Goal: Task Accomplishment & Management: Manage account settings

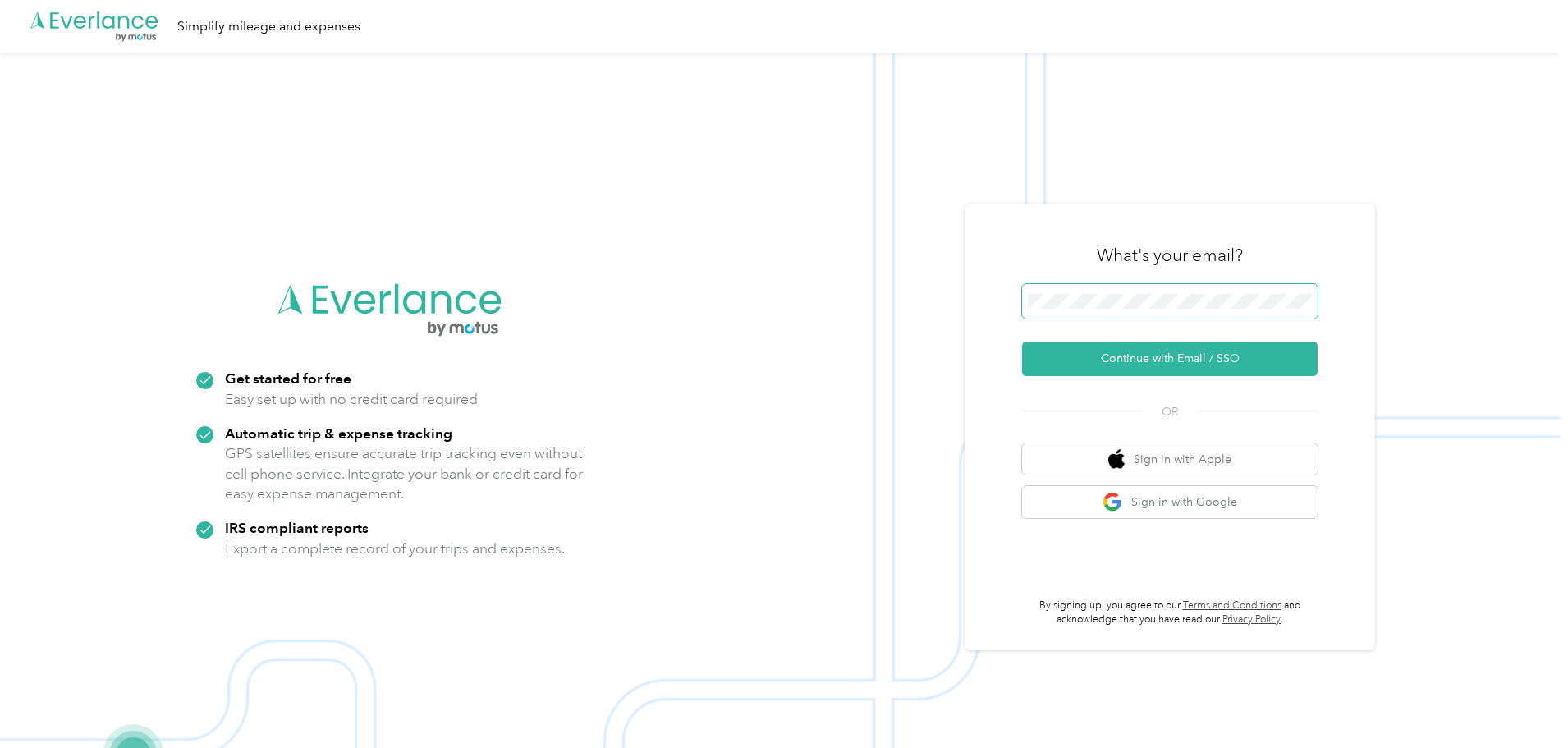
click at [1142, 311] on span at bounding box center [1169, 301] width 295 height 35
click at [1173, 359] on button "Continue with Email / SSO" at bounding box center [1169, 358] width 295 height 35
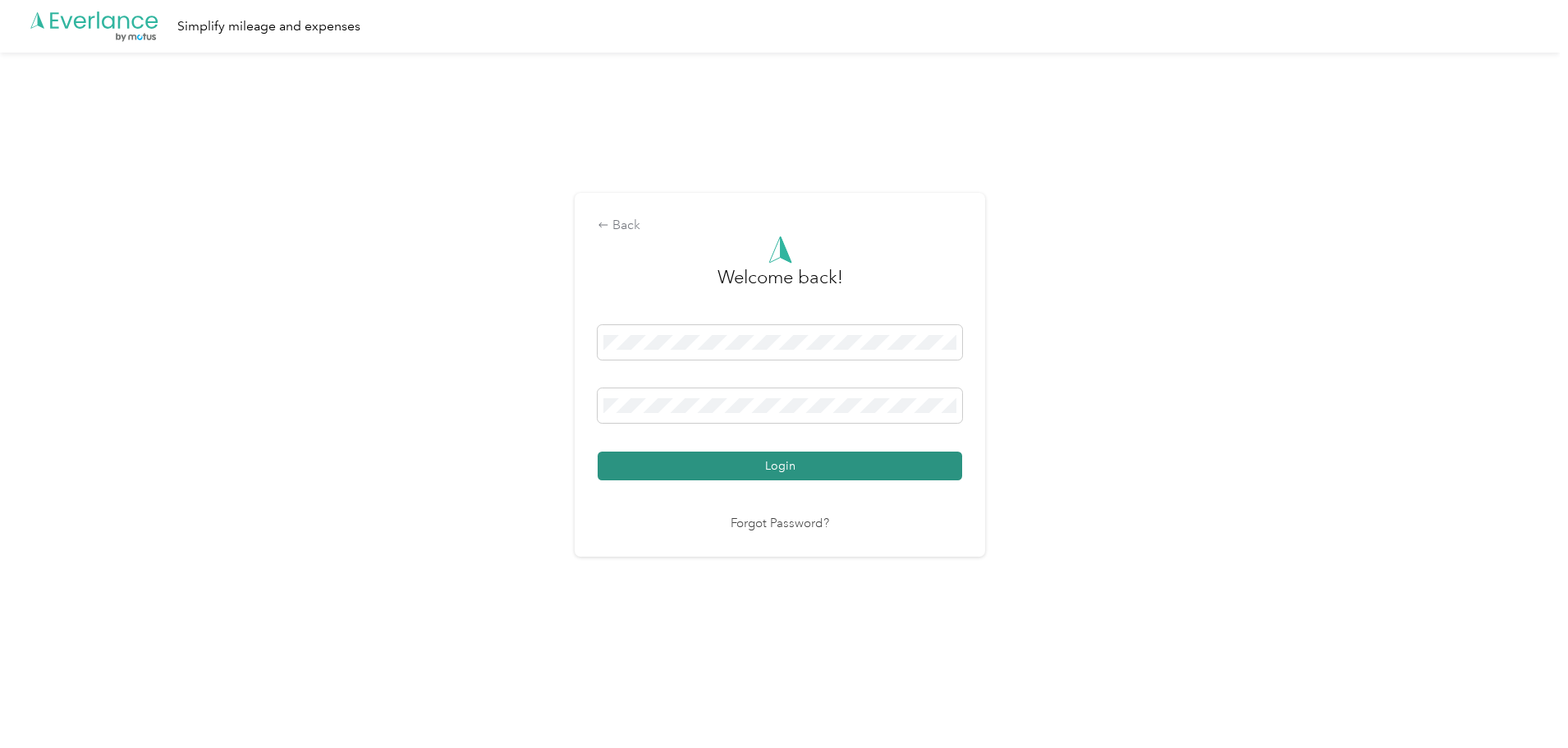
click at [780, 467] on button "Login" at bounding box center [780, 466] width 365 height 29
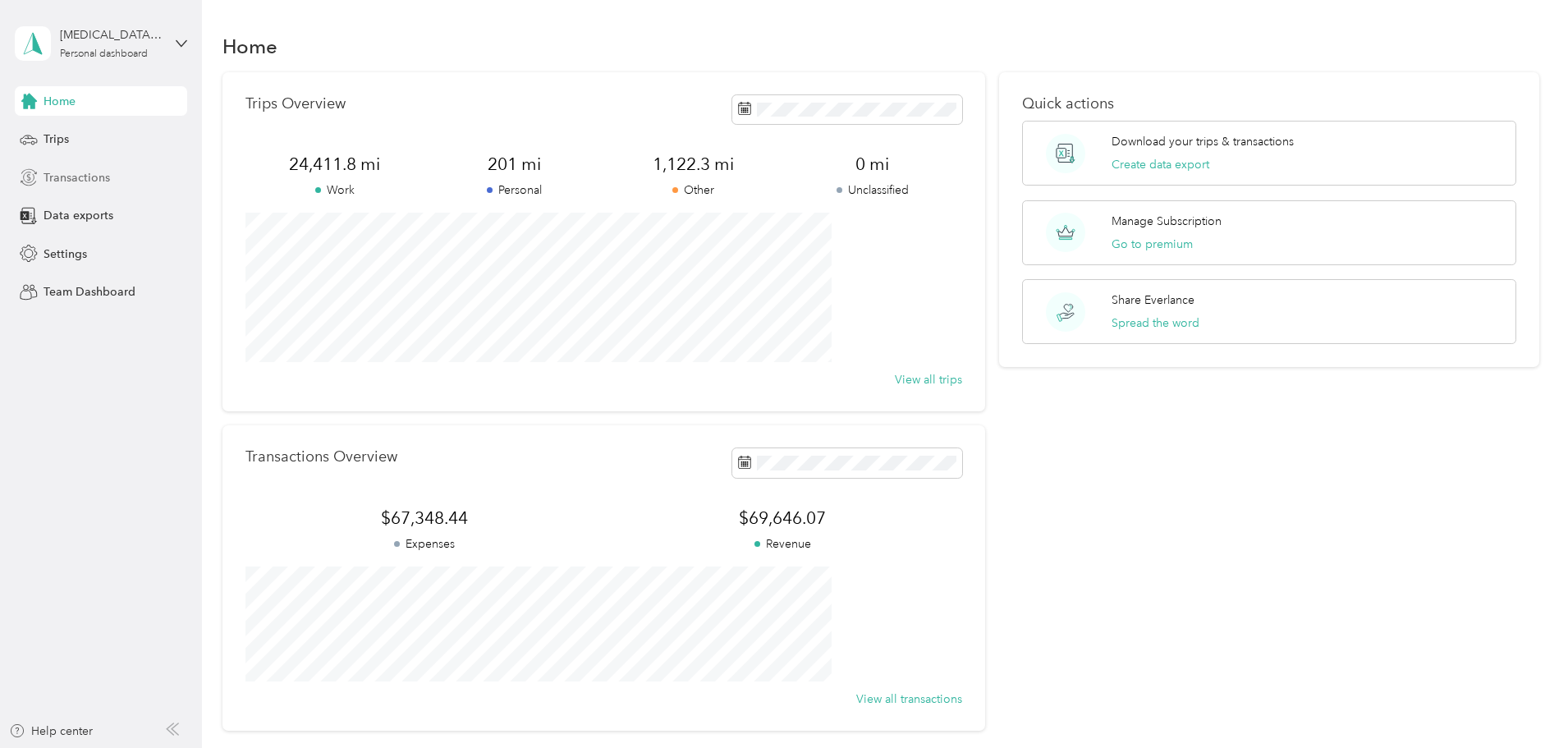
click at [64, 184] on span "Transactions" at bounding box center [77, 177] width 67 height 17
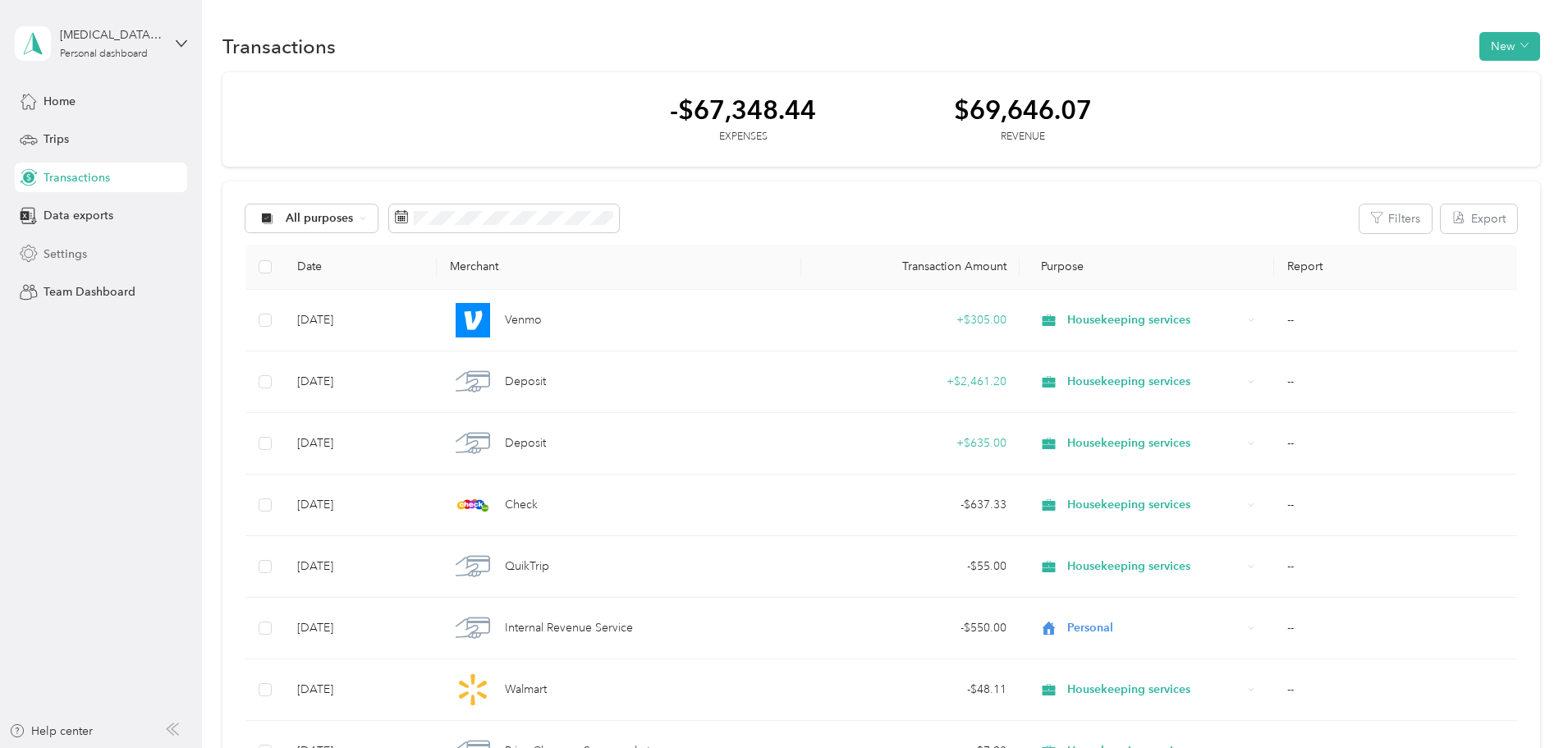
click at [70, 255] on span "Settings" at bounding box center [66, 254] width 44 height 17
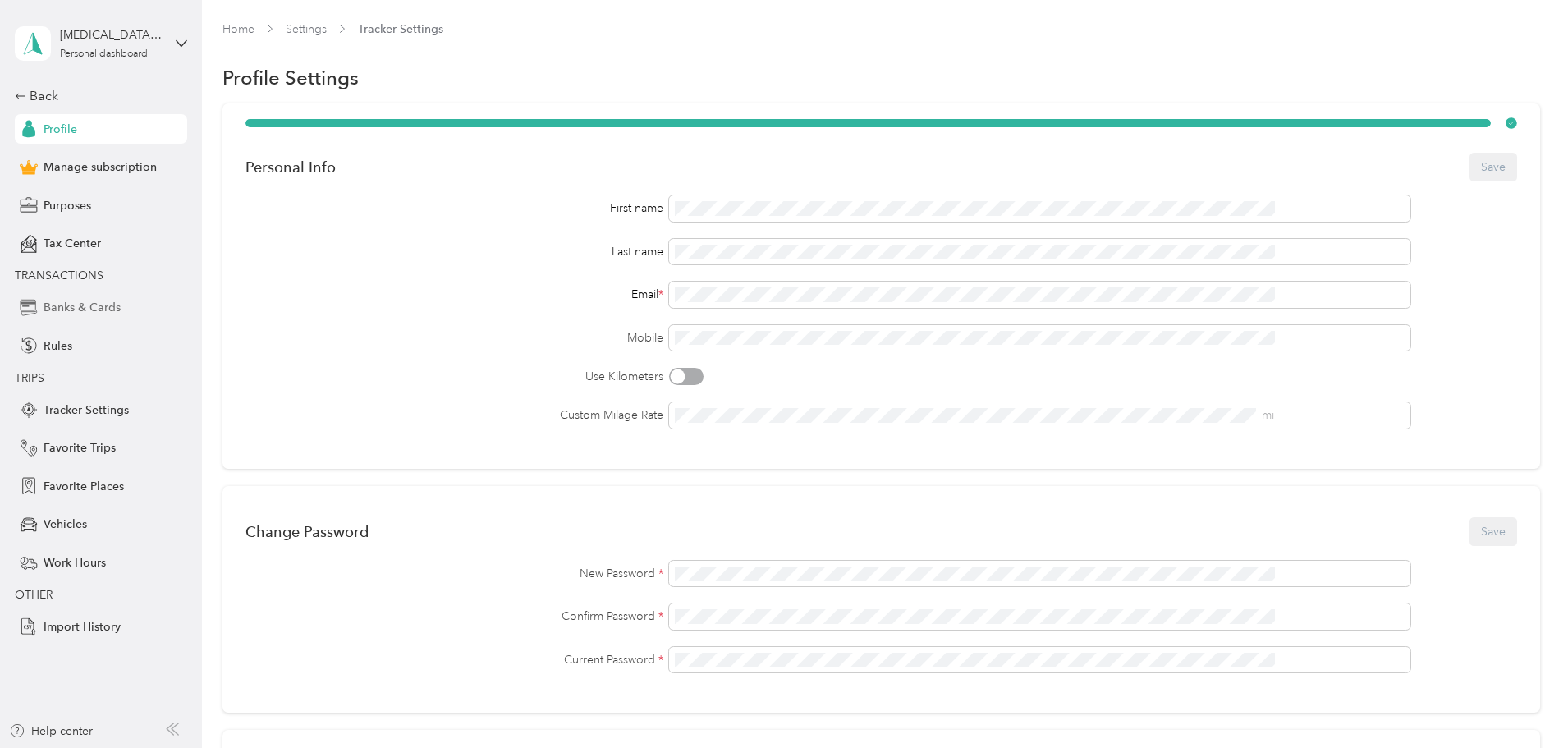
click at [96, 309] on span "Banks & Cards" at bounding box center [83, 307] width 78 height 17
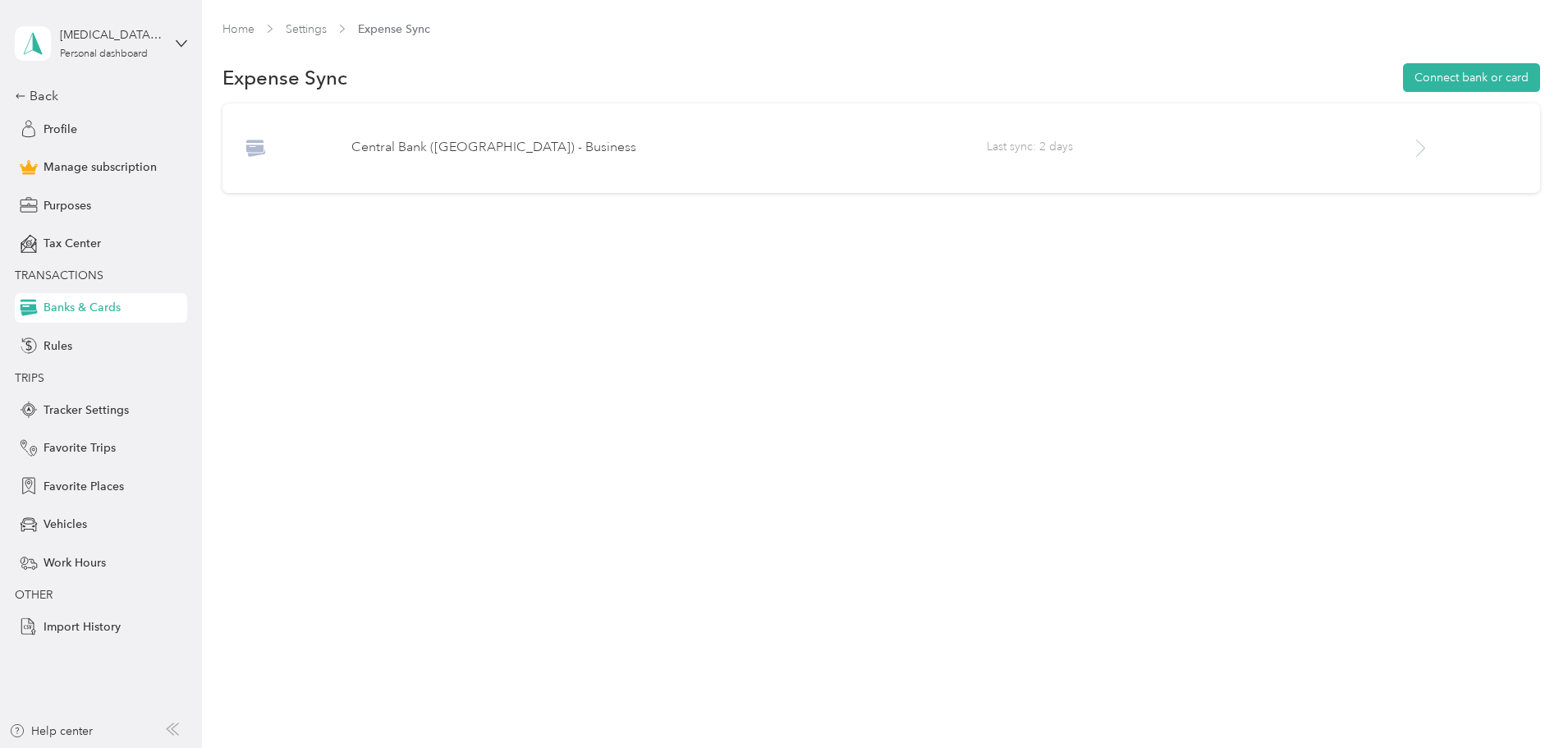
click at [931, 145] on p "Central Bank ([GEOGRAPHIC_DATA]) - Business" at bounding box center [668, 148] width 635 height 20
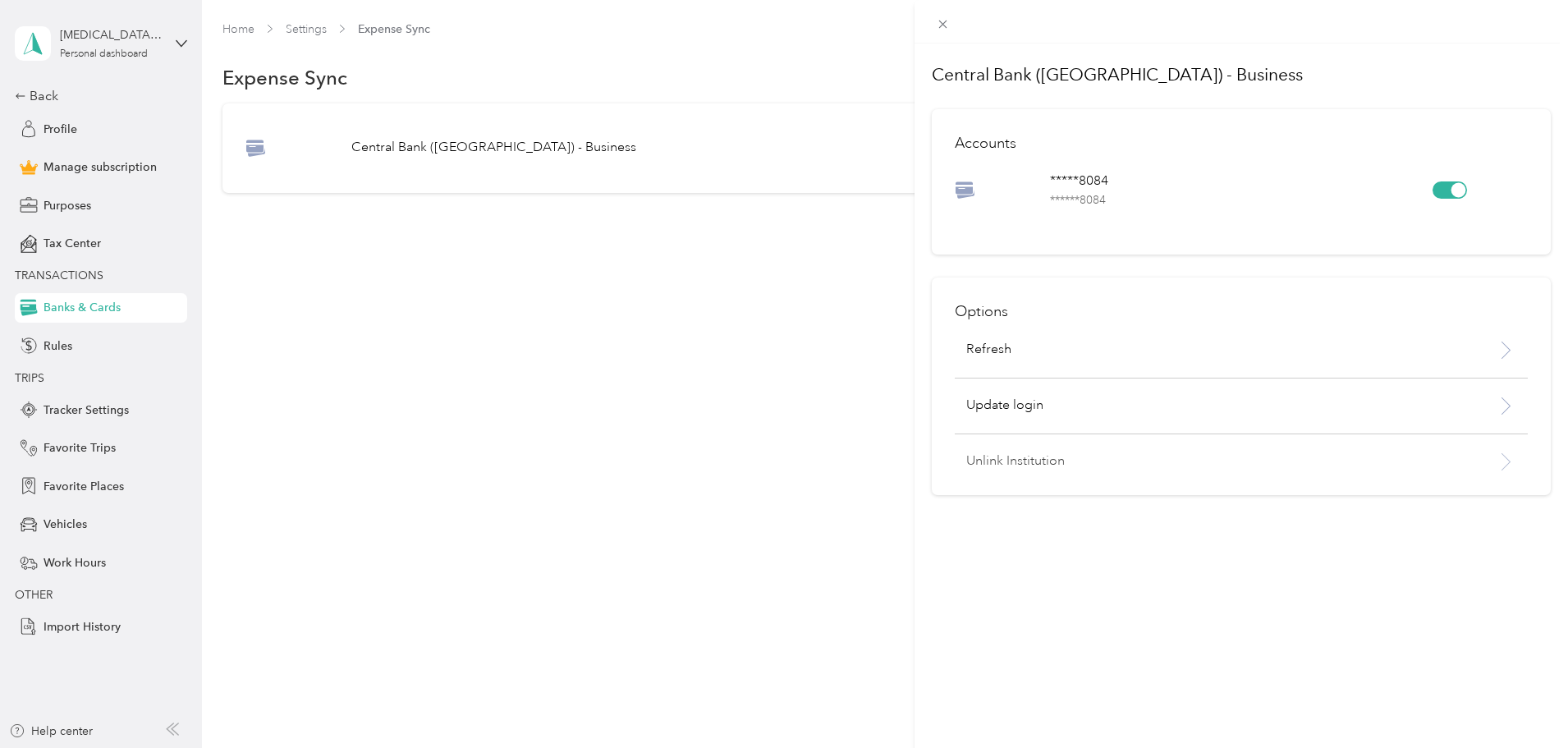
drag, startPoint x: 995, startPoint y: 461, endPoint x: 1193, endPoint y: 461, distance: 198.0
click at [995, 461] on p "Unlink Institution" at bounding box center [1199, 462] width 466 height 20
click at [1192, 417] on button "Unlink" at bounding box center [1190, 419] width 57 height 29
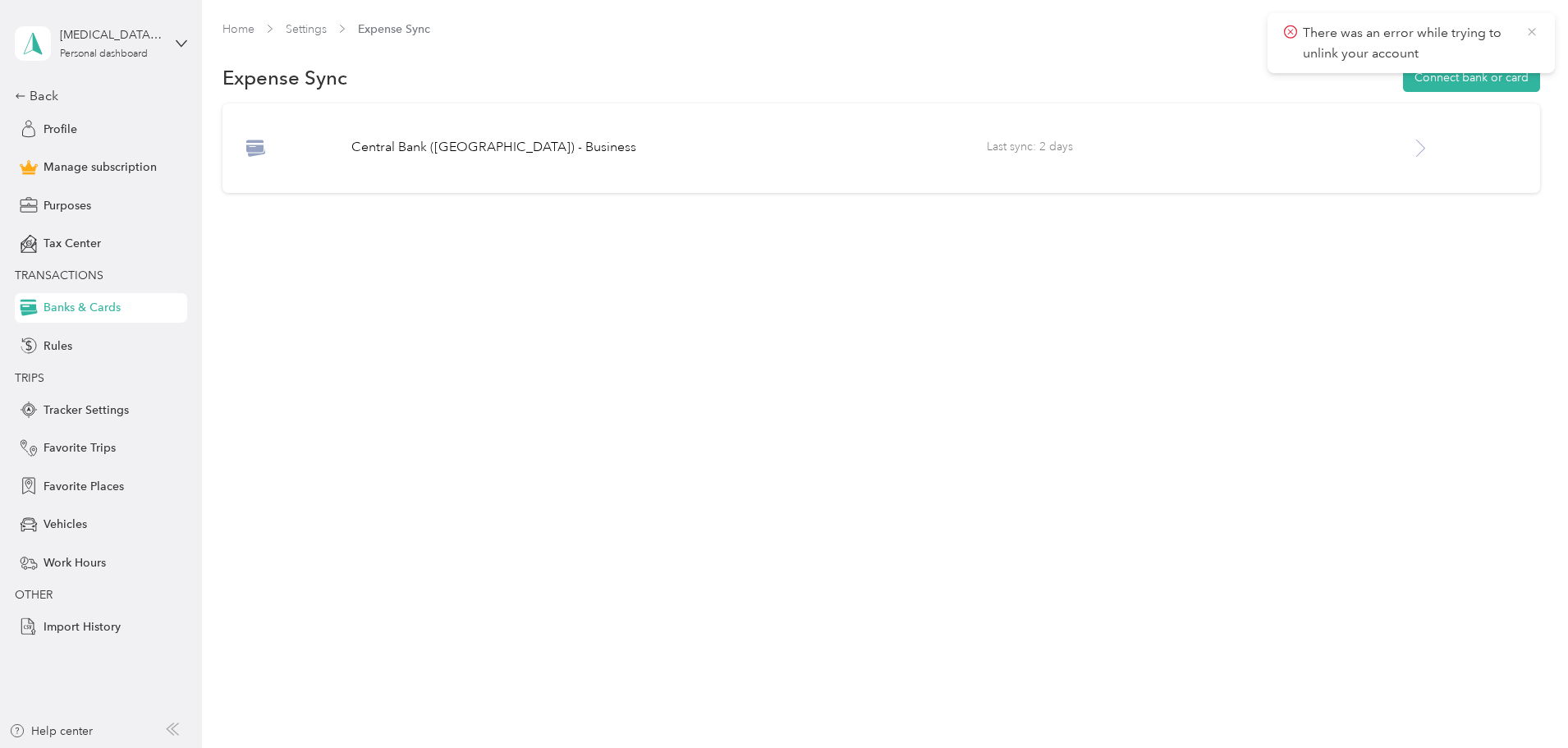
click at [1532, 34] on icon at bounding box center [1531, 32] width 13 height 15
click at [1012, 148] on span "Last sync: 2 days" at bounding box center [1198, 148] width 424 height 21
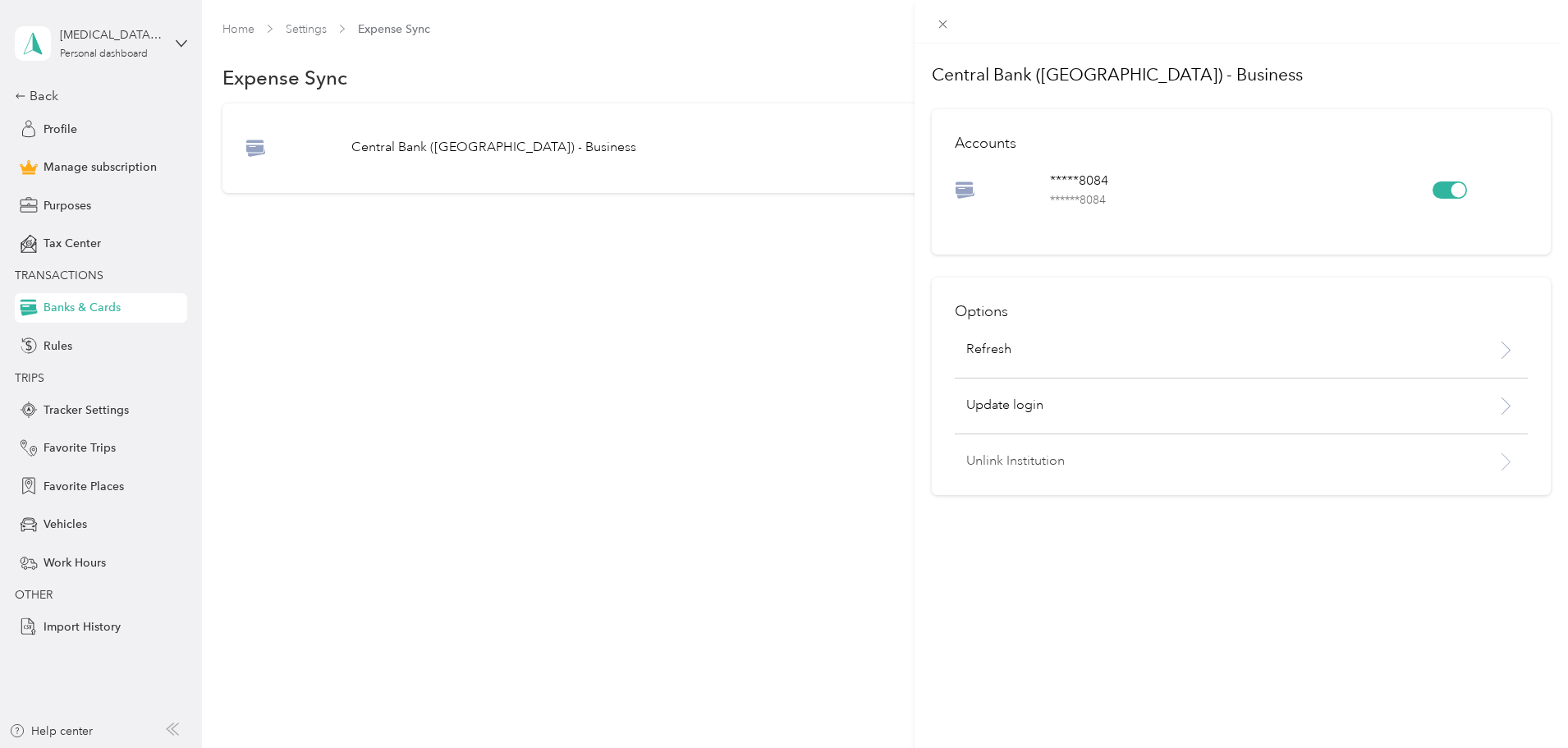
click at [995, 462] on p "Unlink Institution" at bounding box center [1199, 462] width 466 height 20
click at [1193, 419] on button "Unlink" at bounding box center [1190, 419] width 57 height 29
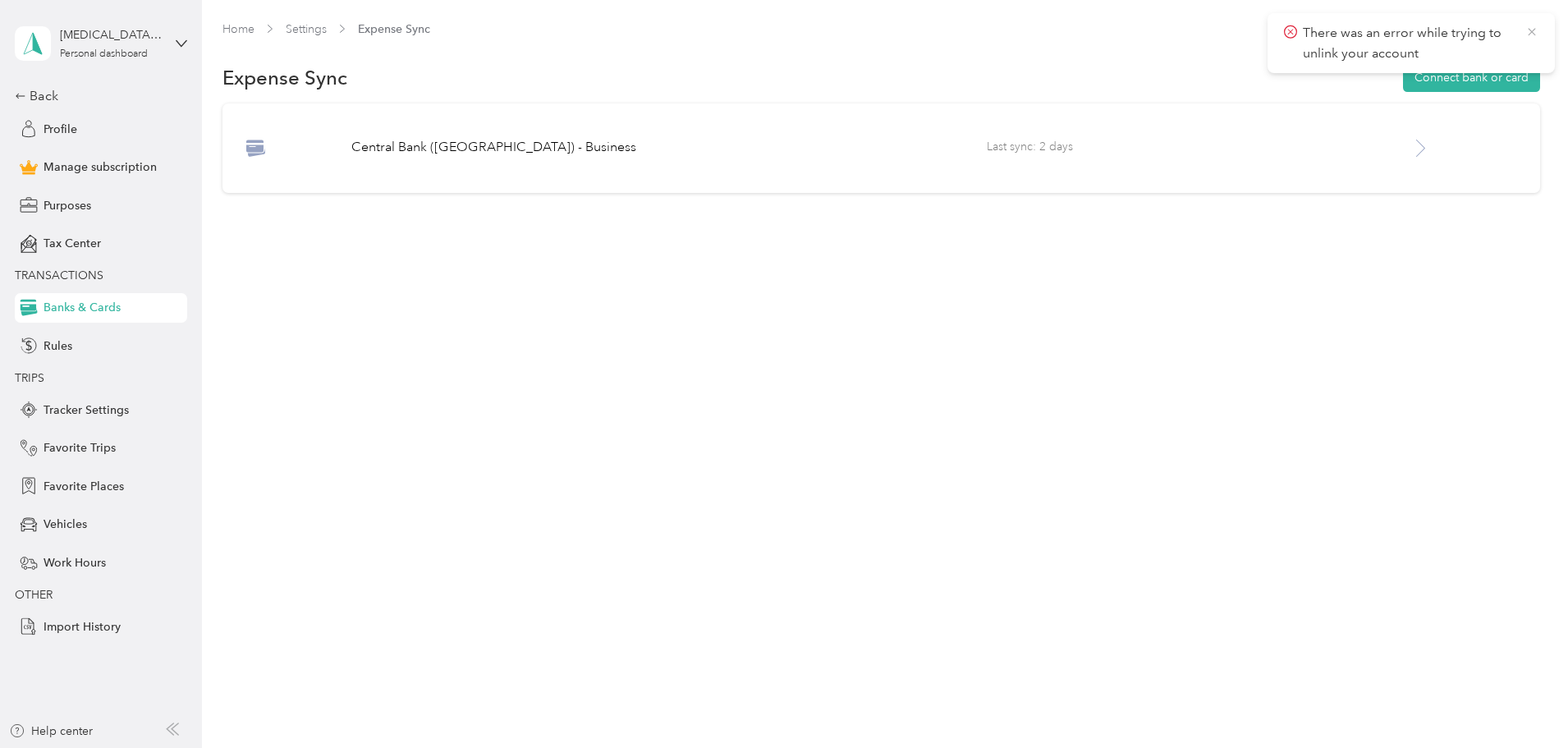
click at [1532, 31] on icon at bounding box center [1530, 31] width 7 height 7
click at [1008, 151] on span "Last sync: 2 days" at bounding box center [1198, 148] width 424 height 21
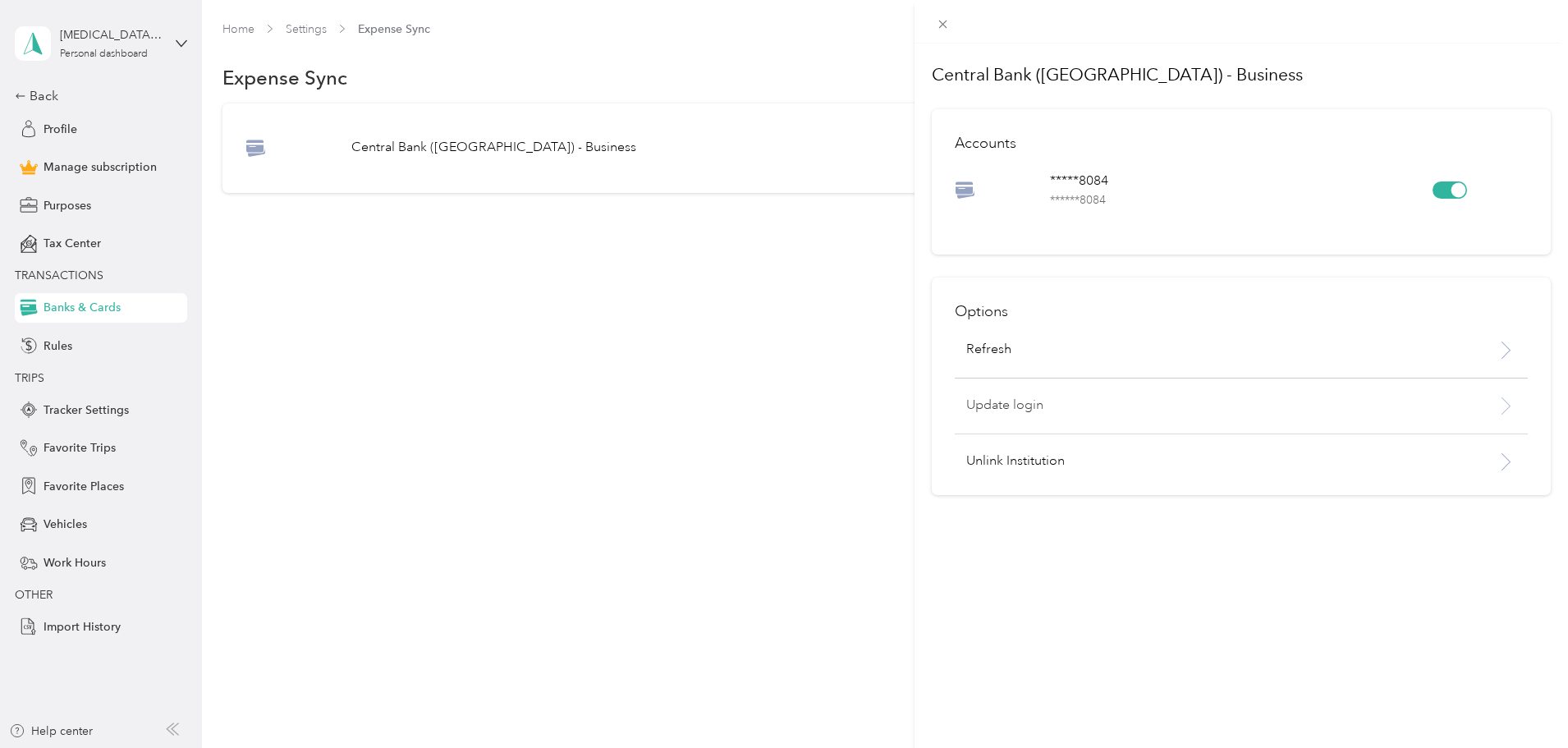
click at [1026, 408] on p "Update login" at bounding box center [1199, 406] width 466 height 20
click at [1529, 32] on icon at bounding box center [1531, 32] width 13 height 15
click at [1433, 193] on div at bounding box center [1450, 189] width 35 height 17
click at [1451, 186] on div at bounding box center [1450, 189] width 35 height 17
click at [1018, 403] on p "Update login" at bounding box center [1199, 406] width 466 height 20
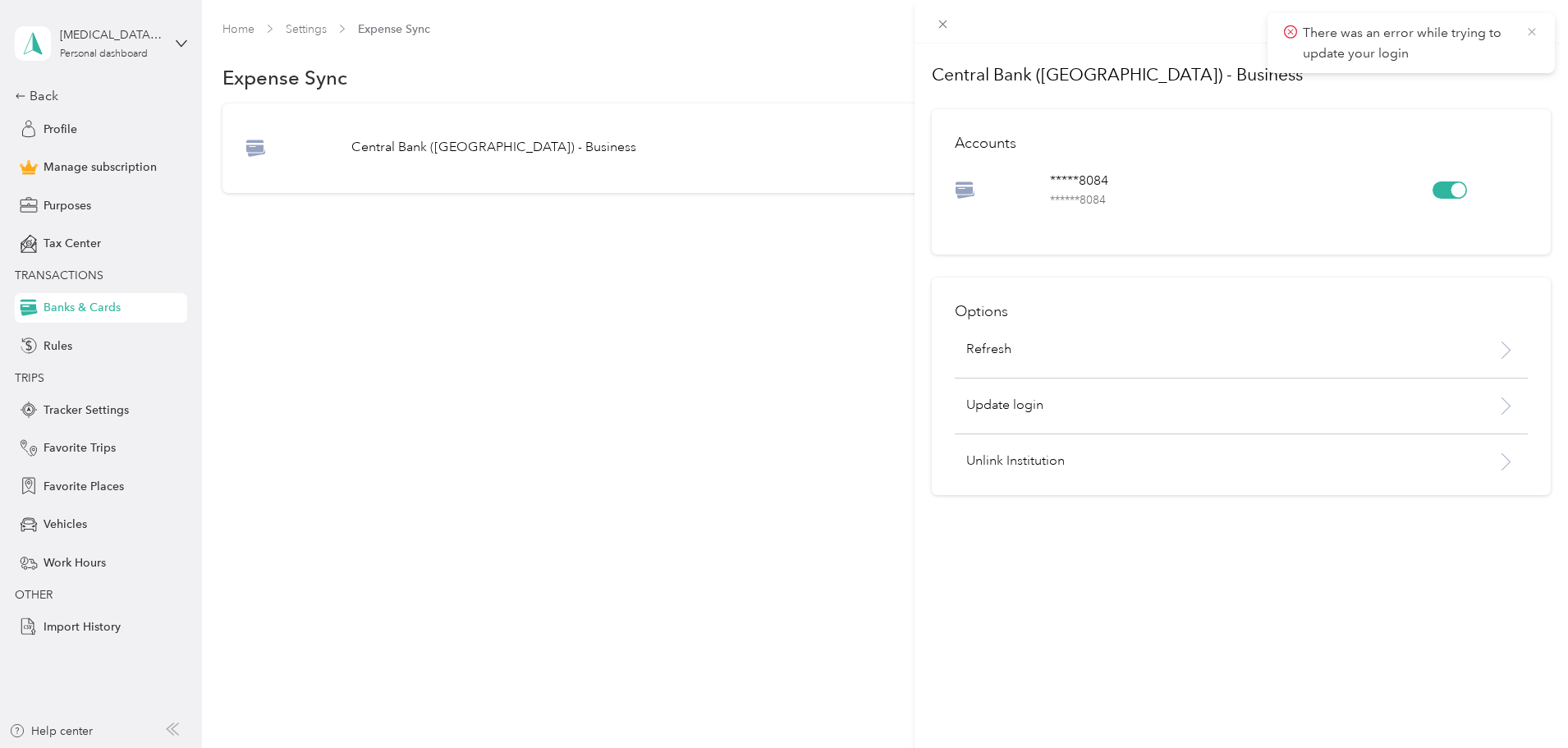
click at [1533, 27] on icon at bounding box center [1531, 32] width 13 height 15
click at [991, 464] on p "Unlink Institution" at bounding box center [1199, 462] width 466 height 20
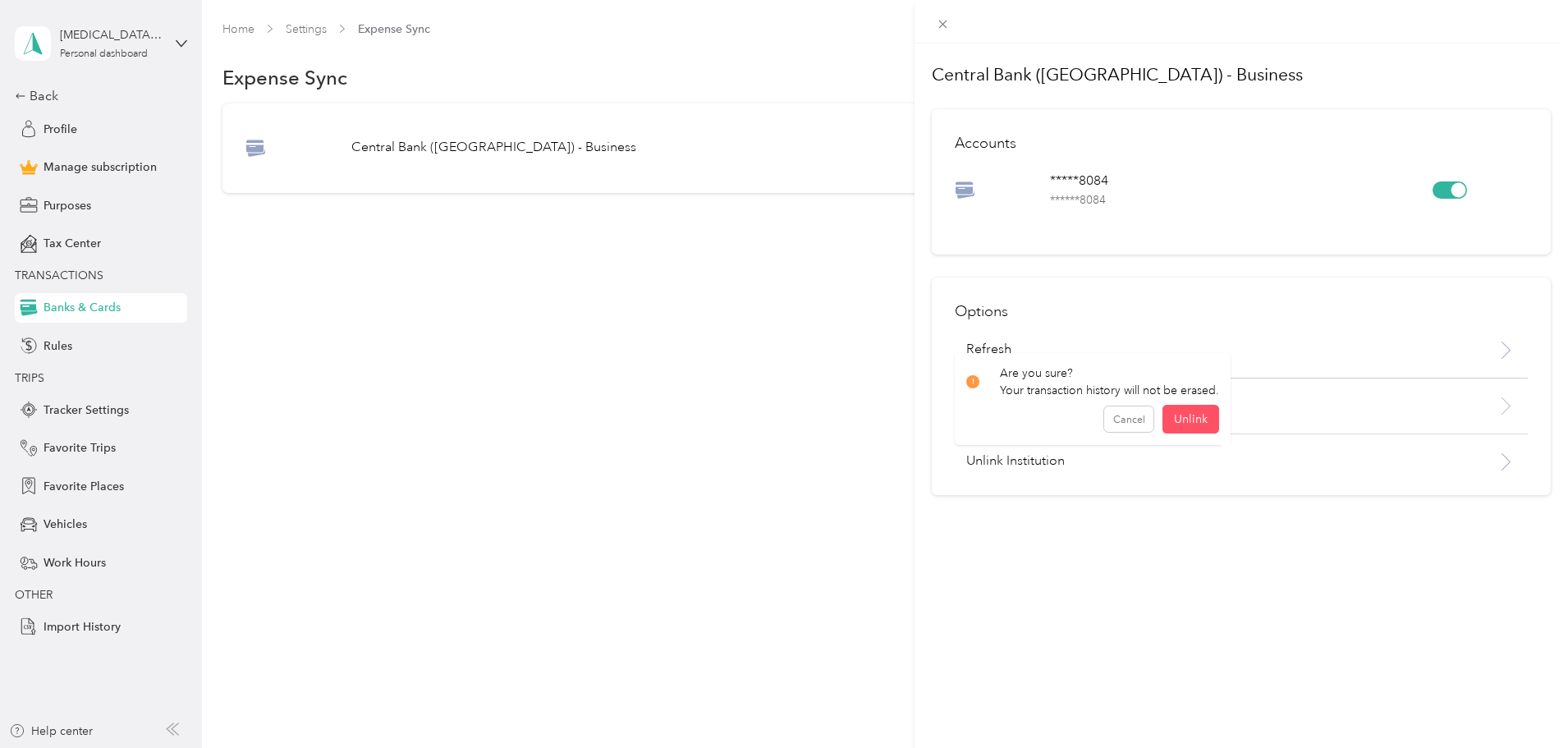
click at [1295, 400] on p "Update login" at bounding box center [1199, 406] width 466 height 20
click at [1245, 410] on p "Update login" at bounding box center [1199, 406] width 466 height 20
drag, startPoint x: 1098, startPoint y: 421, endPoint x: 1106, endPoint y: 422, distance: 8.1
click at [1097, 422] on div "Cancel Unlink" at bounding box center [1093, 419] width 253 height 29
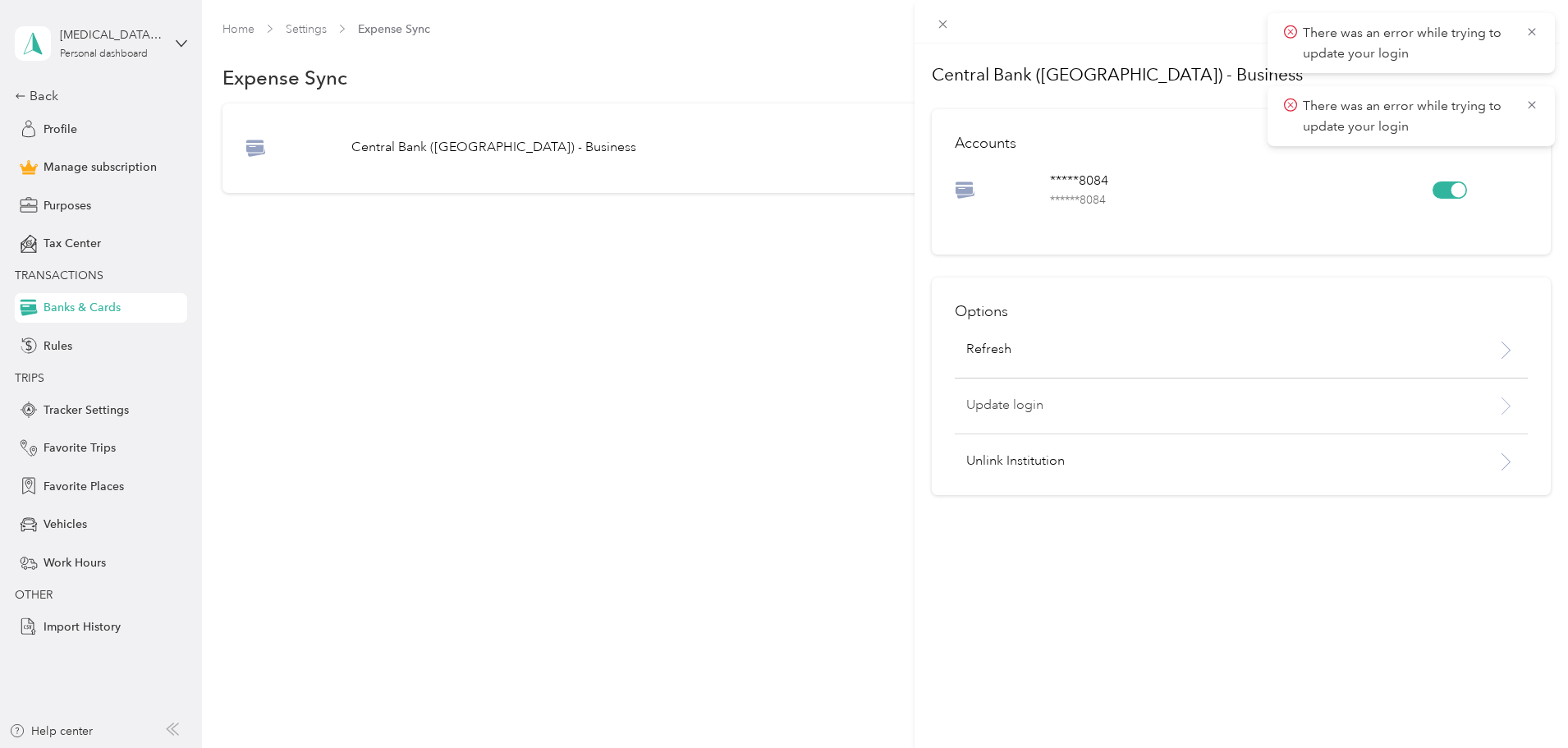
click at [1018, 406] on p "Update login" at bounding box center [1199, 406] width 466 height 20
click at [1532, 29] on icon at bounding box center [1531, 32] width 13 height 15
click at [1533, 26] on icon at bounding box center [1531, 32] width 13 height 15
click at [1527, 29] on icon at bounding box center [1531, 32] width 13 height 15
click at [1030, 456] on p "Unlink Institution" at bounding box center [1199, 462] width 466 height 20
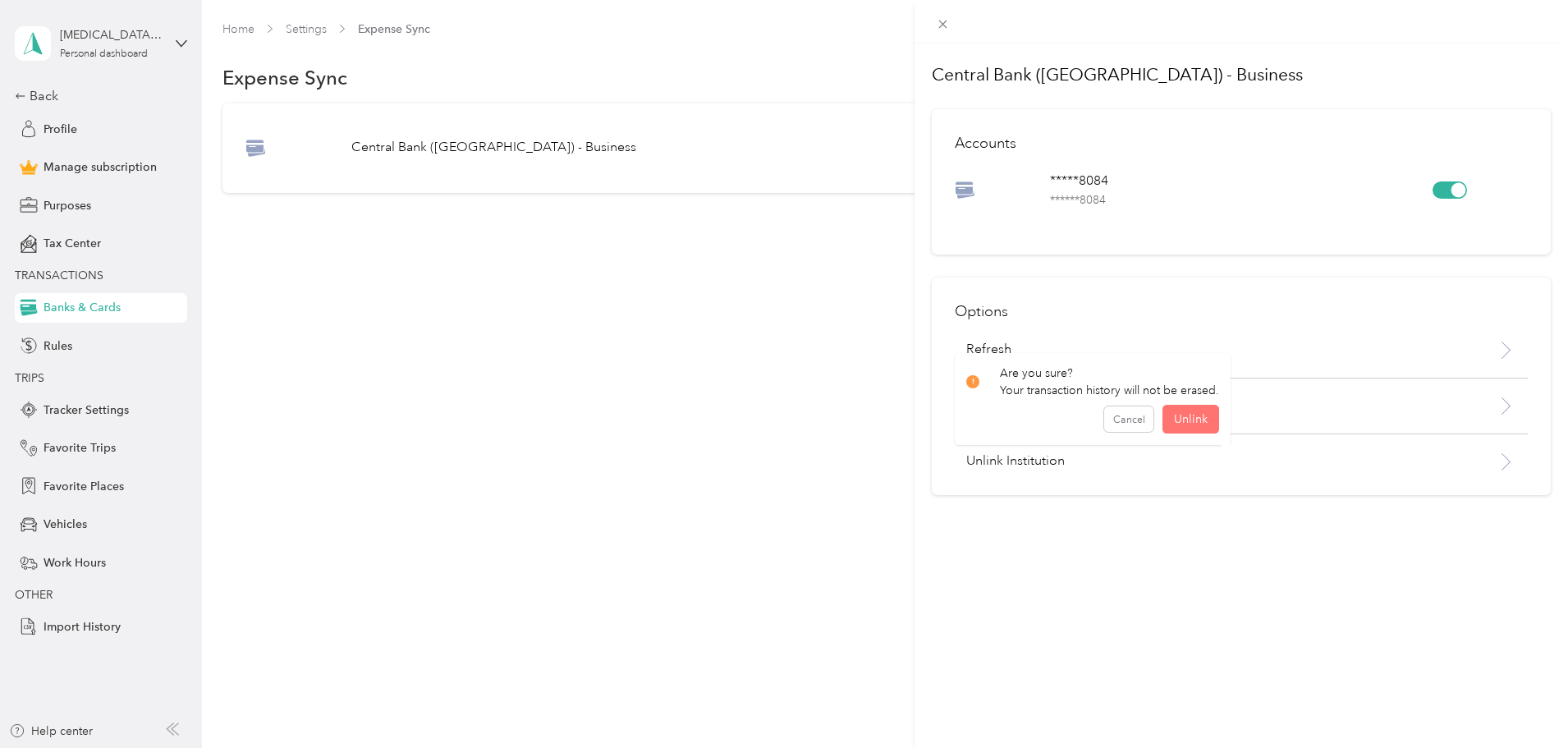
click at [1203, 420] on button "Unlink" at bounding box center [1190, 419] width 57 height 29
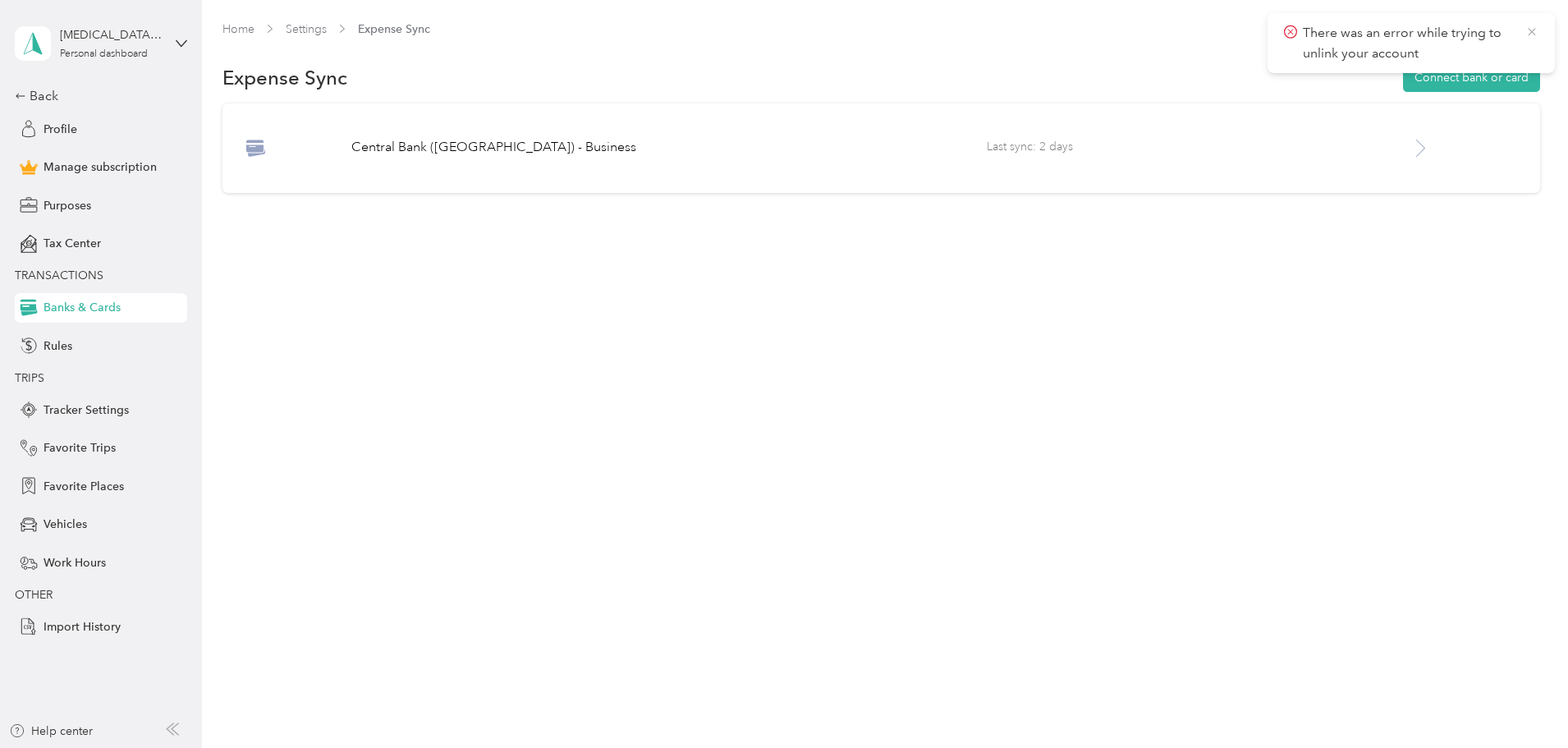
click at [1532, 30] on icon at bounding box center [1531, 32] width 13 height 15
click at [639, 162] on div "Central Bank (MO) - Business Last sync: 2 days" at bounding box center [881, 148] width 1317 height 90
click at [1410, 148] on icon at bounding box center [1420, 148] width 21 height 21
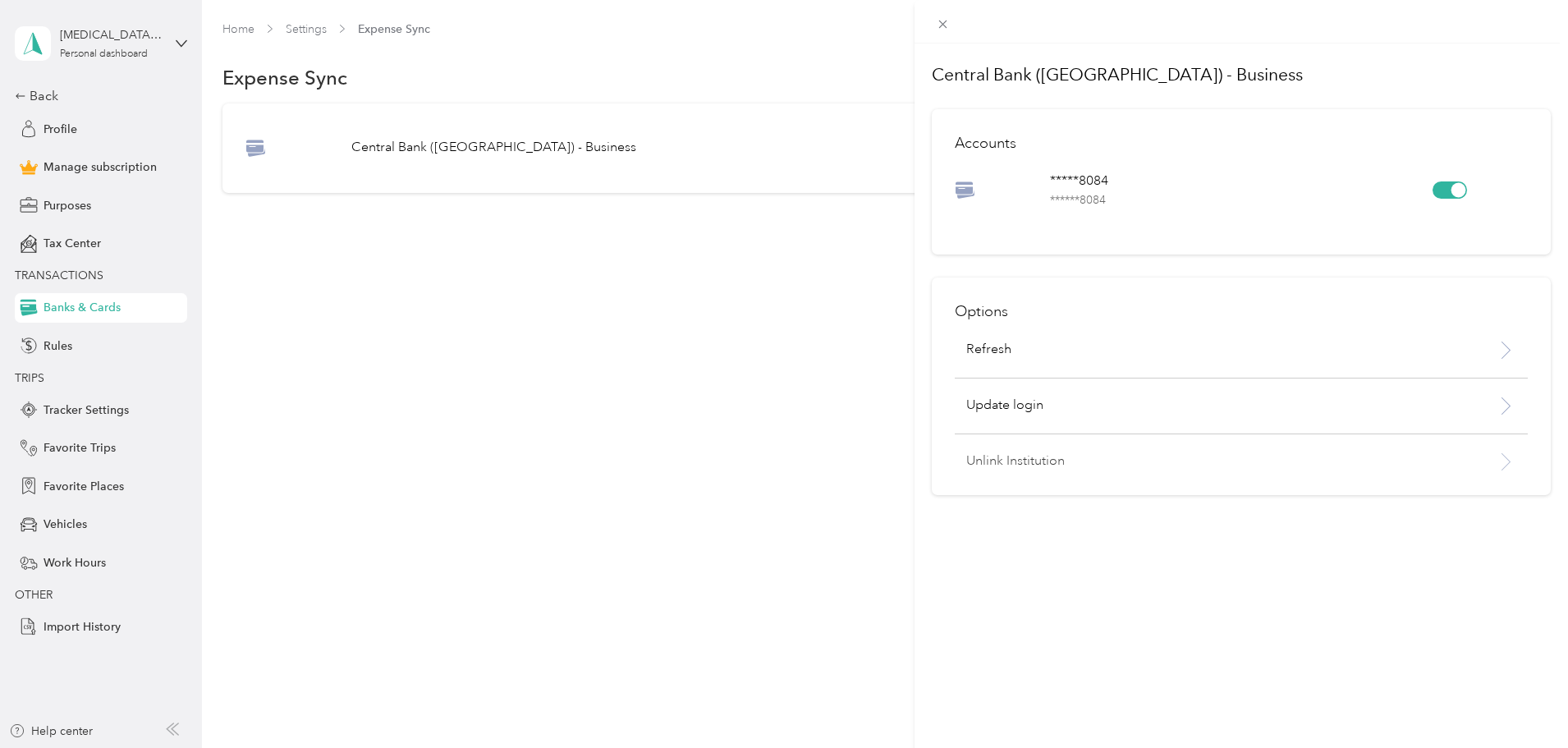
click at [988, 461] on p "Unlink Institution" at bounding box center [1199, 462] width 466 height 20
click at [1200, 412] on button "Unlink" at bounding box center [1190, 419] width 57 height 29
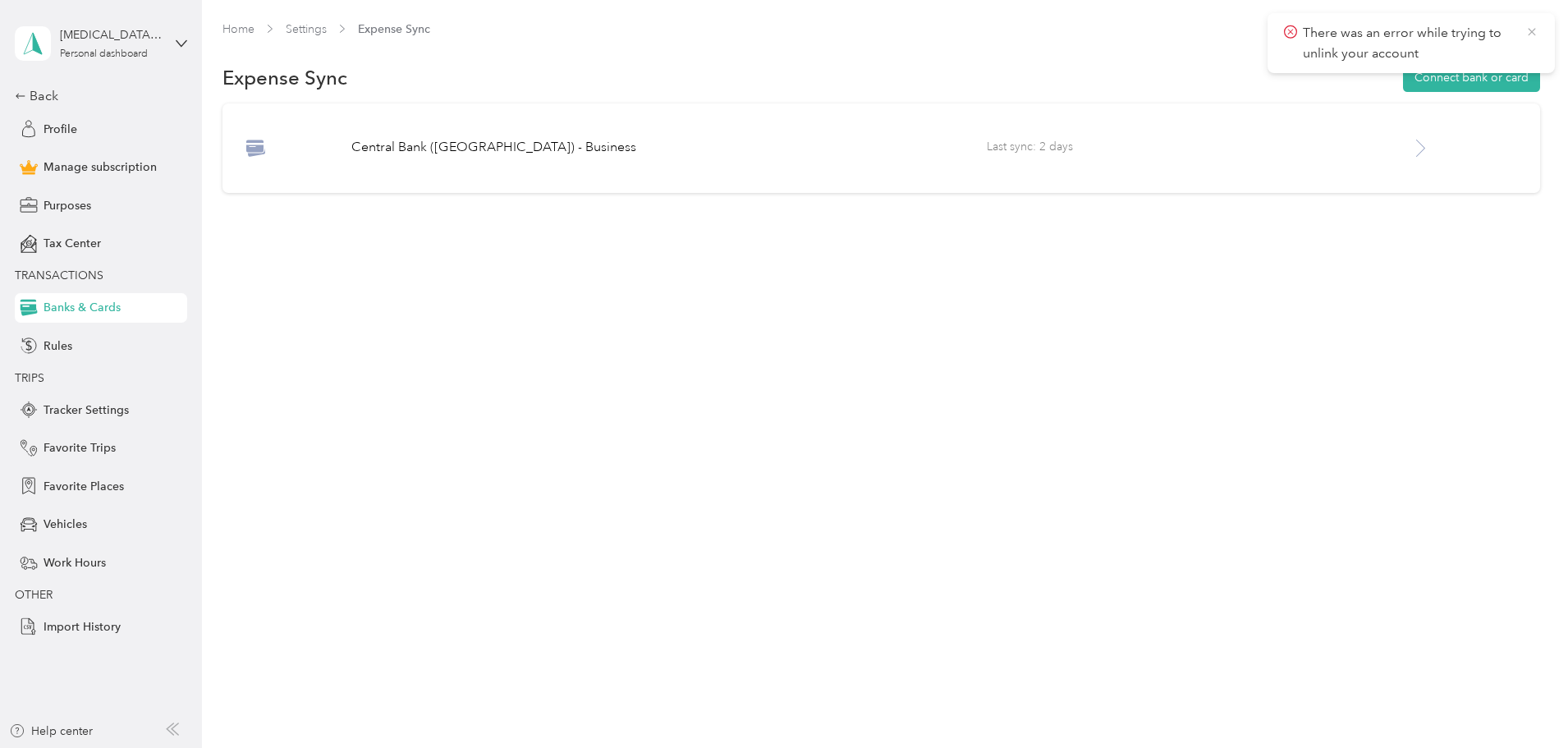
click at [1533, 26] on icon at bounding box center [1531, 32] width 13 height 15
click at [32, 92] on div "Back" at bounding box center [96, 96] width 164 height 20
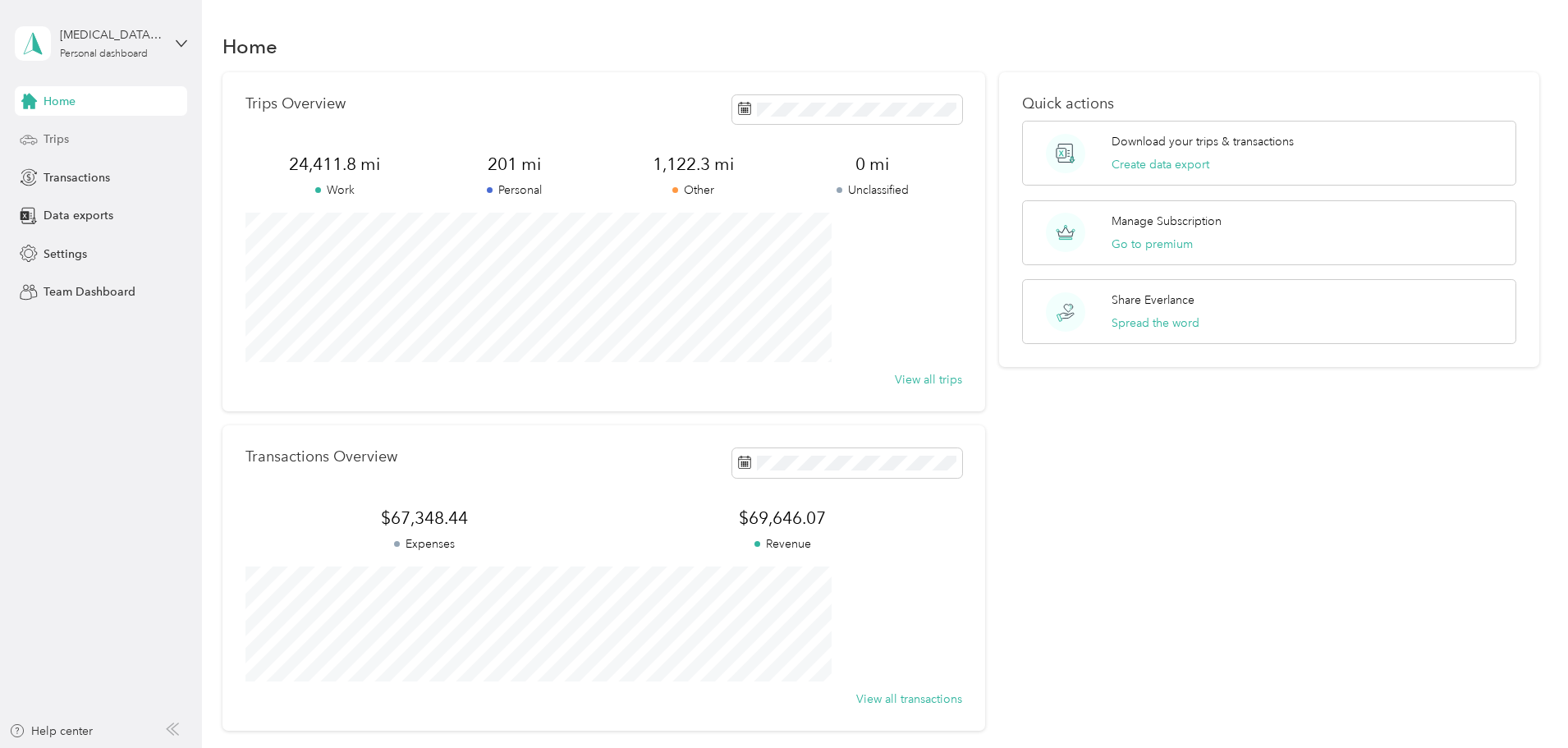
click at [51, 141] on span "Trips" at bounding box center [57, 138] width 26 height 17
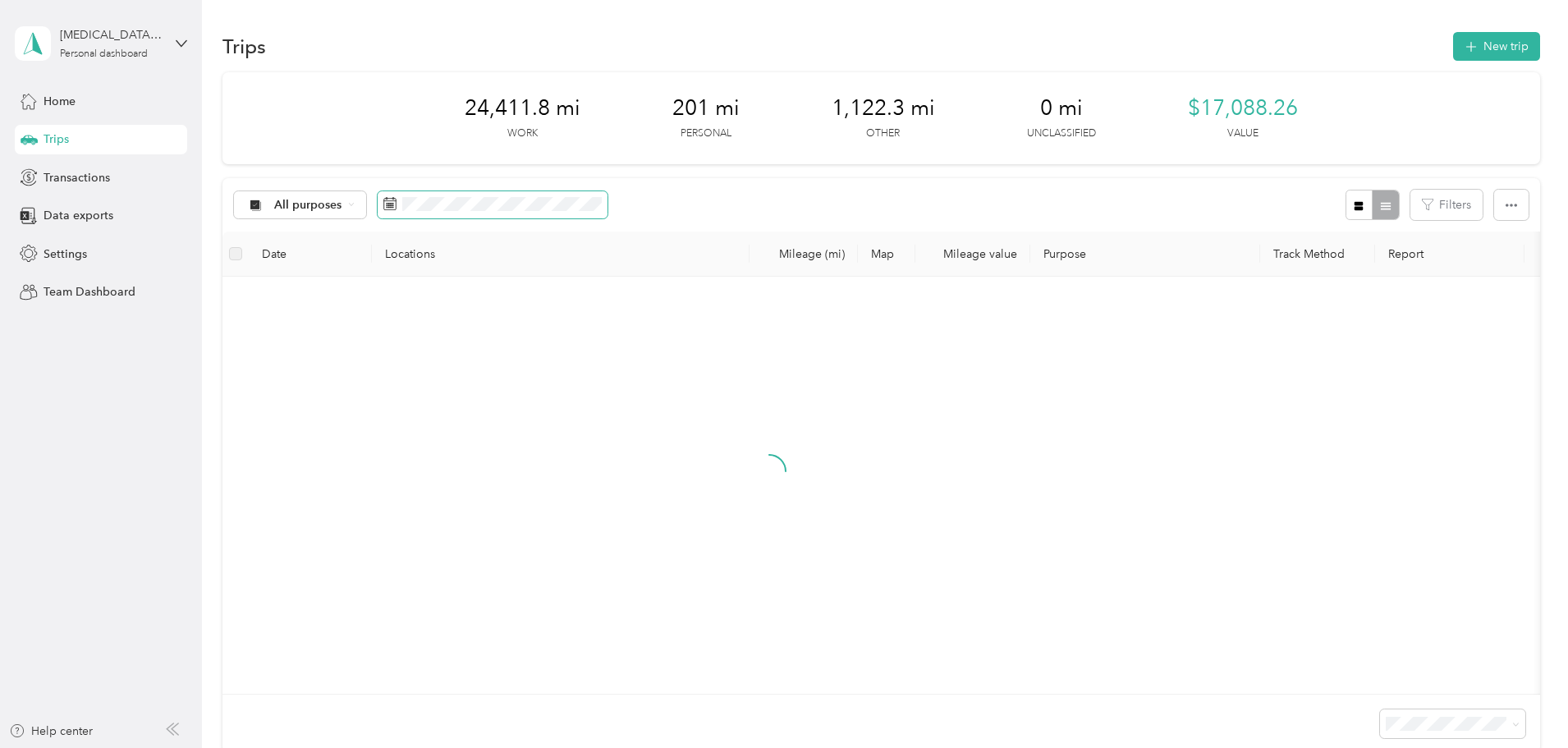
click at [608, 212] on span at bounding box center [492, 205] width 230 height 28
click at [523, 299] on icon at bounding box center [515, 298] width 17 height 17
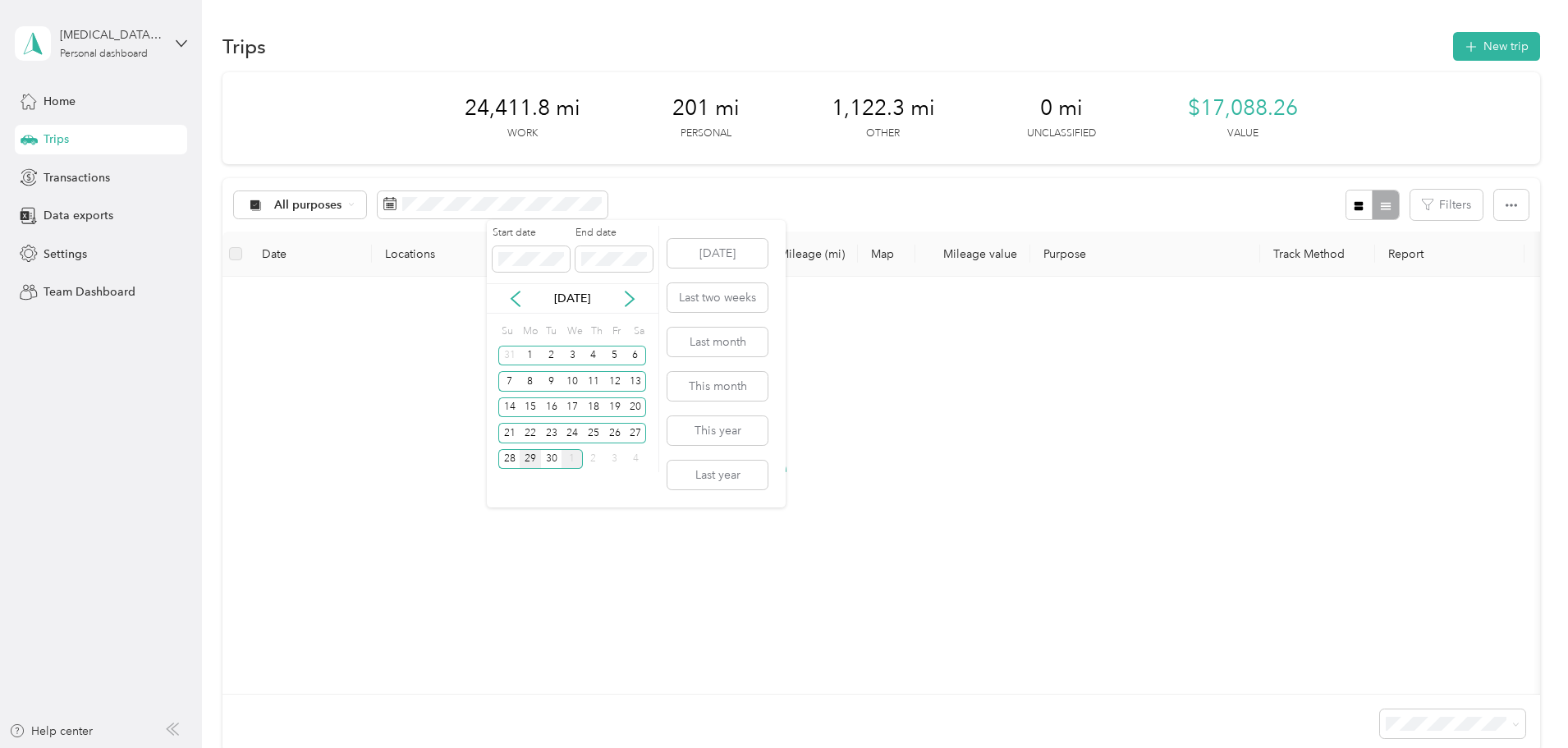
click at [527, 455] on div "29" at bounding box center [530, 460] width 21 height 21
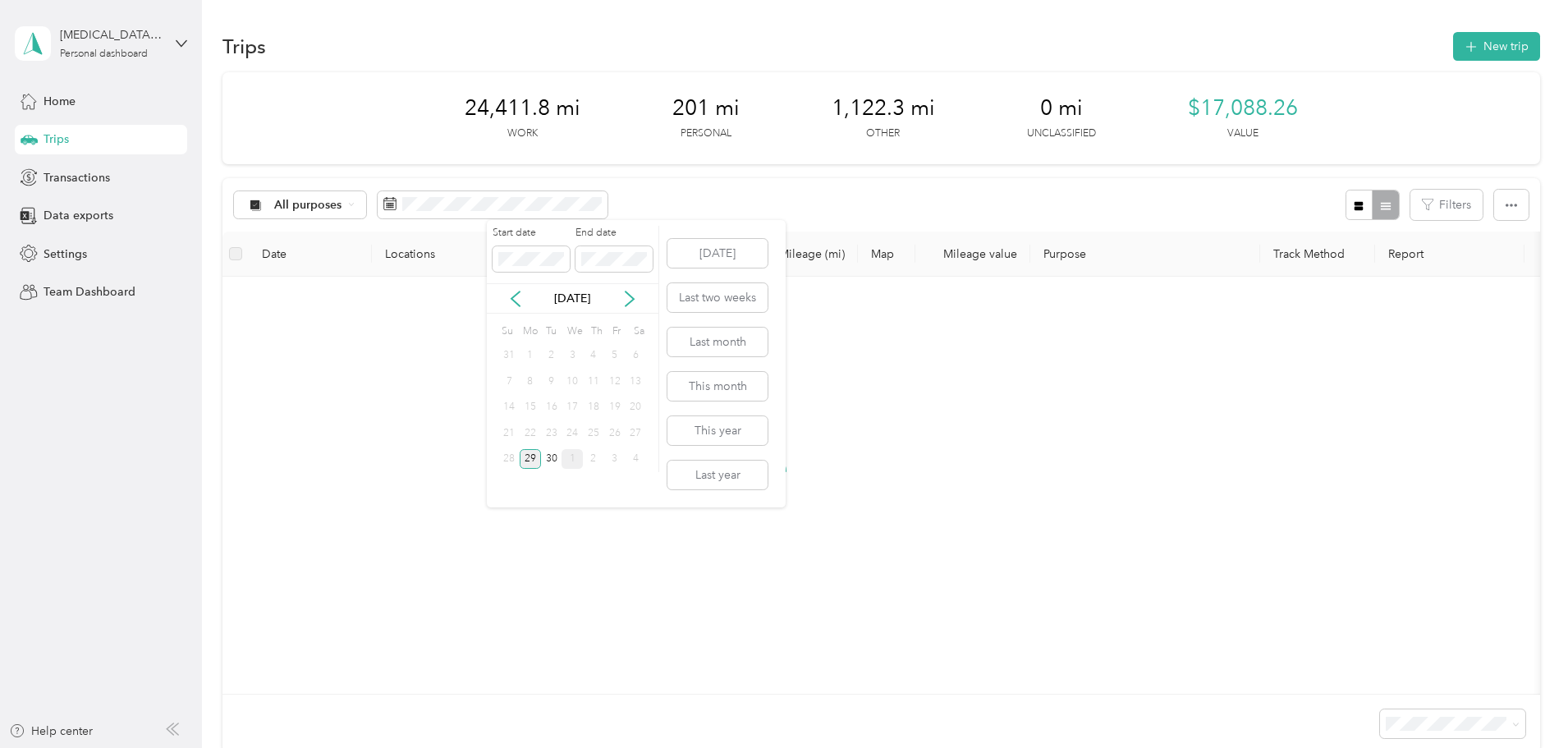
click at [527, 455] on div "29" at bounding box center [530, 460] width 21 height 21
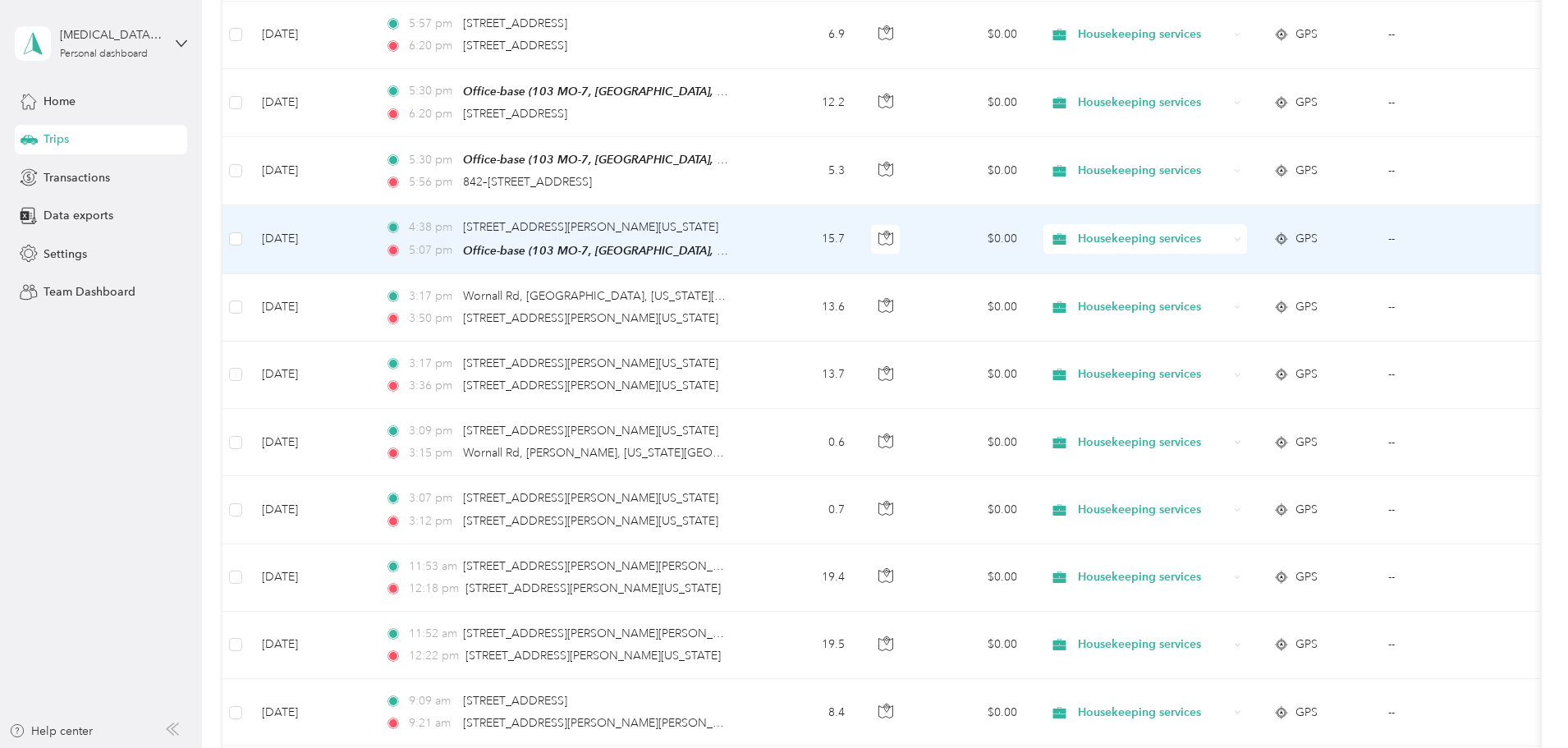
scroll to position [137, 0]
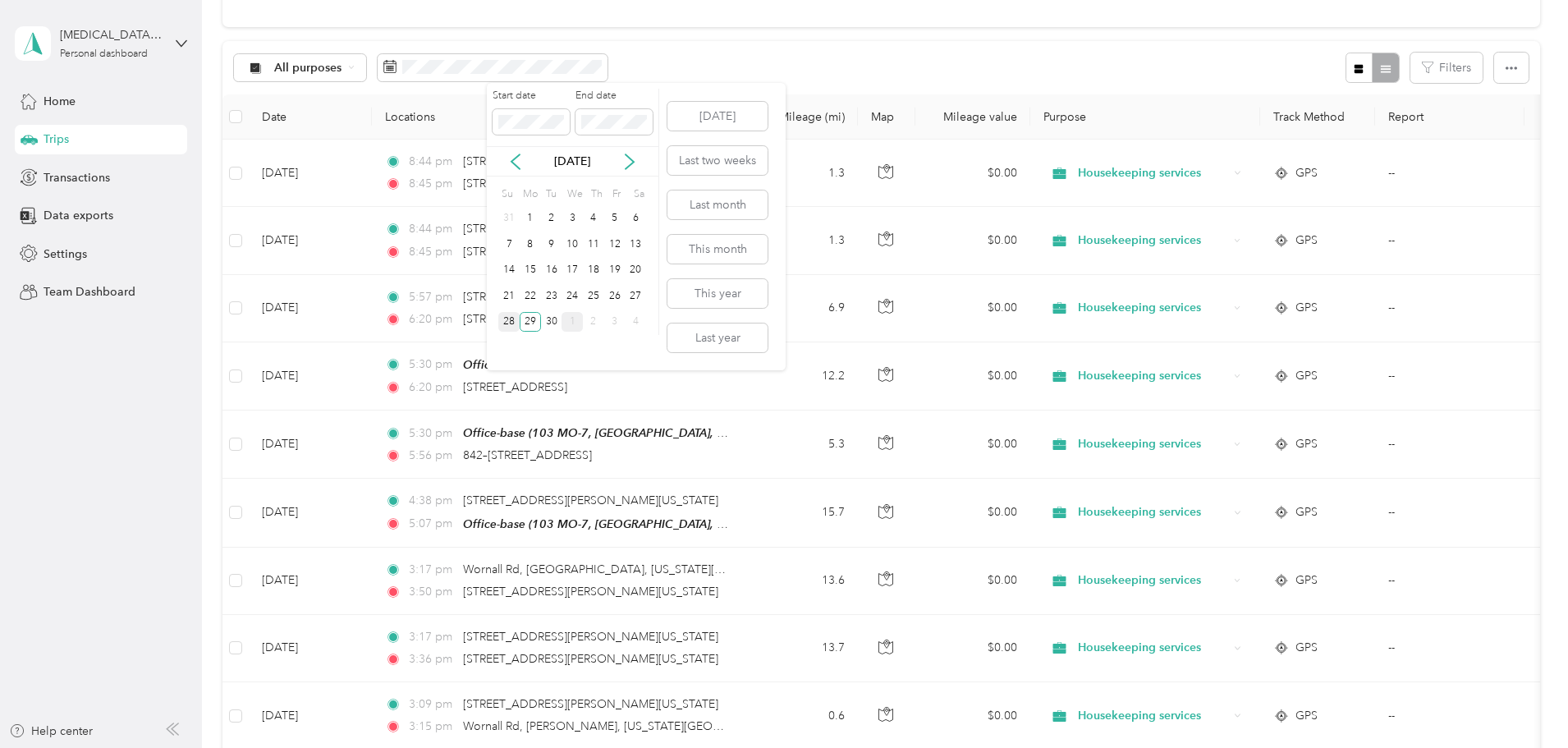
click at [508, 318] on div "28" at bounding box center [508, 322] width 21 height 21
click at [510, 318] on div "28" at bounding box center [508, 322] width 21 height 21
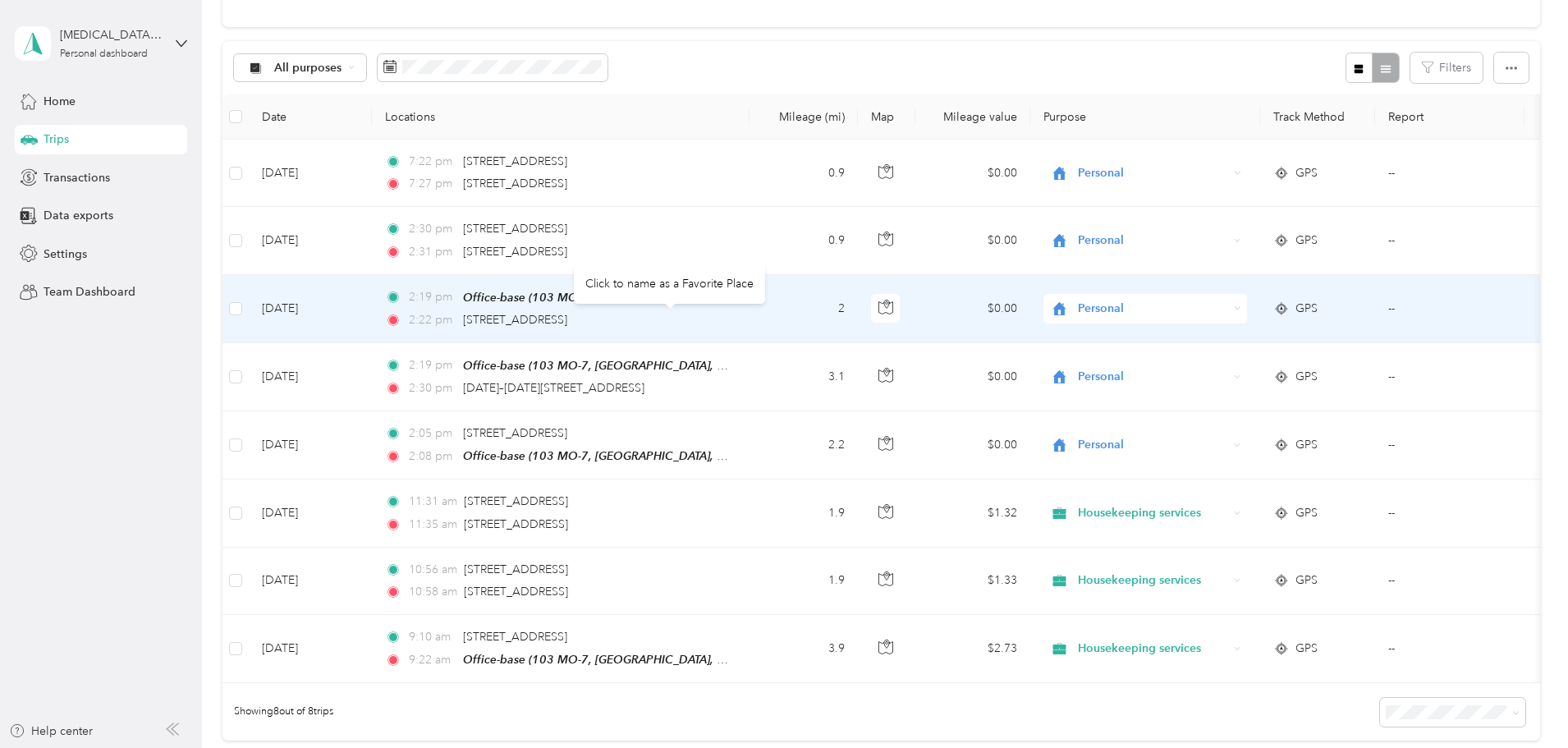
click at [567, 311] on div "[STREET_ADDRESS]" at bounding box center [515, 320] width 104 height 18
click at [858, 322] on td "2" at bounding box center [803, 309] width 108 height 69
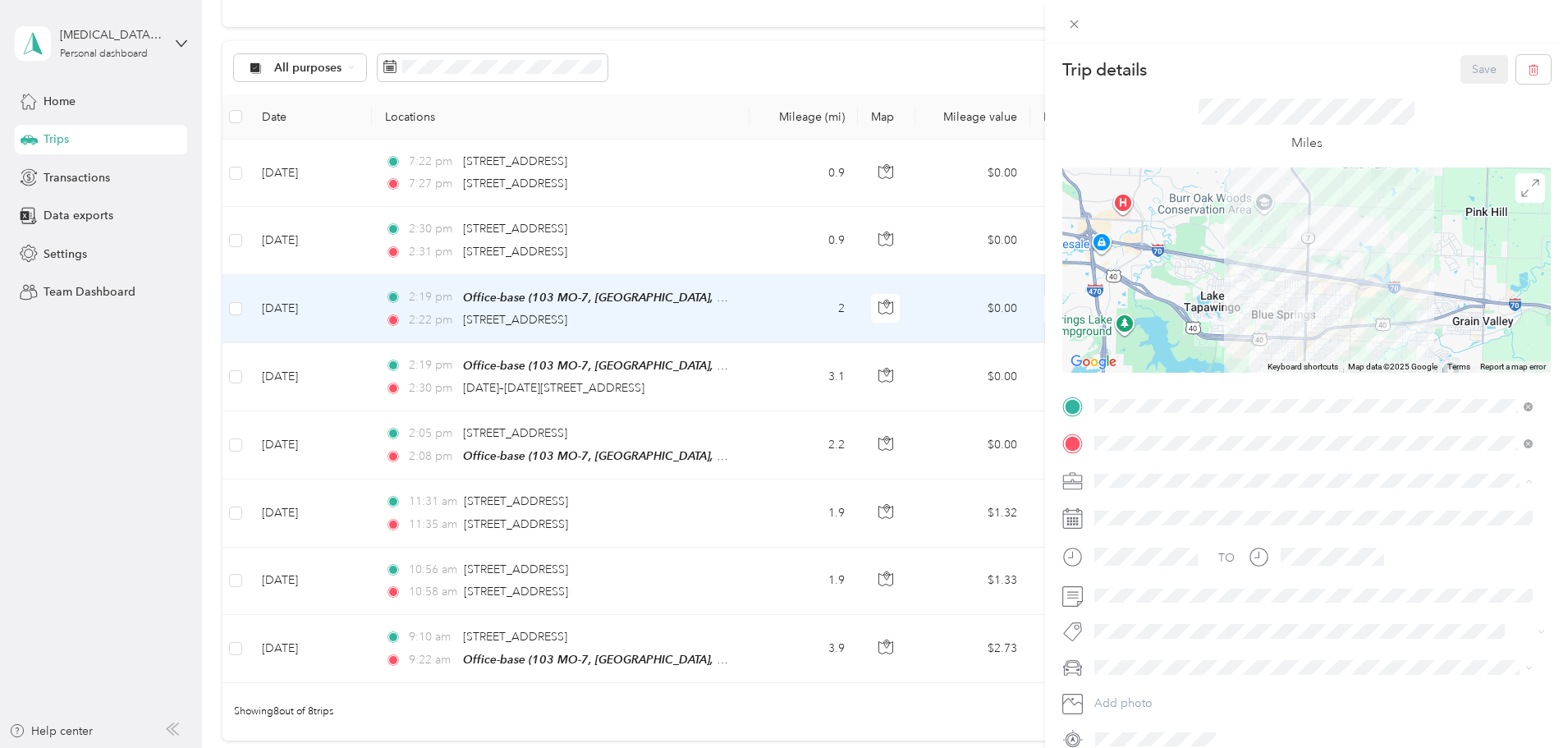
click at [1133, 569] on li "Housekeeping services" at bounding box center [1313, 567] width 449 height 29
click at [1133, 694] on div "MDX" at bounding box center [1312, 696] width 427 height 17
click at [1470, 68] on button "Save" at bounding box center [1484, 69] width 48 height 29
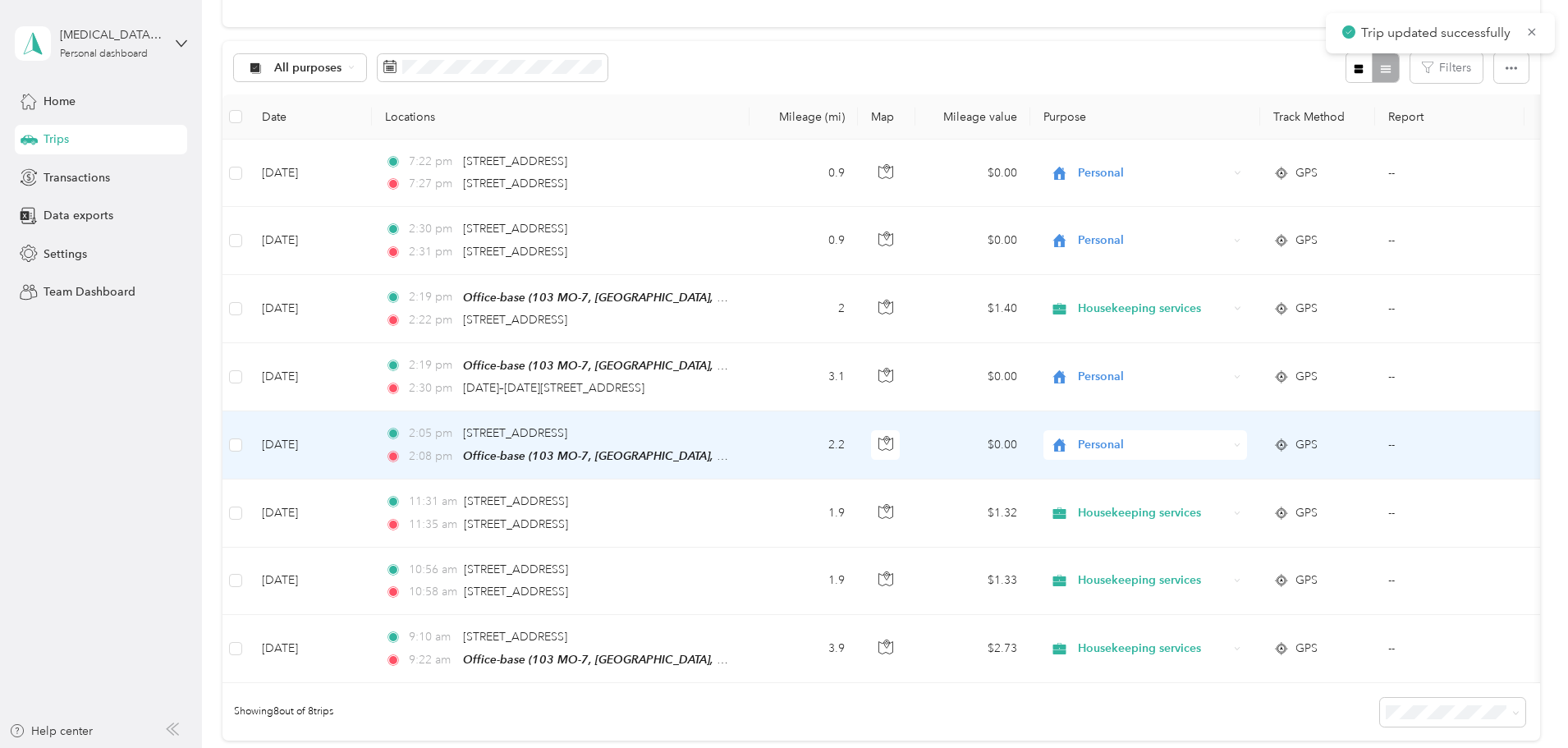
click at [858, 459] on td "2.2" at bounding box center [803, 446] width 108 height 69
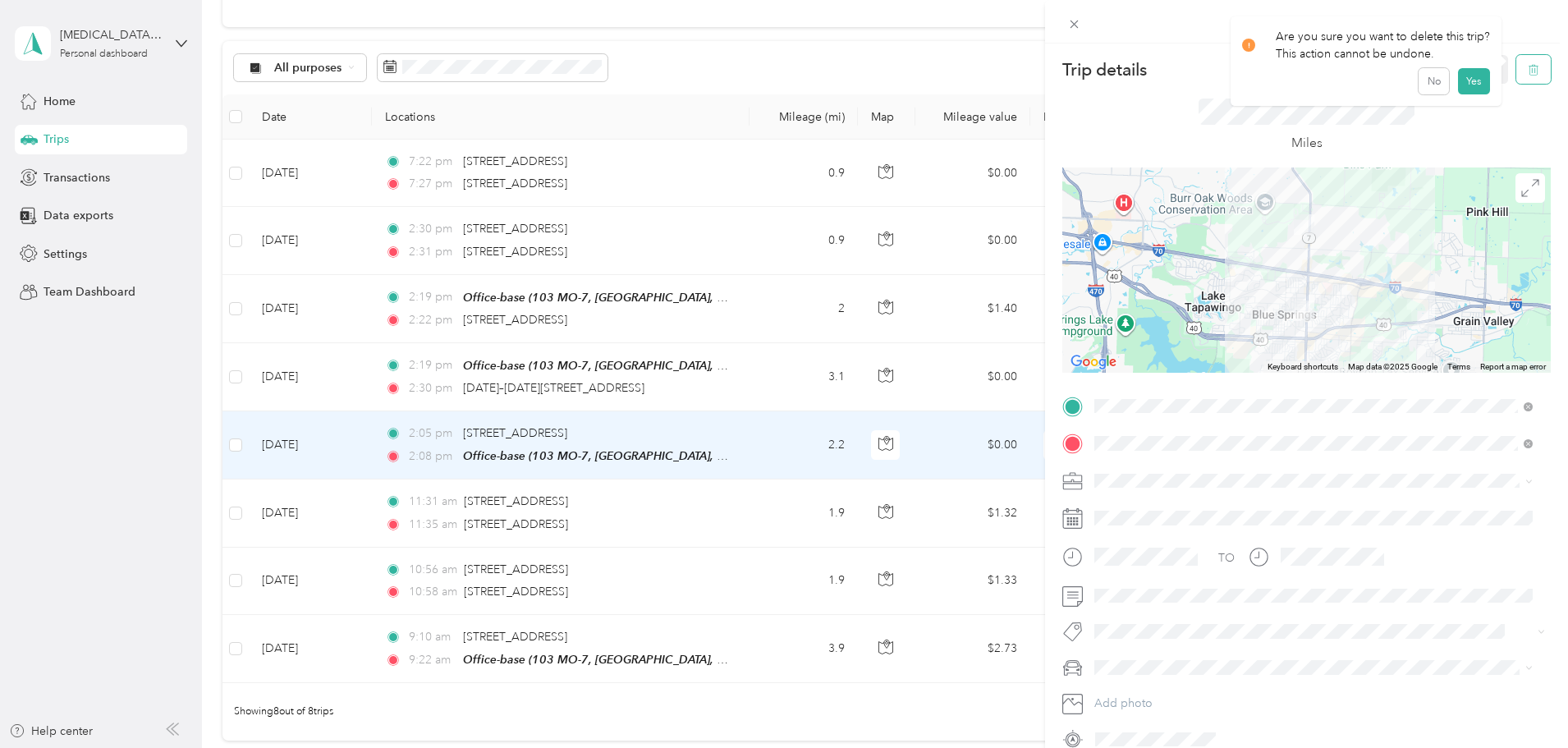
click at [1527, 69] on icon "button" at bounding box center [1533, 70] width 12 height 12
click at [1466, 89] on button "Yes" at bounding box center [1473, 90] width 32 height 26
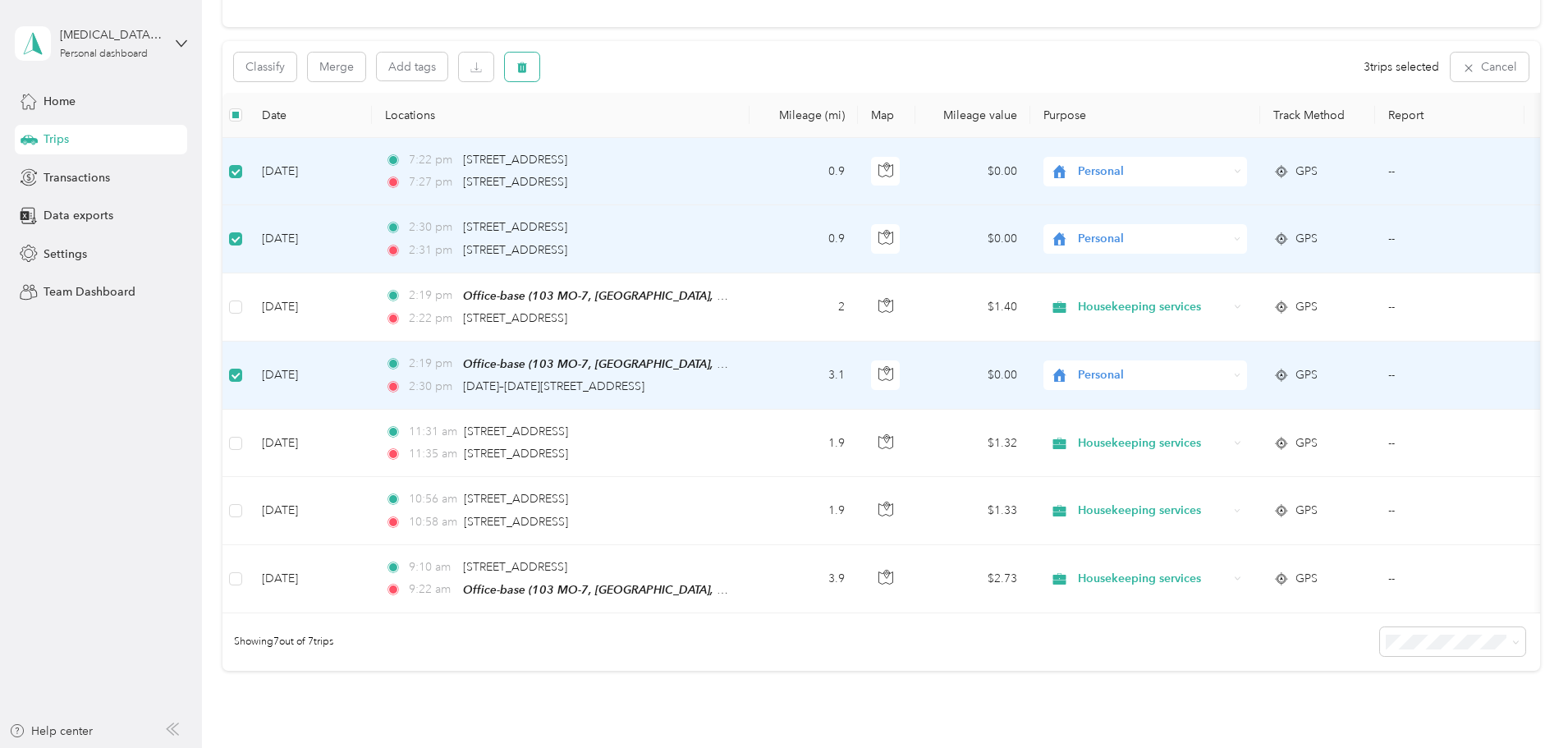
click at [528, 62] on icon "button" at bounding box center [522, 68] width 12 height 12
click at [759, 136] on button "Yes" at bounding box center [754, 135] width 32 height 26
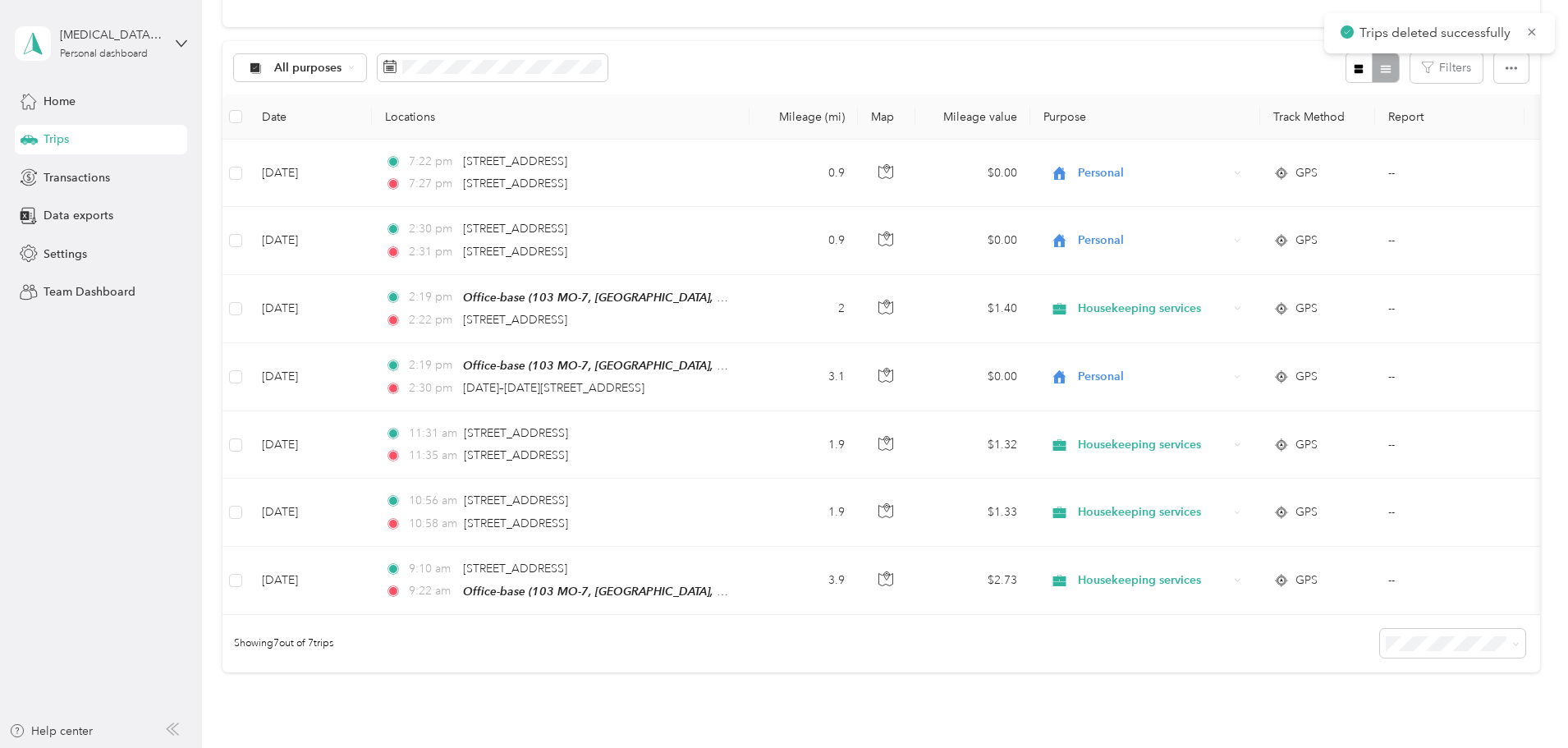
scroll to position [96, 0]
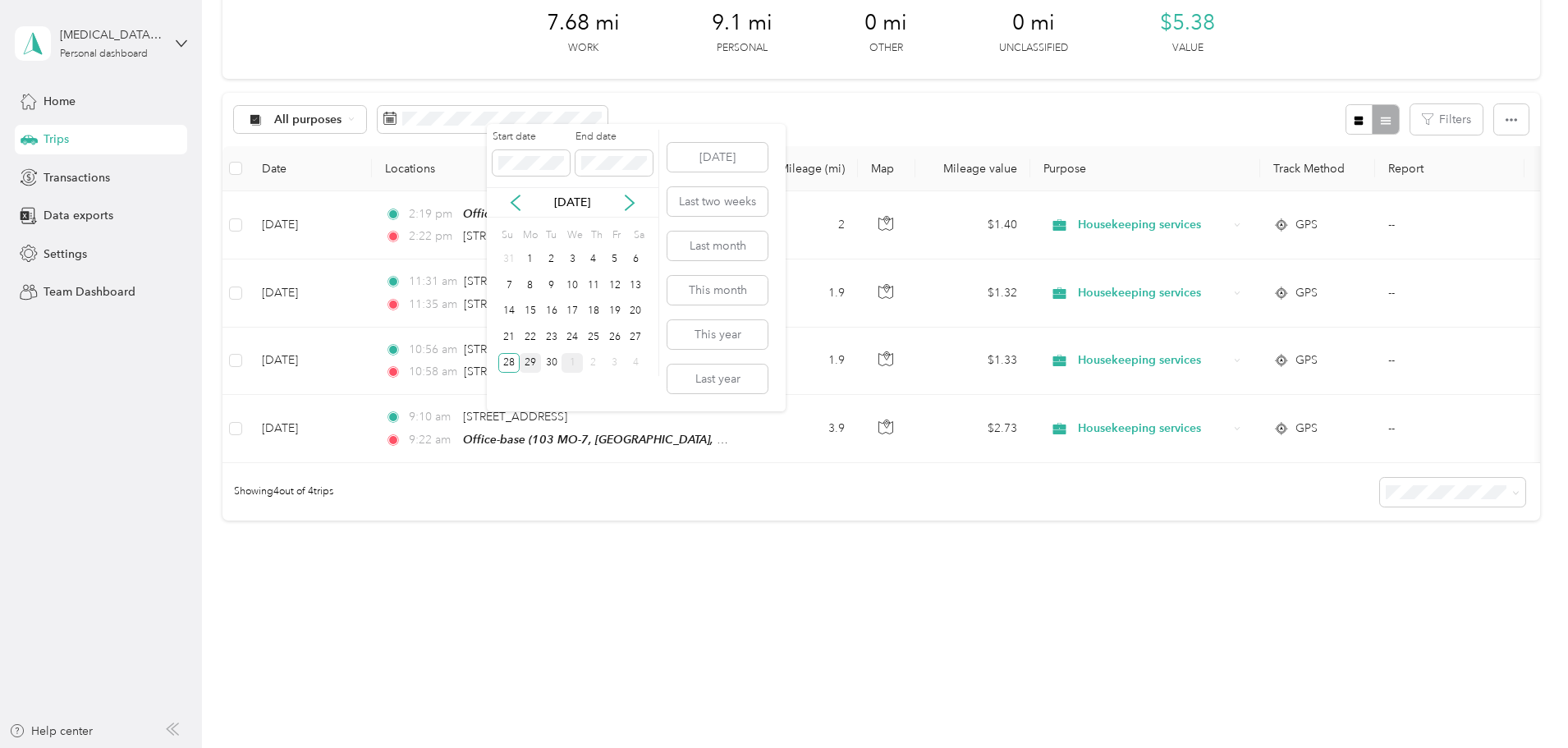
click at [533, 360] on div "29" at bounding box center [530, 363] width 21 height 21
click at [532, 360] on div "29" at bounding box center [530, 363] width 21 height 21
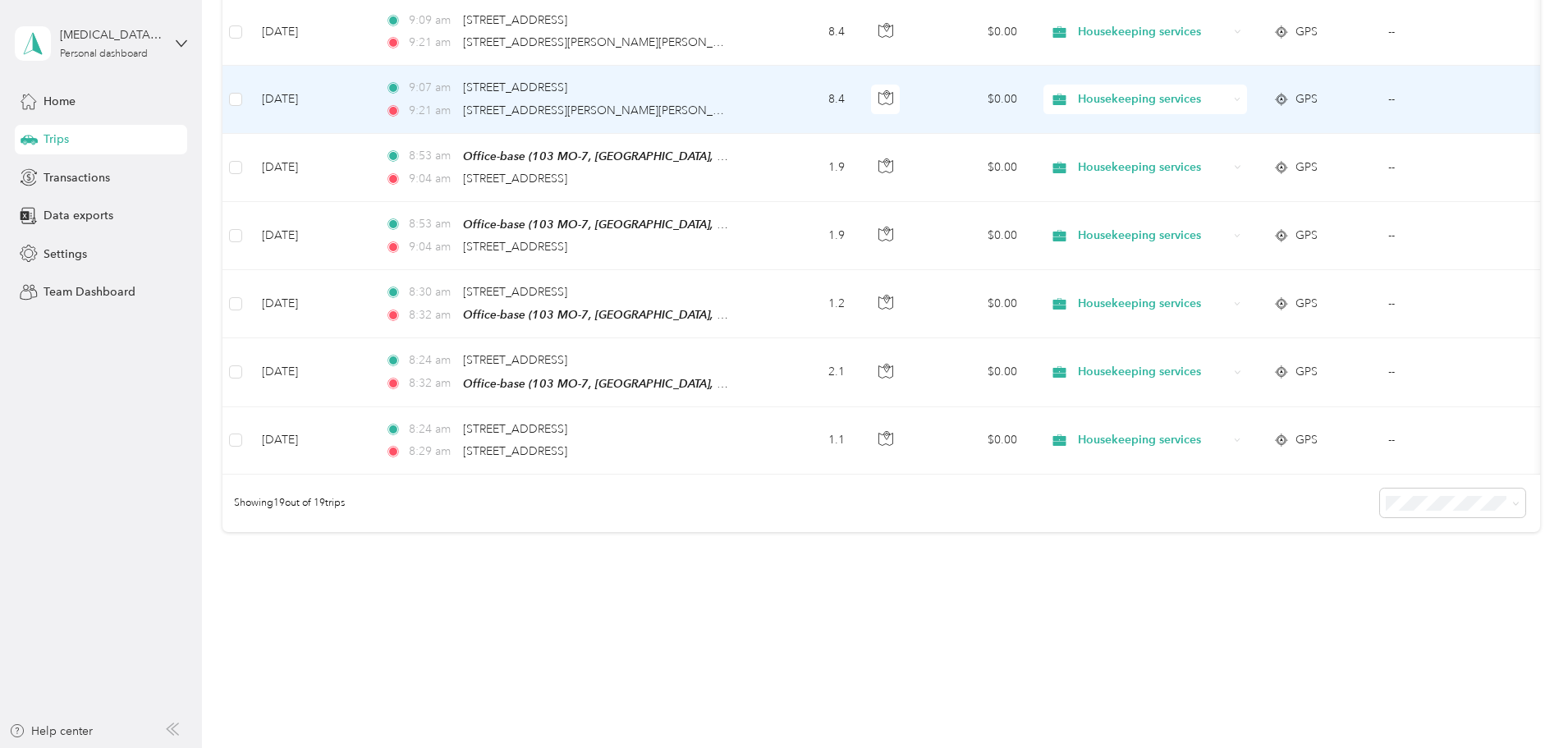
scroll to position [1109, 0]
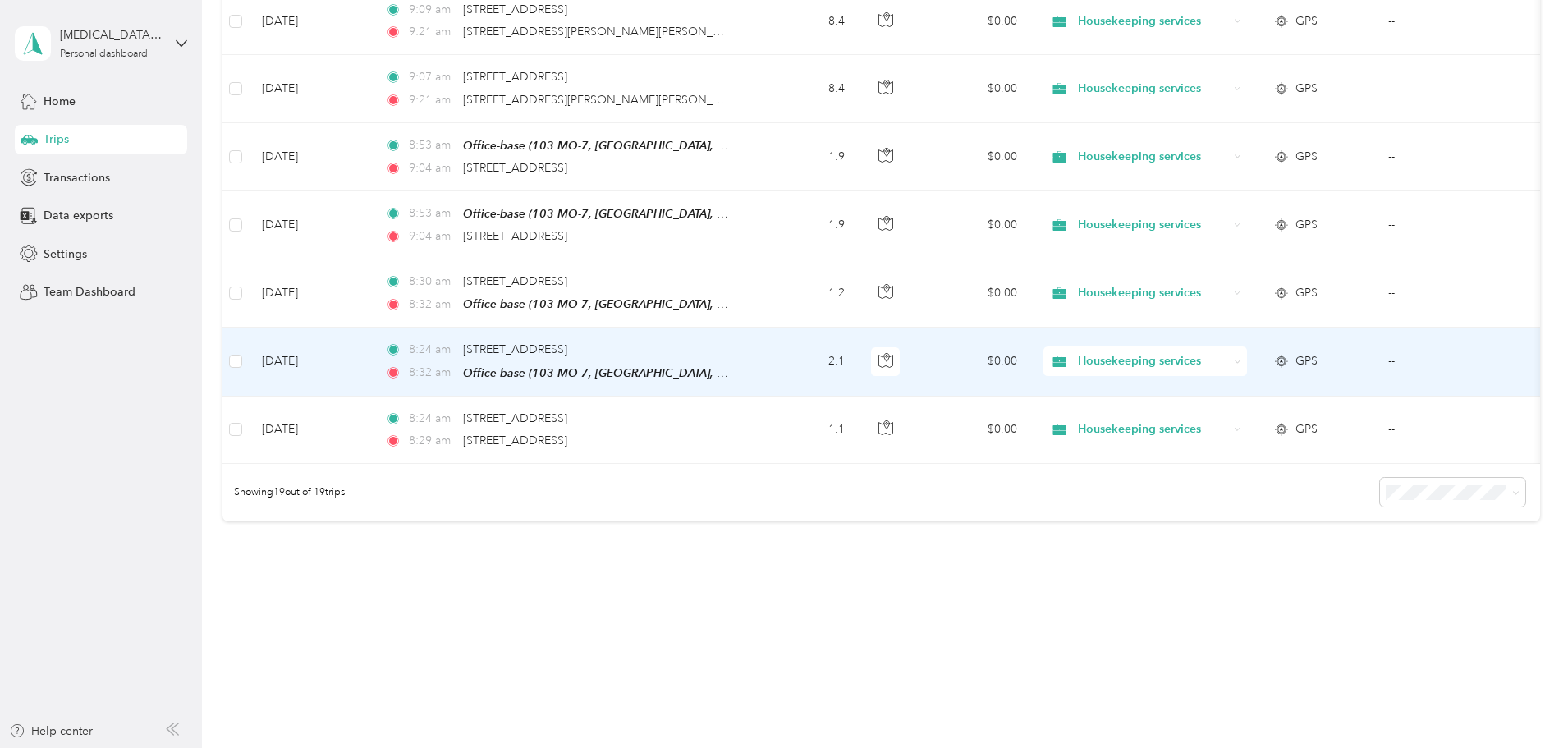
click at [858, 358] on td "2.1" at bounding box center [803, 361] width 108 height 69
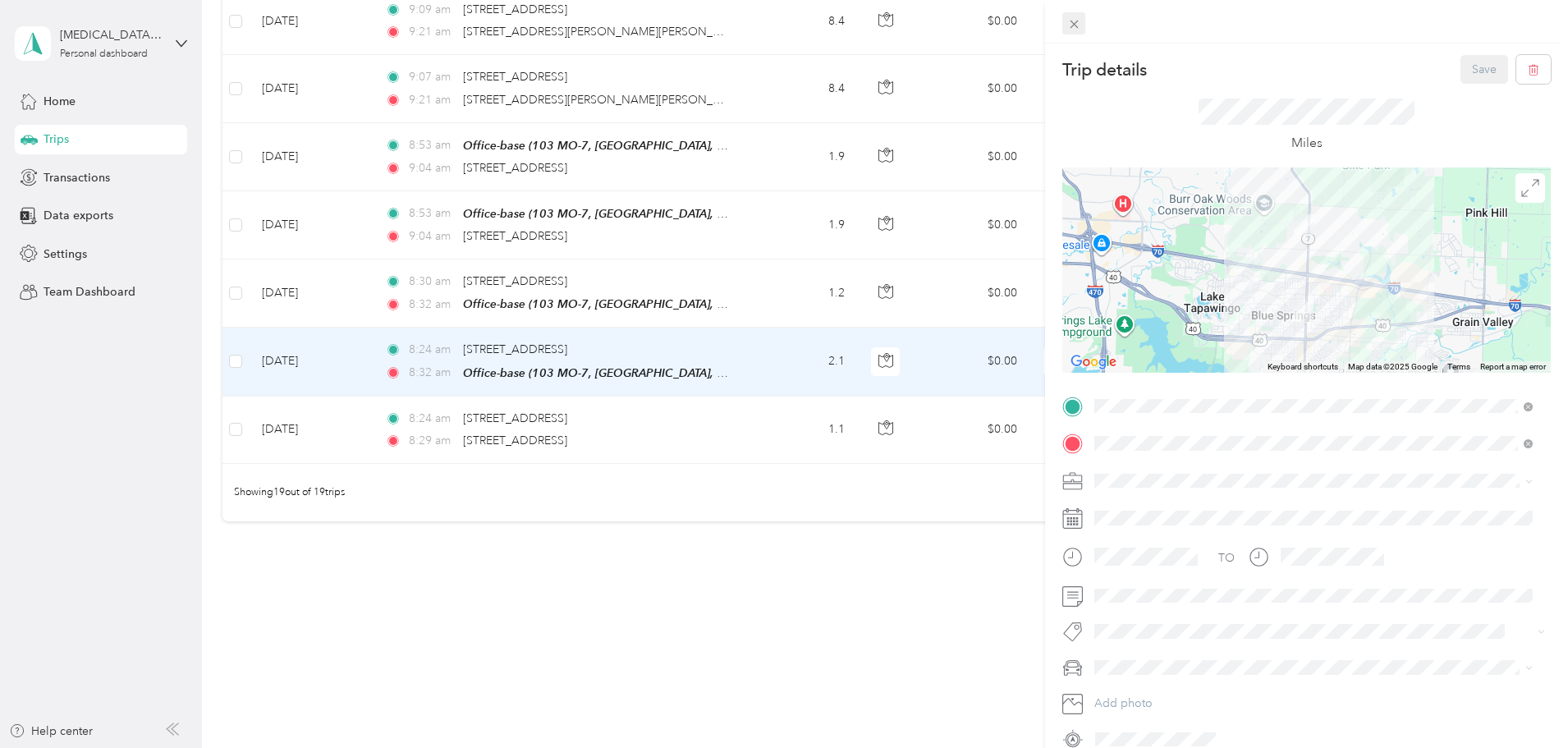
click at [1071, 19] on icon at bounding box center [1074, 24] width 14 height 14
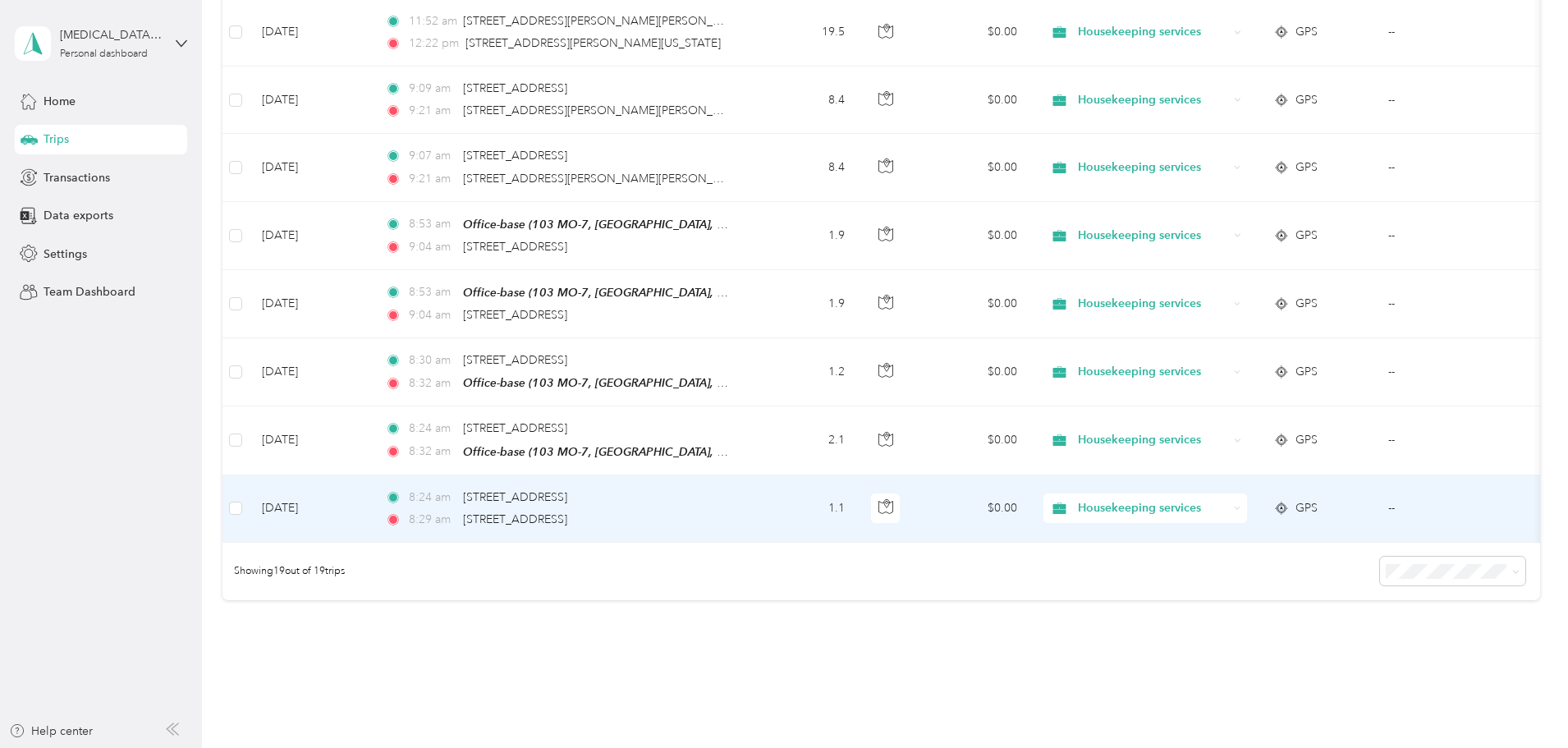
scroll to position [972, 0]
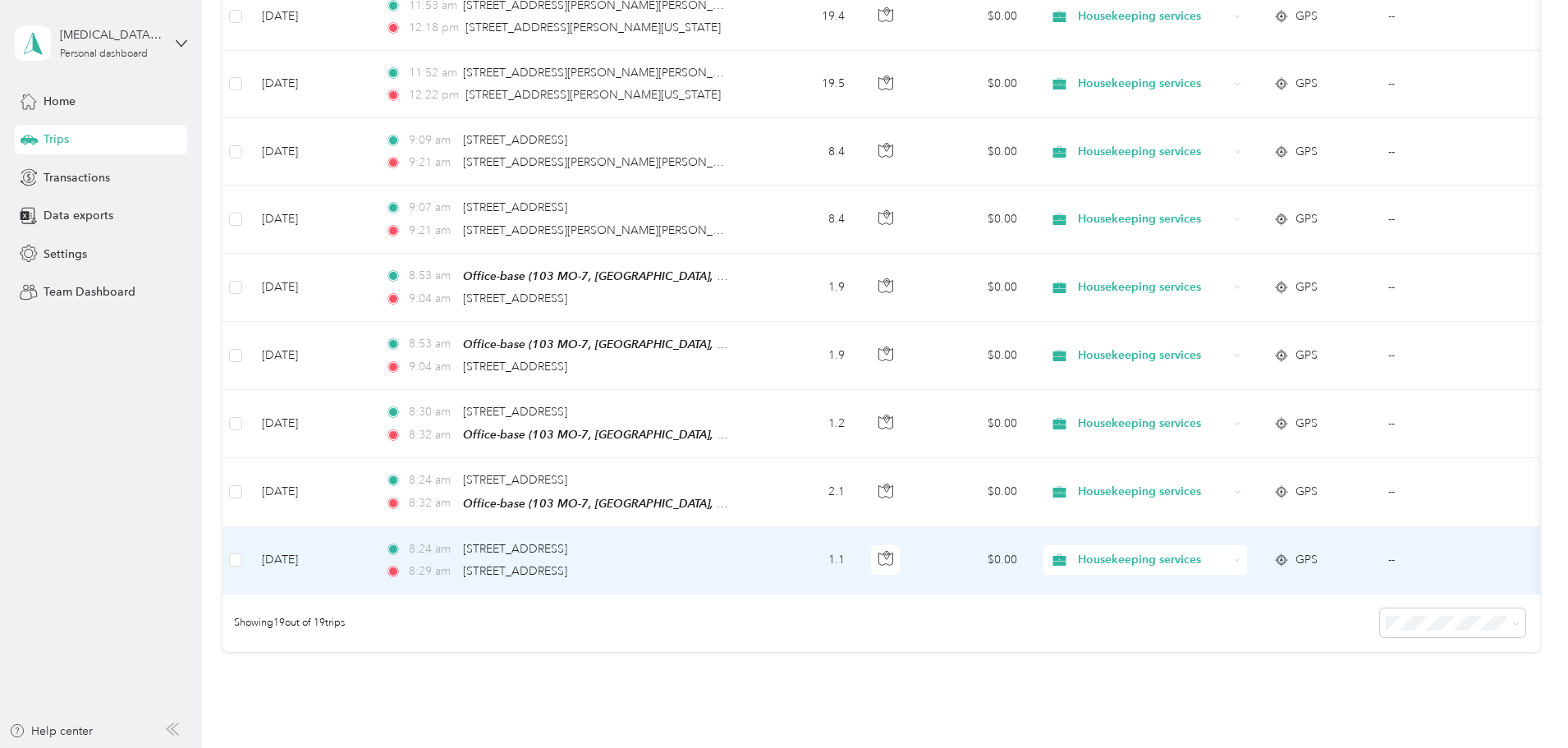
click at [858, 556] on td "1.1" at bounding box center [803, 561] width 108 height 68
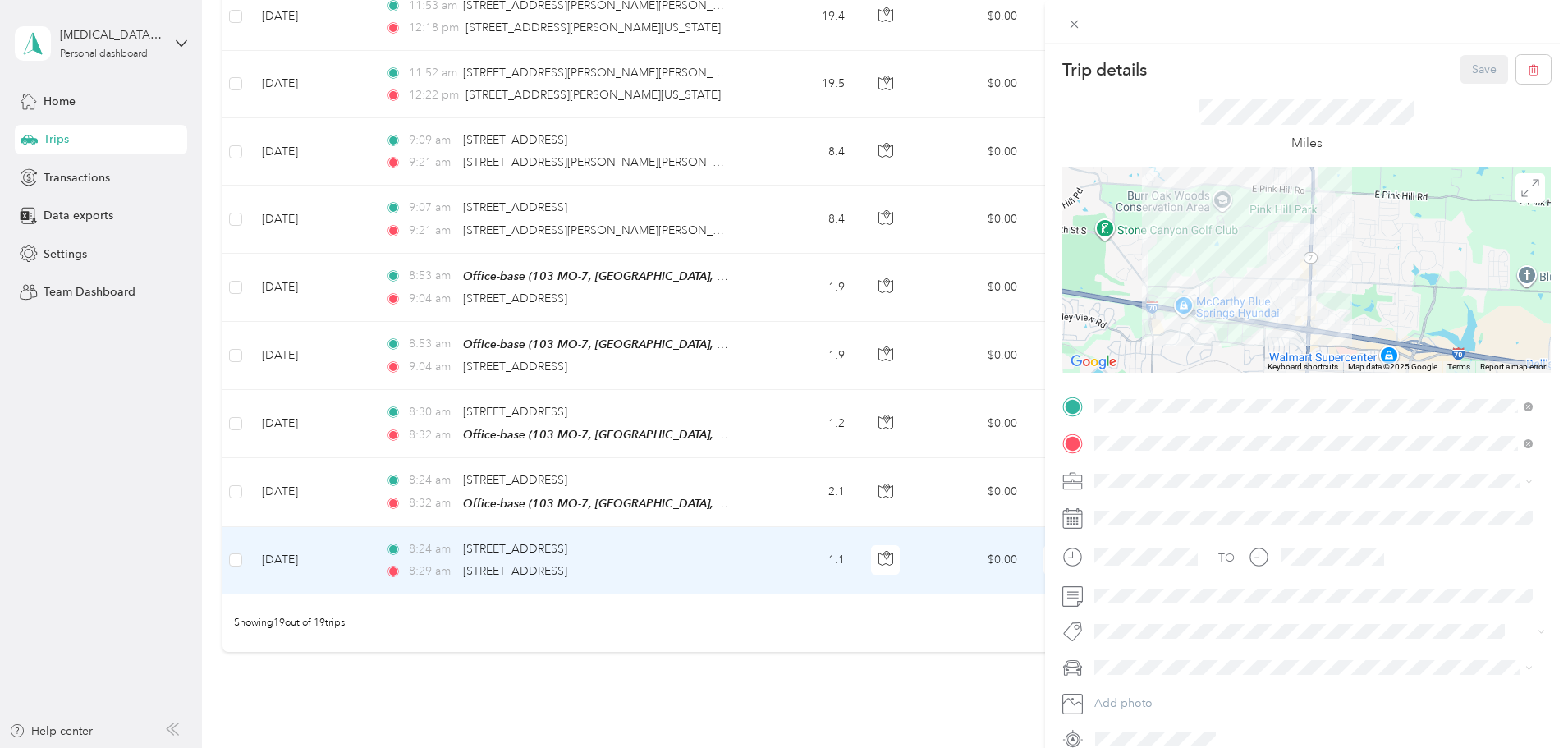
click at [918, 496] on div "Trip details Save This trip cannot be edited because it is either under review,…" at bounding box center [784, 374] width 1568 height 748
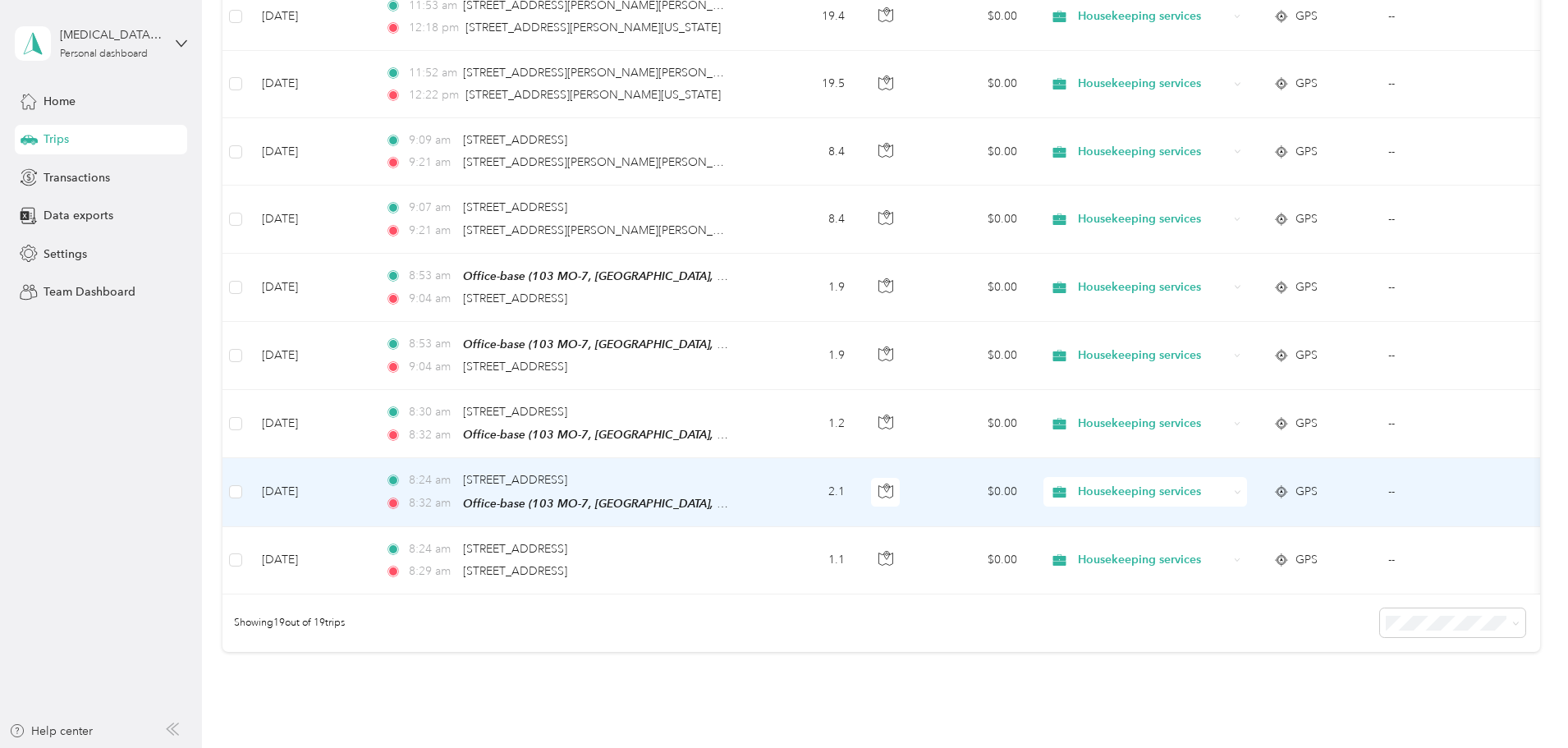
click at [858, 497] on td "2.1" at bounding box center [803, 492] width 108 height 69
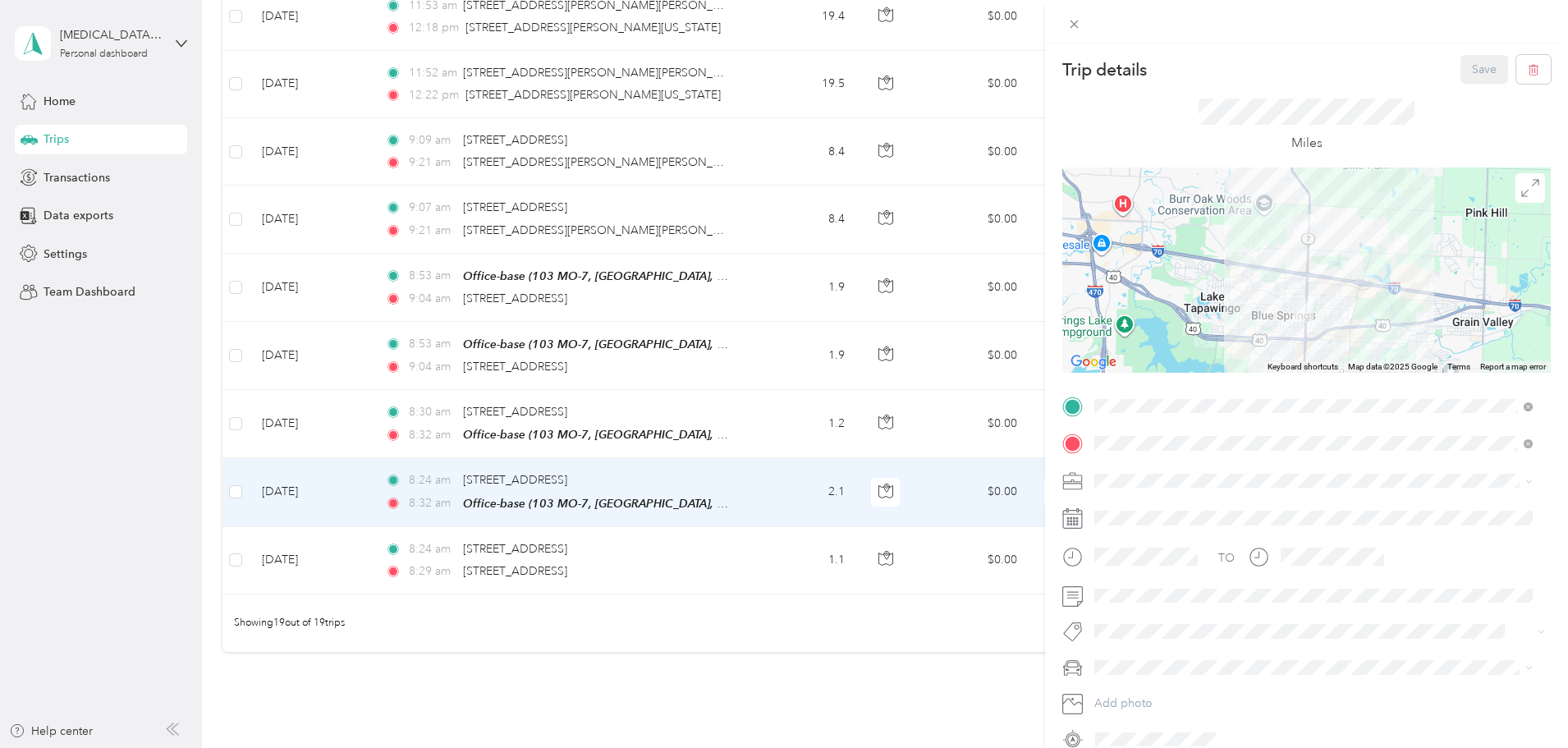
click at [1137, 568] on div "Housekeeping services" at bounding box center [1304, 566] width 408 height 17
click at [1127, 690] on div "MDX" at bounding box center [1312, 696] width 427 height 17
click at [1466, 64] on button "Save" at bounding box center [1484, 69] width 48 height 29
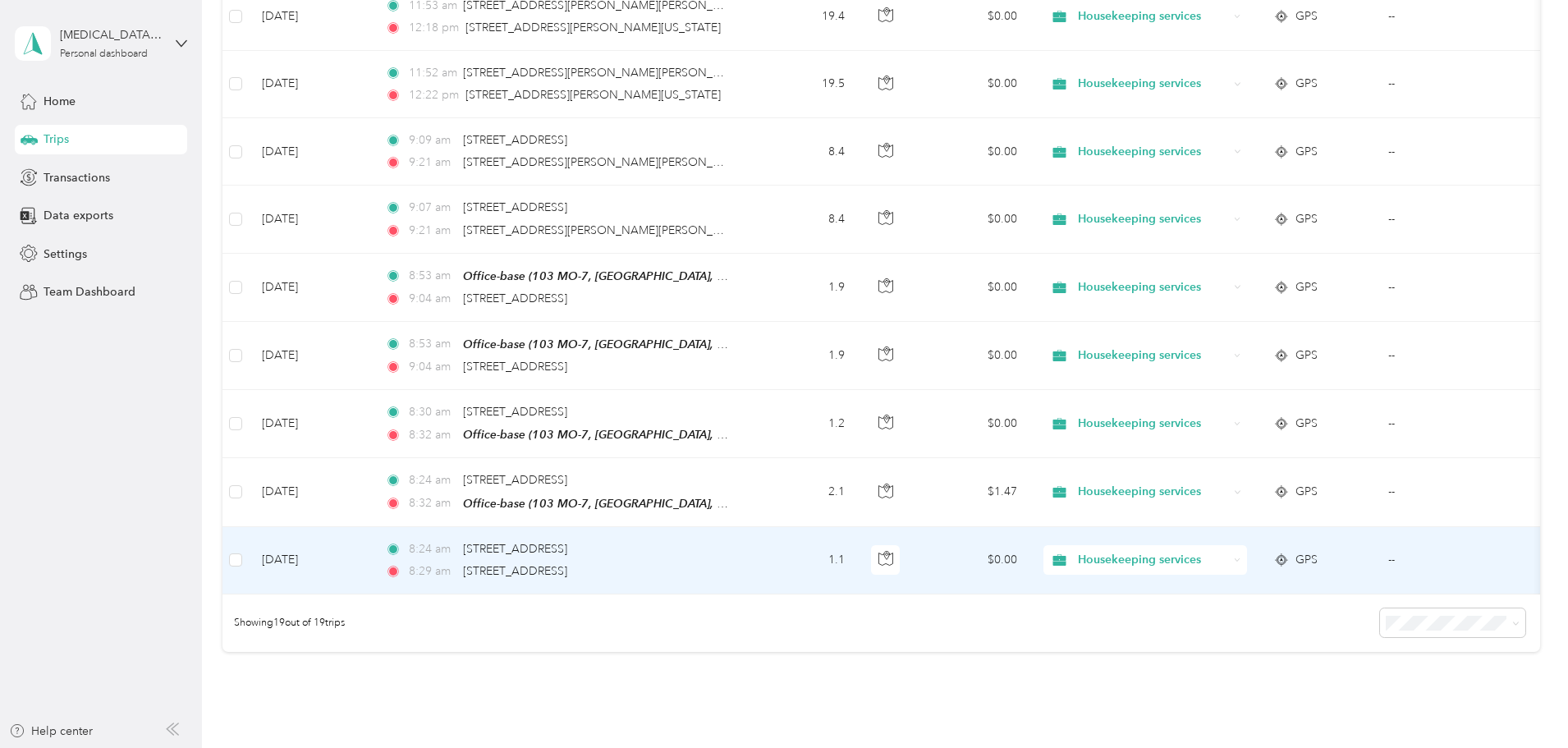
click at [750, 552] on td "8:24 am [STREET_ADDRESS] 8:29 am [STREET_ADDRESS]" at bounding box center [561, 561] width 378 height 68
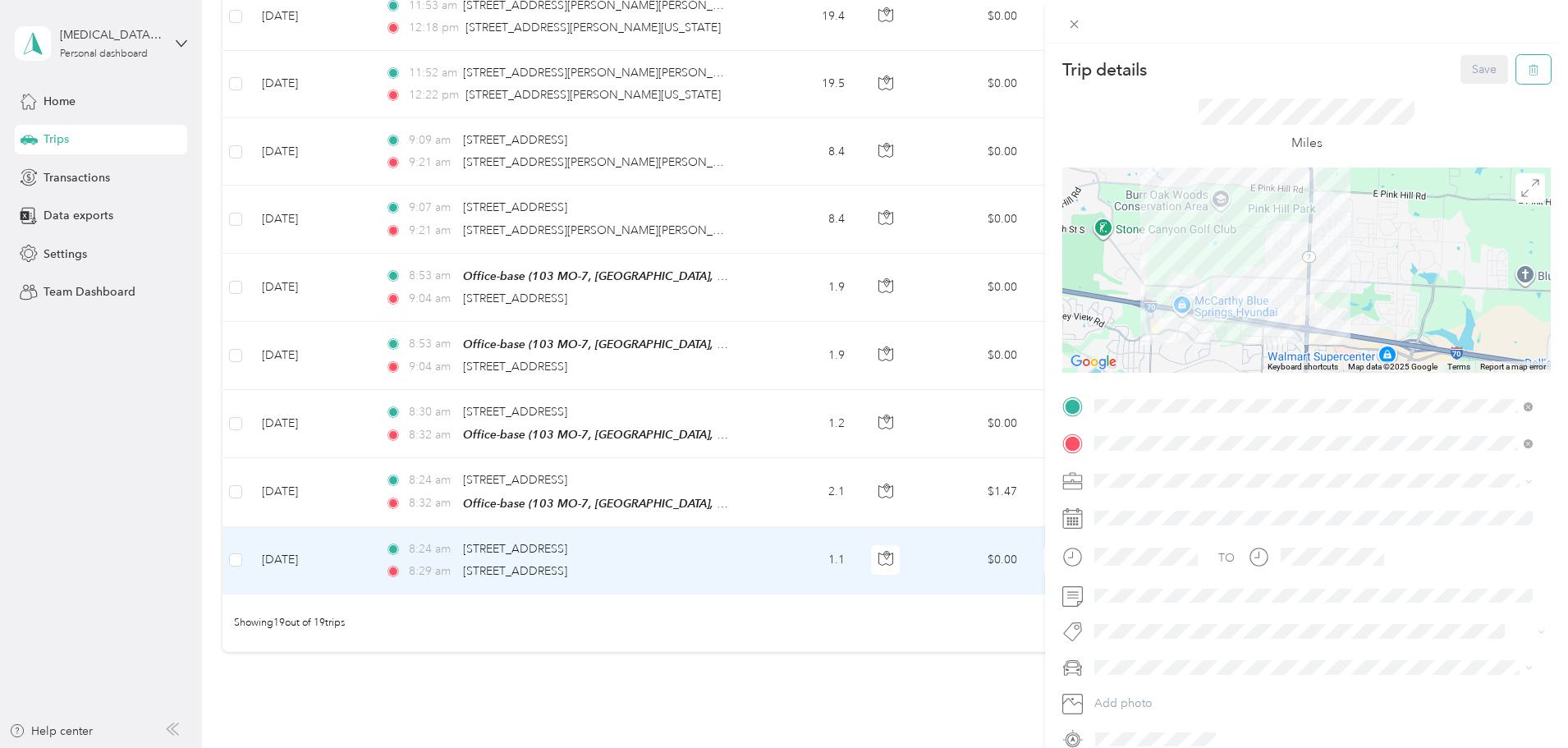
click at [1527, 68] on icon "button" at bounding box center [1533, 70] width 12 height 12
click at [1468, 88] on button "Yes" at bounding box center [1473, 90] width 32 height 26
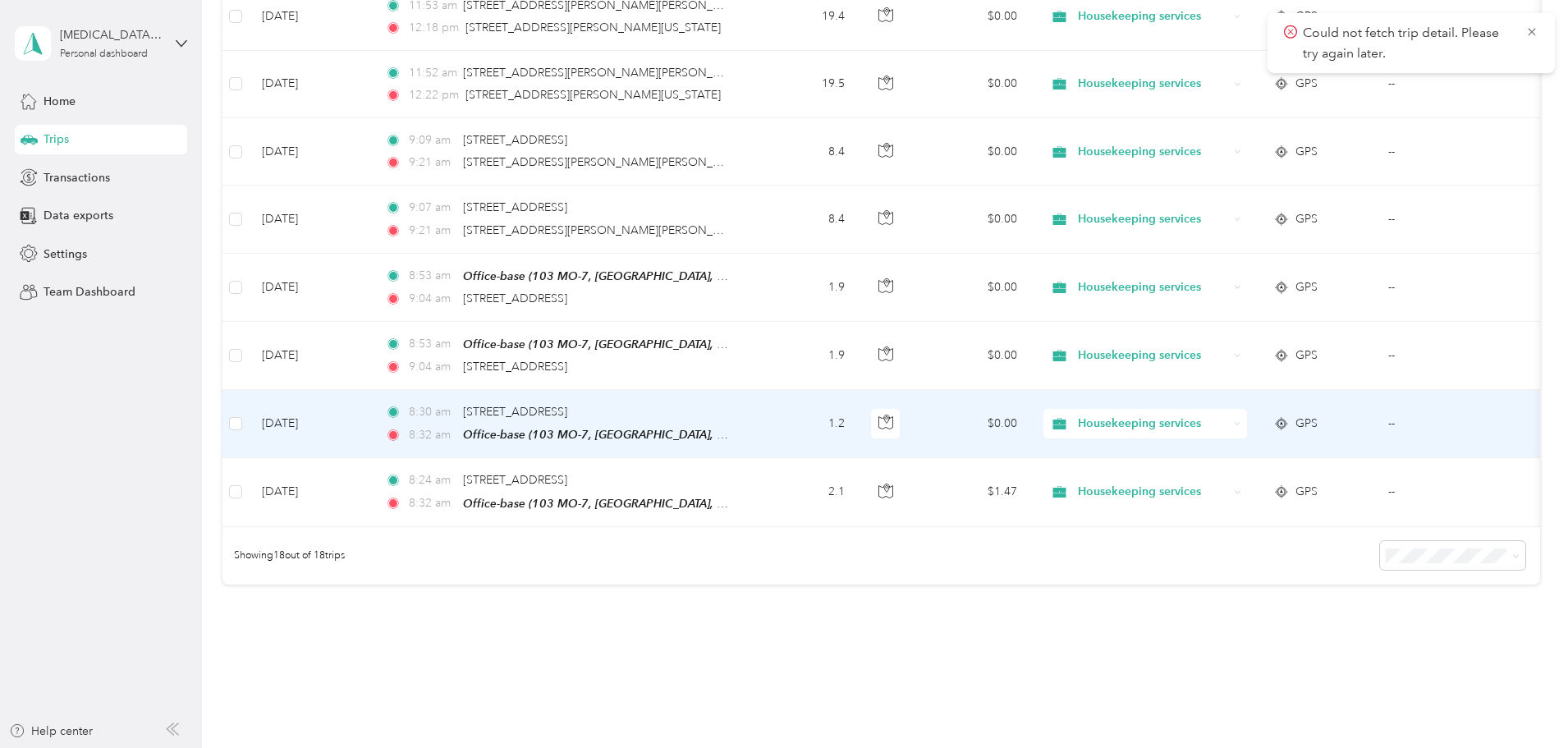
click at [858, 430] on td "1.2" at bounding box center [803, 424] width 108 height 69
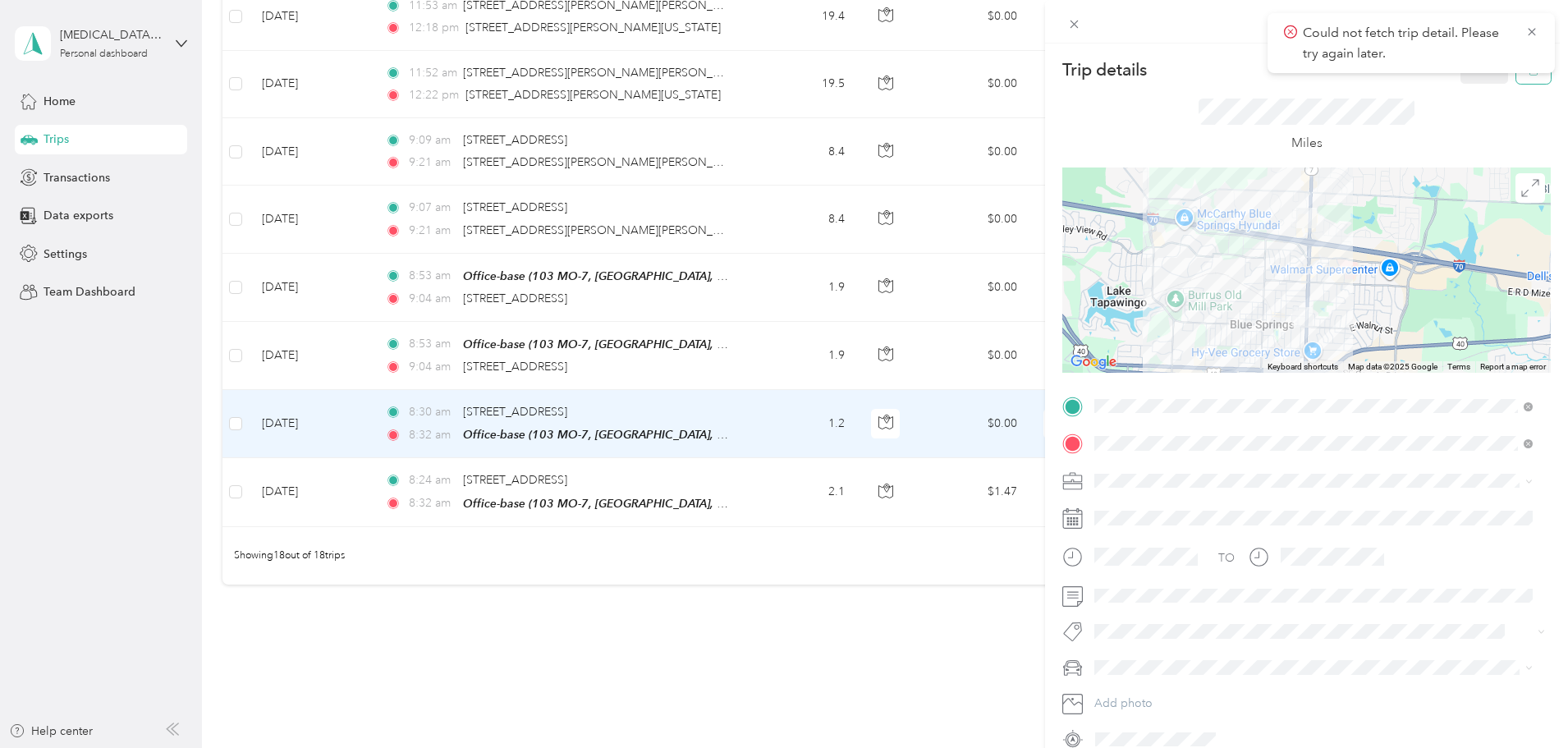
click at [1516, 78] on button "button" at bounding box center [1533, 69] width 35 height 29
click at [1481, 93] on button "Yes" at bounding box center [1473, 90] width 32 height 26
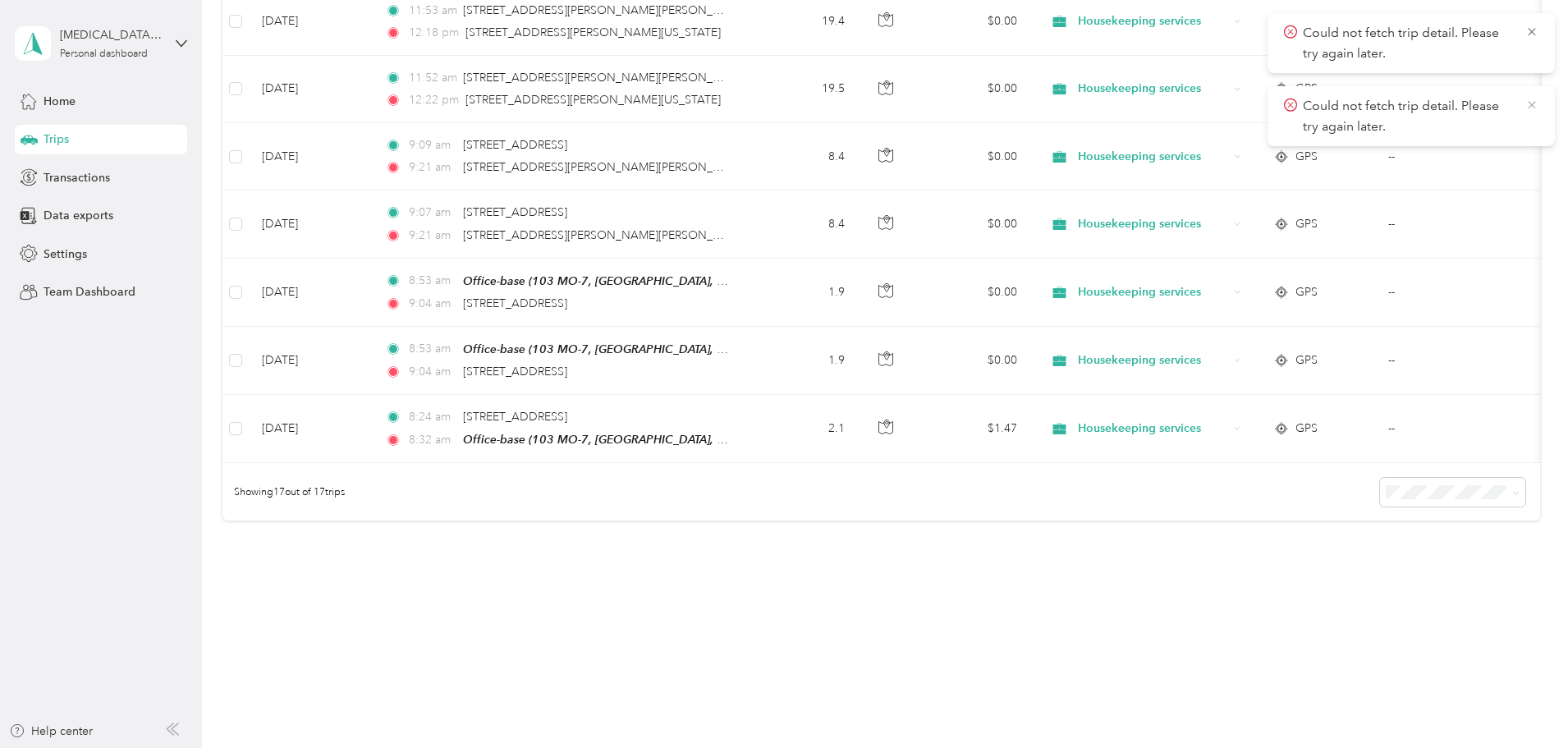
click at [1534, 101] on icon at bounding box center [1530, 104] width 7 height 7
click at [1535, 35] on icon at bounding box center [1531, 32] width 13 height 15
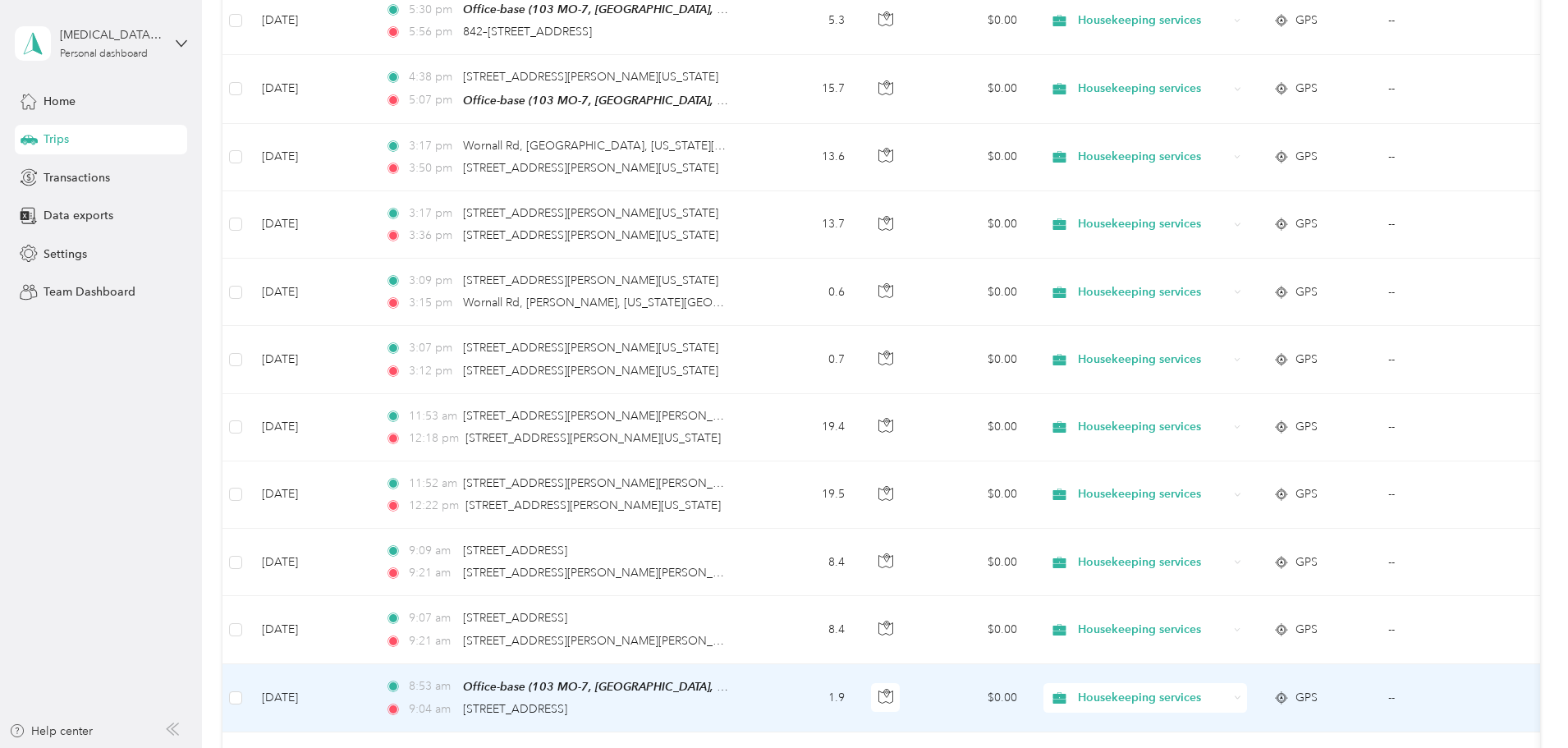
scroll to position [836, 0]
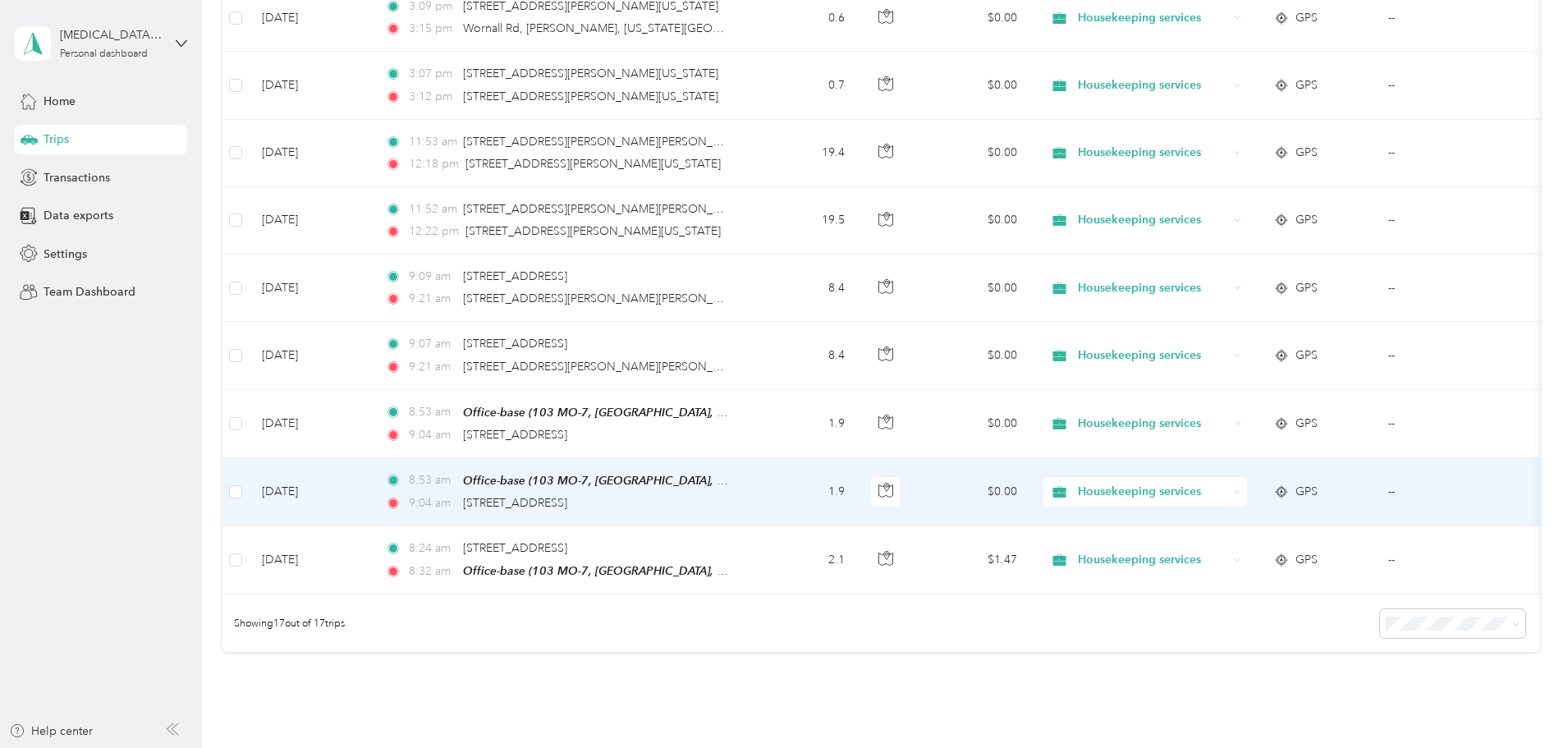
click at [858, 496] on td "1.9" at bounding box center [803, 492] width 108 height 69
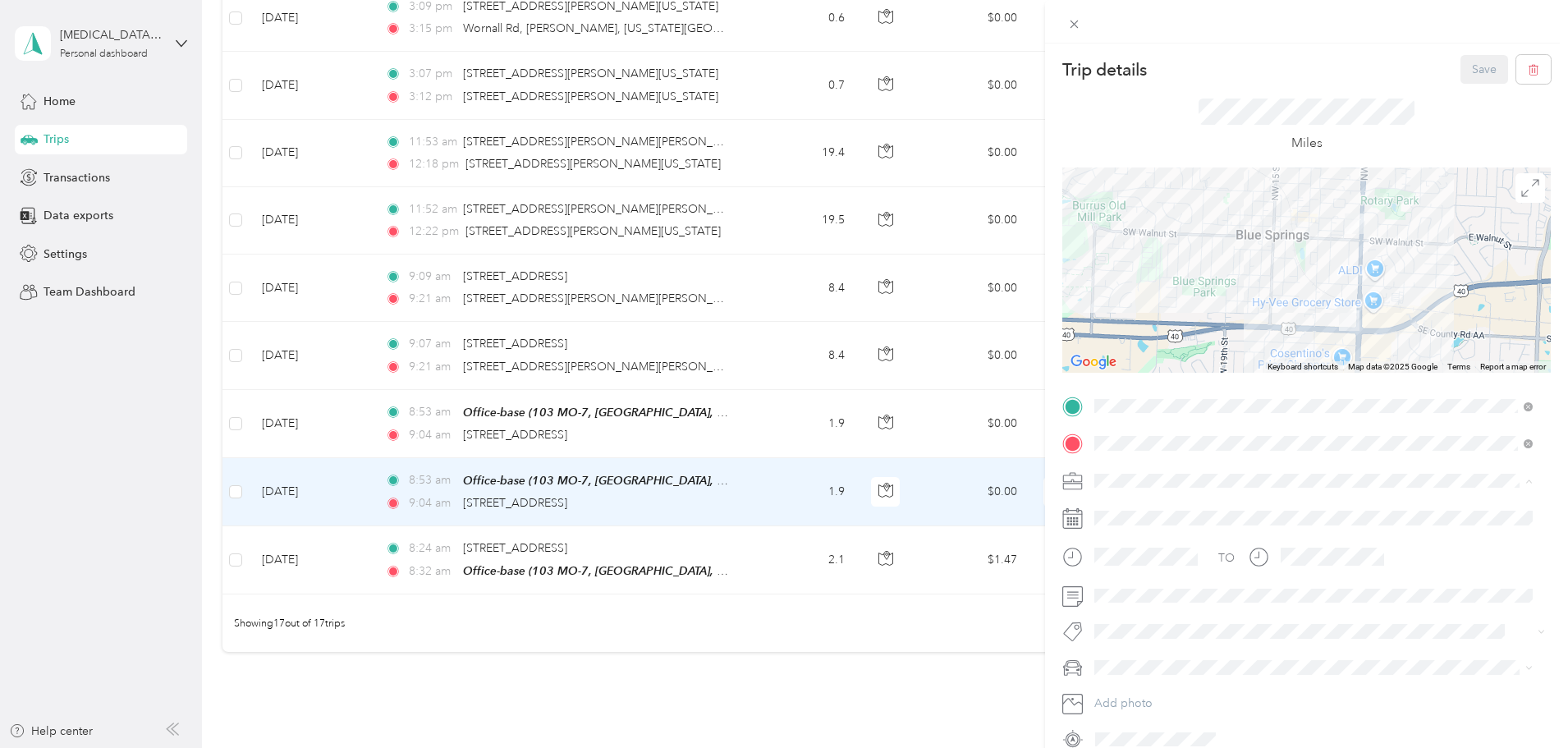
click at [1169, 563] on span "Housekeeping services" at bounding box center [1159, 567] width 120 height 14
click at [1112, 728] on li "Sequoia" at bounding box center [1313, 724] width 449 height 29
click at [1461, 72] on button "Save" at bounding box center [1484, 69] width 48 height 29
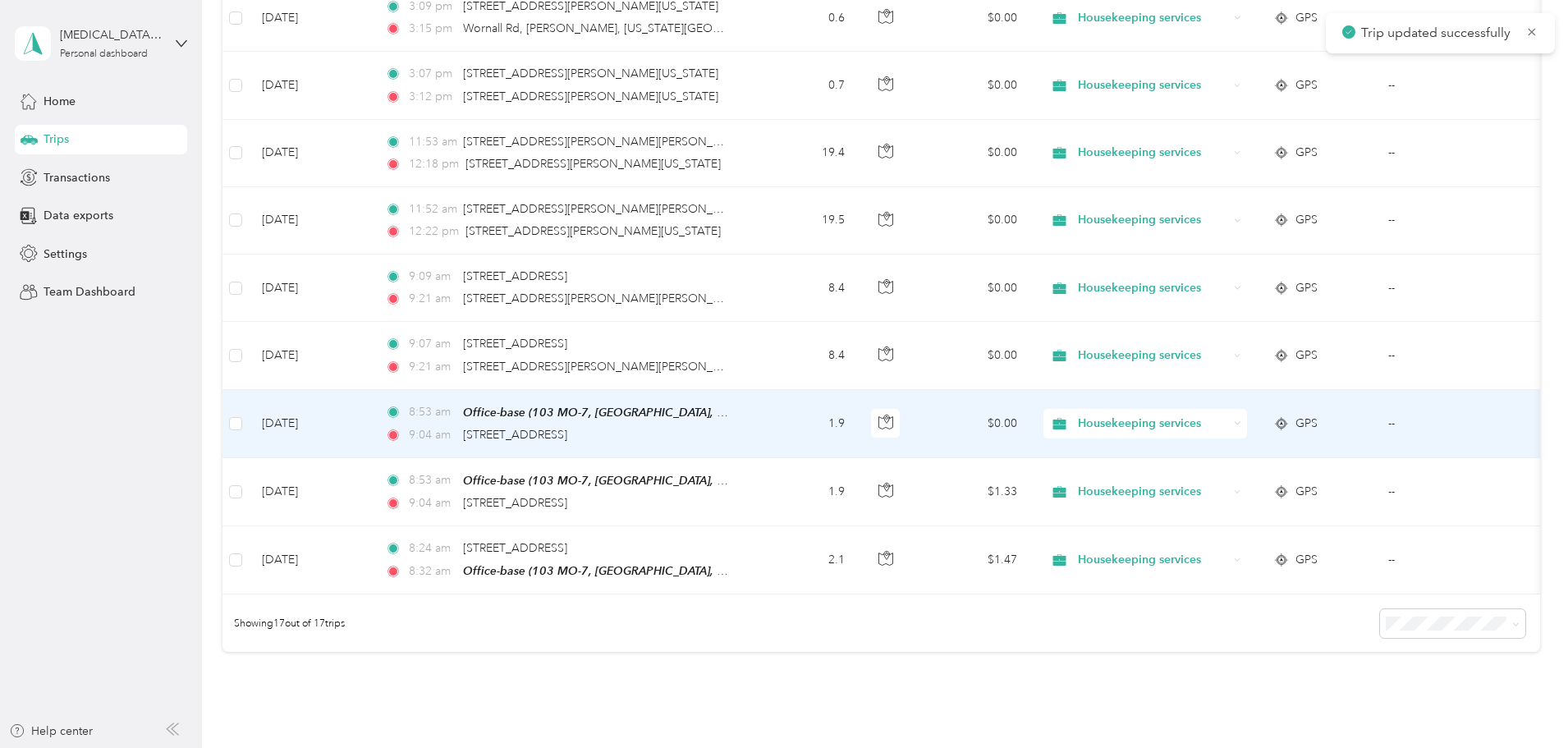
click at [858, 432] on td "1.9" at bounding box center [803, 424] width 108 height 69
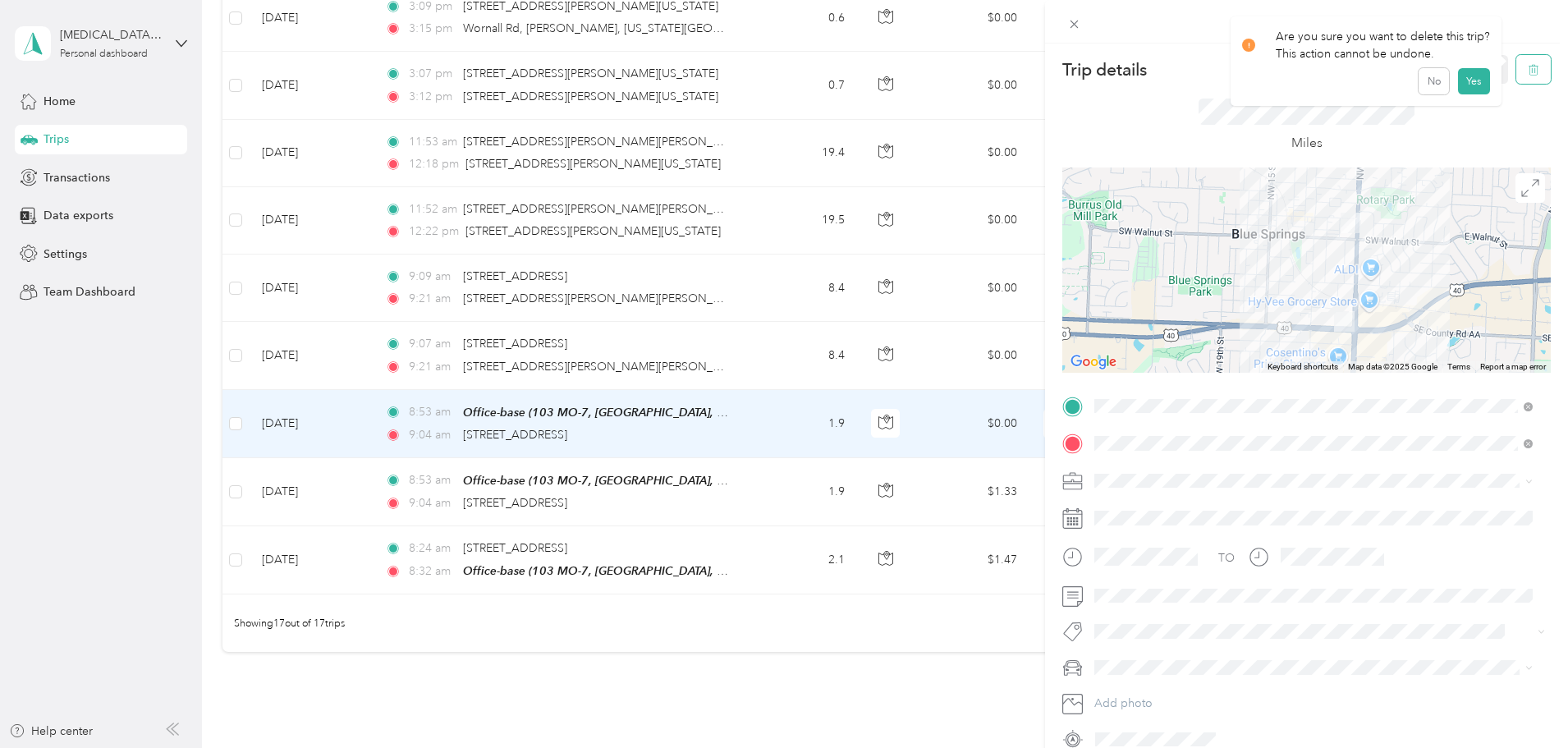
click at [1527, 68] on icon "button" at bounding box center [1533, 70] width 12 height 12
click at [1477, 88] on button "Yes" at bounding box center [1473, 90] width 32 height 26
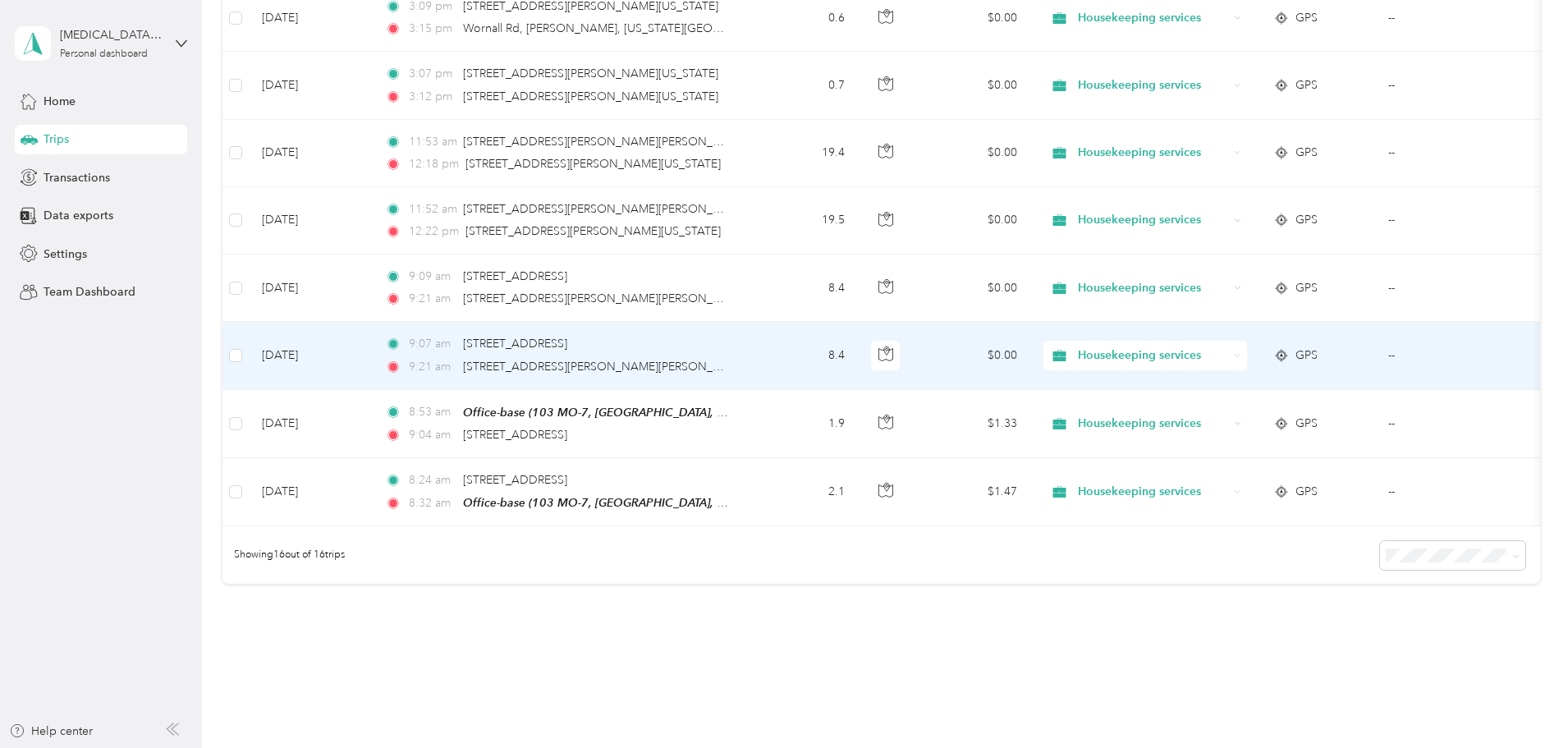
click at [858, 356] on td "8.4" at bounding box center [803, 356] width 108 height 68
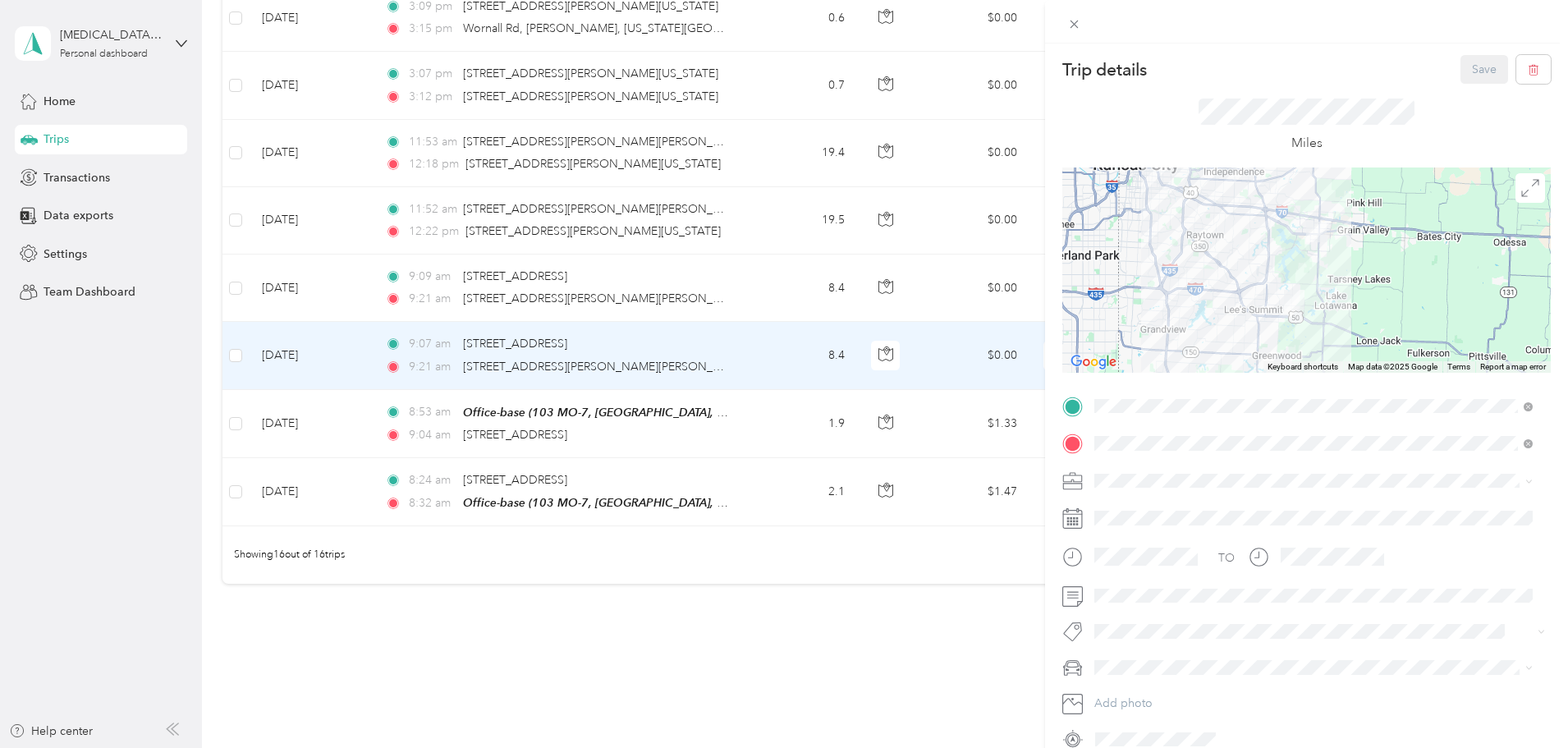
click at [1145, 567] on span "Housekeeping services" at bounding box center [1159, 565] width 120 height 14
click at [1114, 727] on span "Sequoia" at bounding box center [1121, 725] width 43 height 14
click at [1463, 64] on button "Save" at bounding box center [1484, 69] width 48 height 29
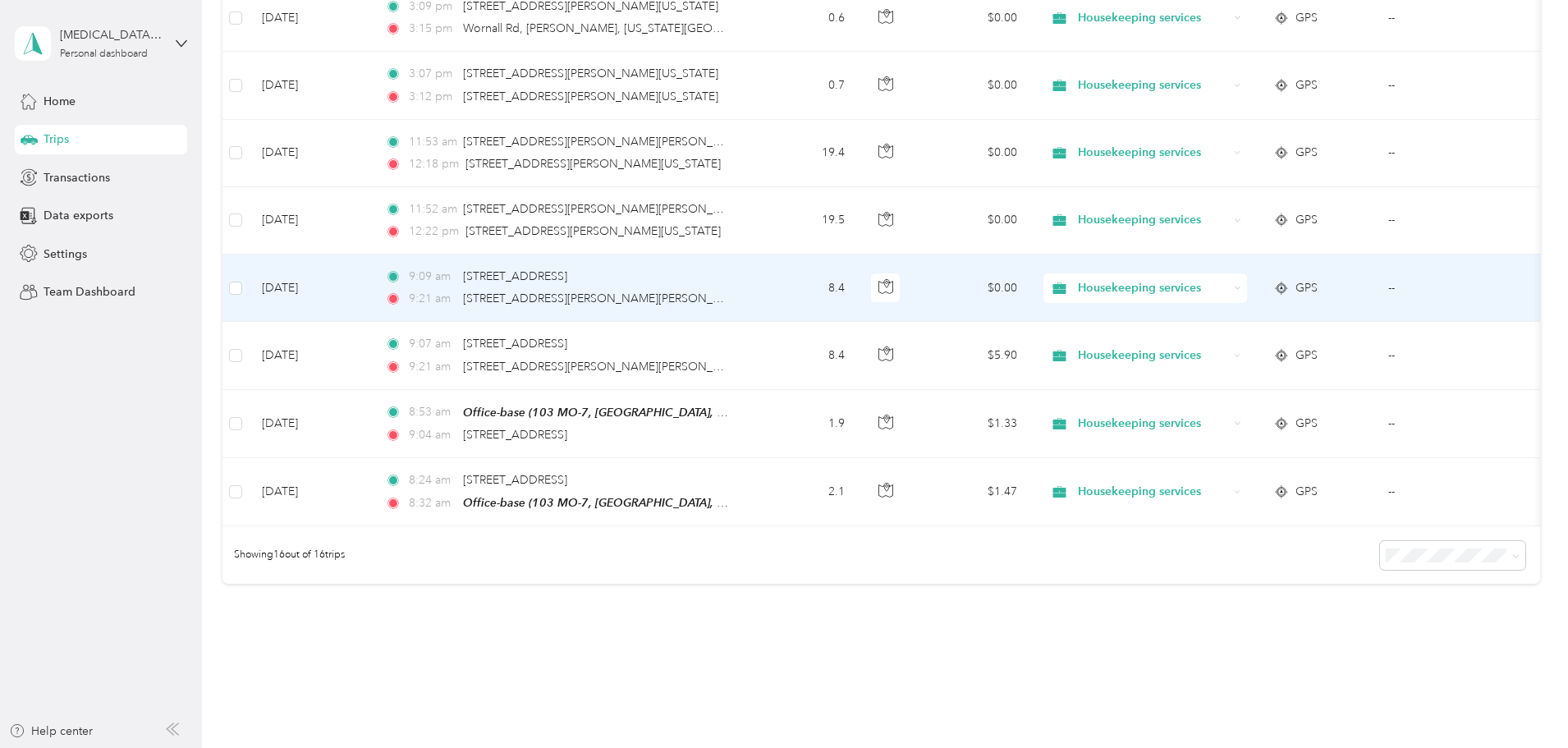
click at [858, 283] on td "8.4" at bounding box center [803, 288] width 108 height 68
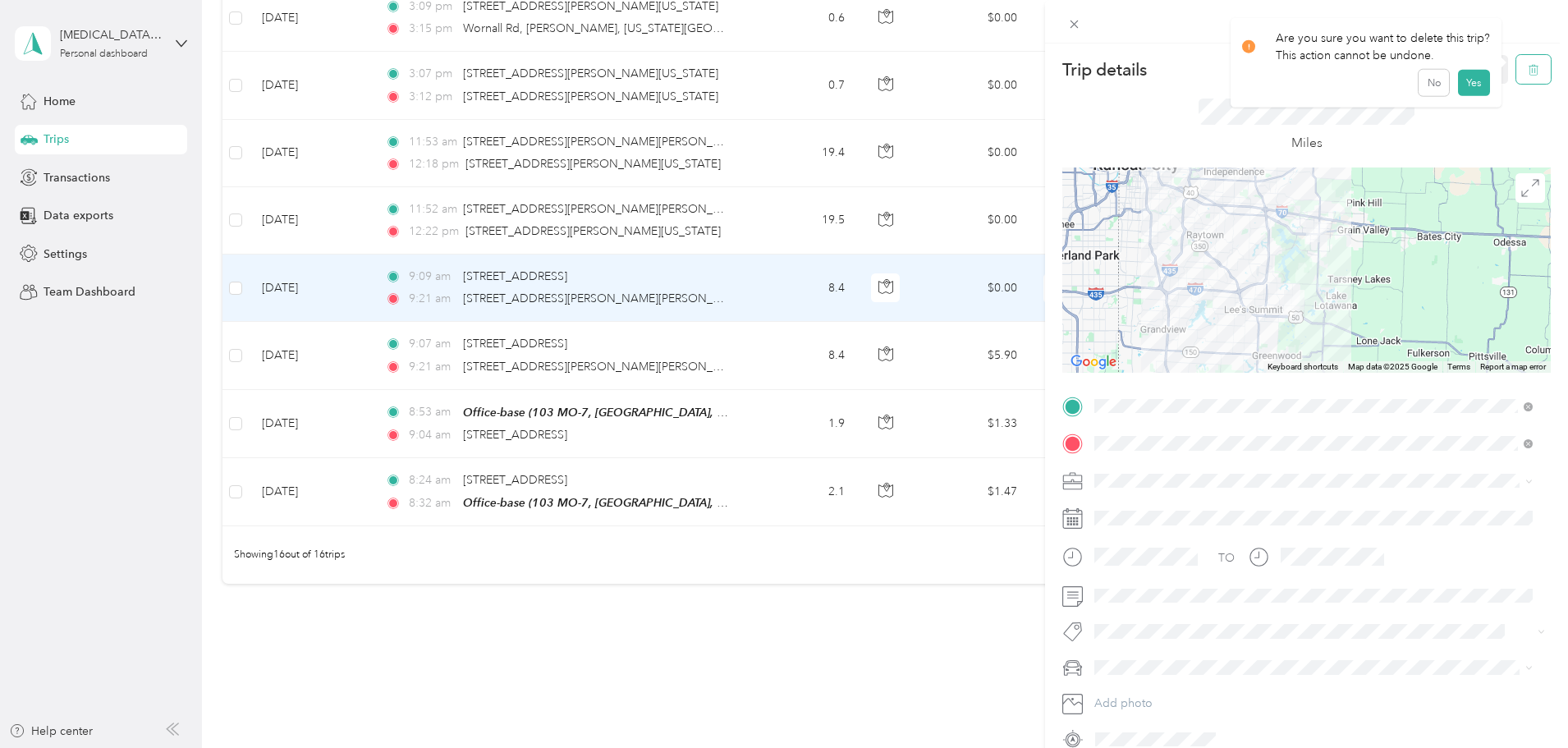
click at [1527, 69] on icon "button" at bounding box center [1533, 70] width 12 height 12
click at [1476, 88] on button "Yes" at bounding box center [1473, 90] width 32 height 26
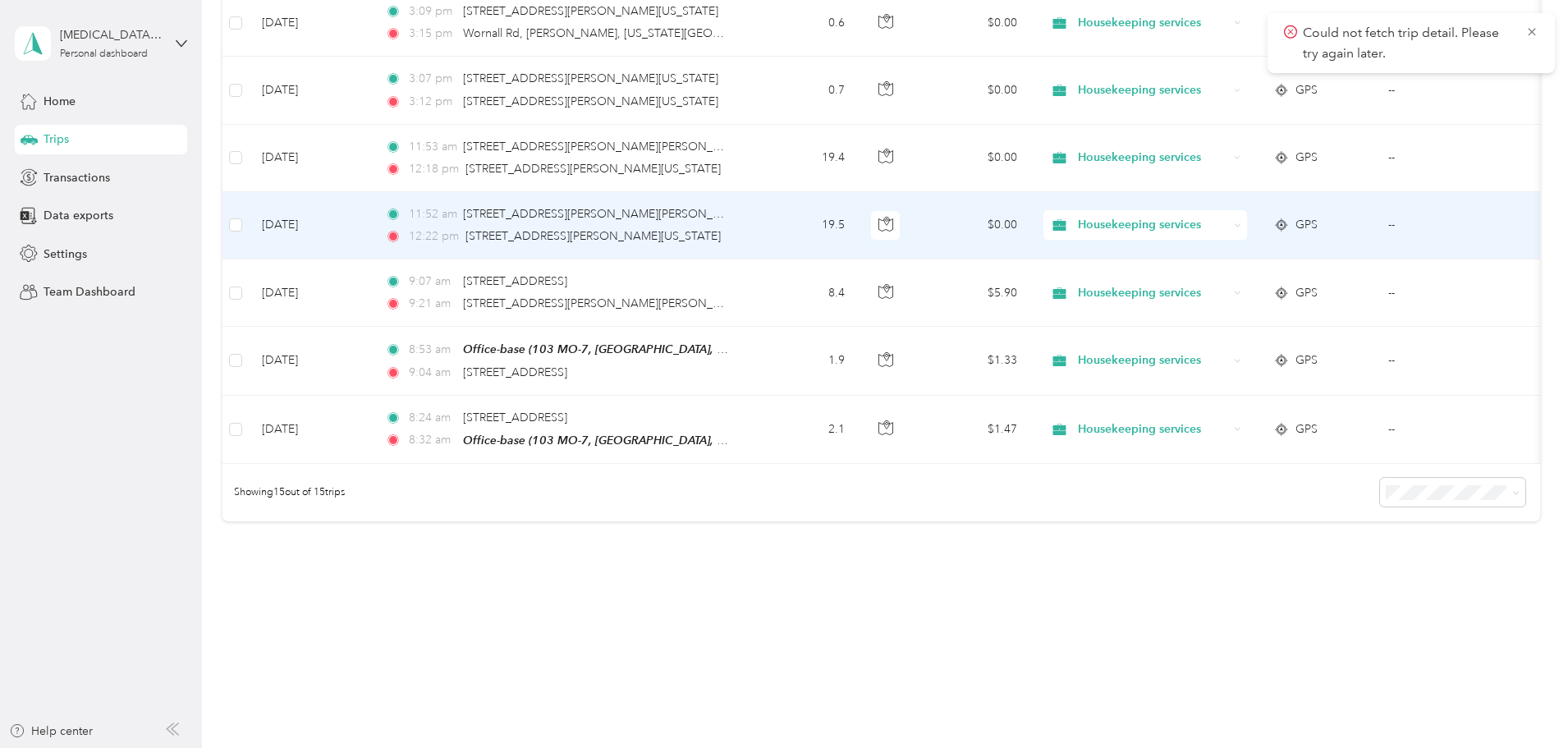
click at [858, 224] on td "19.5" at bounding box center [803, 226] width 108 height 68
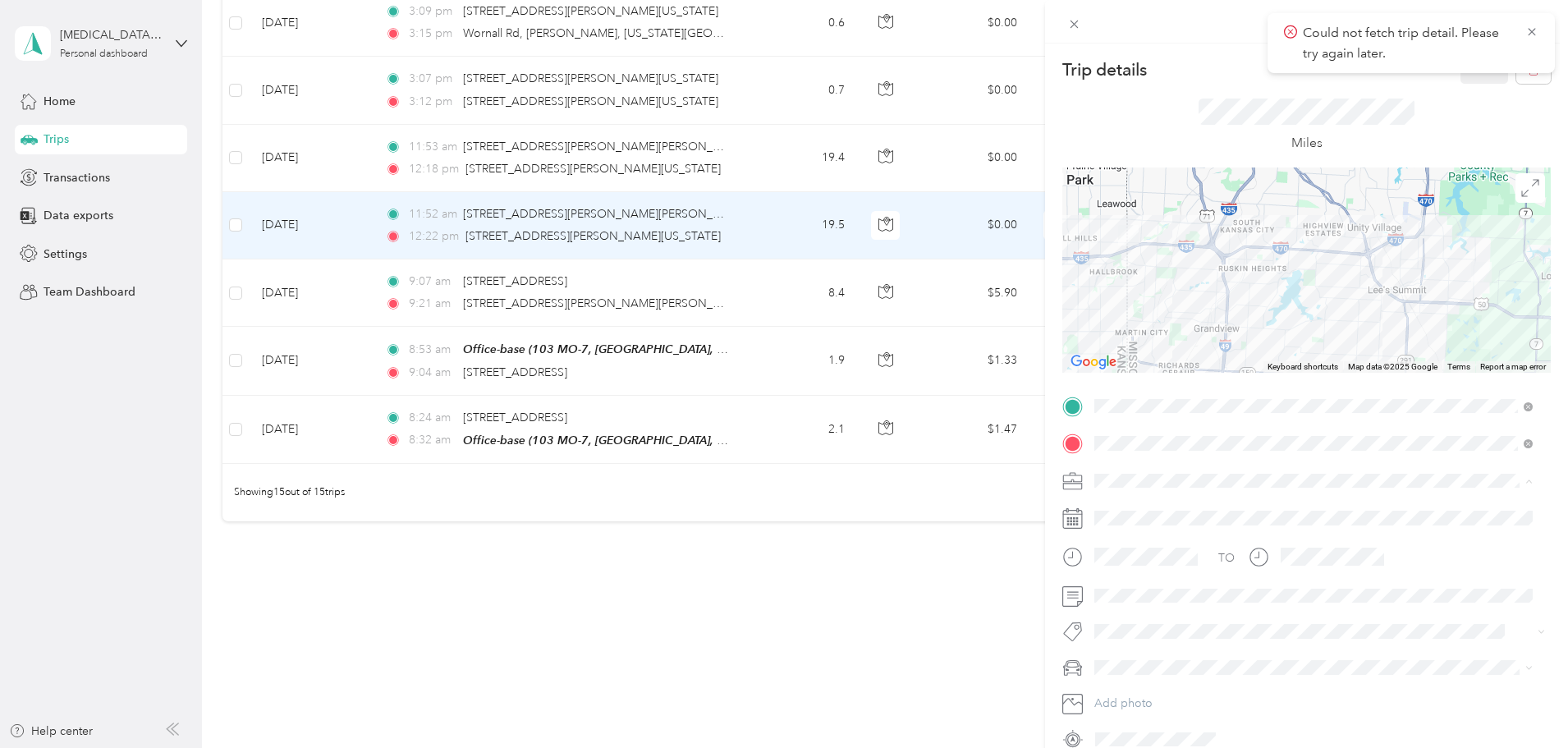
click at [1132, 574] on li "Housekeeping services" at bounding box center [1313, 567] width 449 height 29
click at [1140, 717] on div "Sequoia" at bounding box center [1312, 725] width 427 height 17
click at [1532, 30] on icon at bounding box center [1531, 32] width 13 height 15
click at [1477, 78] on button "Save" at bounding box center [1484, 69] width 48 height 29
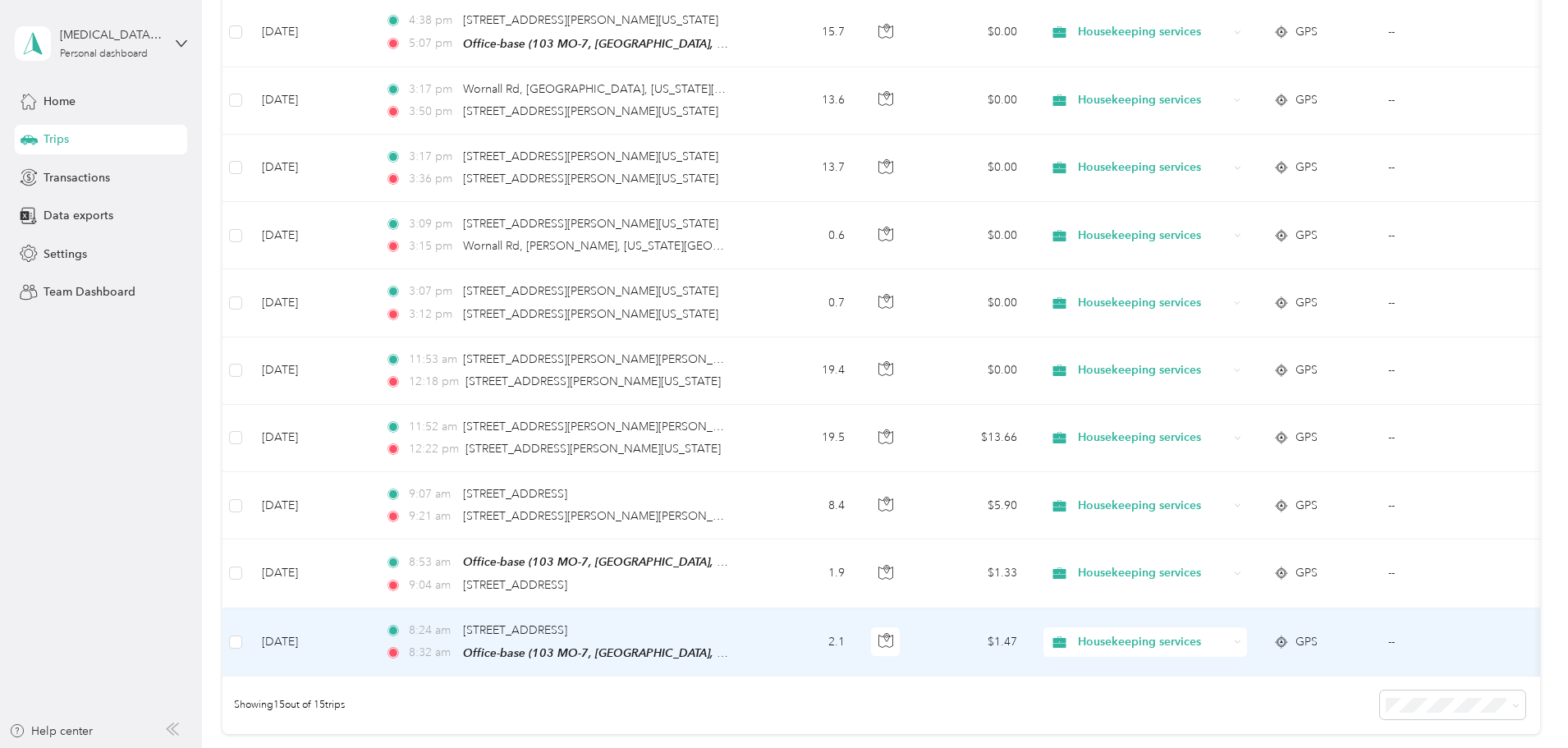
scroll to position [561, 0]
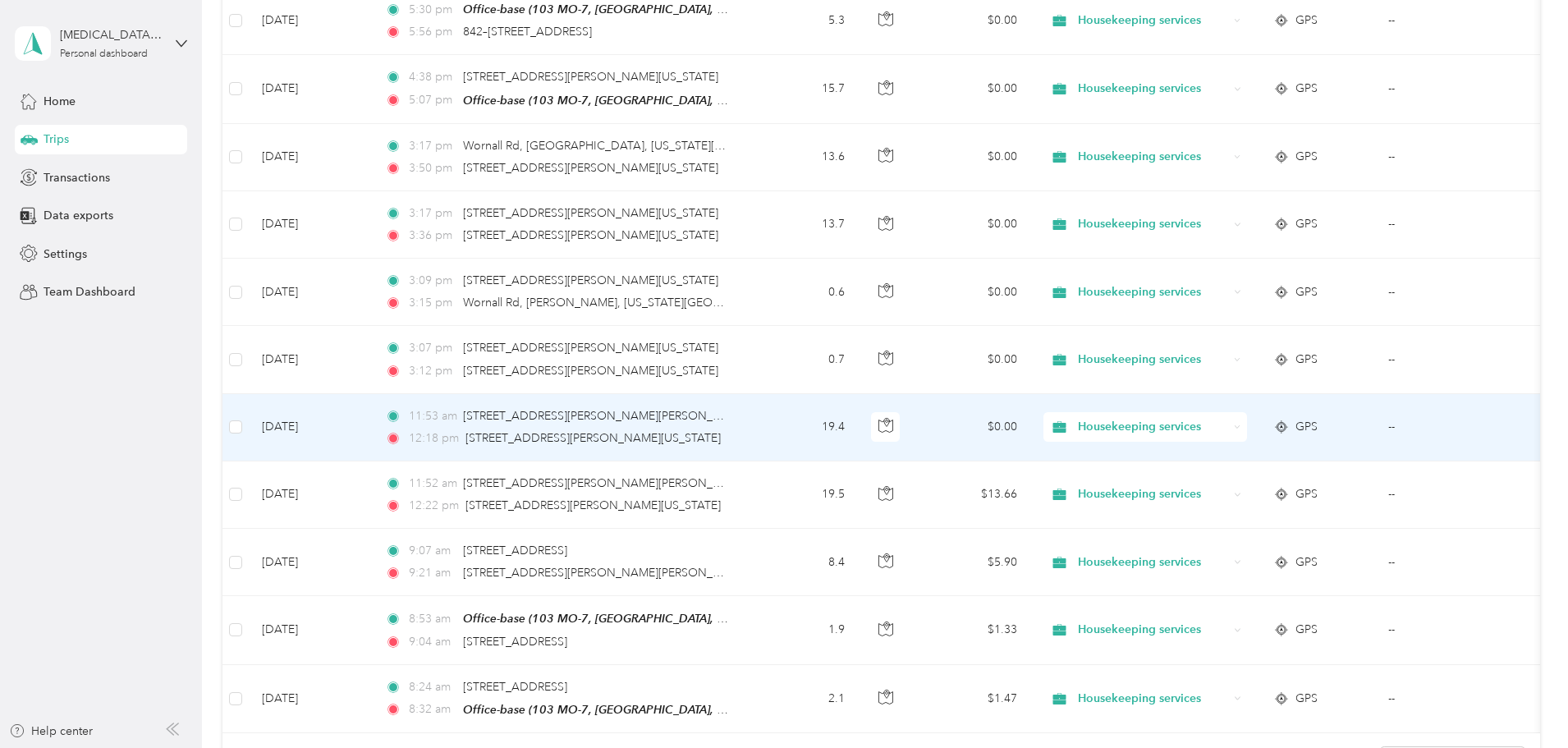
click at [858, 408] on td "19.4" at bounding box center [803, 428] width 108 height 68
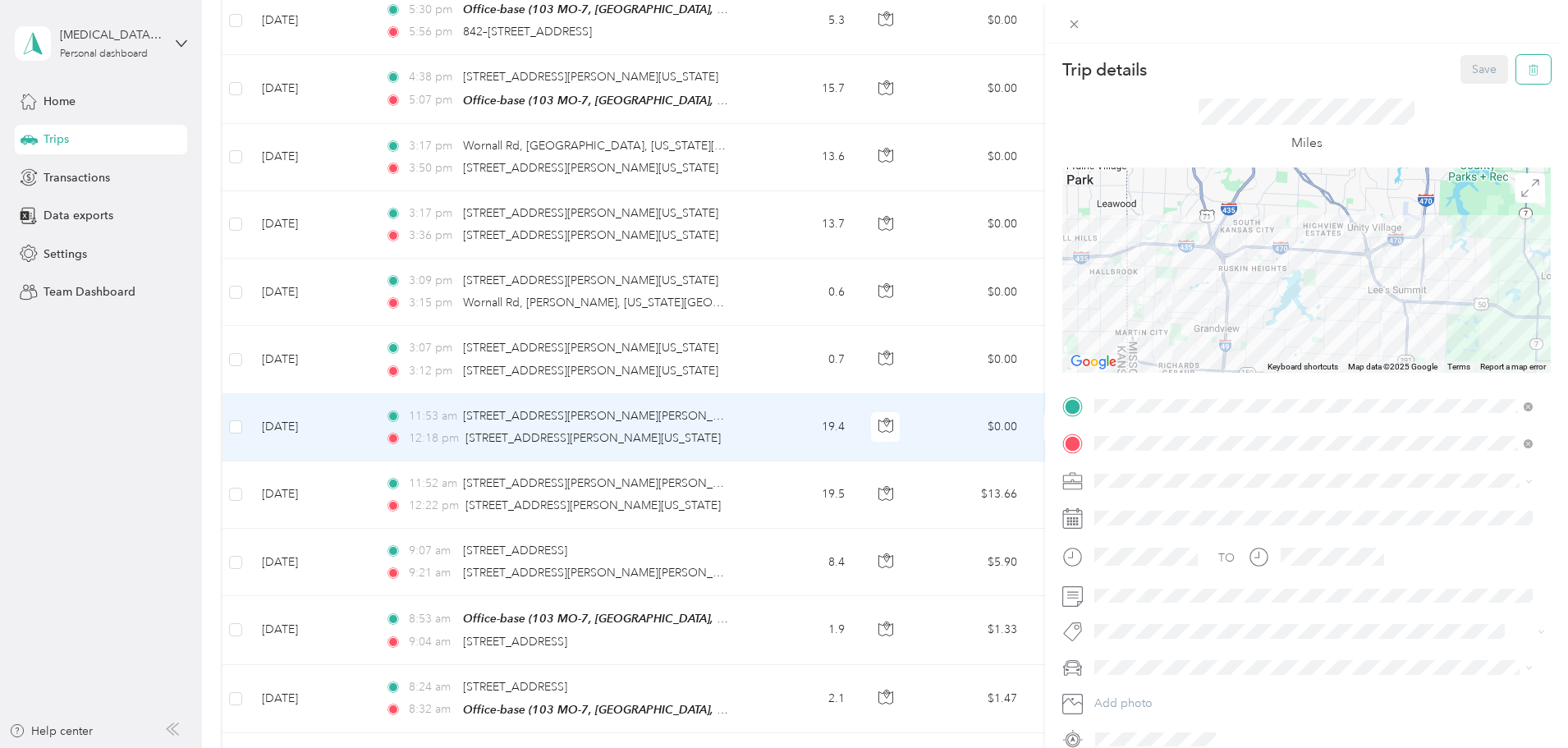
click at [1527, 68] on icon "button" at bounding box center [1533, 70] width 12 height 12
click at [1467, 92] on button "Yes" at bounding box center [1473, 90] width 32 height 26
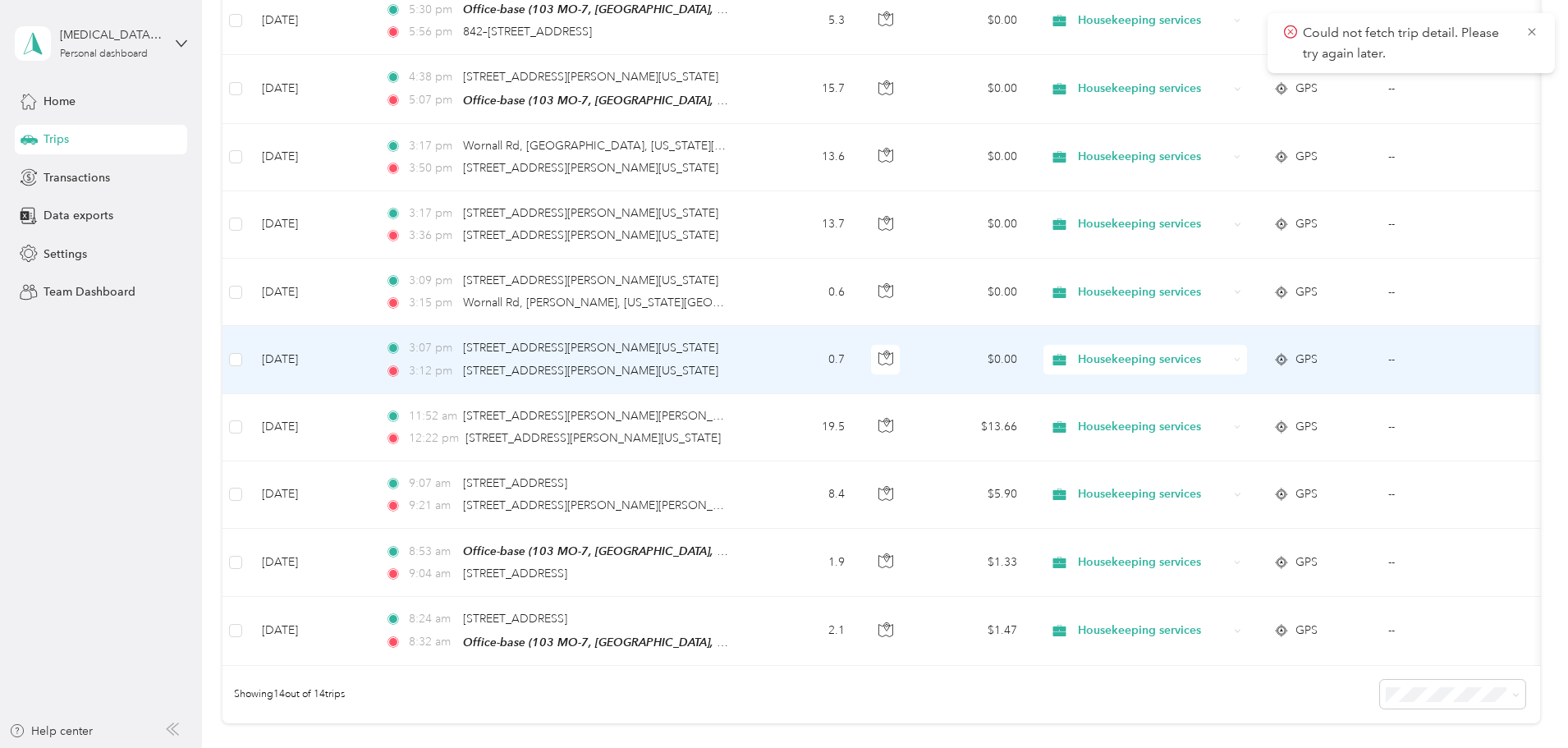
click at [858, 364] on td "0.7" at bounding box center [803, 360] width 108 height 68
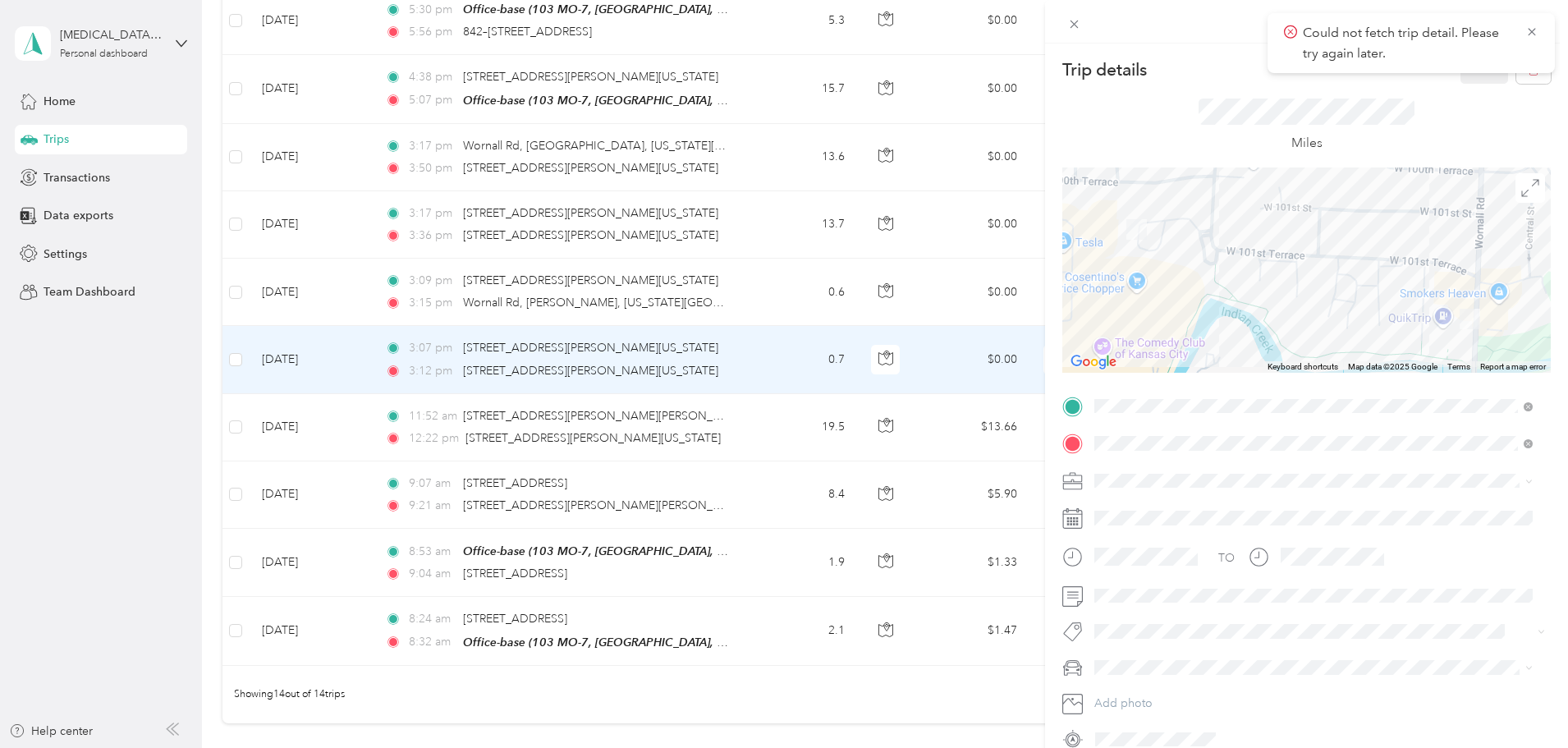
click at [1169, 573] on li "Housekeeping services" at bounding box center [1313, 559] width 449 height 29
click at [1126, 722] on span "Sequoia" at bounding box center [1121, 725] width 43 height 14
click at [1532, 31] on icon at bounding box center [1530, 31] width 7 height 7
click at [1461, 60] on button "Save" at bounding box center [1484, 69] width 48 height 29
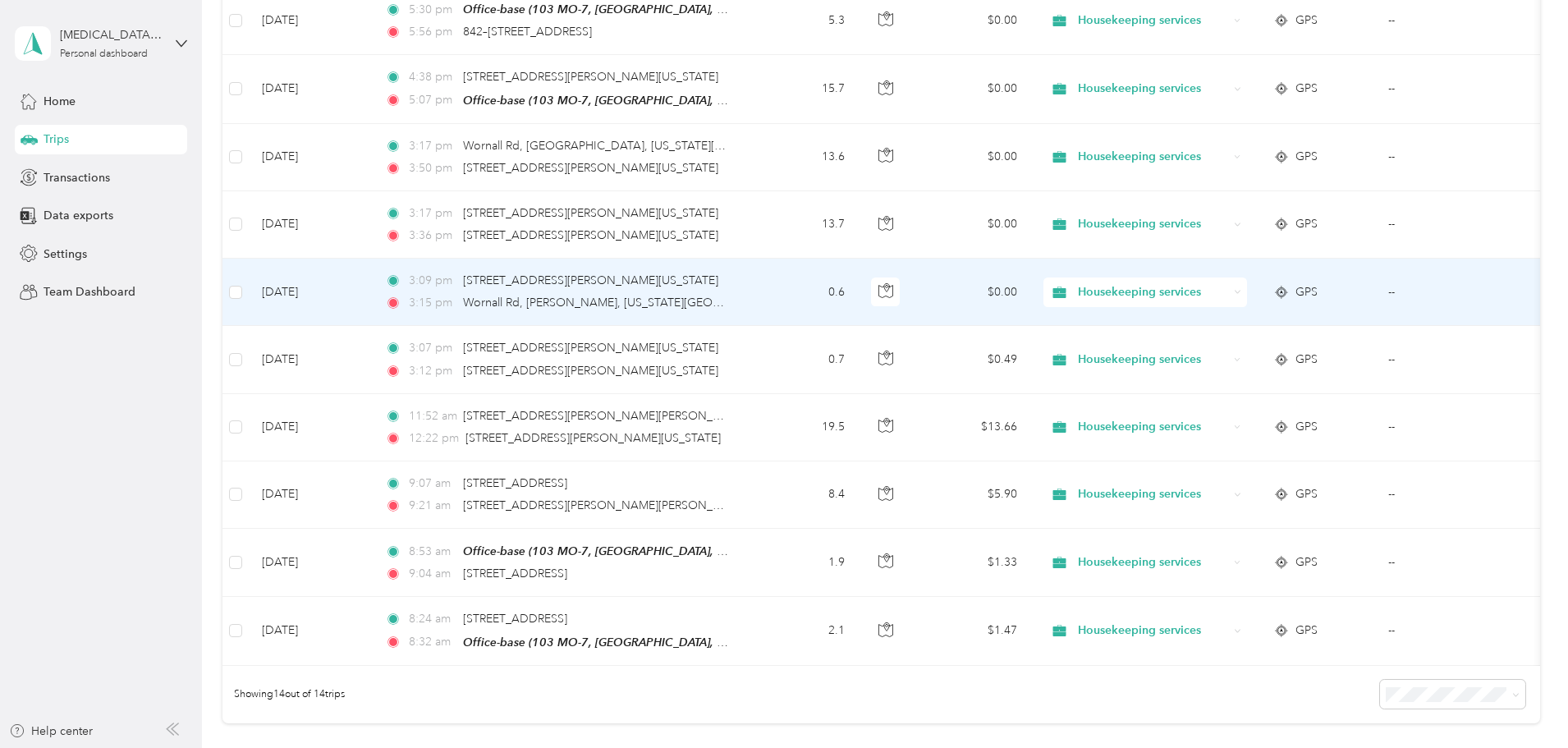
click at [858, 292] on td "0.6" at bounding box center [803, 292] width 108 height 68
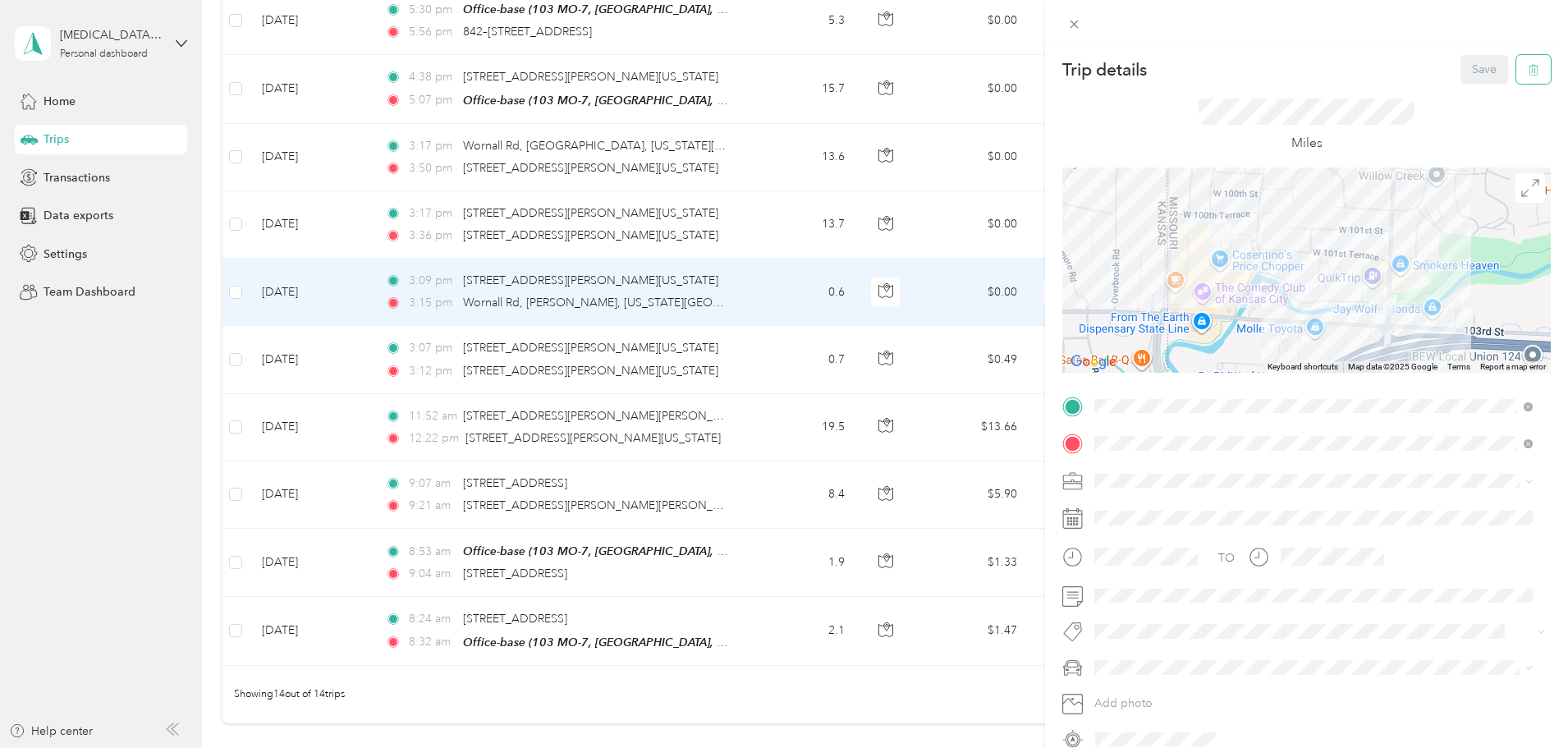
click at [1527, 69] on icon "button" at bounding box center [1533, 70] width 12 height 12
click at [1476, 90] on button "Yes" at bounding box center [1473, 90] width 32 height 26
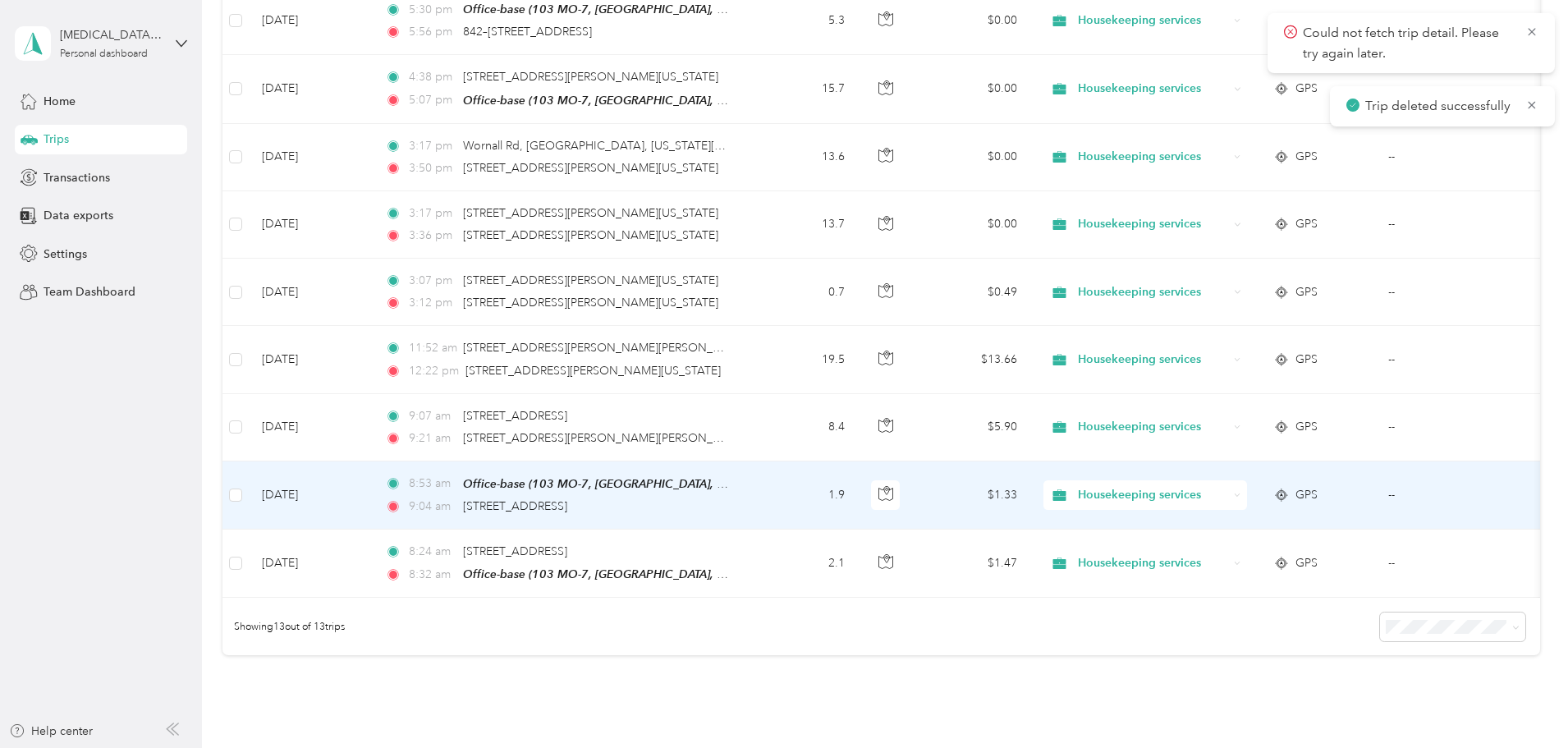
scroll to position [425, 0]
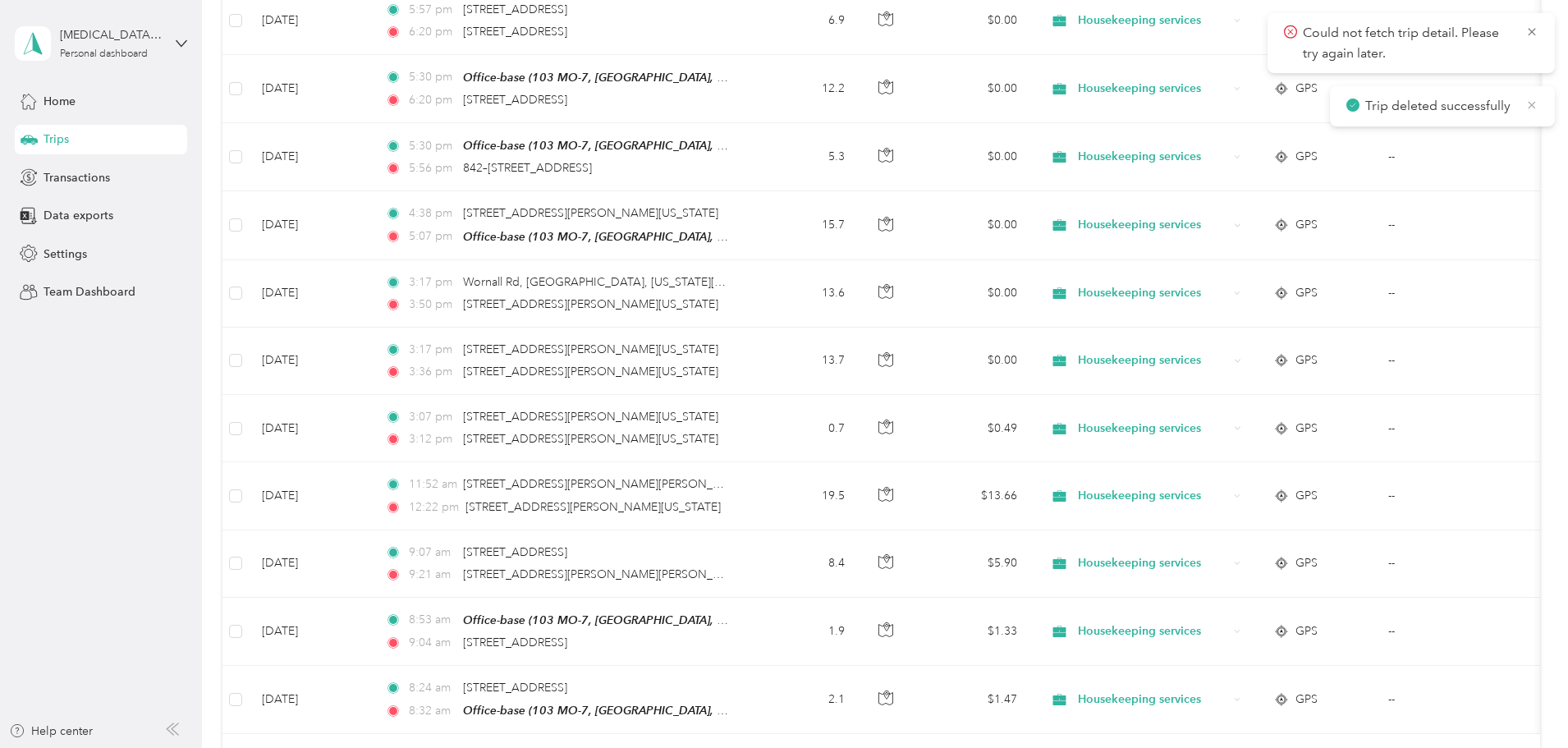
click at [1536, 106] on icon at bounding box center [1531, 104] width 13 height 15
click at [1528, 31] on icon at bounding box center [1531, 32] width 13 height 15
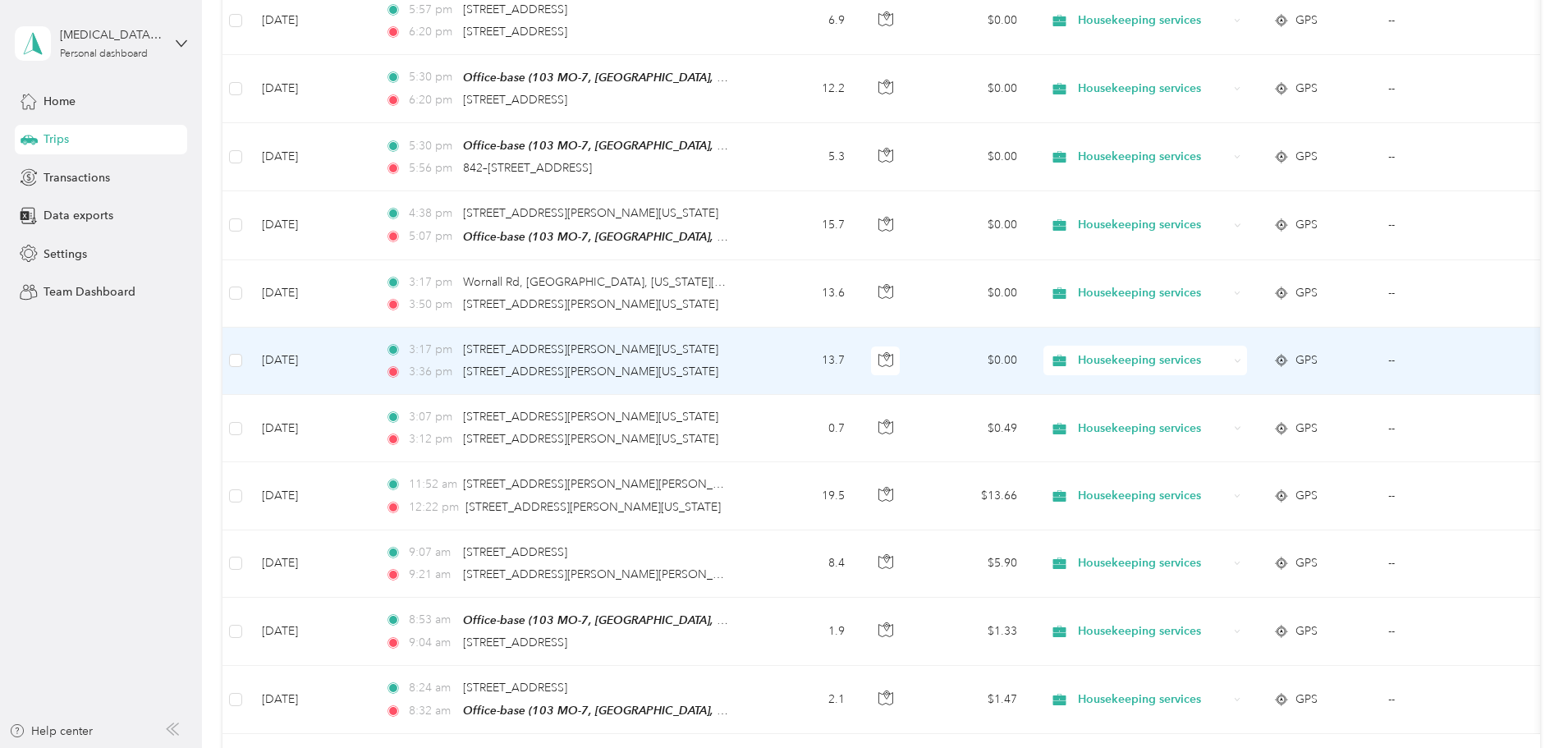
click at [858, 349] on td "13.7" at bounding box center [803, 361] width 108 height 68
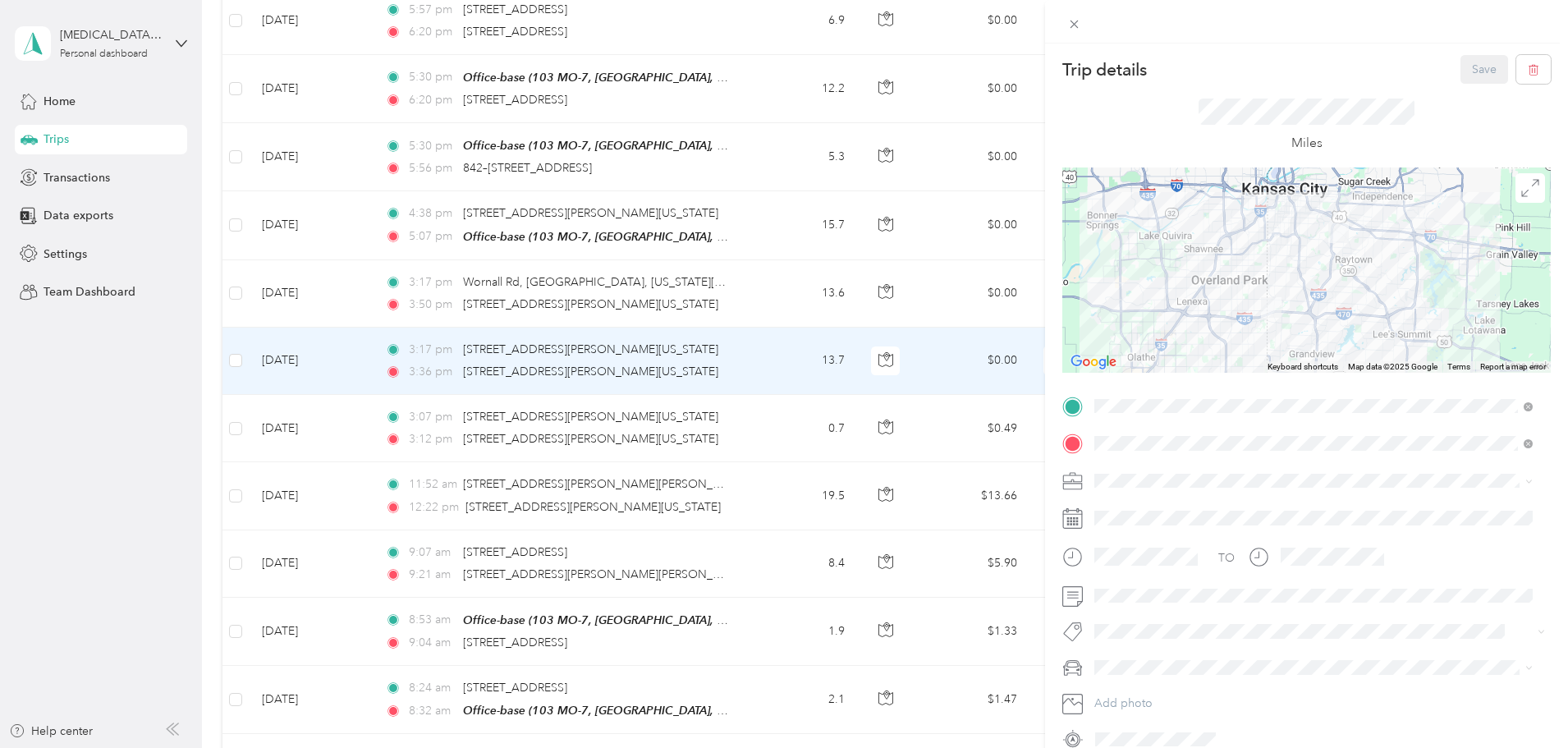
click at [1151, 563] on span "Housekeeping services" at bounding box center [1159, 567] width 120 height 14
click at [1136, 604] on span at bounding box center [1319, 596] width 462 height 26
click at [1123, 729] on span "Sequoia" at bounding box center [1121, 722] width 43 height 14
click at [1463, 74] on button "Save" at bounding box center [1484, 69] width 48 height 29
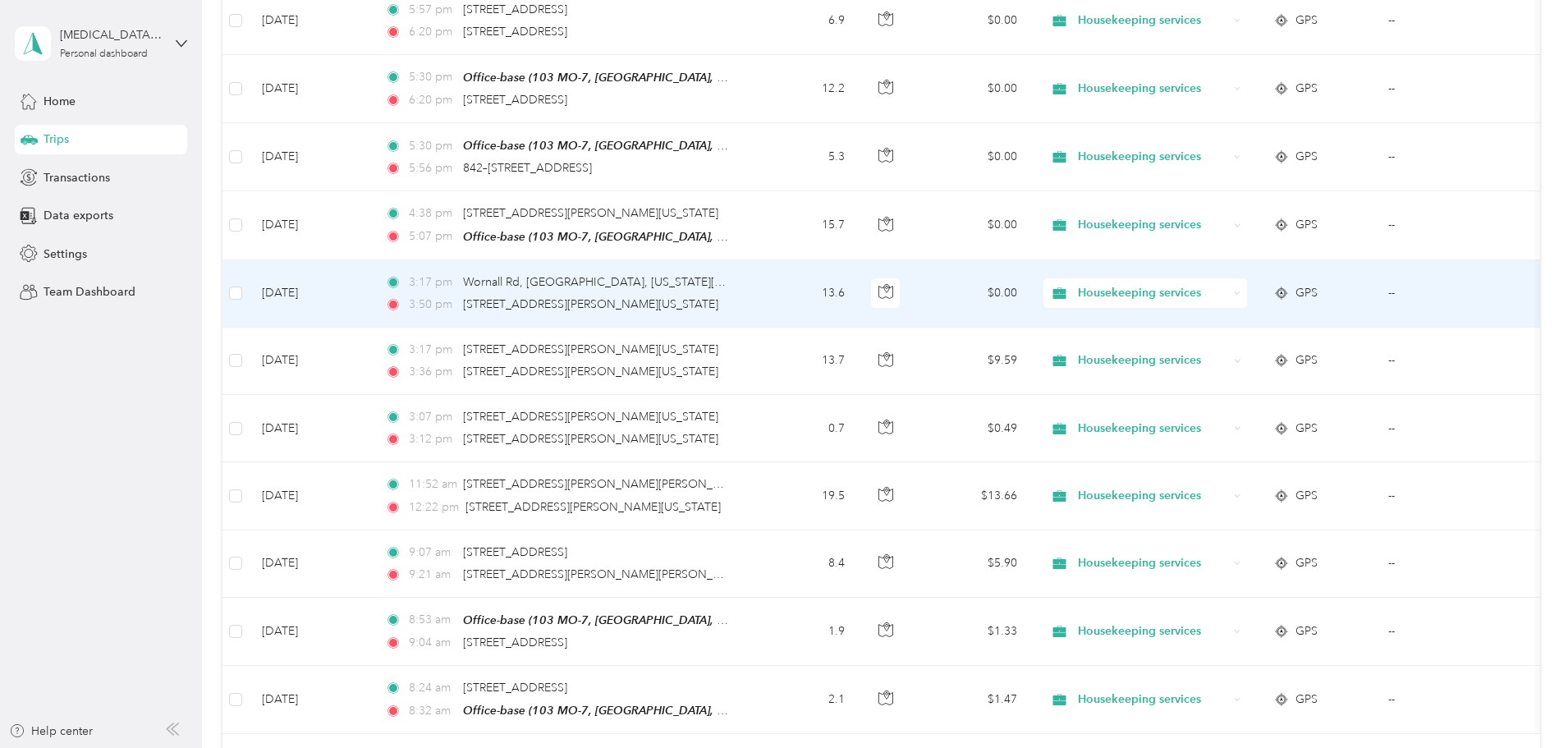
click at [858, 284] on td "13.6" at bounding box center [803, 294] width 108 height 68
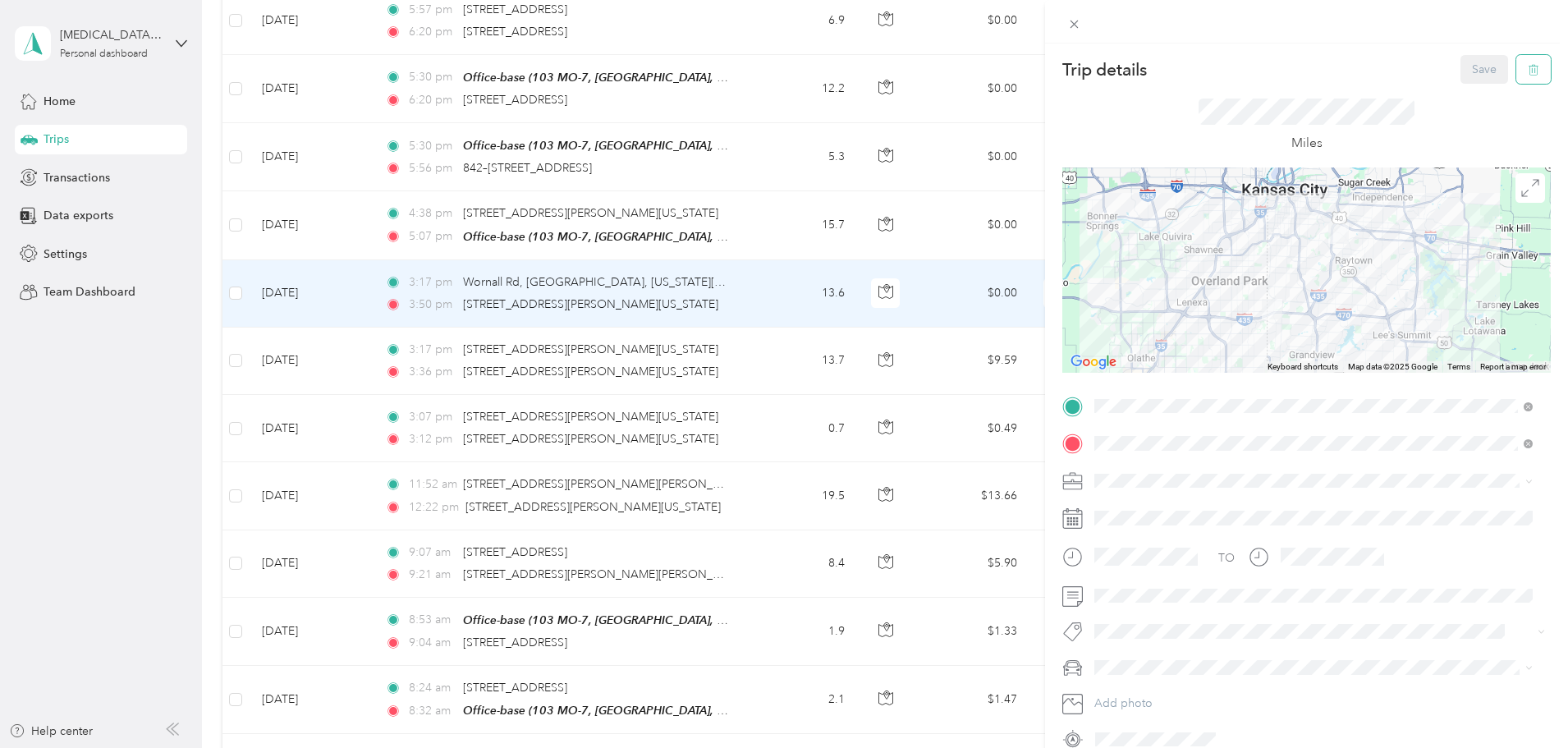
click at [1527, 64] on icon "button" at bounding box center [1533, 70] width 12 height 12
click at [1478, 92] on button "Yes" at bounding box center [1473, 90] width 32 height 26
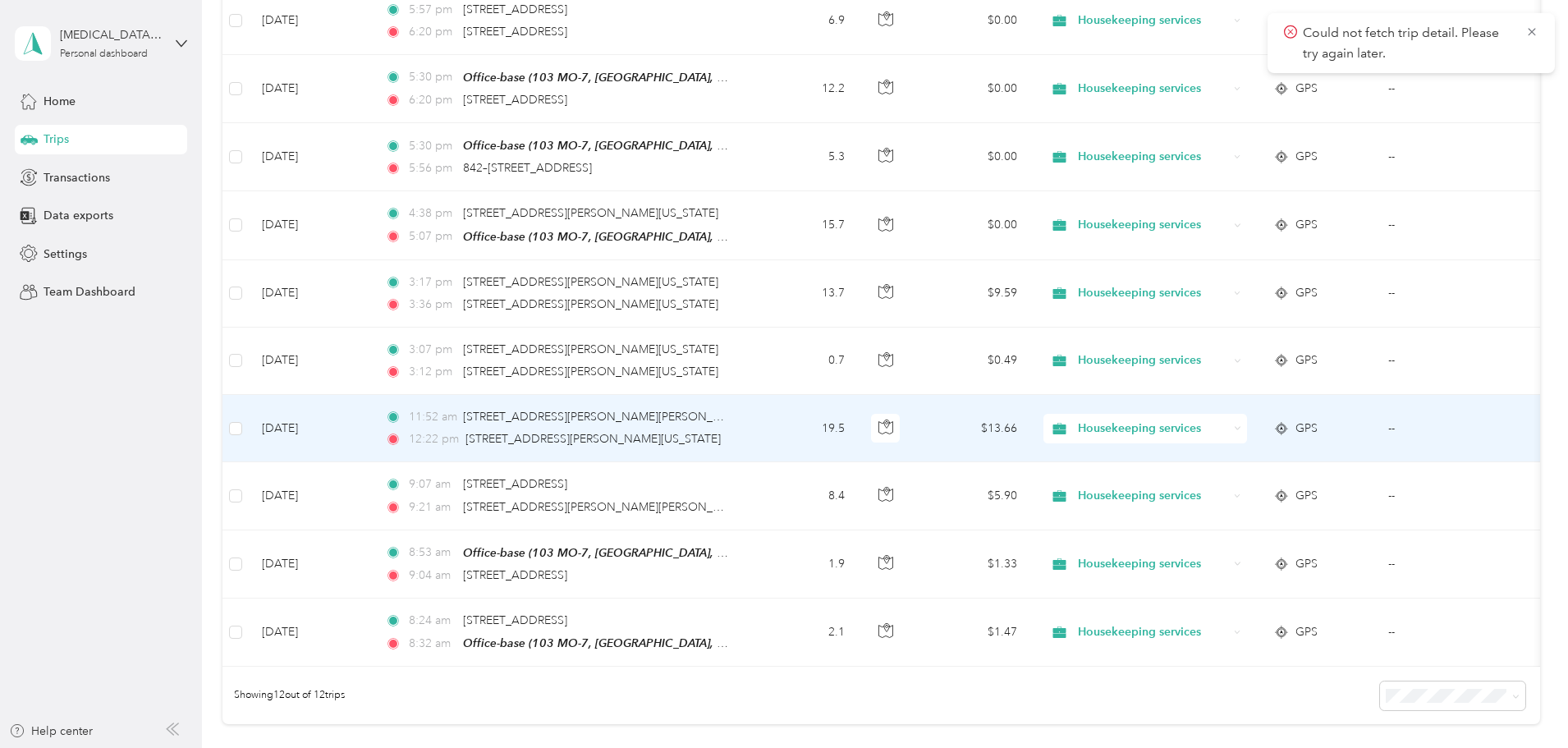
scroll to position [287, 0]
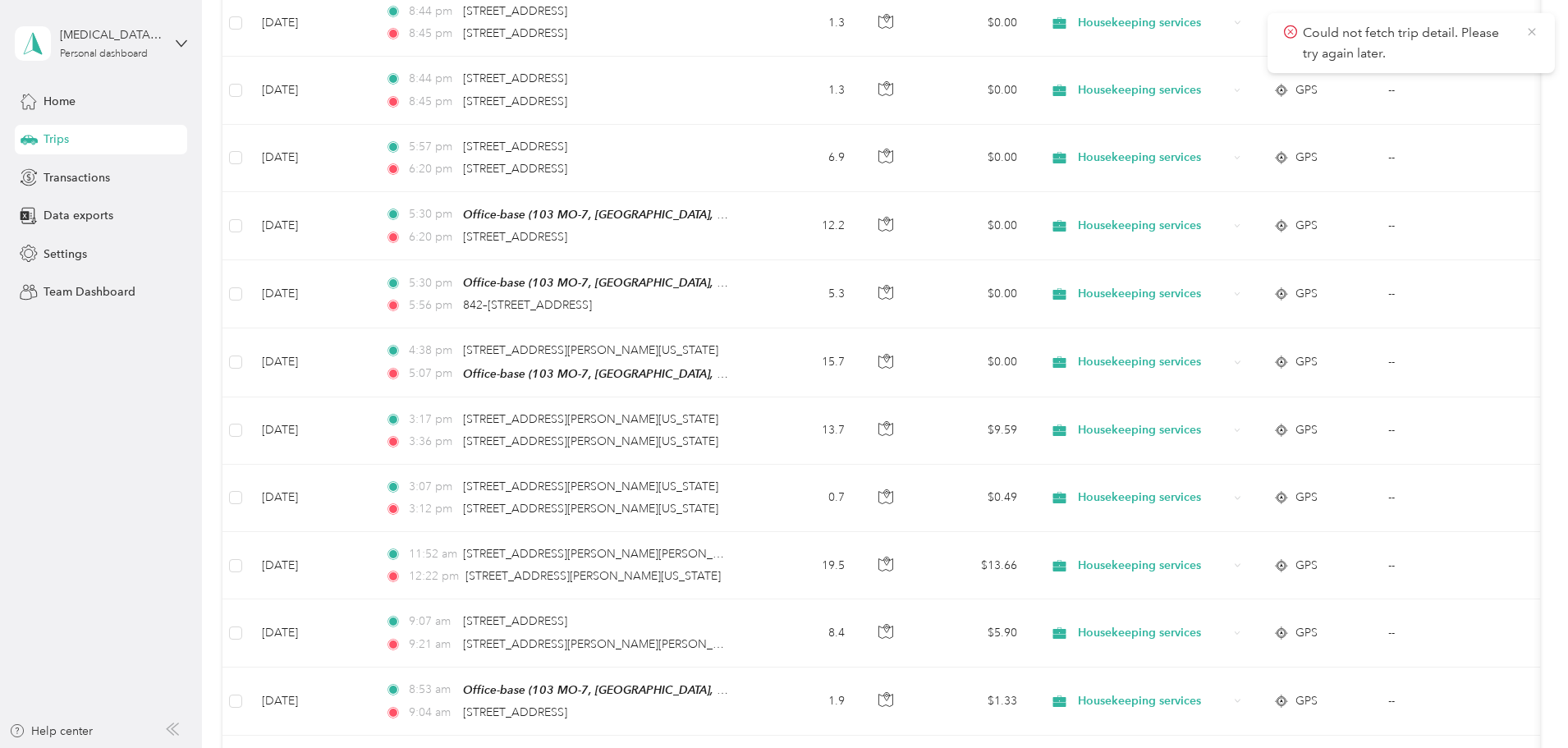
click at [1531, 29] on icon at bounding box center [1531, 32] width 13 height 15
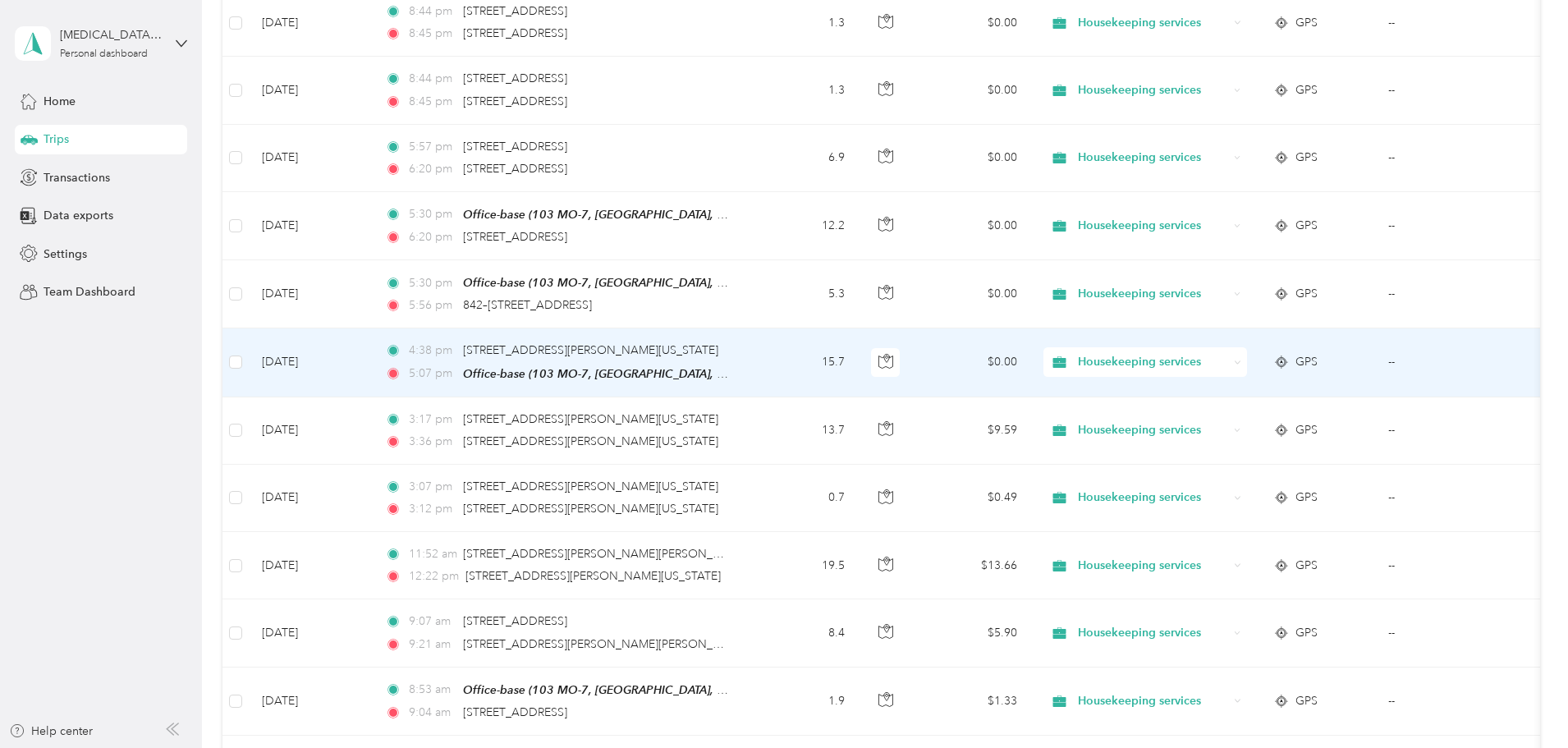
click at [858, 350] on td "15.7" at bounding box center [803, 362] width 108 height 69
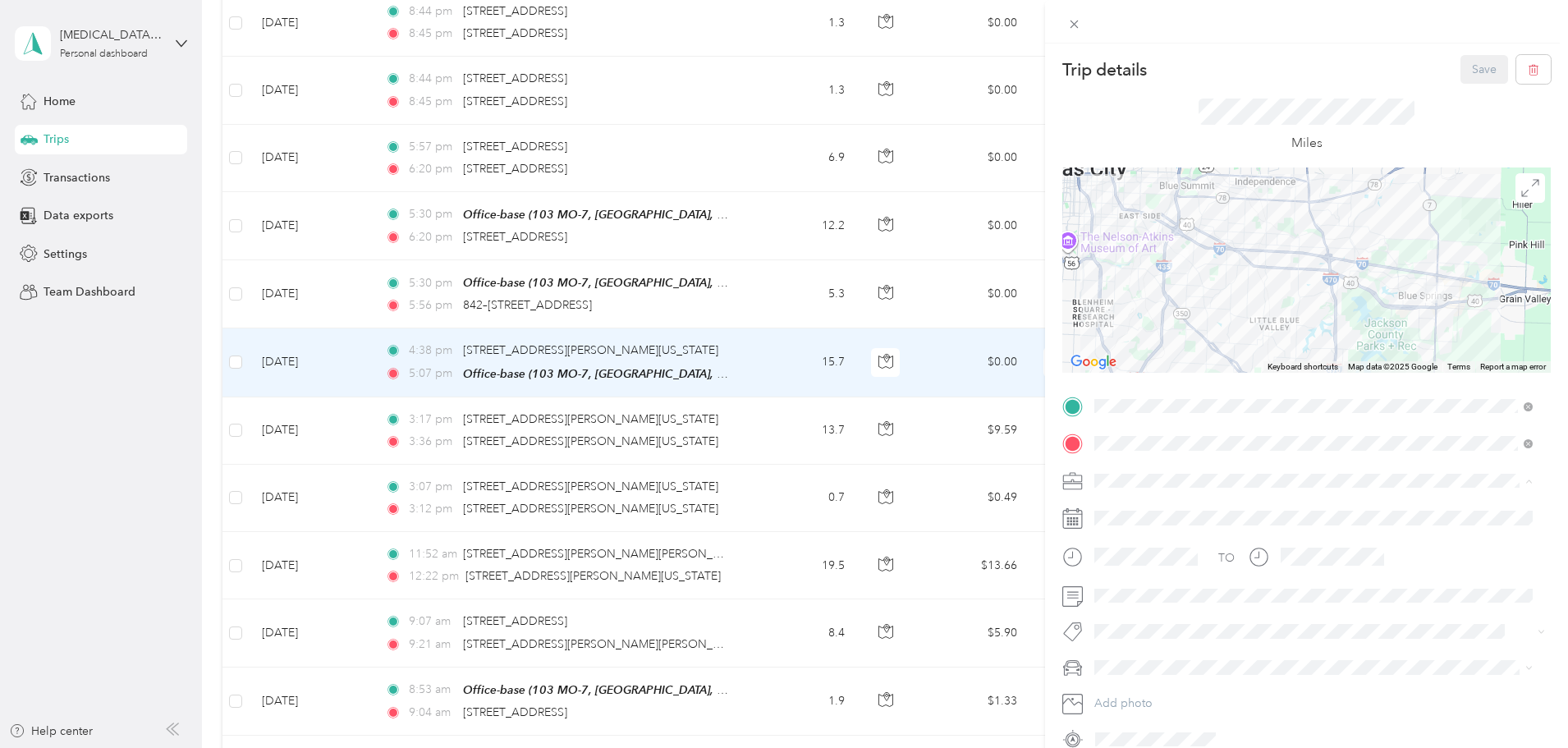
click at [1139, 564] on span "Housekeeping services" at bounding box center [1159, 567] width 120 height 14
click at [1129, 675] on span at bounding box center [1319, 667] width 462 height 26
click at [1146, 658] on span at bounding box center [1319, 667] width 462 height 26
click at [1121, 723] on span "Sequoia" at bounding box center [1121, 725] width 43 height 14
click at [1461, 78] on button "Save" at bounding box center [1484, 69] width 48 height 29
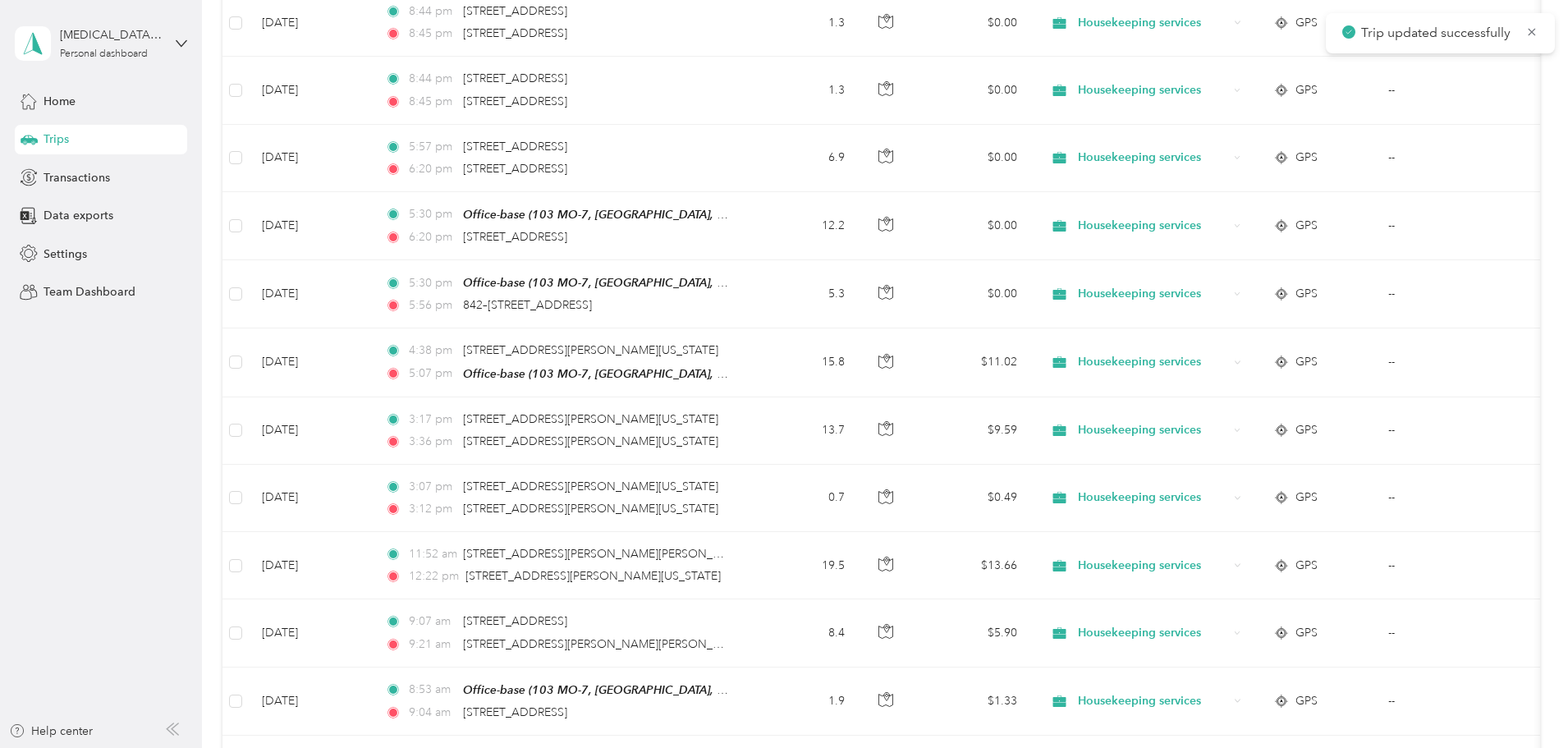
click at [1531, 29] on icon at bounding box center [1531, 32] width 13 height 15
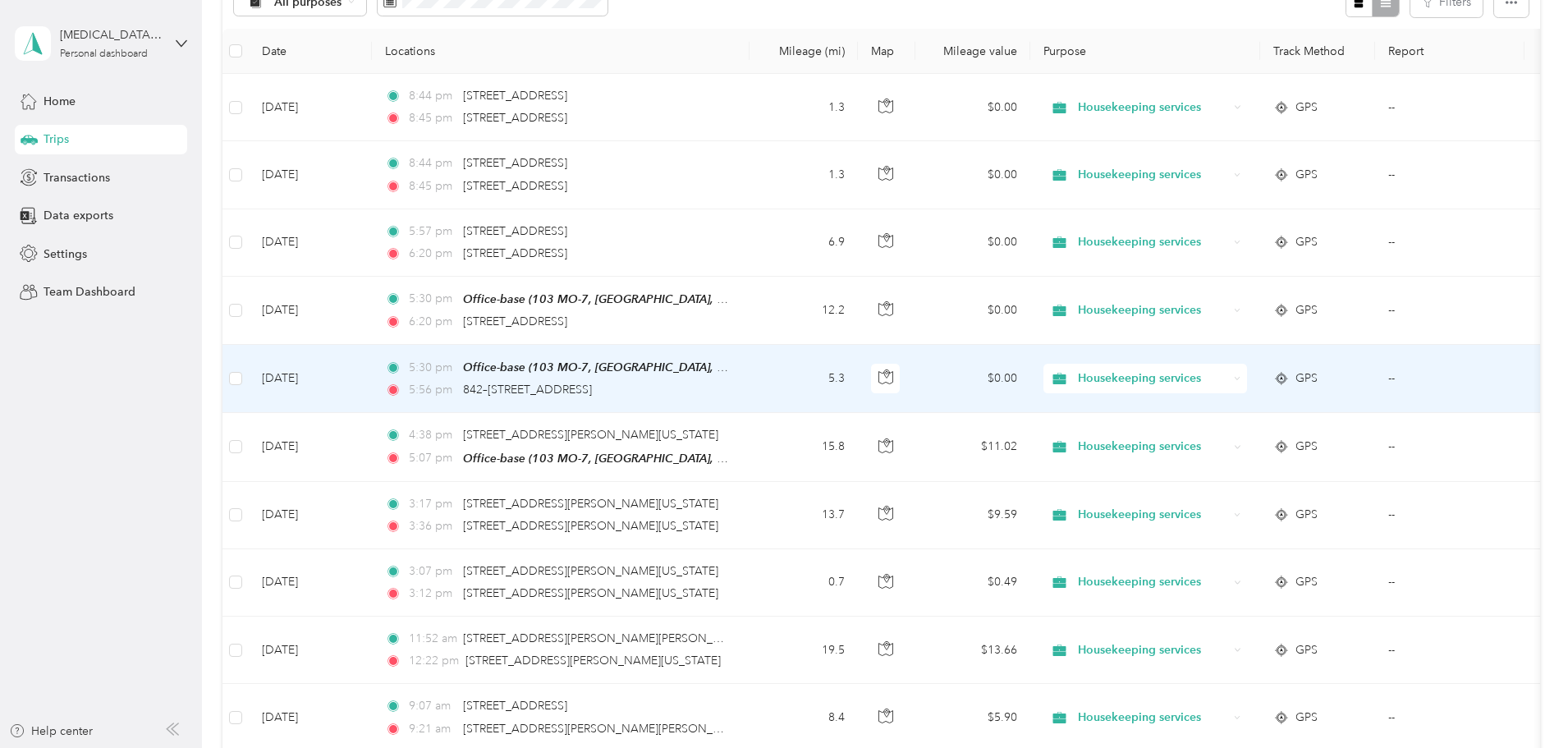
scroll to position [150, 0]
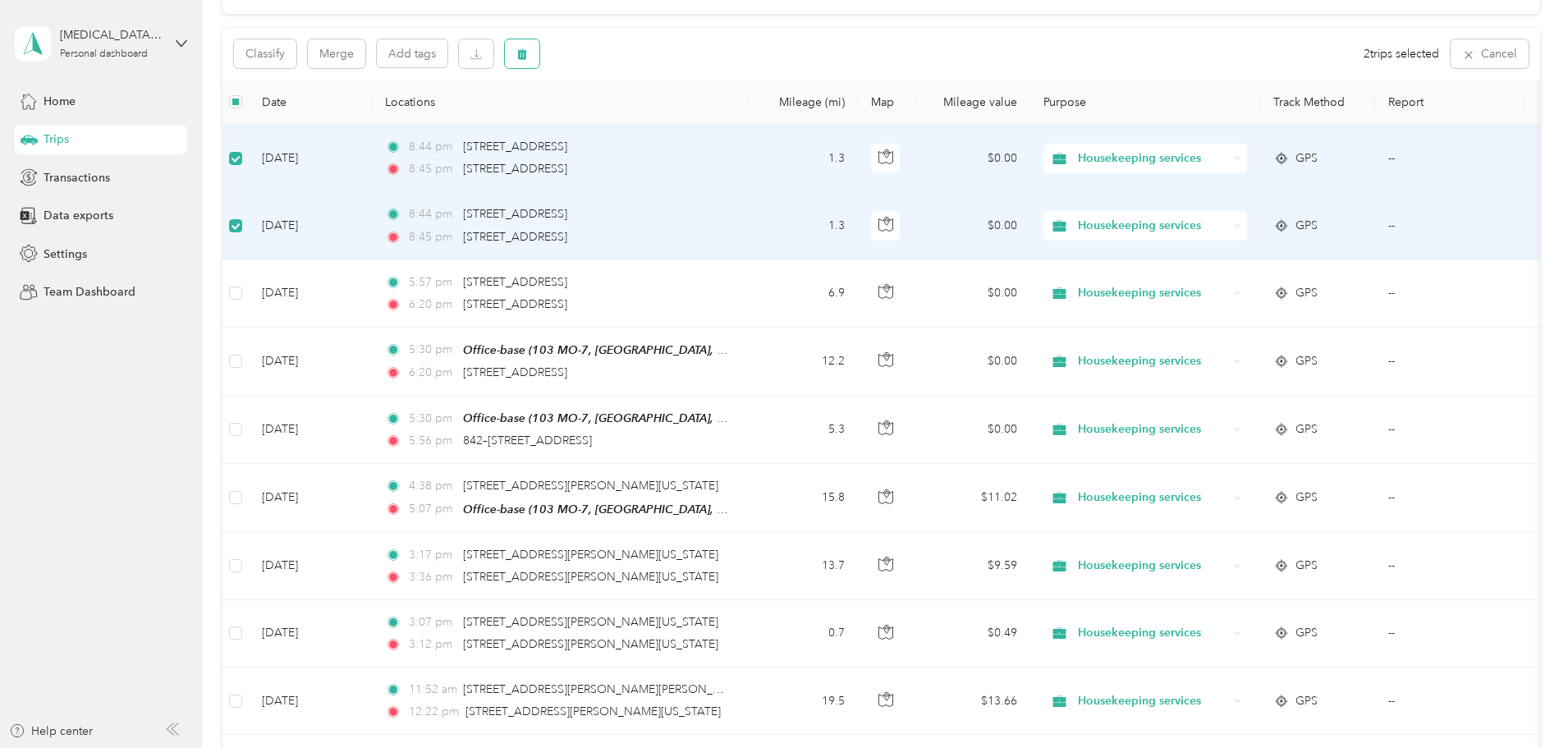
drag, startPoint x: 628, startPoint y: 53, endPoint x: 642, endPoint y: 53, distance: 14.0
click at [527, 53] on icon "button" at bounding box center [522, 55] width 10 height 11
click at [740, 129] on button "Yes" at bounding box center [754, 122] width 32 height 26
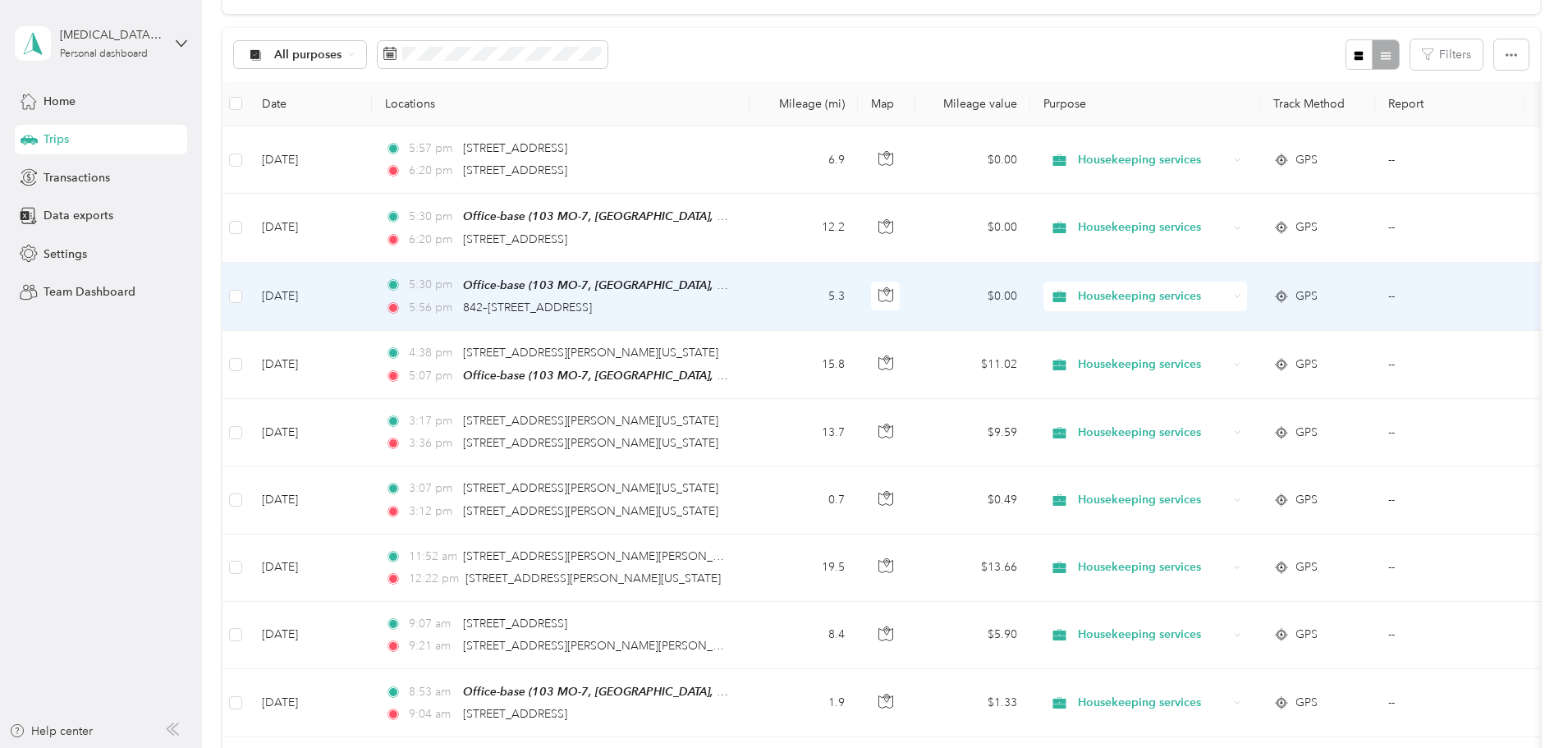
click at [858, 298] on td "5.3" at bounding box center [803, 296] width 108 height 69
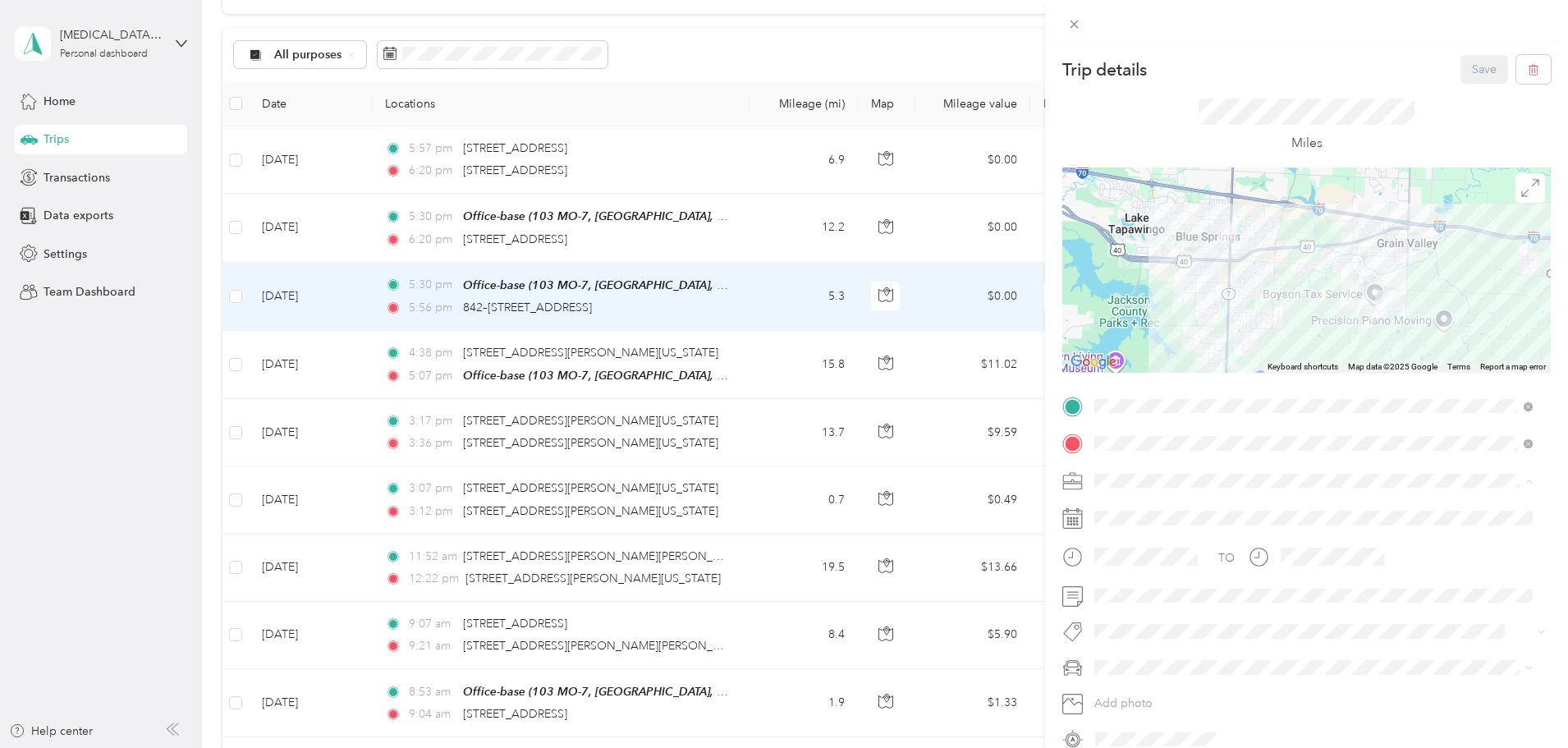
click at [1183, 560] on span "Housekeeping services" at bounding box center [1159, 567] width 120 height 14
click at [1115, 691] on span "MDX" at bounding box center [1113, 697] width 26 height 14
click at [1467, 69] on button "Save" at bounding box center [1484, 69] width 48 height 29
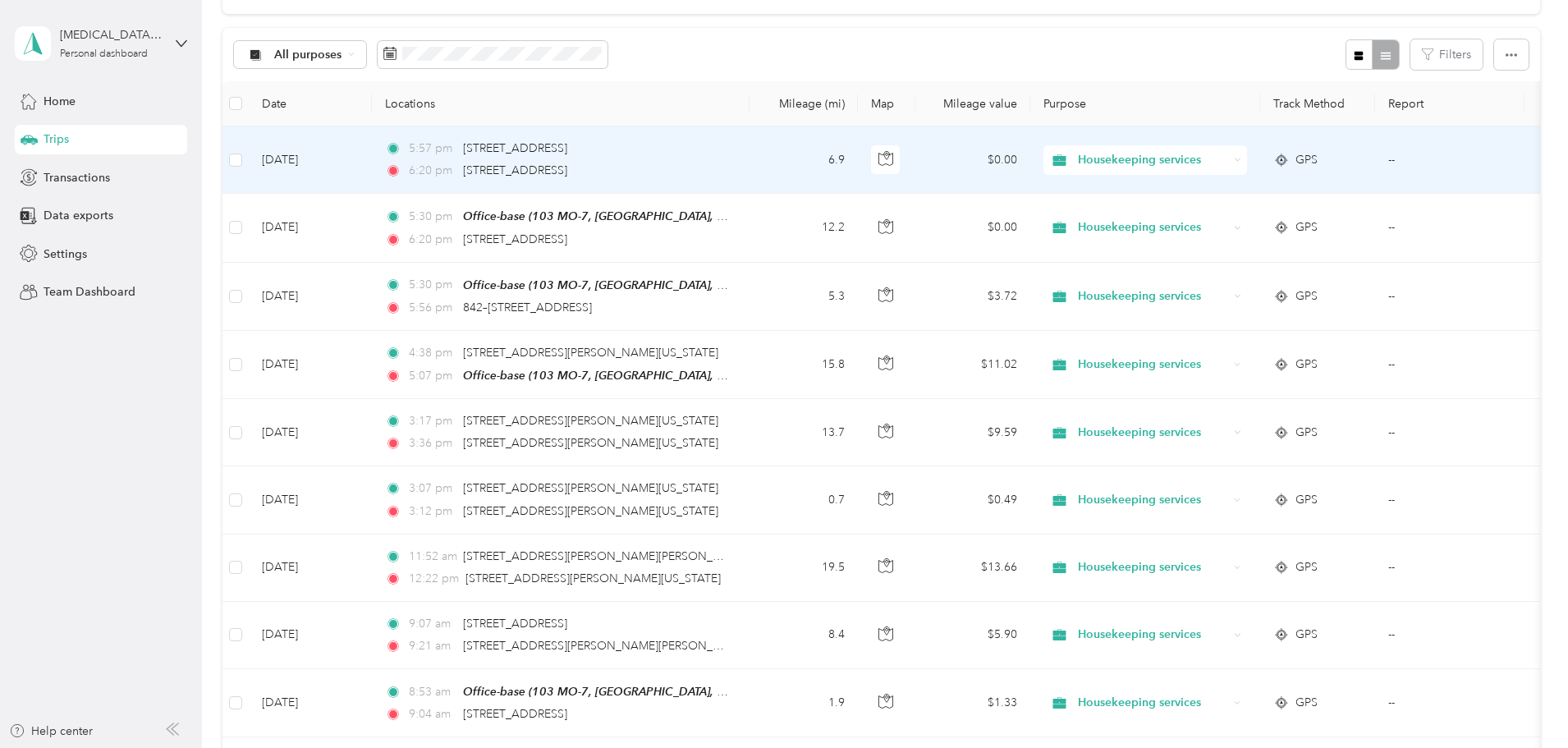
click at [858, 157] on td "6.9" at bounding box center [803, 160] width 108 height 68
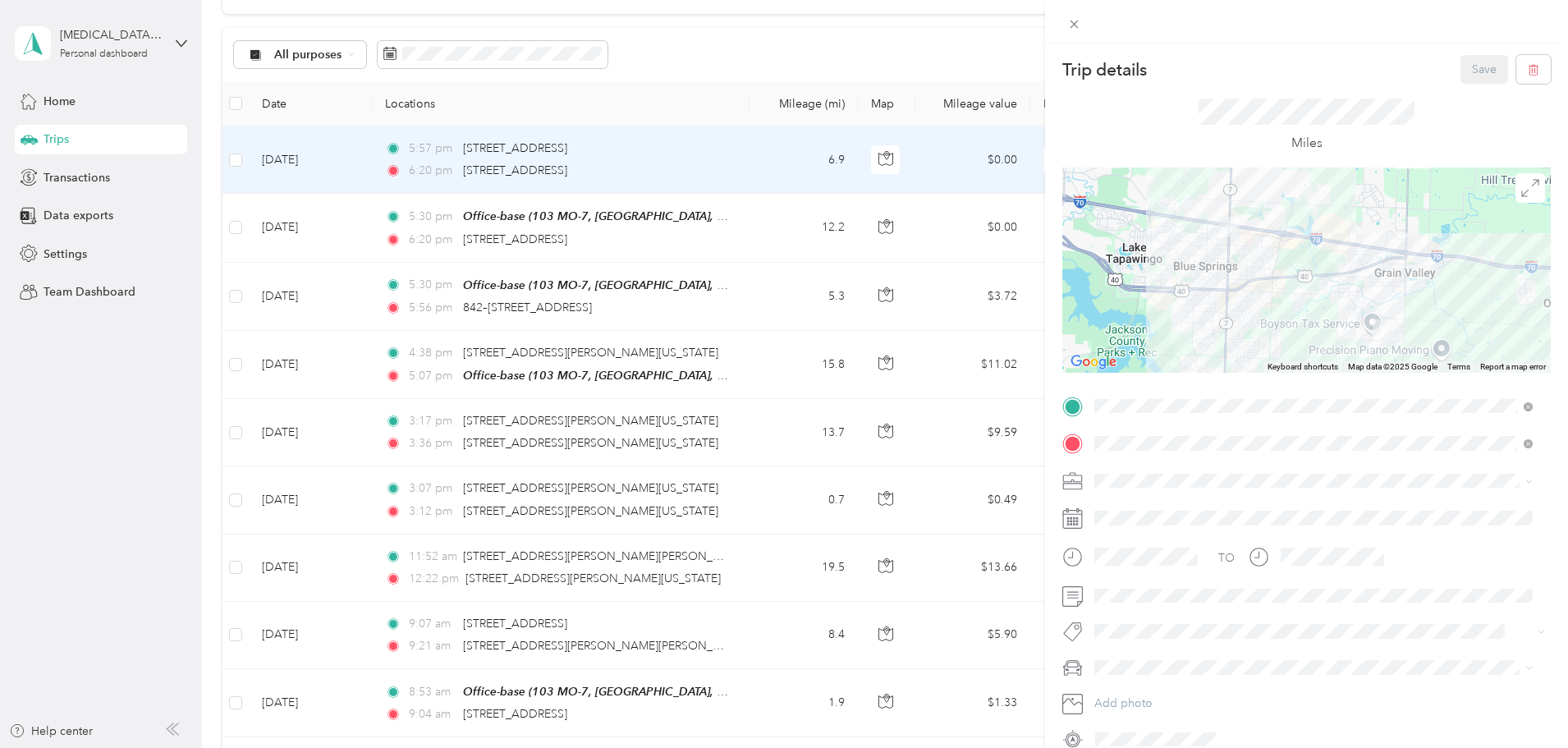
click at [1149, 560] on span "Housekeeping services" at bounding box center [1159, 564] width 120 height 14
click at [1117, 692] on span "MDX" at bounding box center [1113, 692] width 26 height 14
click at [1465, 68] on button "Save" at bounding box center [1484, 69] width 48 height 29
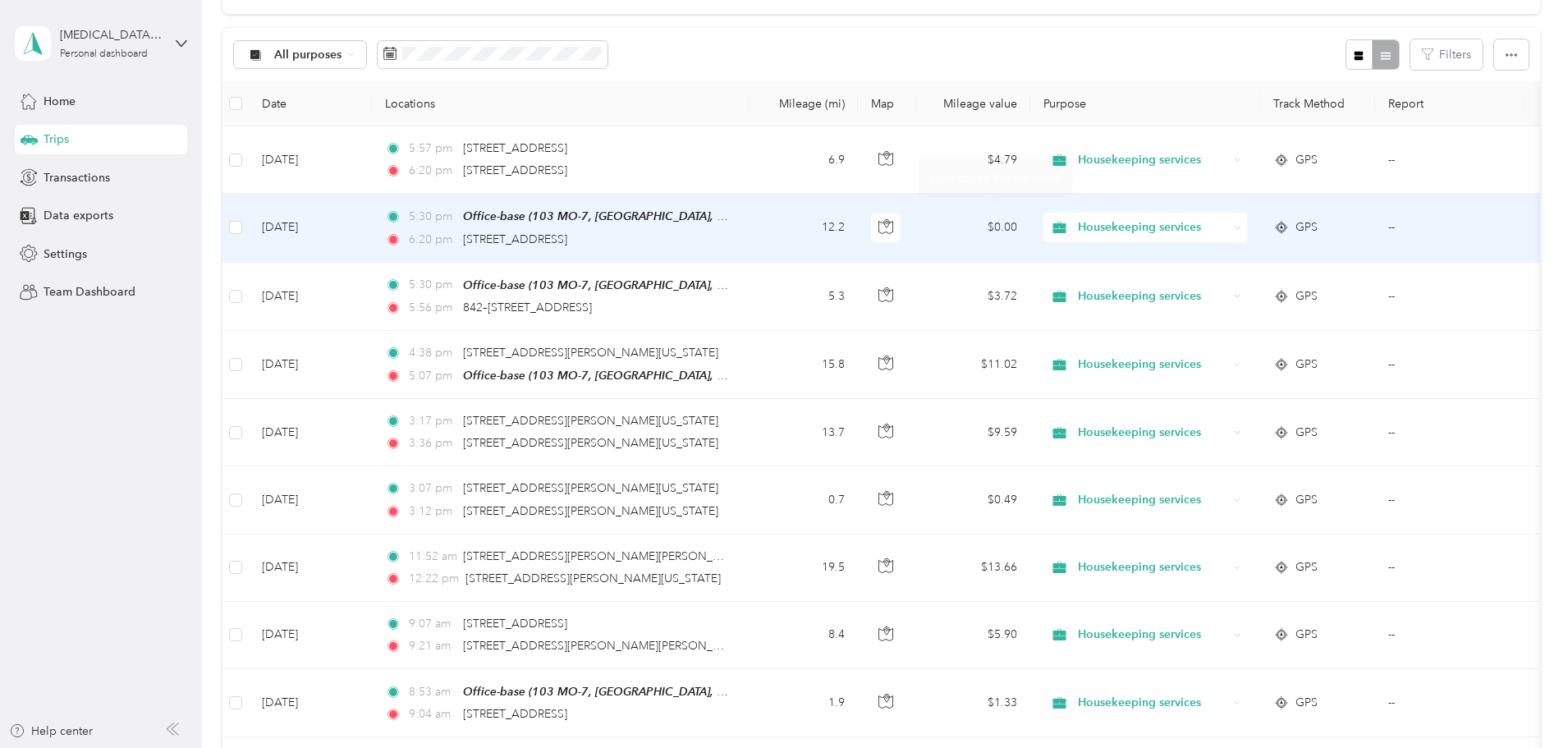
click at [750, 209] on td "5:30 pm Office-base ([GEOGRAPHIC_DATA], [GEOGRAPHIC_DATA], [GEOGRAPHIC_DATA], […" at bounding box center [561, 228] width 378 height 69
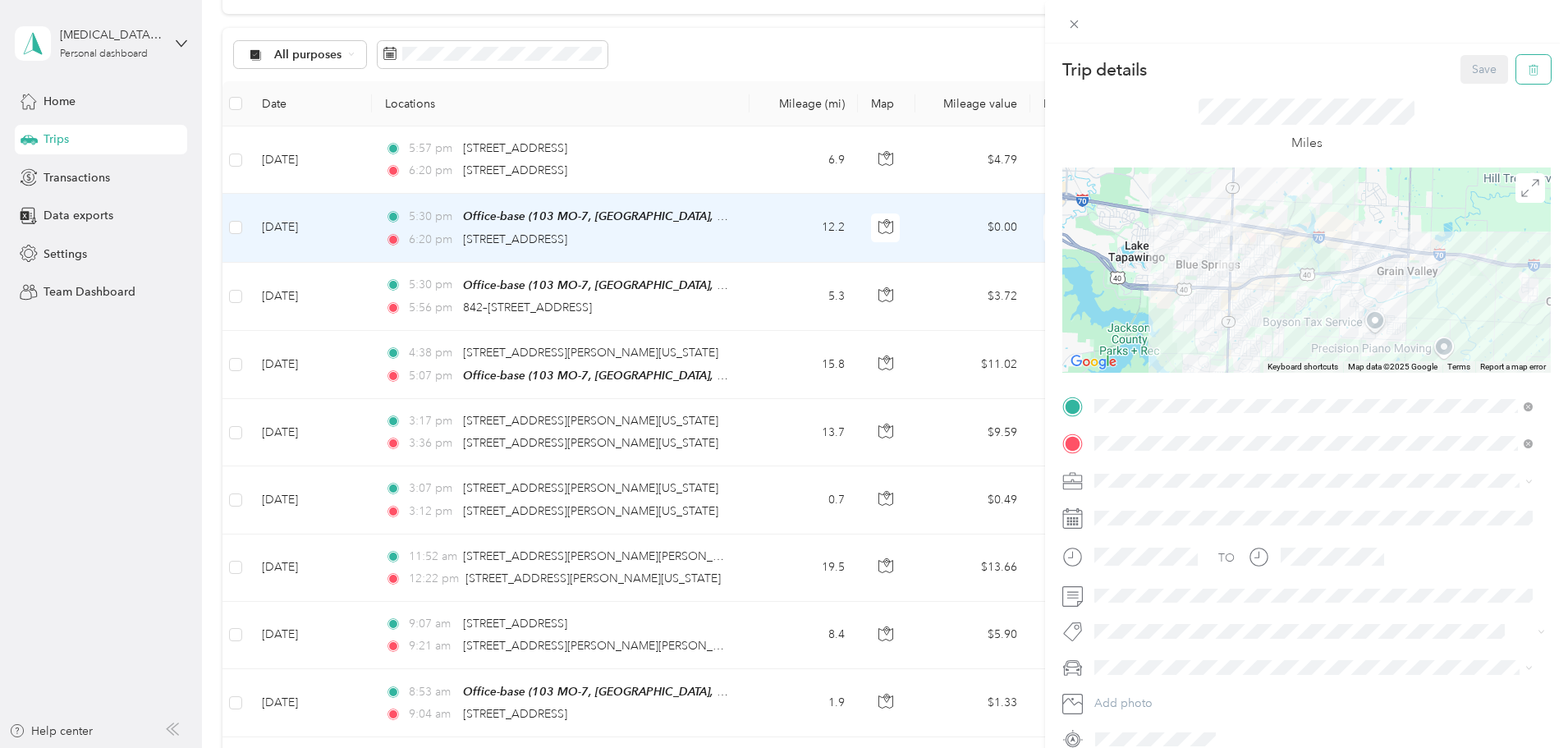
click at [1528, 67] on icon "button" at bounding box center [1533, 70] width 10 height 11
click at [1462, 85] on button "Yes" at bounding box center [1473, 90] width 32 height 26
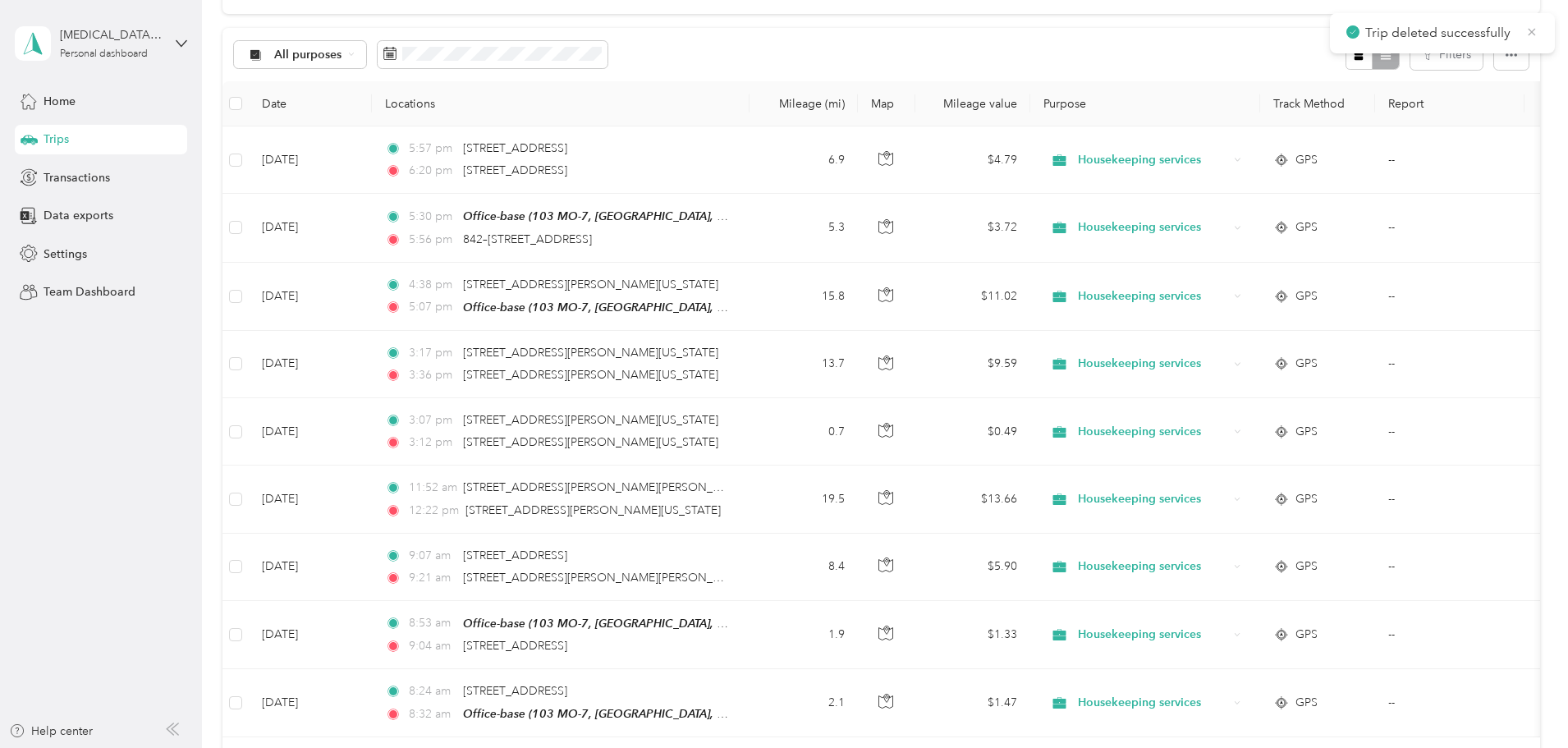
click at [1530, 31] on icon at bounding box center [1531, 32] width 13 height 15
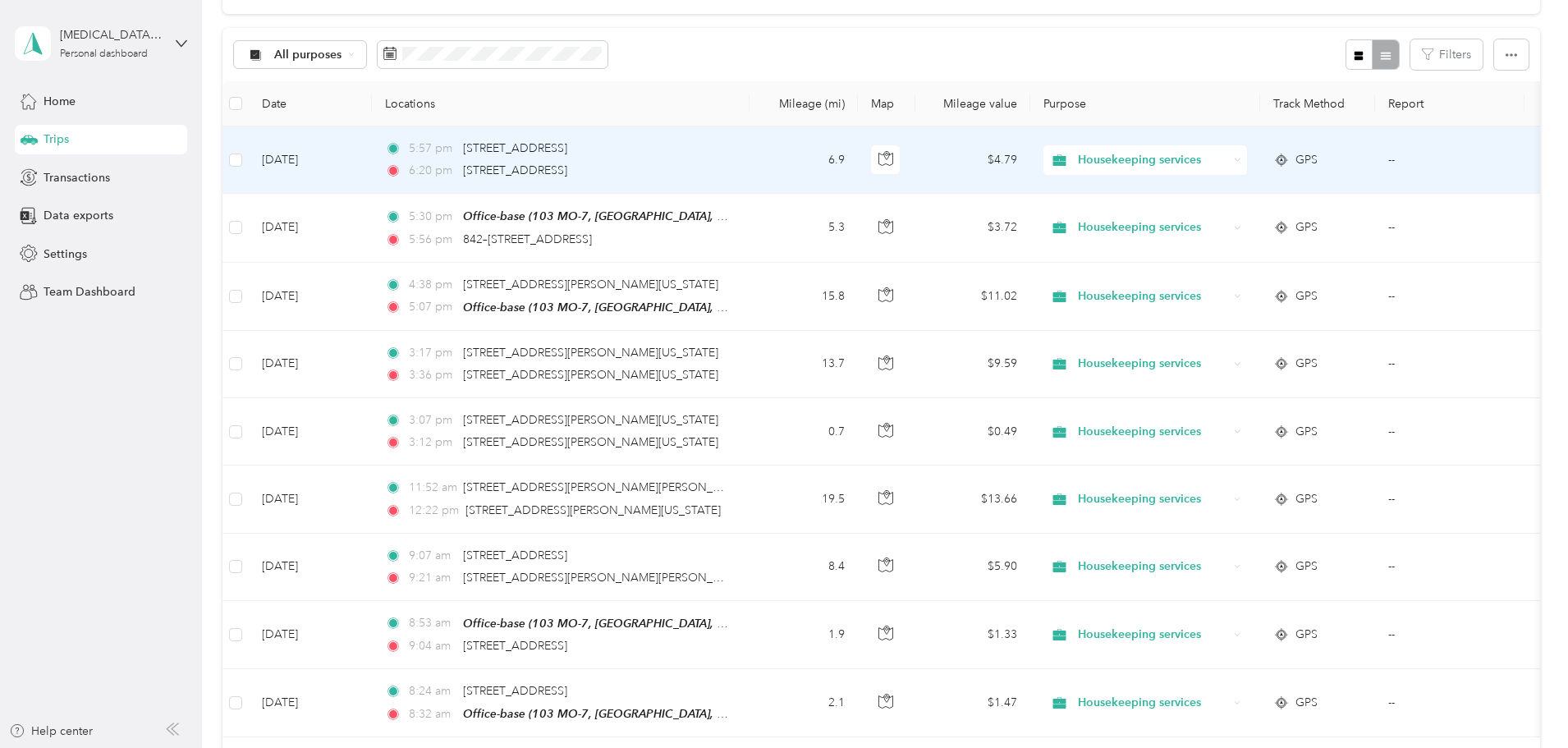
click at [858, 160] on td "6.9" at bounding box center [803, 160] width 108 height 68
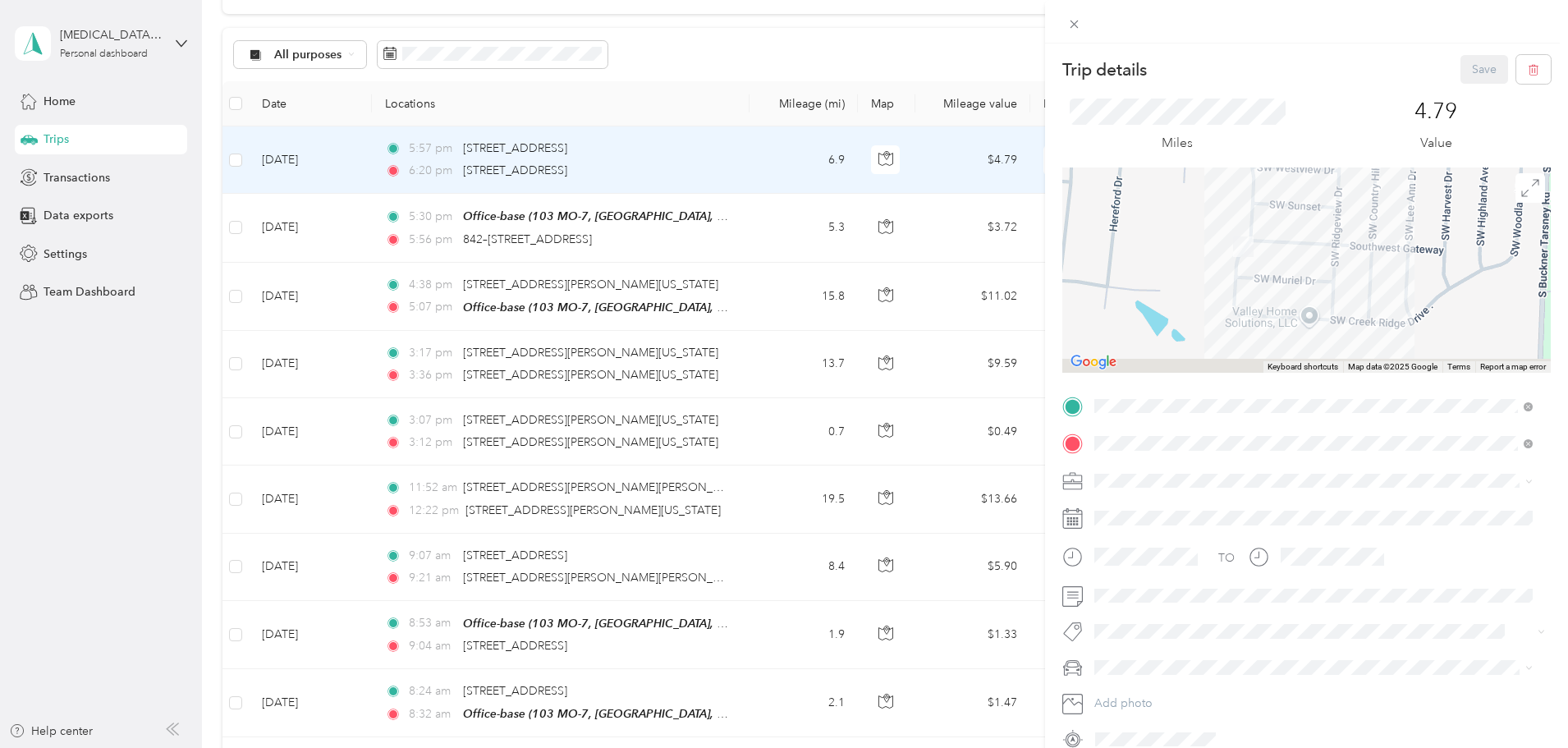
drag, startPoint x: 1330, startPoint y: 344, endPoint x: 1293, endPoint y: 210, distance: 139.0
click at [1293, 210] on div at bounding box center [1306, 270] width 488 height 205
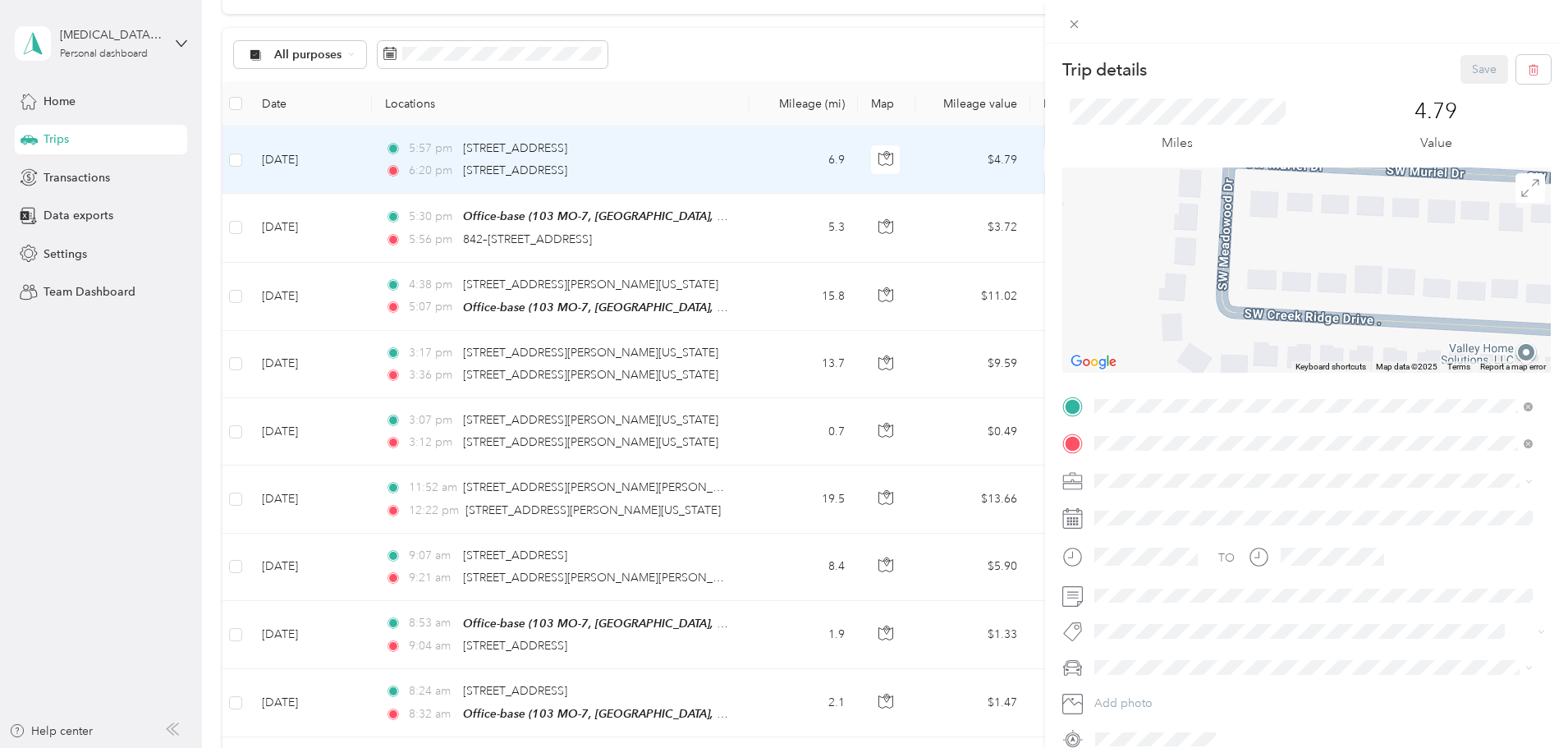
drag, startPoint x: 1228, startPoint y: 311, endPoint x: 1241, endPoint y: 156, distance: 155.5
click at [1241, 156] on div "Trip details Save This trip cannot be edited because it is either under review,…" at bounding box center [1306, 403] width 488 height 697
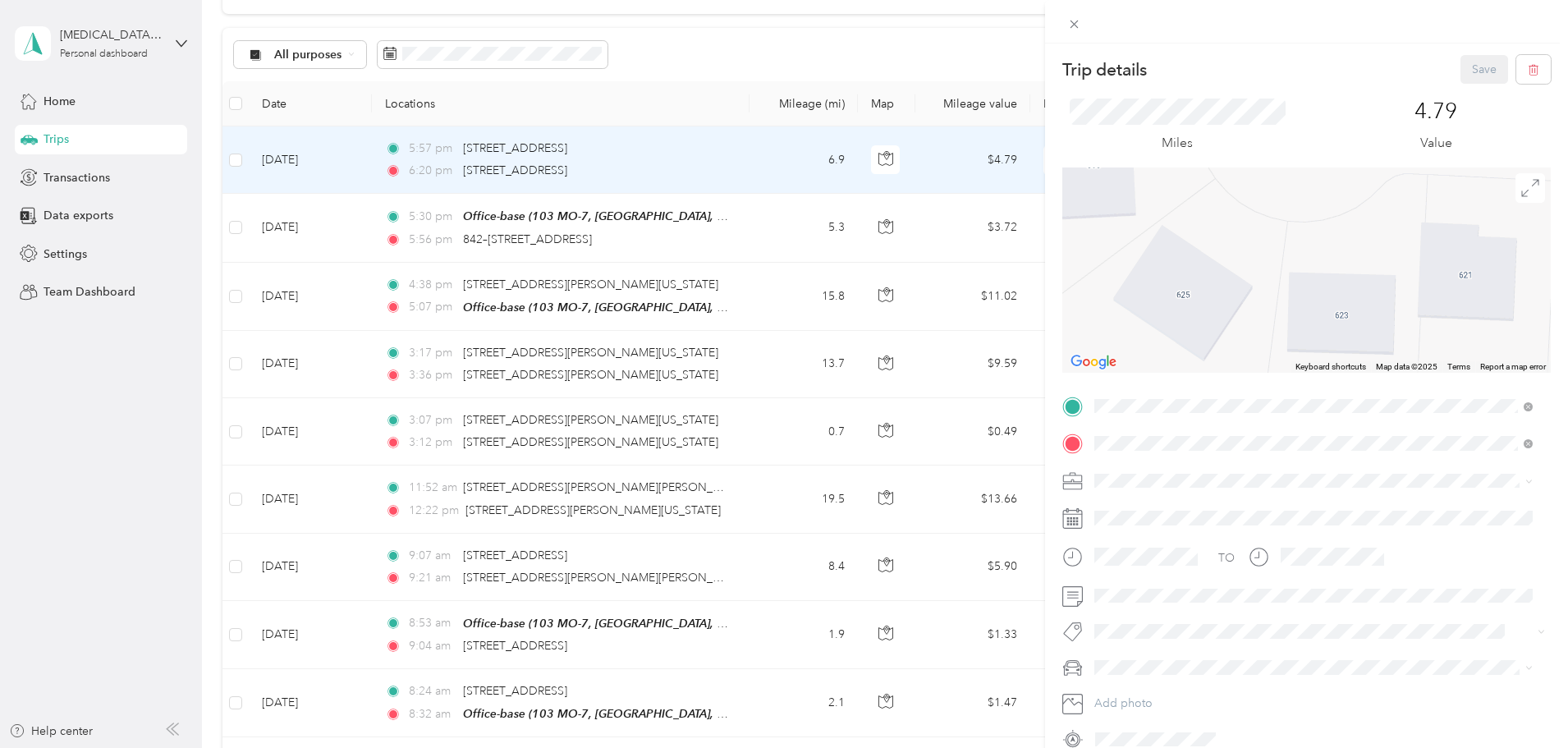
drag, startPoint x: 1224, startPoint y: 339, endPoint x: 1277, endPoint y: 143, distance: 203.0
click at [1277, 143] on div "Trip details Save This trip cannot be edited because it is either under review,…" at bounding box center [1306, 403] width 488 height 697
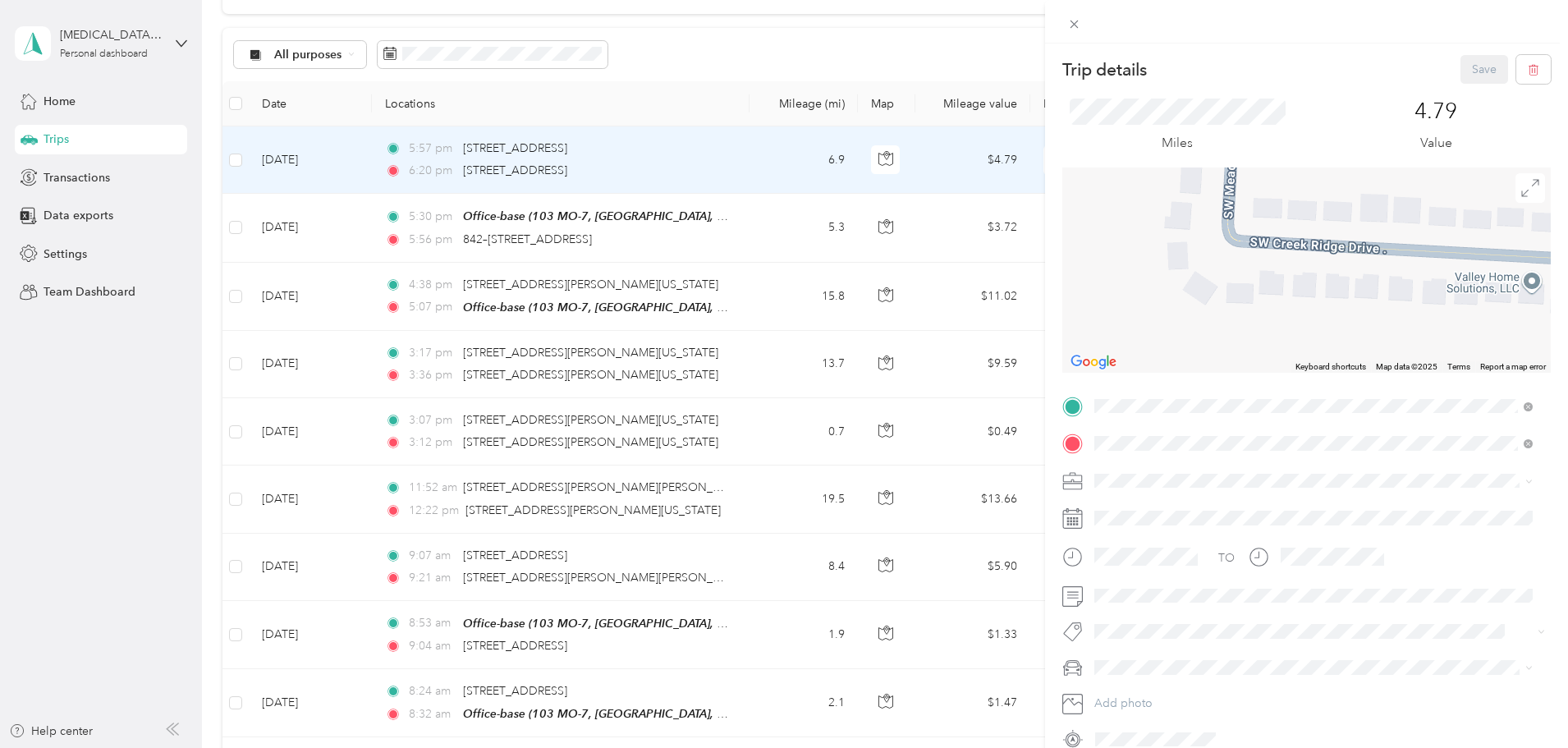
click at [1198, 293] on div at bounding box center [1306, 270] width 488 height 205
click at [1072, 22] on icon at bounding box center [1074, 25] width 8 height 8
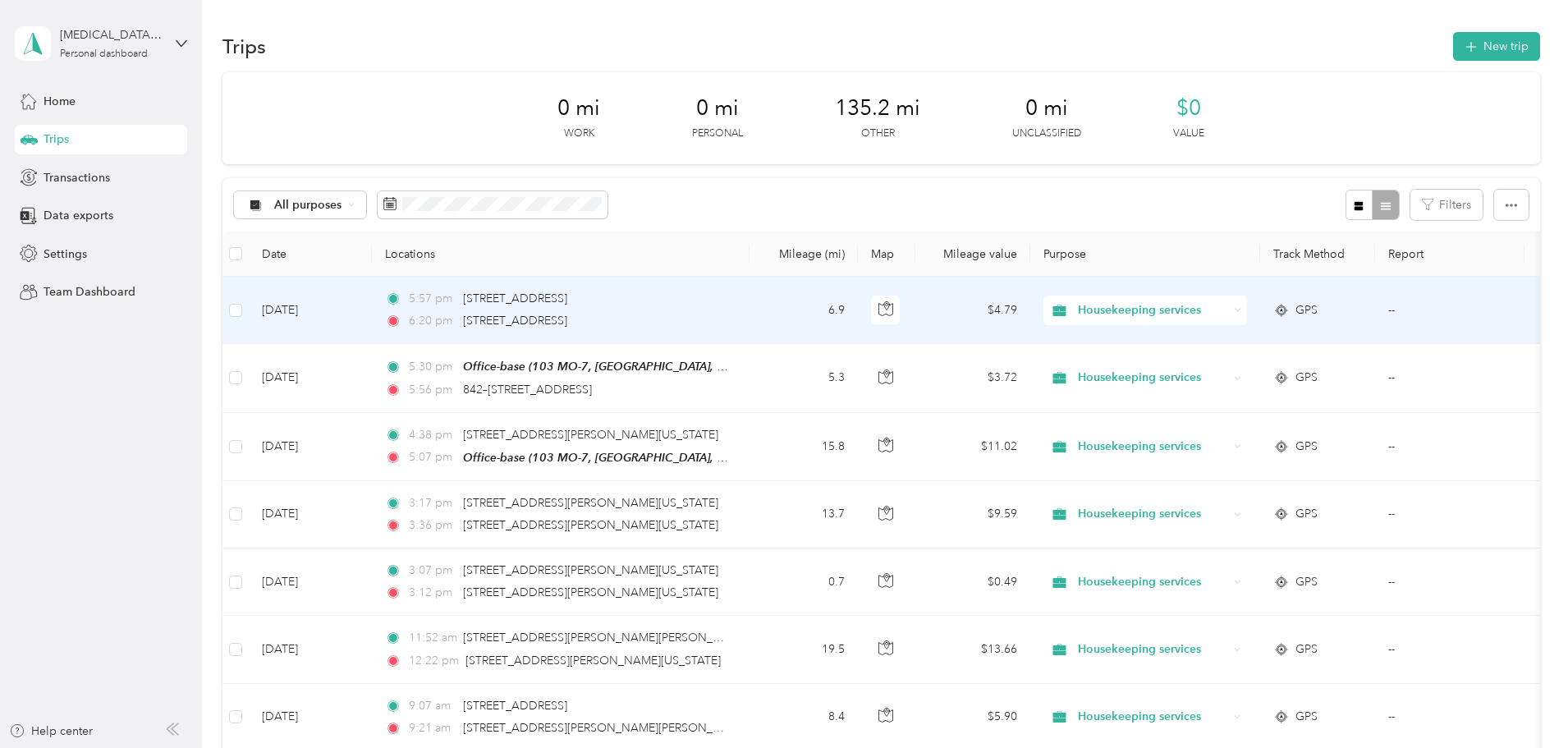
click at [858, 325] on td "6.9" at bounding box center [803, 310] width 108 height 68
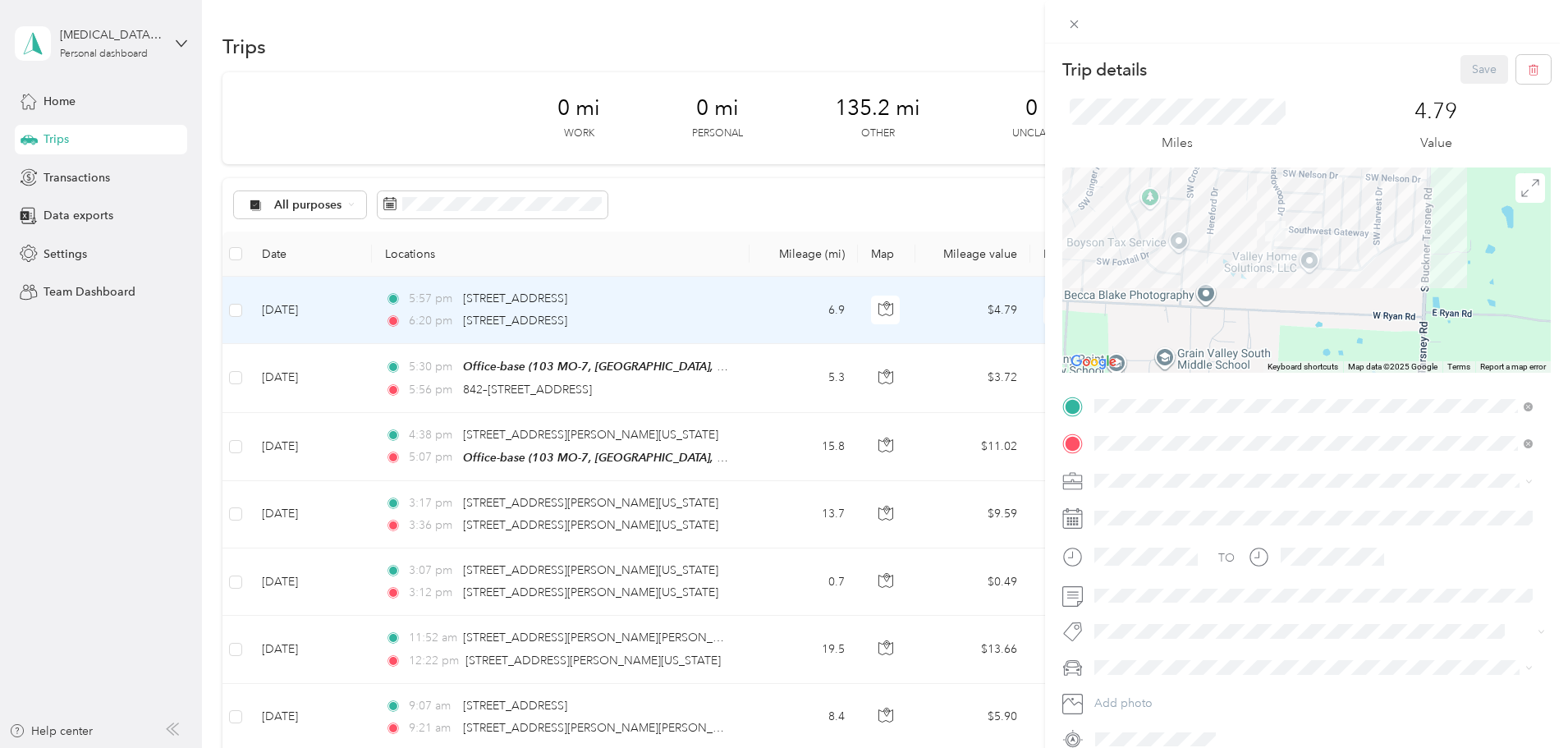
drag, startPoint x: 1386, startPoint y: 324, endPoint x: 1339, endPoint y: 176, distance: 155.3
click at [1339, 176] on div at bounding box center [1306, 270] width 488 height 205
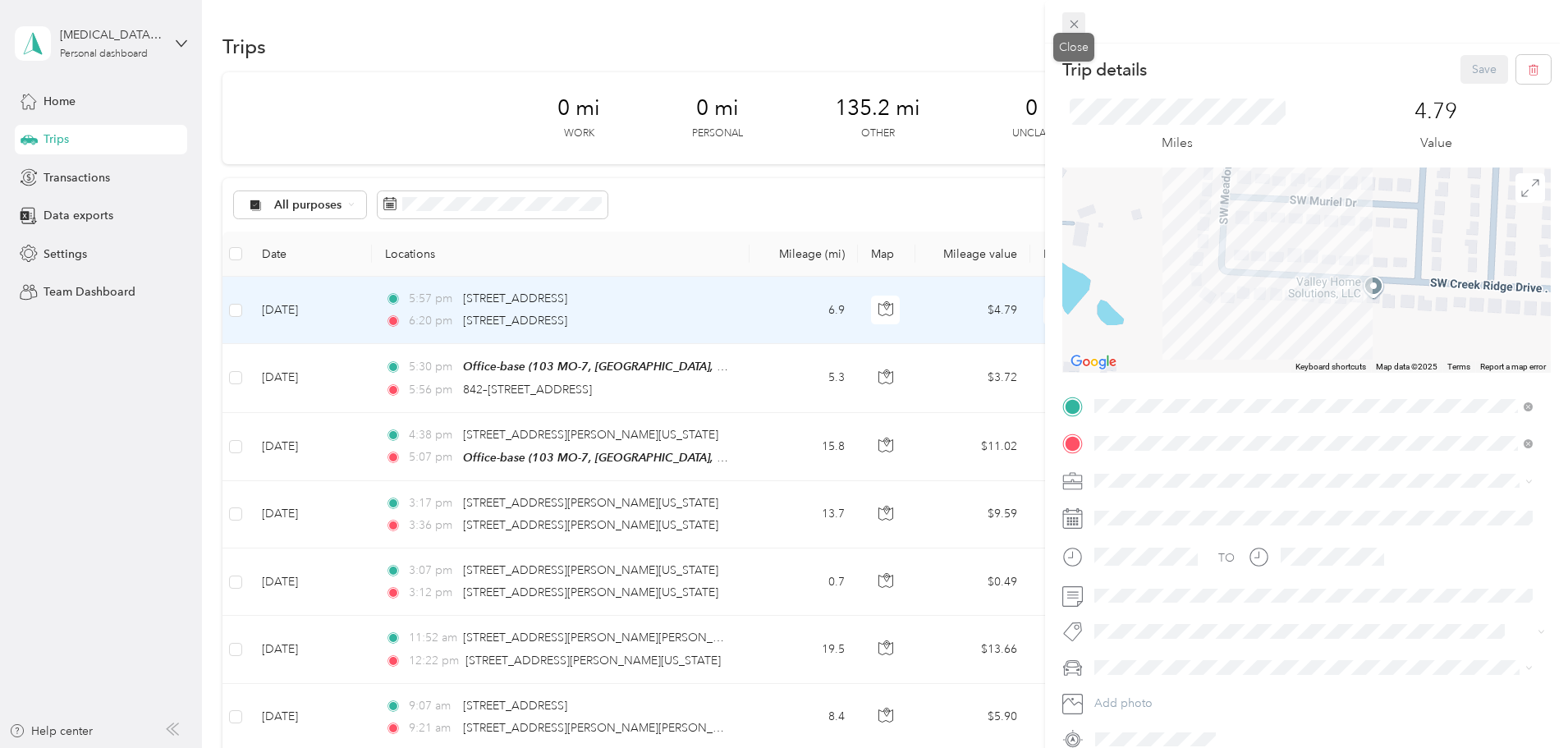
click at [1069, 18] on icon at bounding box center [1074, 24] width 14 height 14
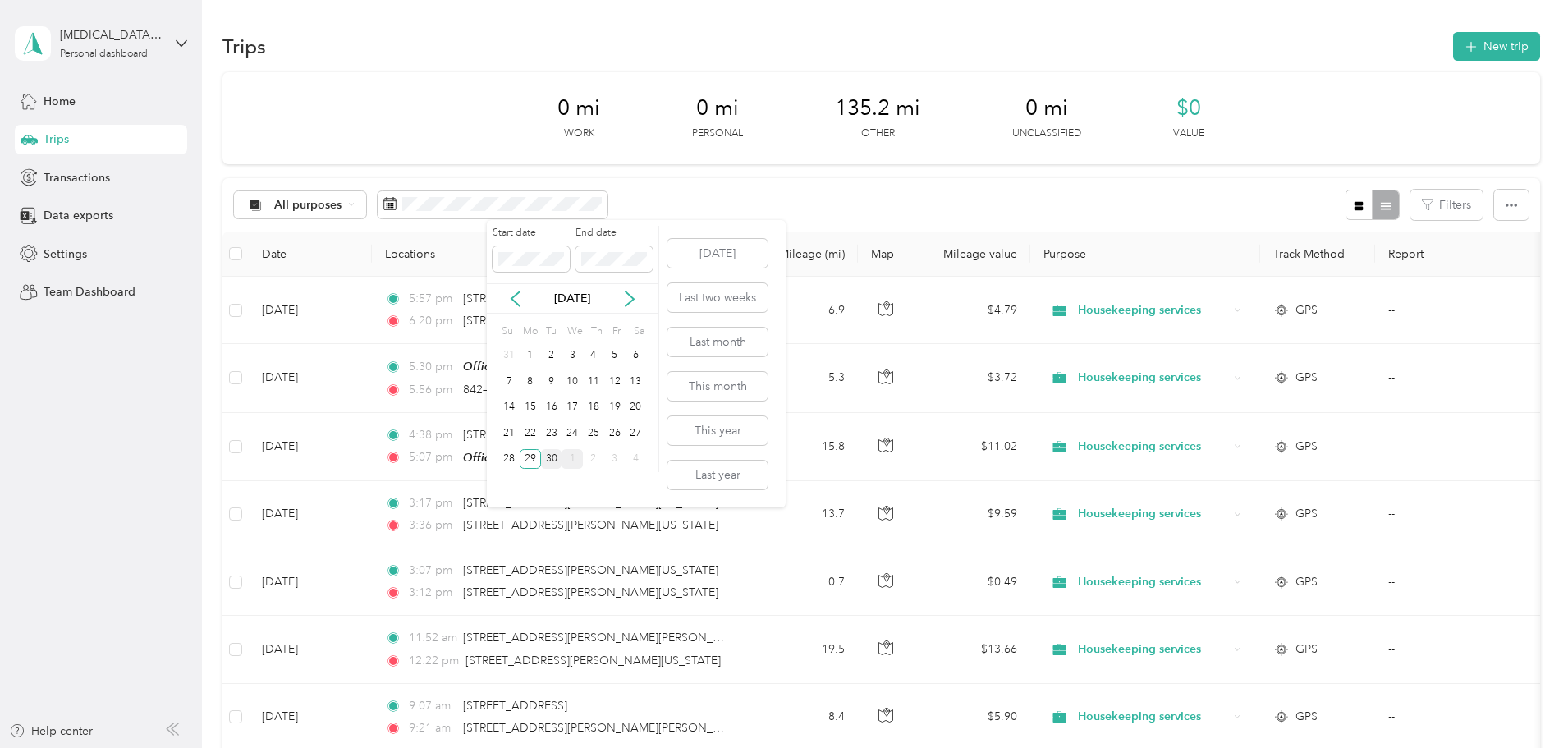
click at [546, 464] on div "30" at bounding box center [551, 460] width 21 height 21
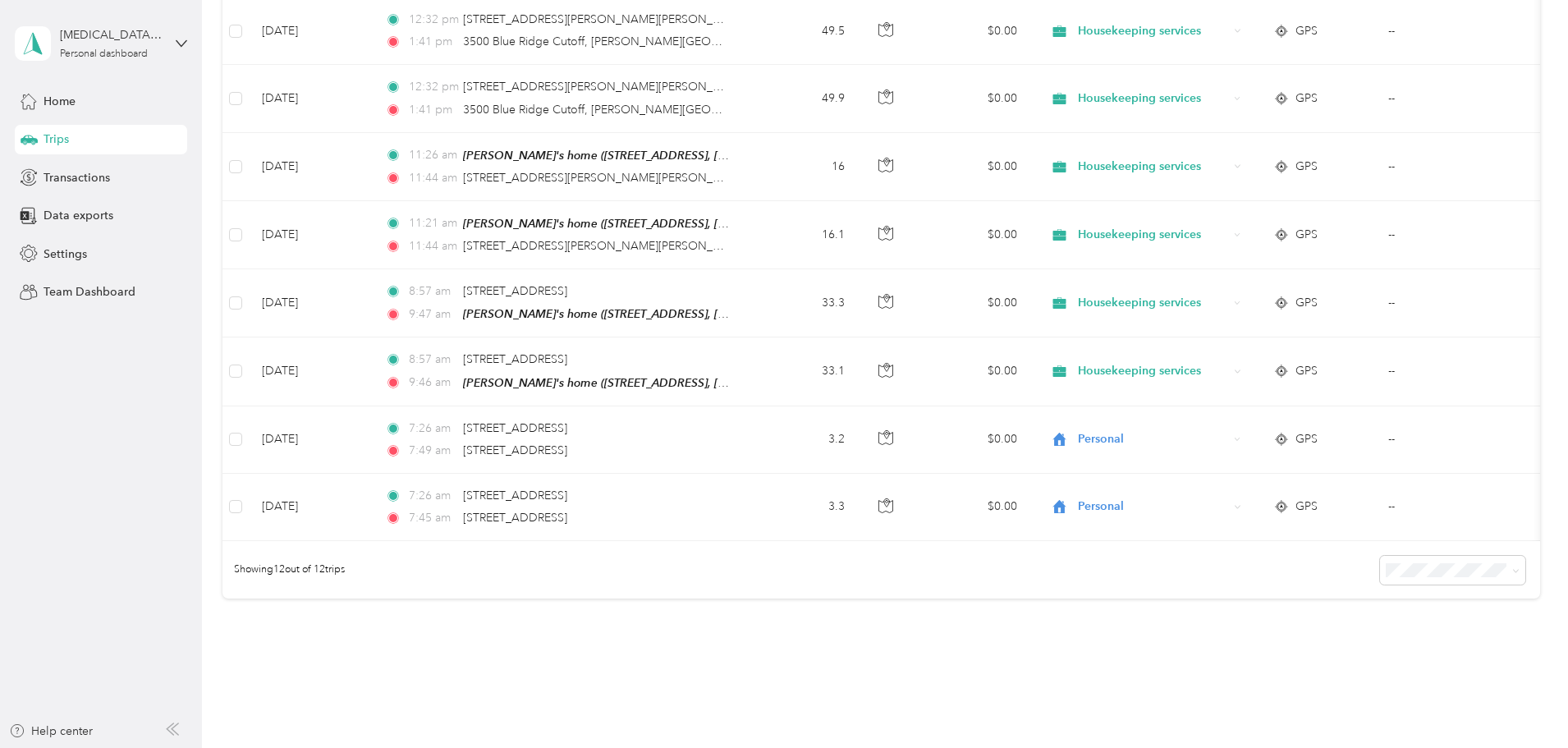
scroll to position [637, 0]
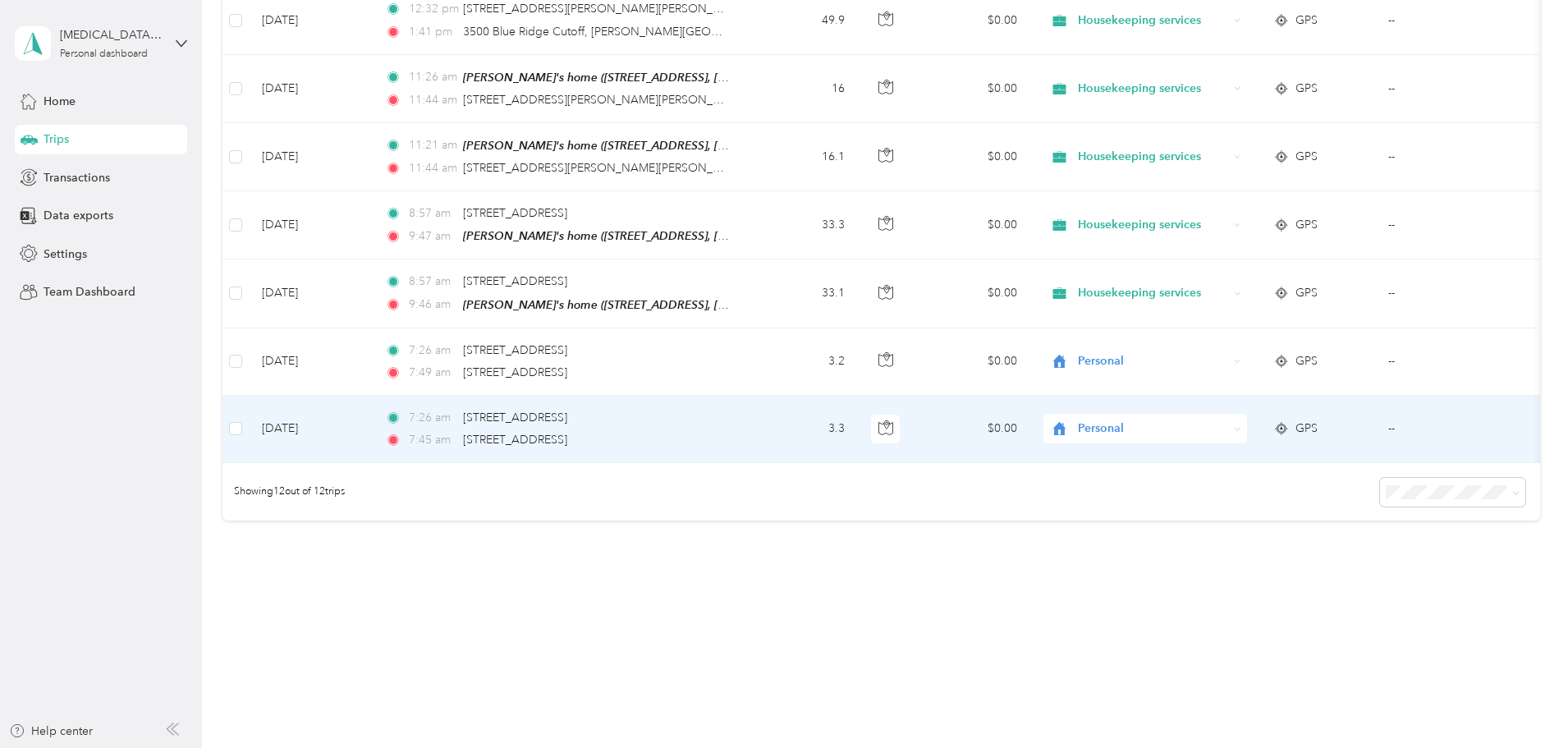
click at [858, 414] on td "3.3" at bounding box center [803, 430] width 108 height 68
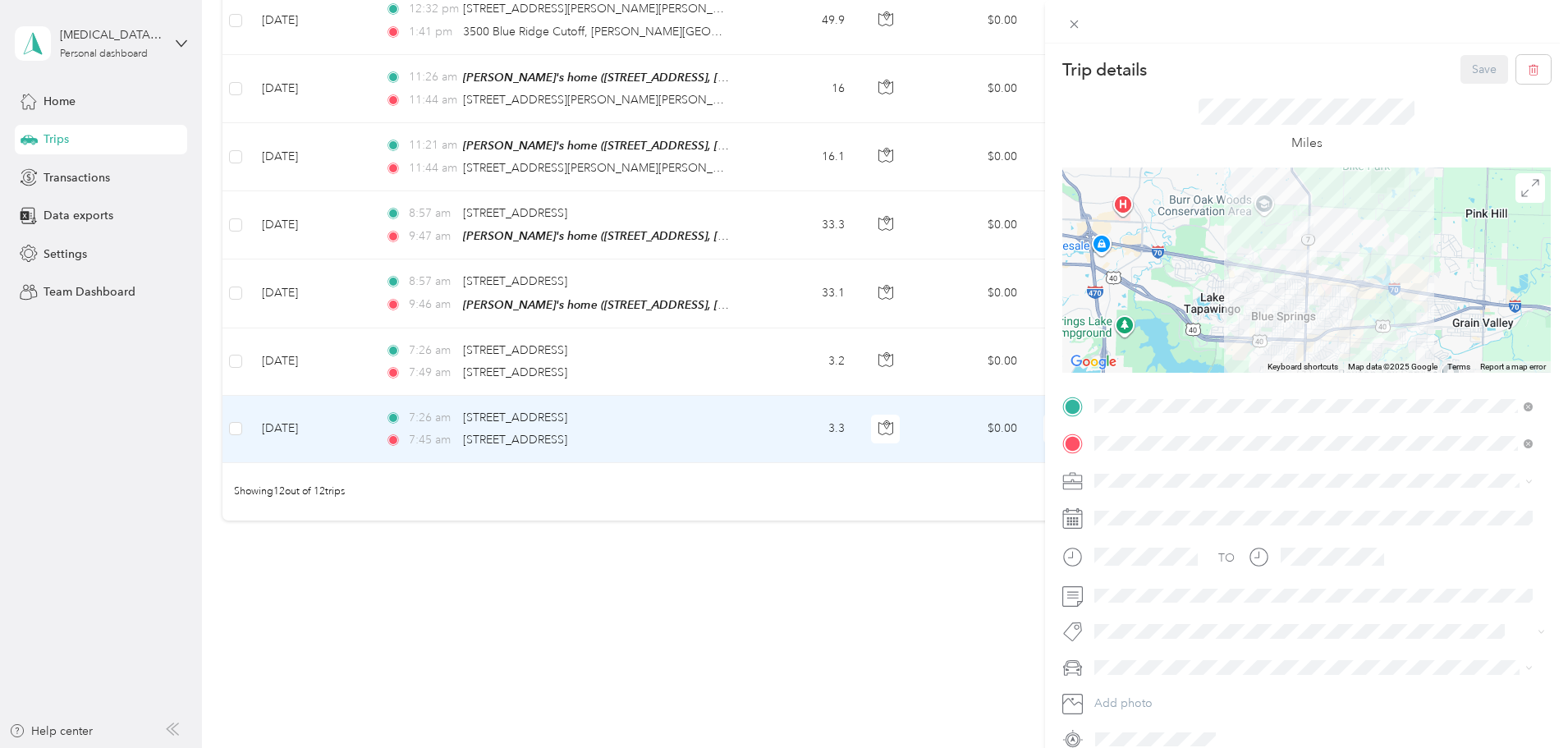
click at [1122, 488] on span at bounding box center [1319, 481] width 462 height 26
click at [1141, 562] on span "Housekeeping services" at bounding box center [1159, 567] width 120 height 14
click at [1120, 695] on span "MDX" at bounding box center [1113, 697] width 26 height 14
click at [1471, 72] on button "Save" at bounding box center [1484, 69] width 48 height 29
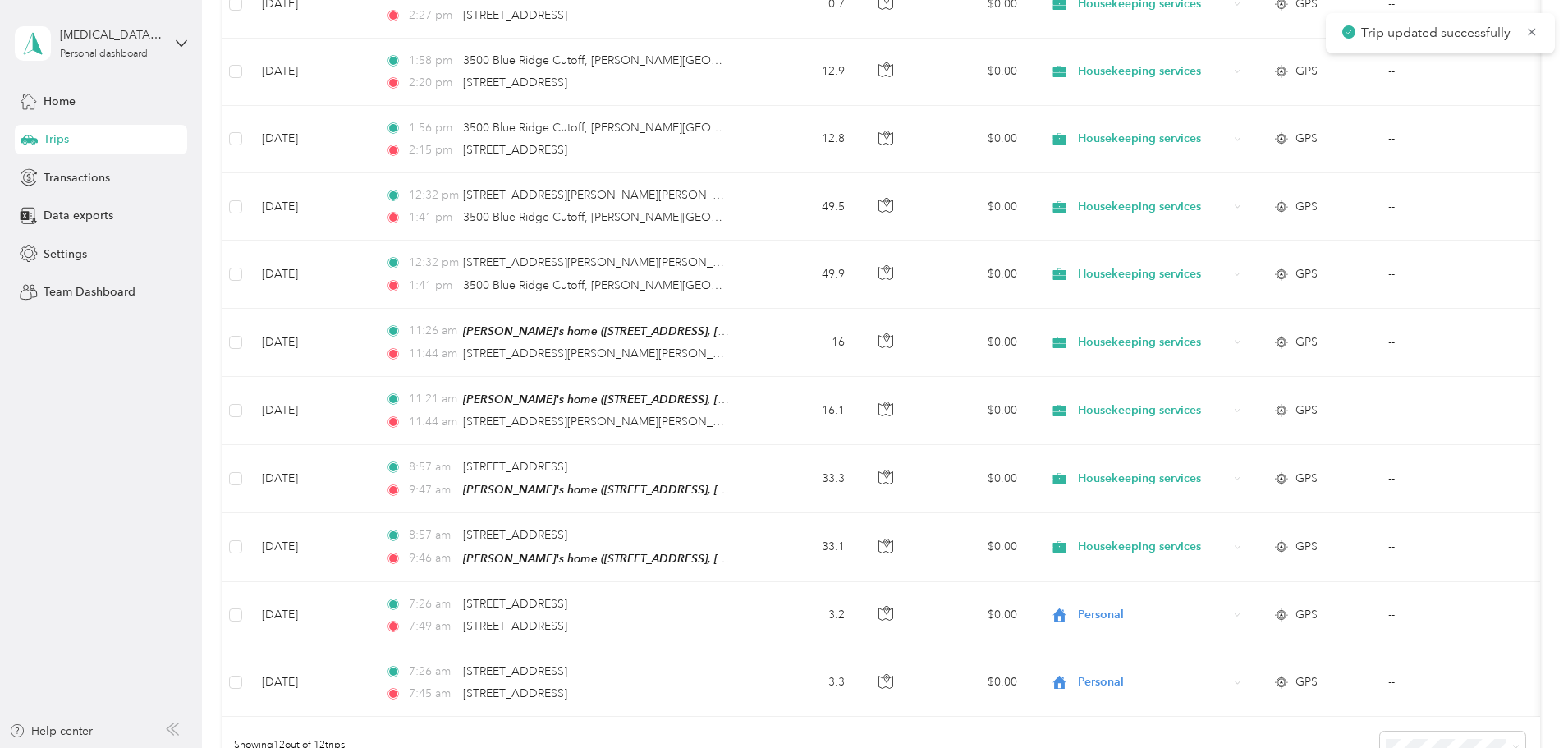
scroll to position [363, 0]
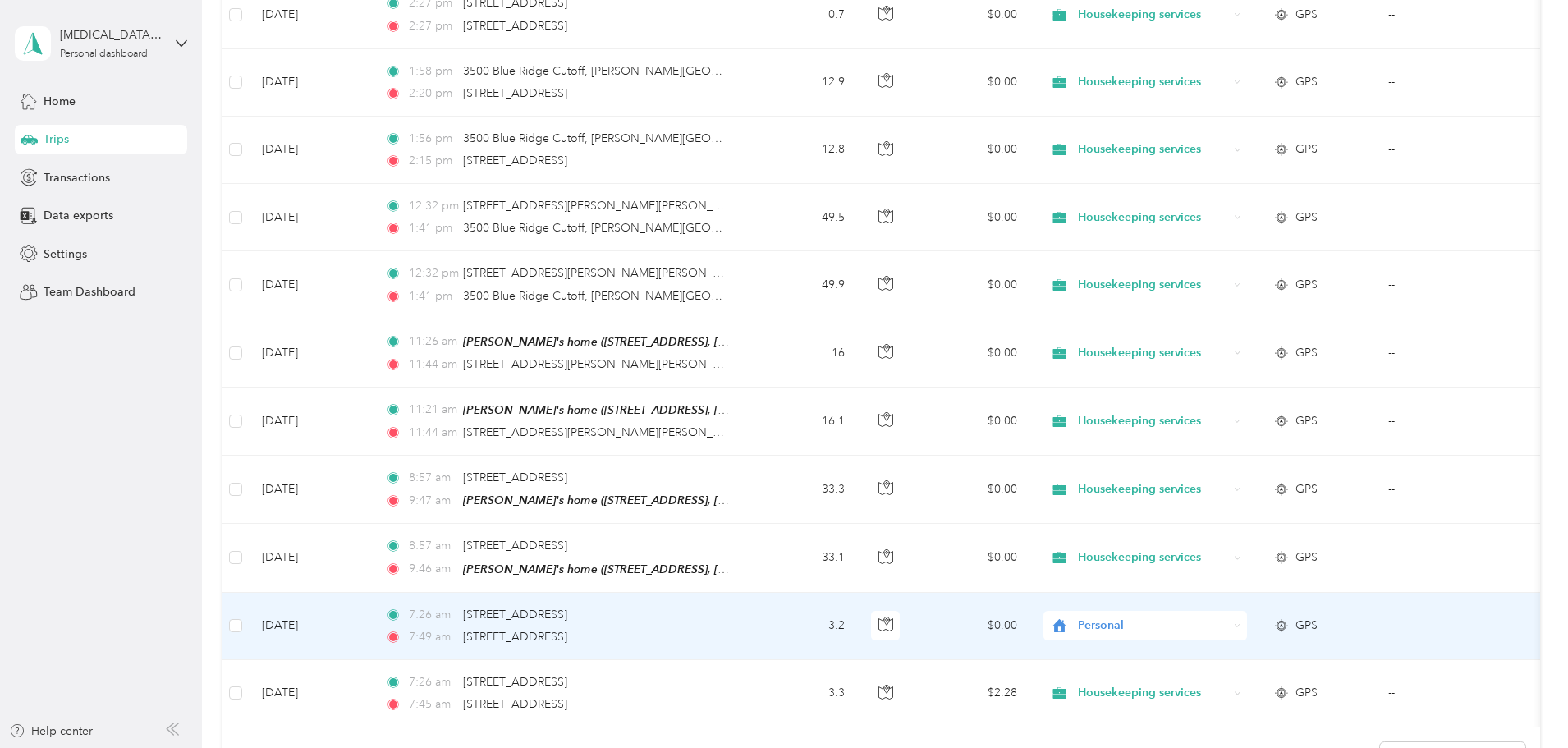
click at [858, 624] on td "3.2" at bounding box center [803, 627] width 108 height 68
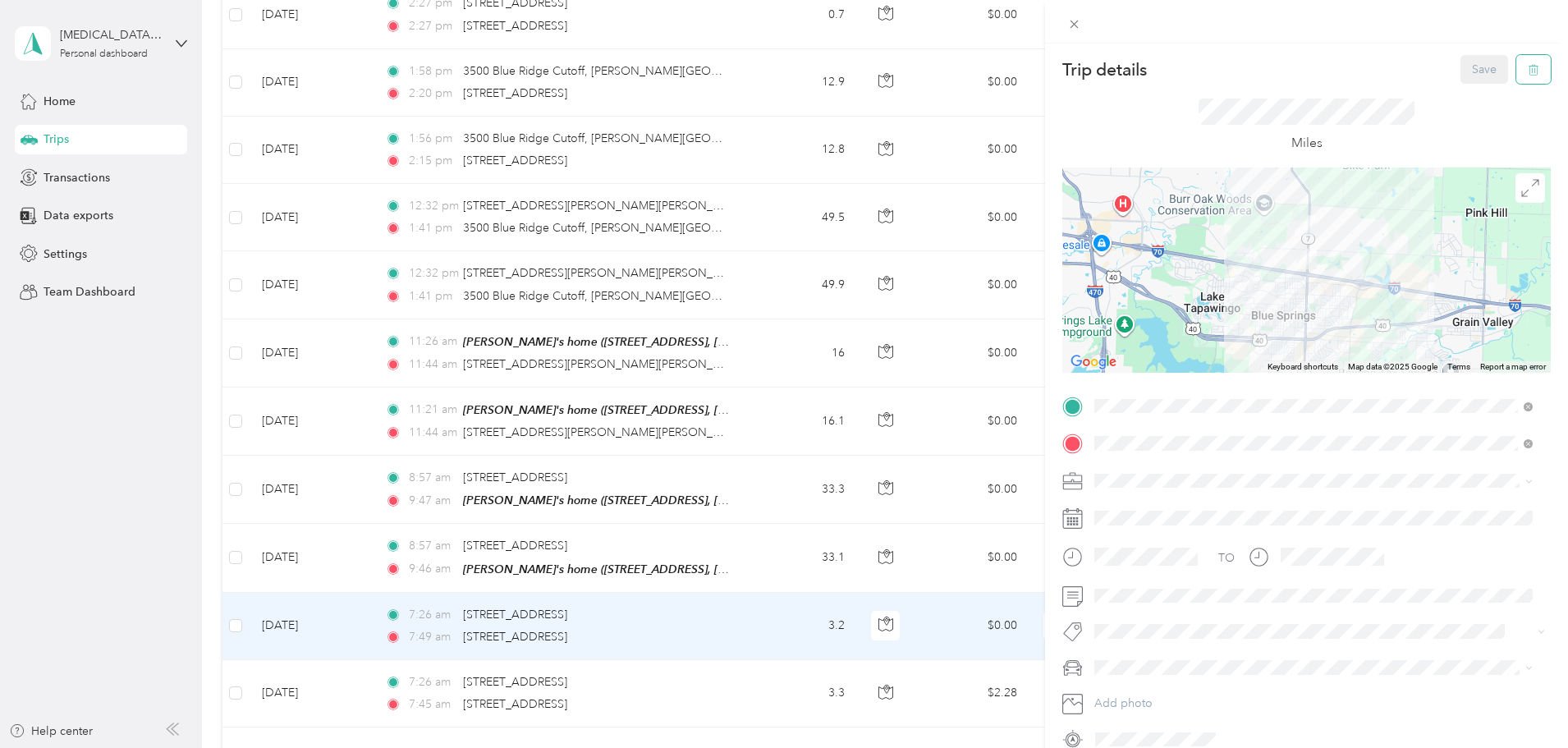
click at [1528, 67] on icon "button" at bounding box center [1533, 70] width 10 height 11
click at [1480, 91] on button "Yes" at bounding box center [1473, 90] width 32 height 26
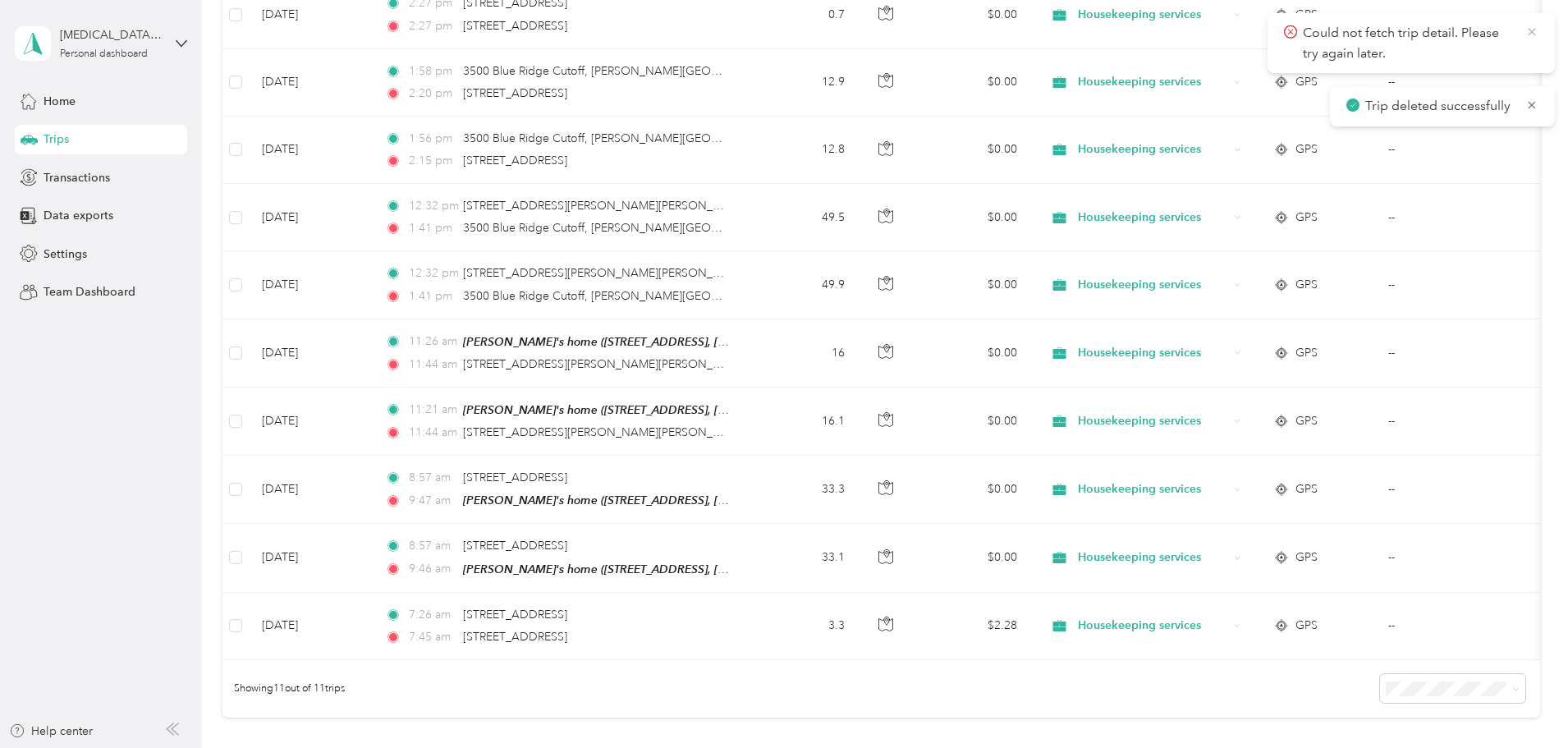
click at [1531, 27] on icon at bounding box center [1531, 32] width 13 height 15
click at [1534, 30] on icon at bounding box center [1531, 31] width 7 height 7
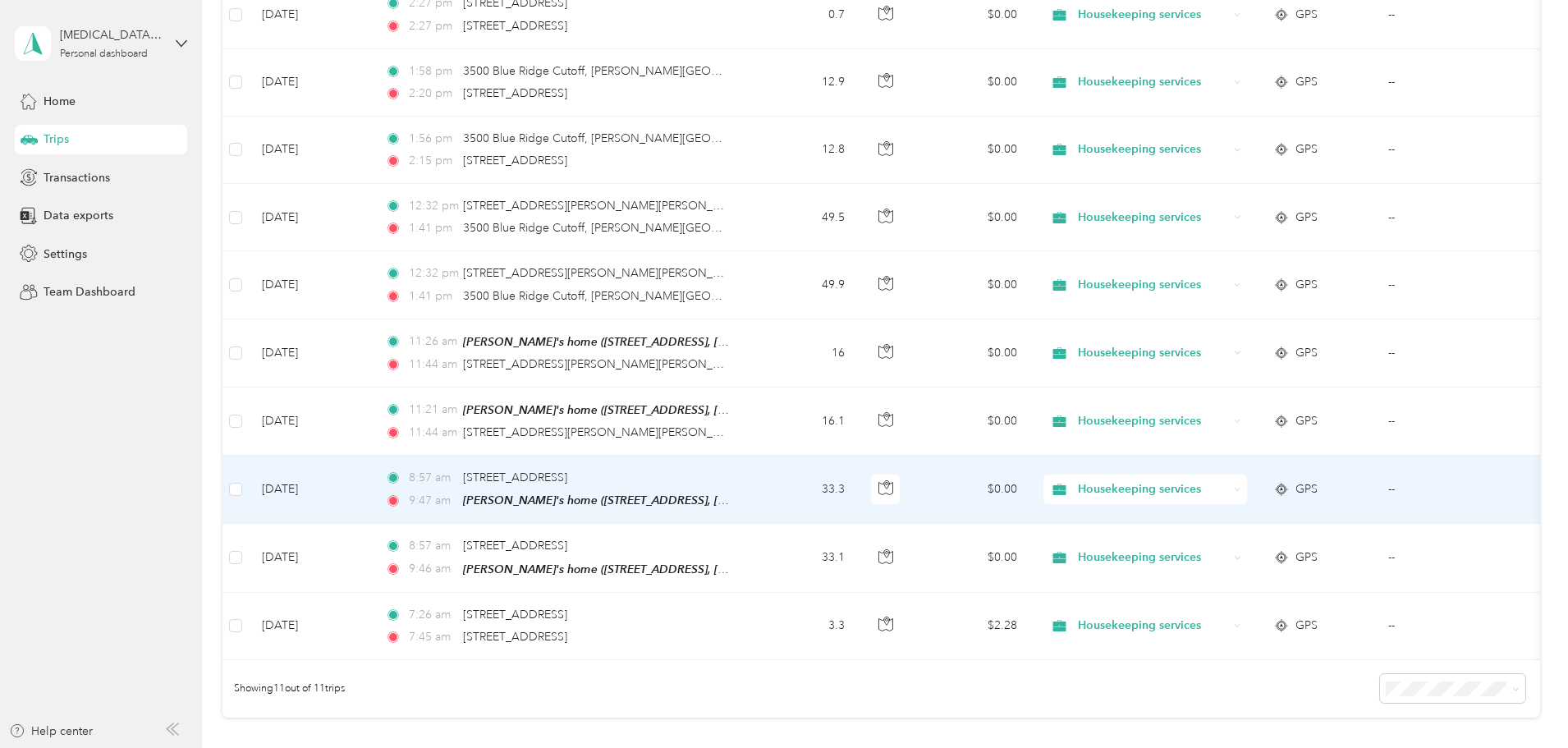
click at [858, 494] on td "33.3" at bounding box center [803, 489] width 108 height 69
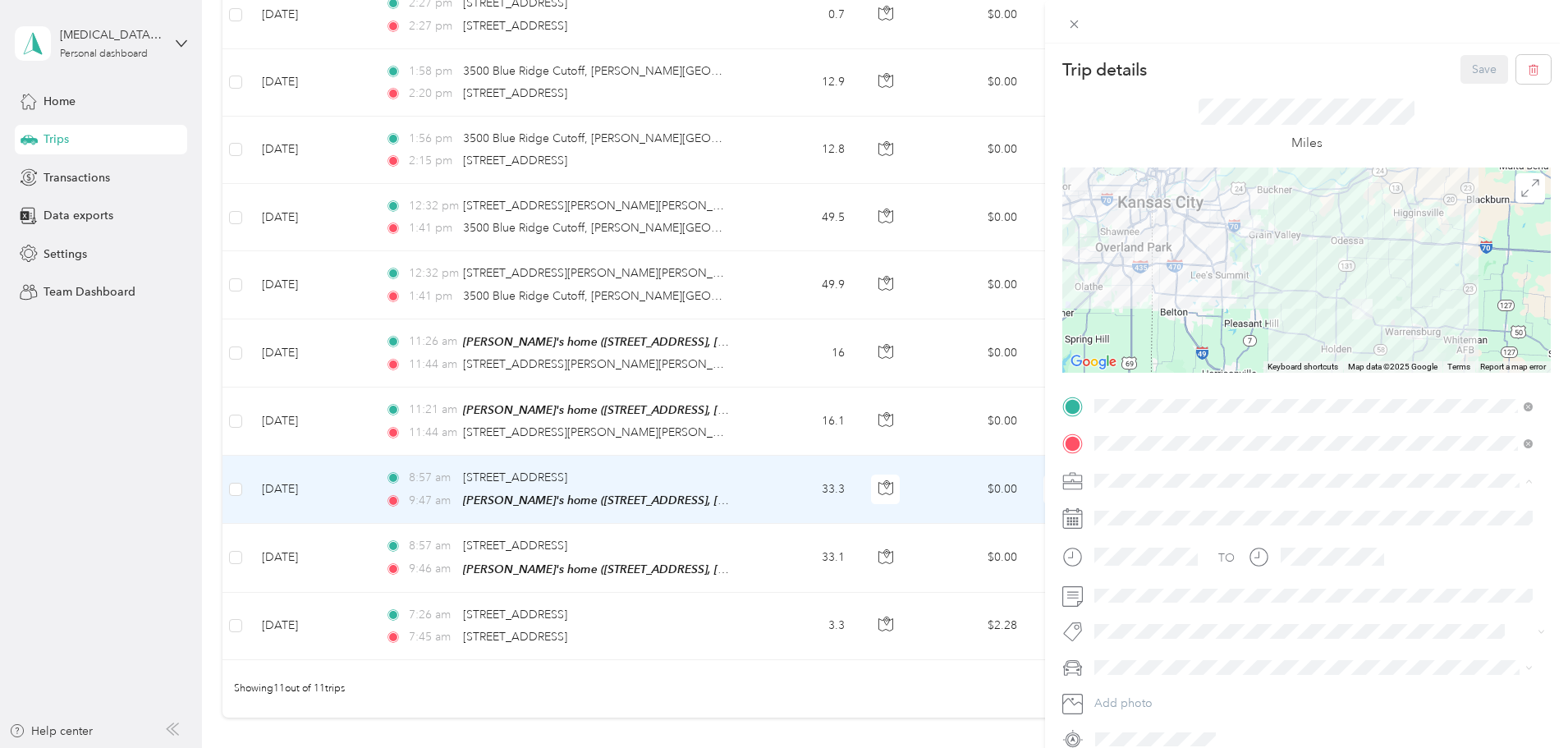
click at [1140, 569] on span "Housekeeping services" at bounding box center [1159, 567] width 120 height 14
click at [1118, 692] on span "MDX" at bounding box center [1113, 697] width 26 height 14
click at [1478, 72] on button "Save" at bounding box center [1484, 69] width 48 height 29
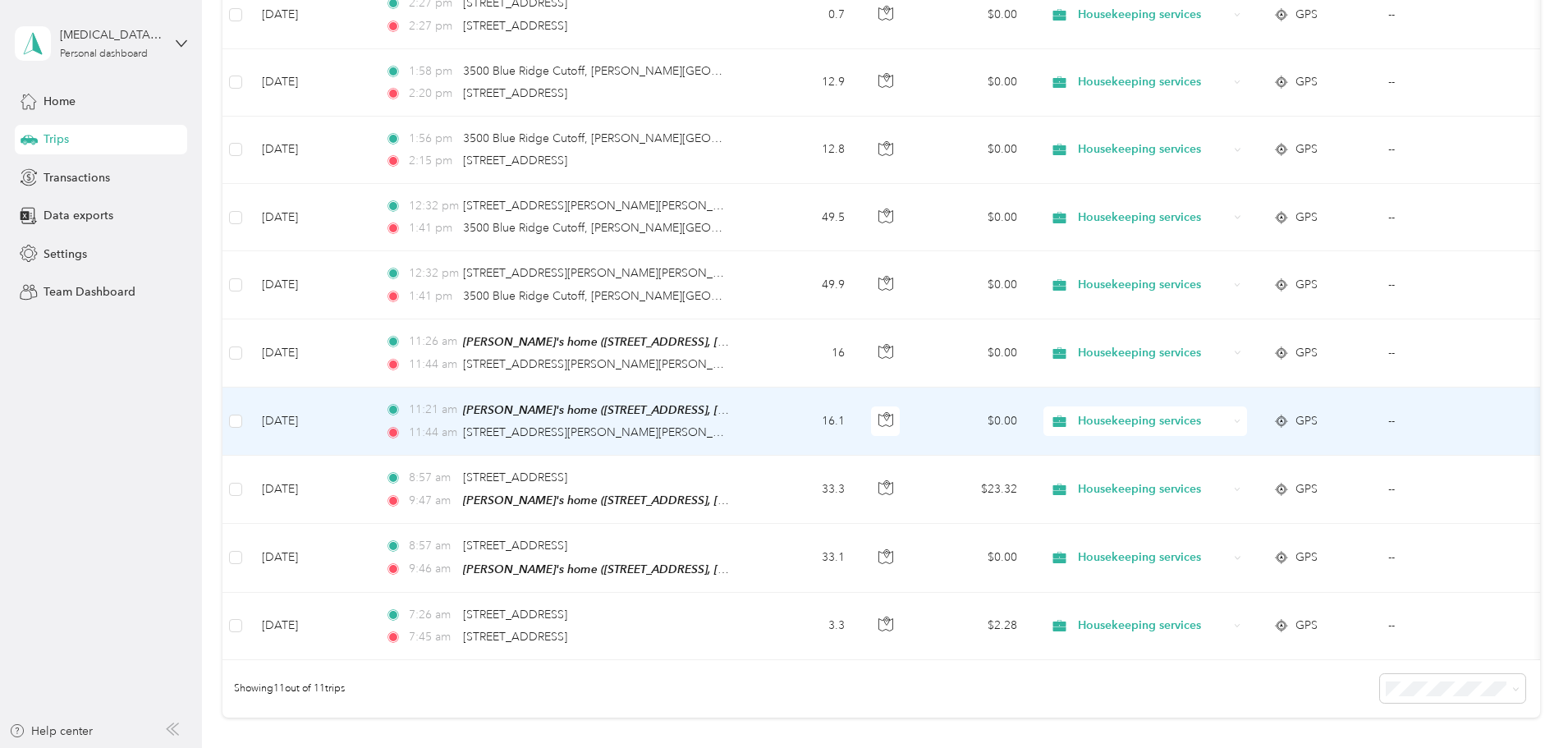
click at [858, 420] on td "16.1" at bounding box center [803, 422] width 108 height 69
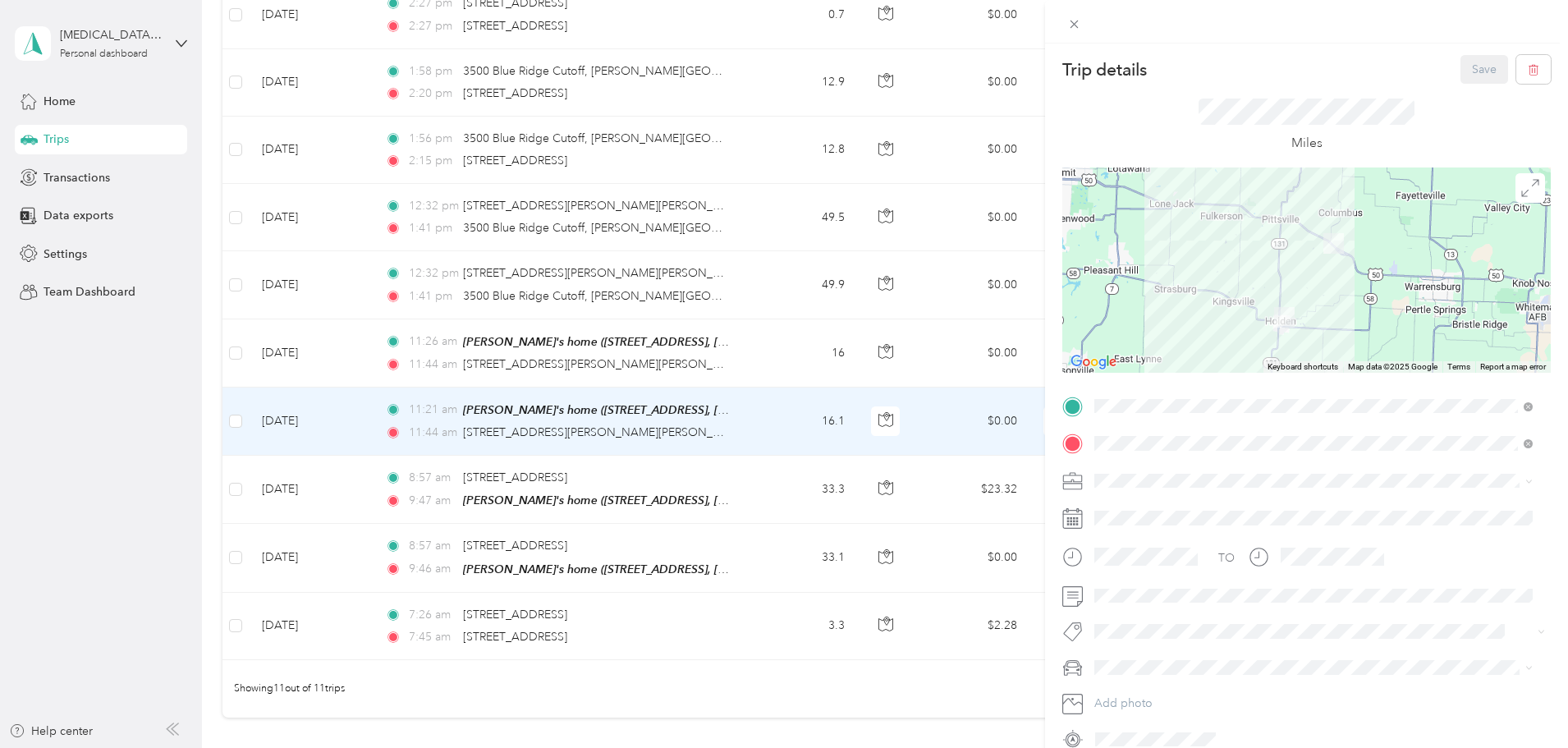
click at [1162, 560] on span "Housekeeping services" at bounding box center [1159, 564] width 120 height 14
click at [1121, 696] on span "MDX" at bounding box center [1113, 693] width 26 height 14
click at [1461, 66] on button "Save" at bounding box center [1484, 69] width 48 height 29
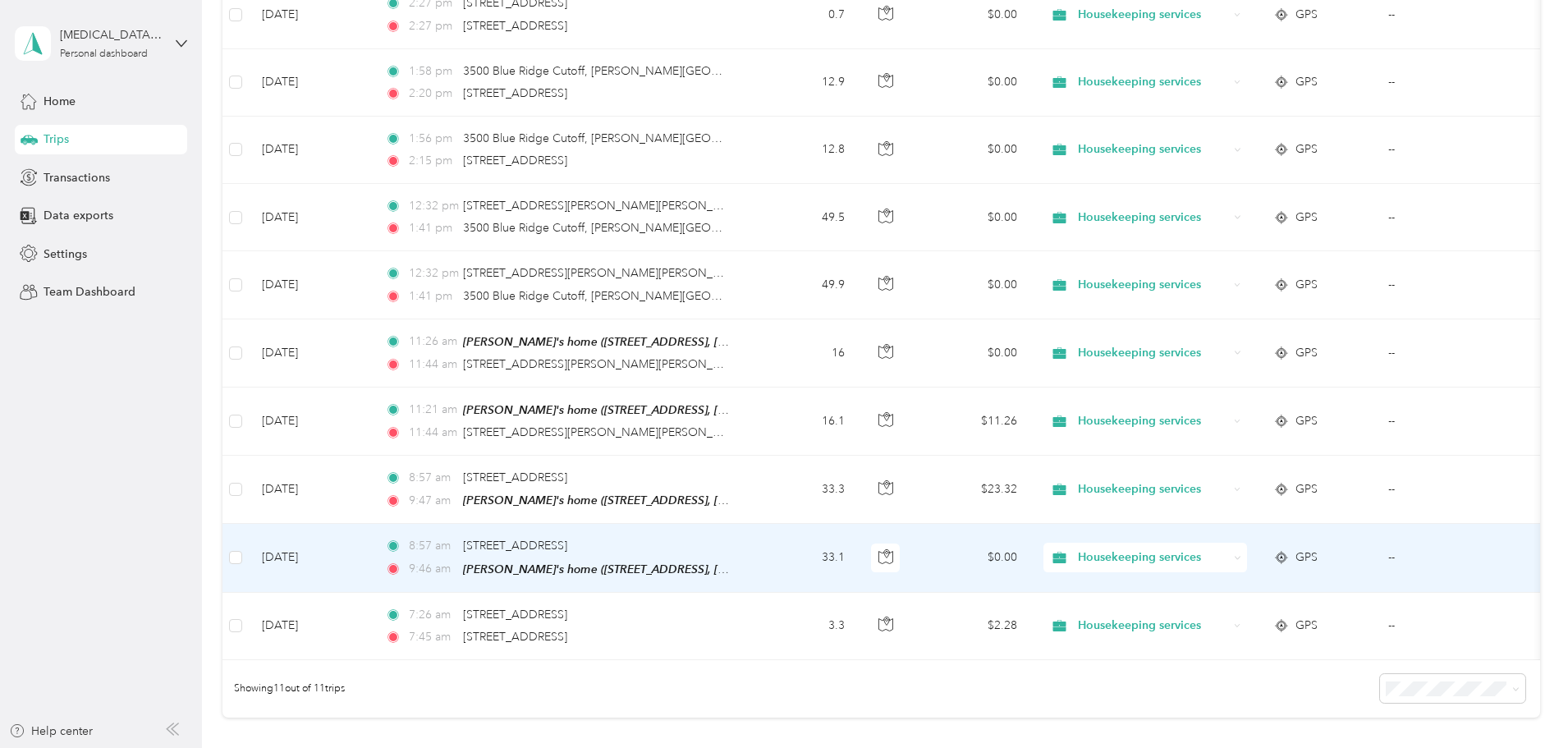
click at [858, 561] on td "33.1" at bounding box center [803, 558] width 108 height 69
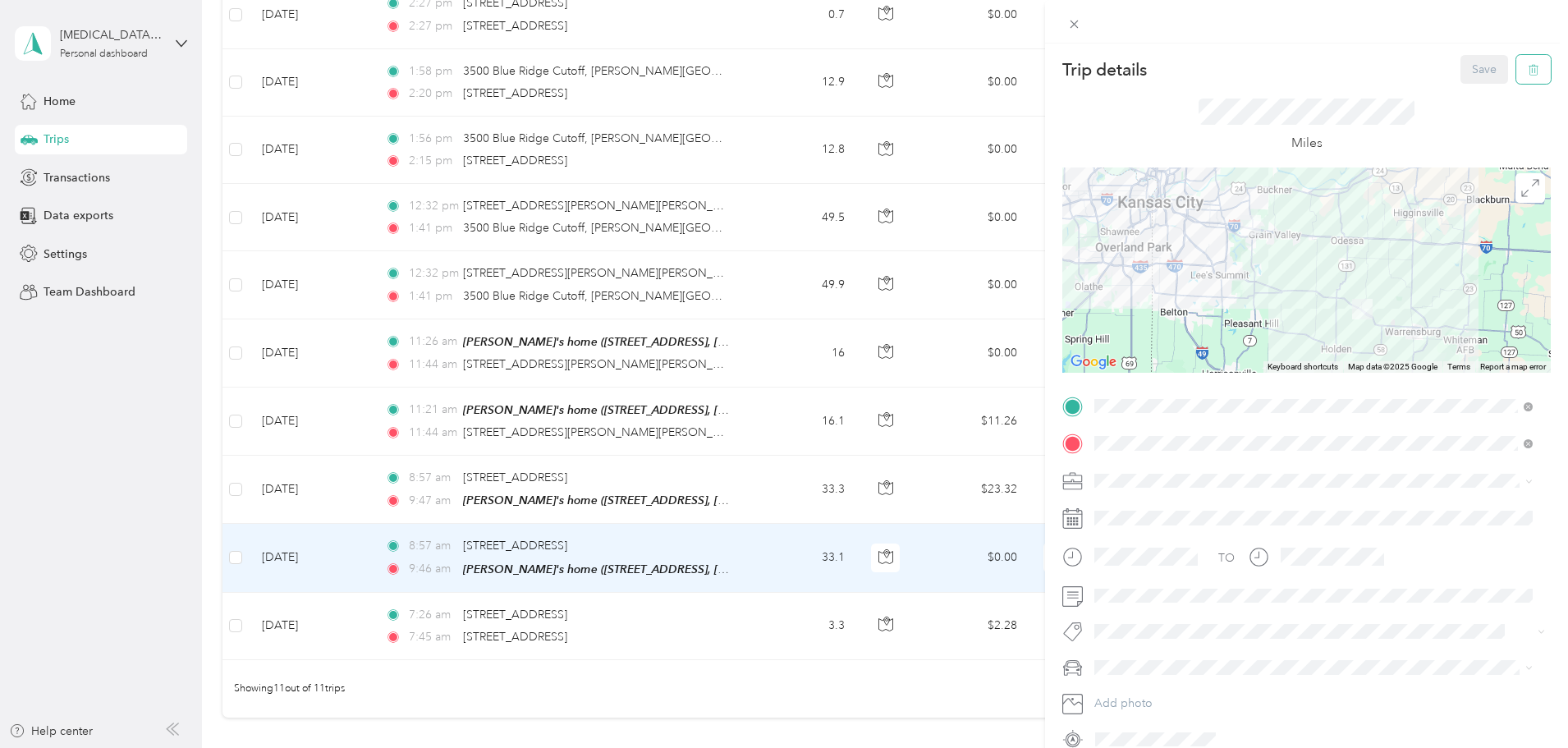
click at [1516, 67] on button "button" at bounding box center [1533, 69] width 35 height 29
click at [1470, 88] on button "Yes" at bounding box center [1473, 90] width 32 height 26
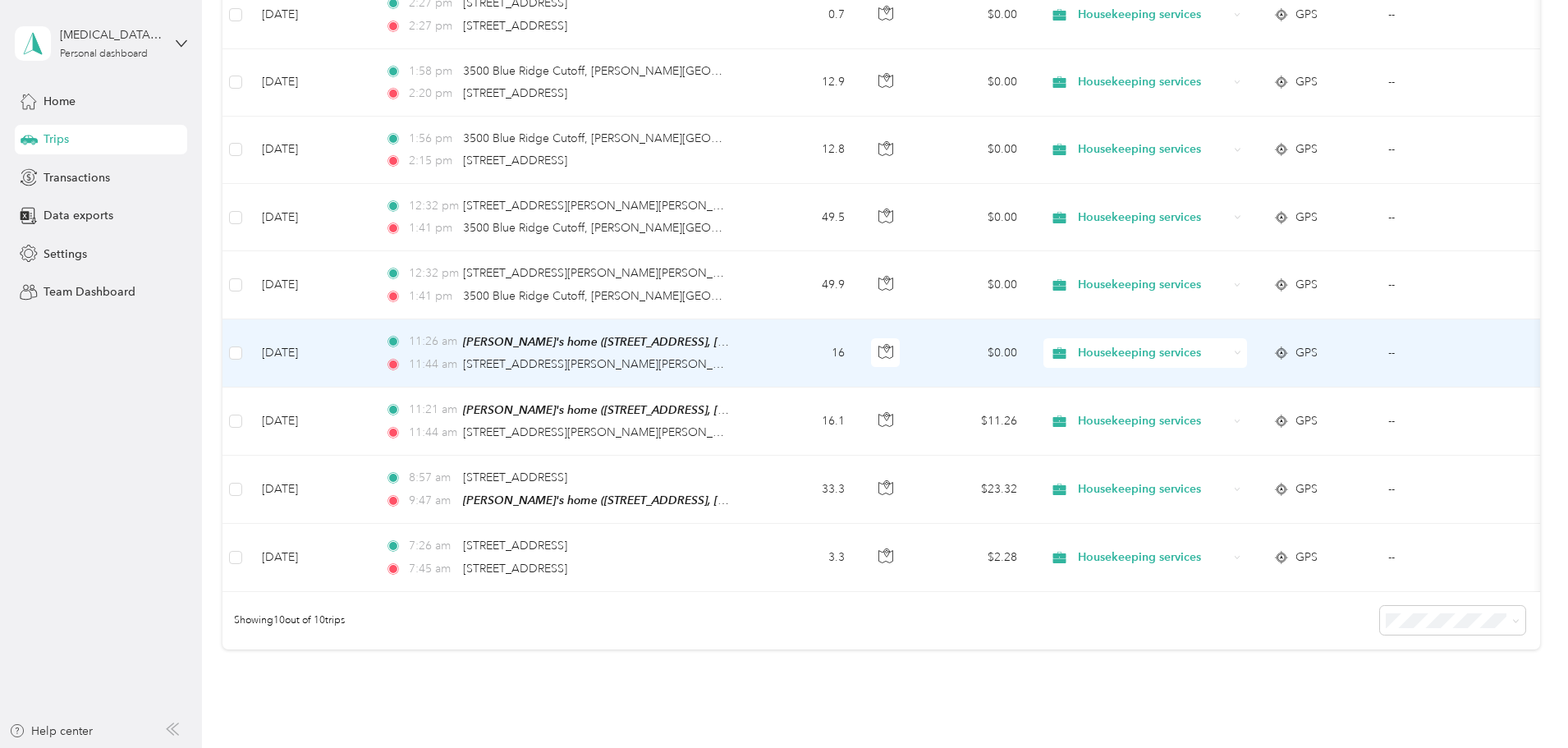
click at [858, 350] on td "16" at bounding box center [803, 353] width 108 height 69
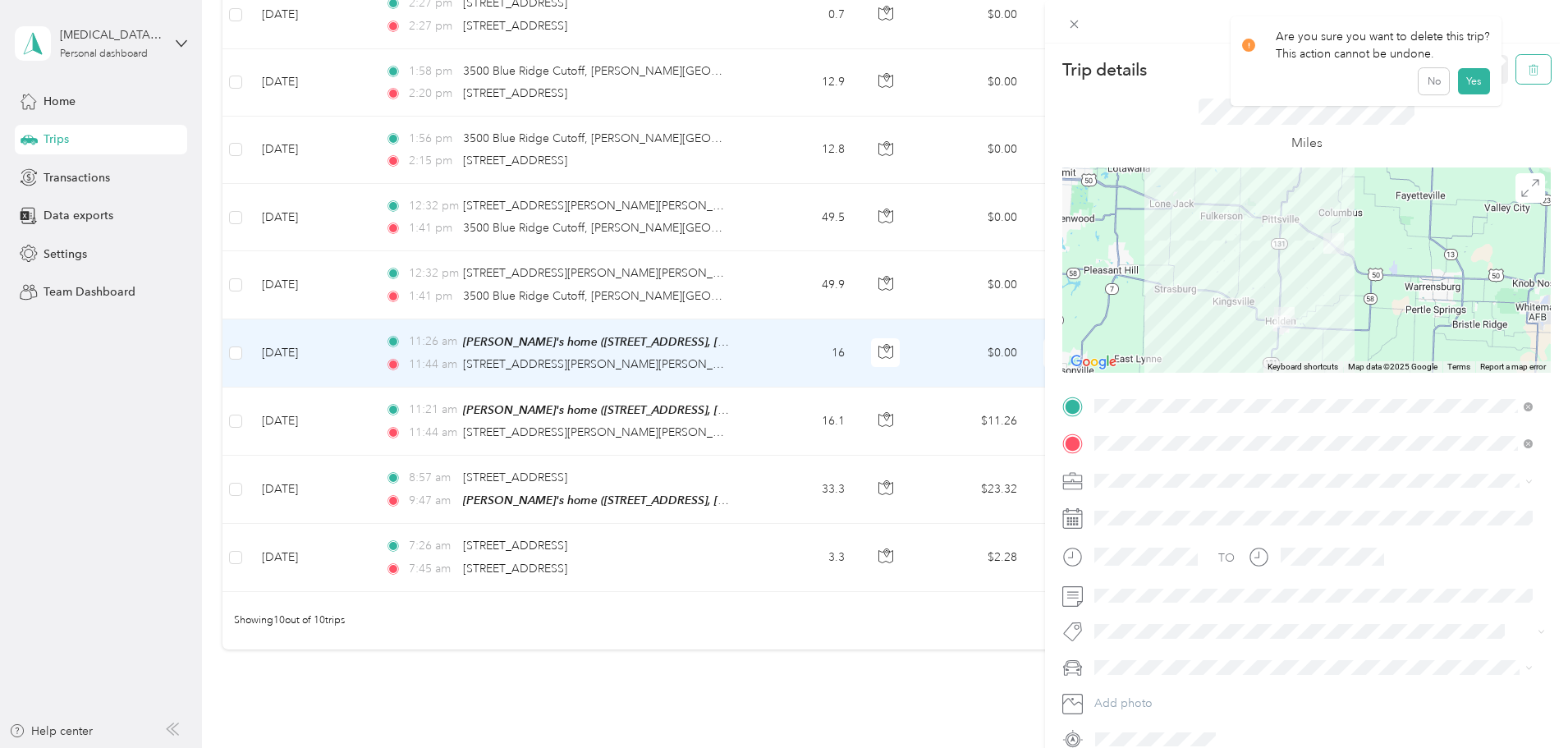
click at [1527, 73] on icon "button" at bounding box center [1533, 70] width 12 height 12
click at [1468, 91] on button "Yes" at bounding box center [1473, 90] width 32 height 26
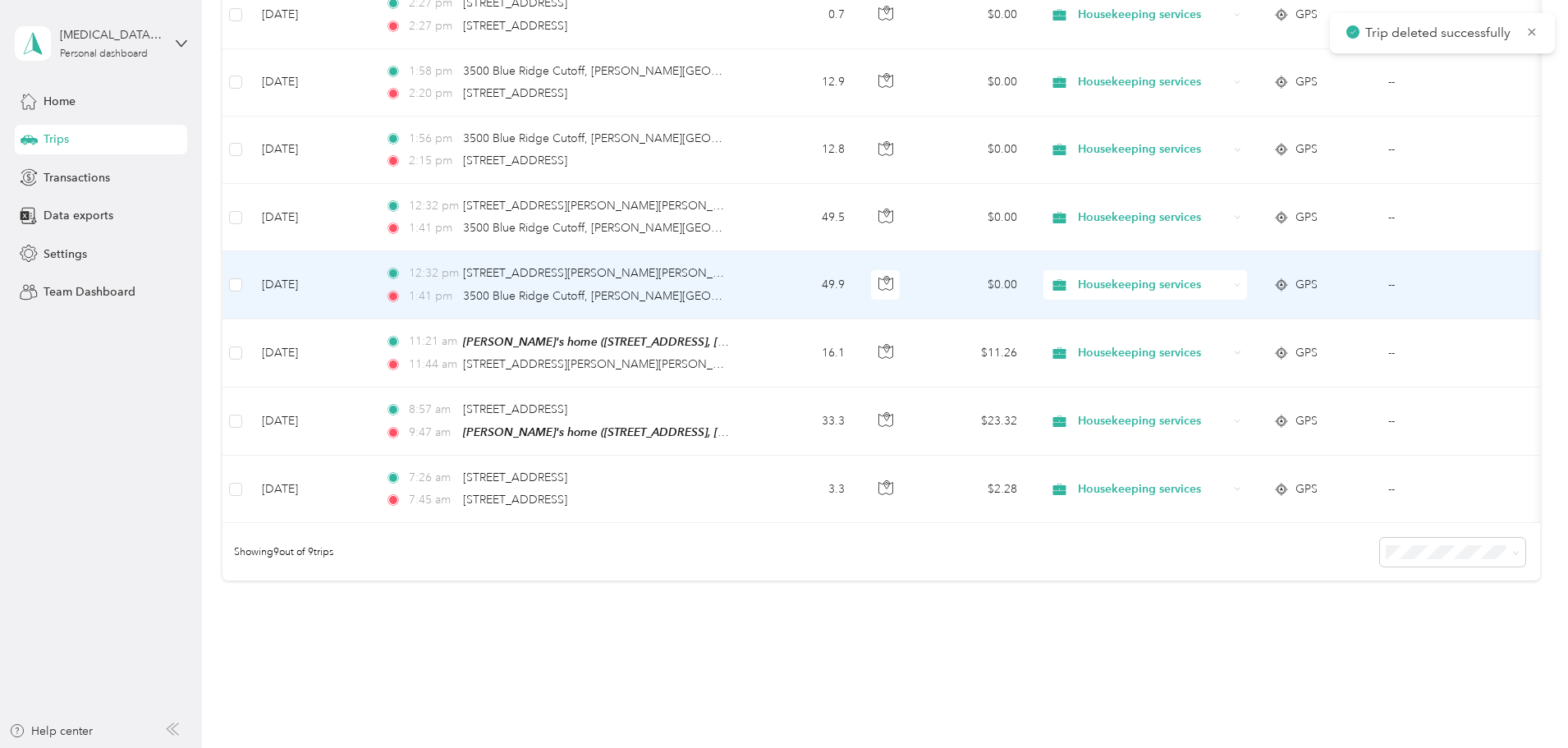
click at [858, 287] on td "49.9" at bounding box center [803, 285] width 108 height 68
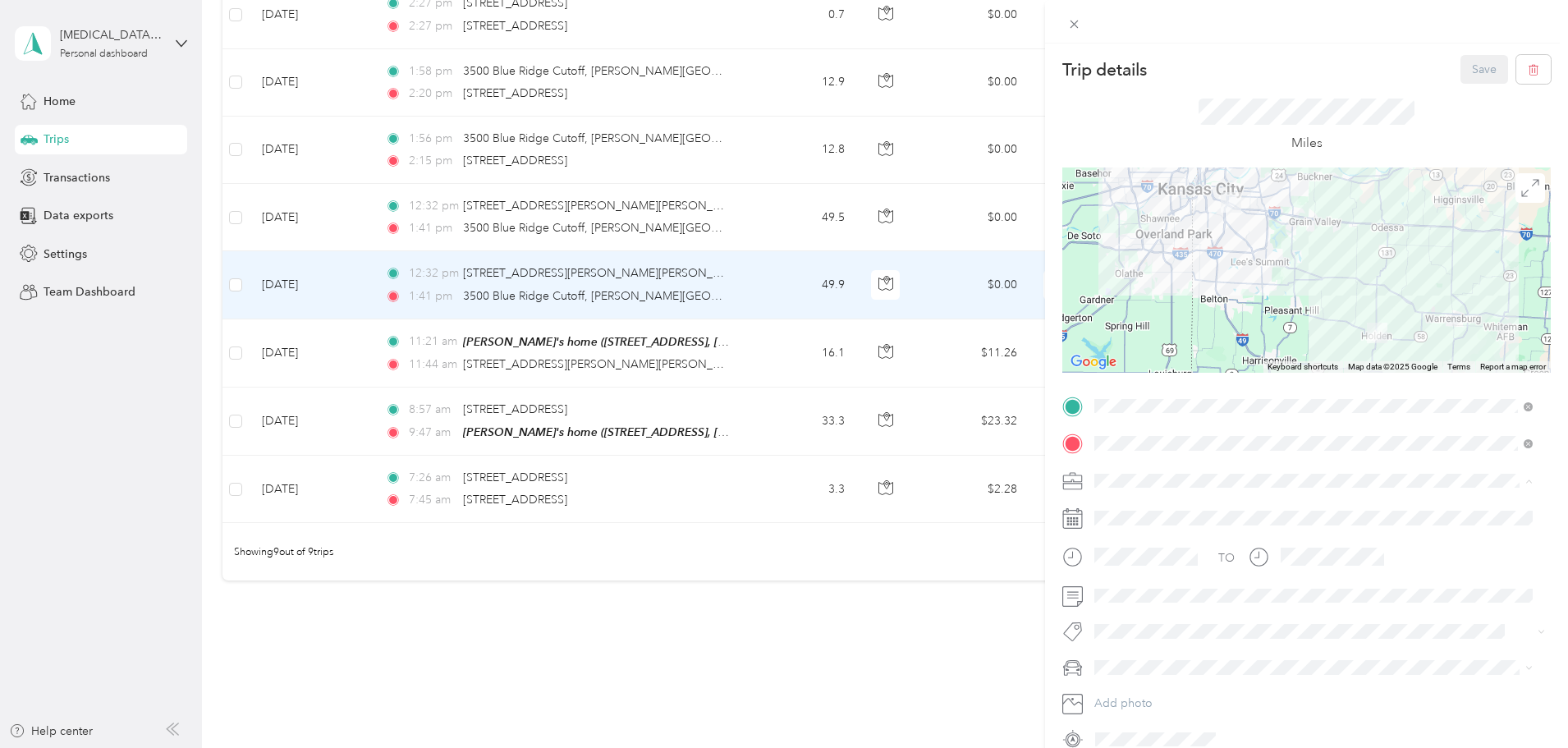
click at [1141, 566] on span "Housekeeping services" at bounding box center [1159, 567] width 120 height 14
click at [1112, 685] on li "MDX" at bounding box center [1313, 696] width 449 height 29
click at [1467, 59] on button "Save" at bounding box center [1484, 69] width 48 height 29
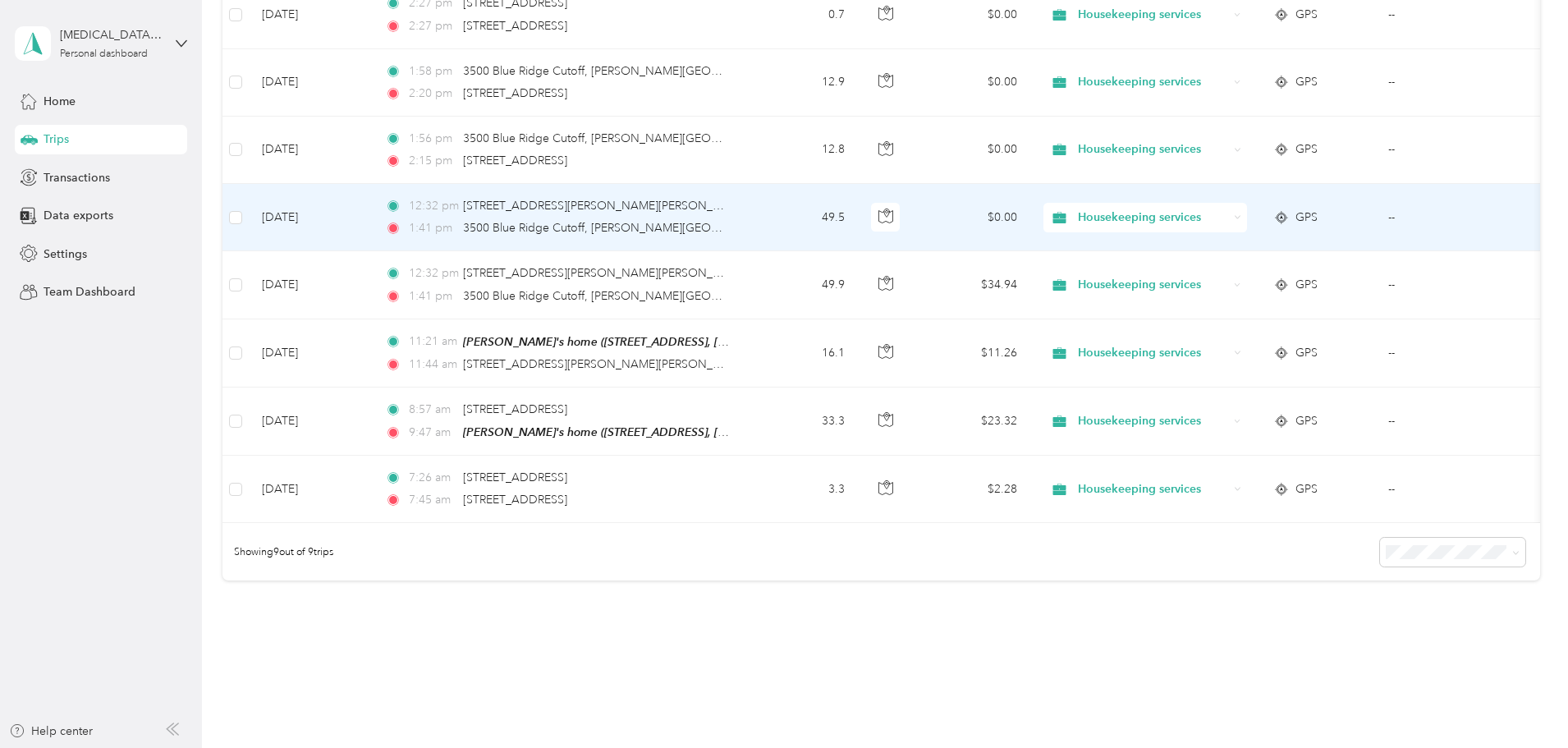
click at [858, 219] on td "49.5" at bounding box center [803, 218] width 108 height 68
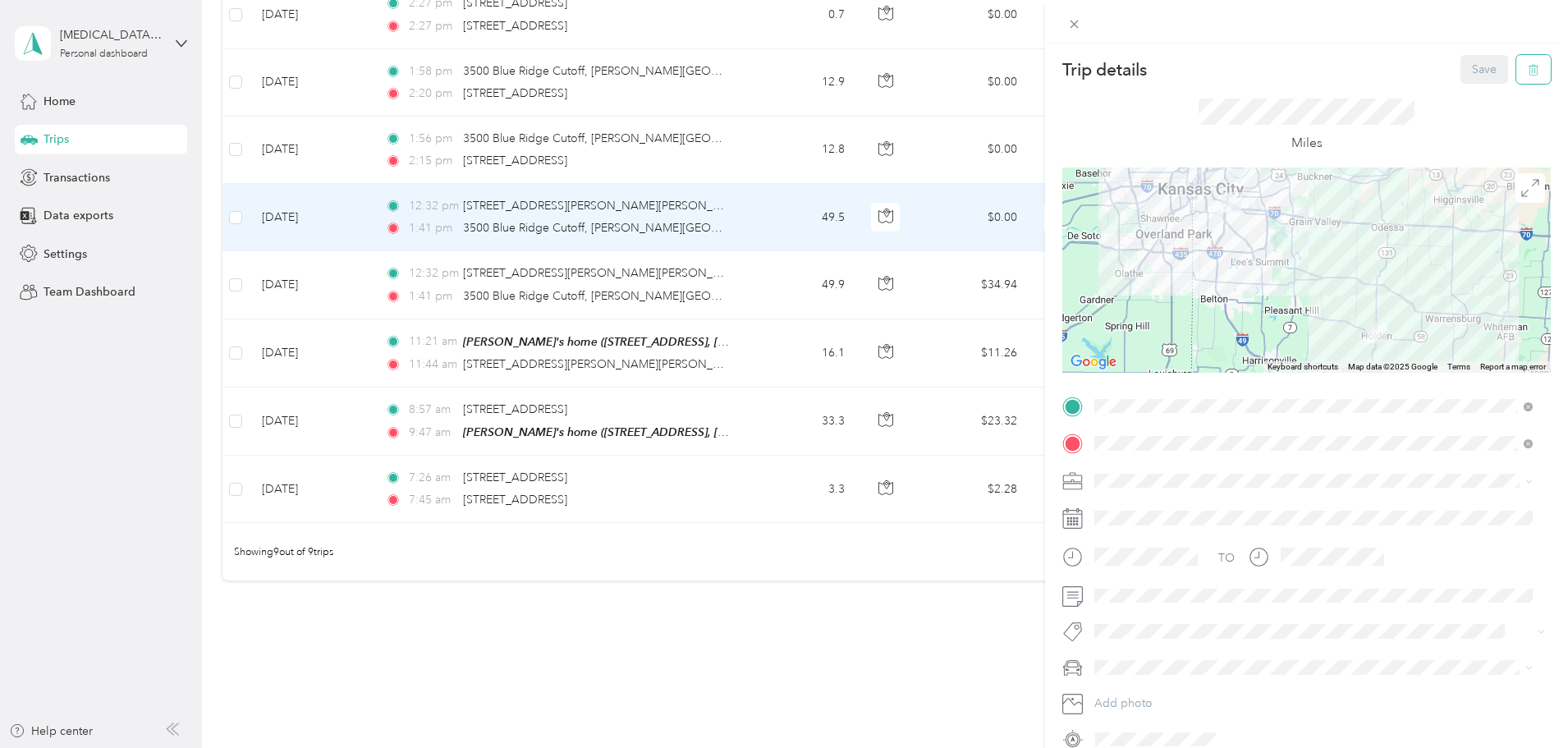
click at [1527, 68] on icon "button" at bounding box center [1533, 70] width 12 height 12
click at [1470, 93] on button "Yes" at bounding box center [1473, 90] width 32 height 26
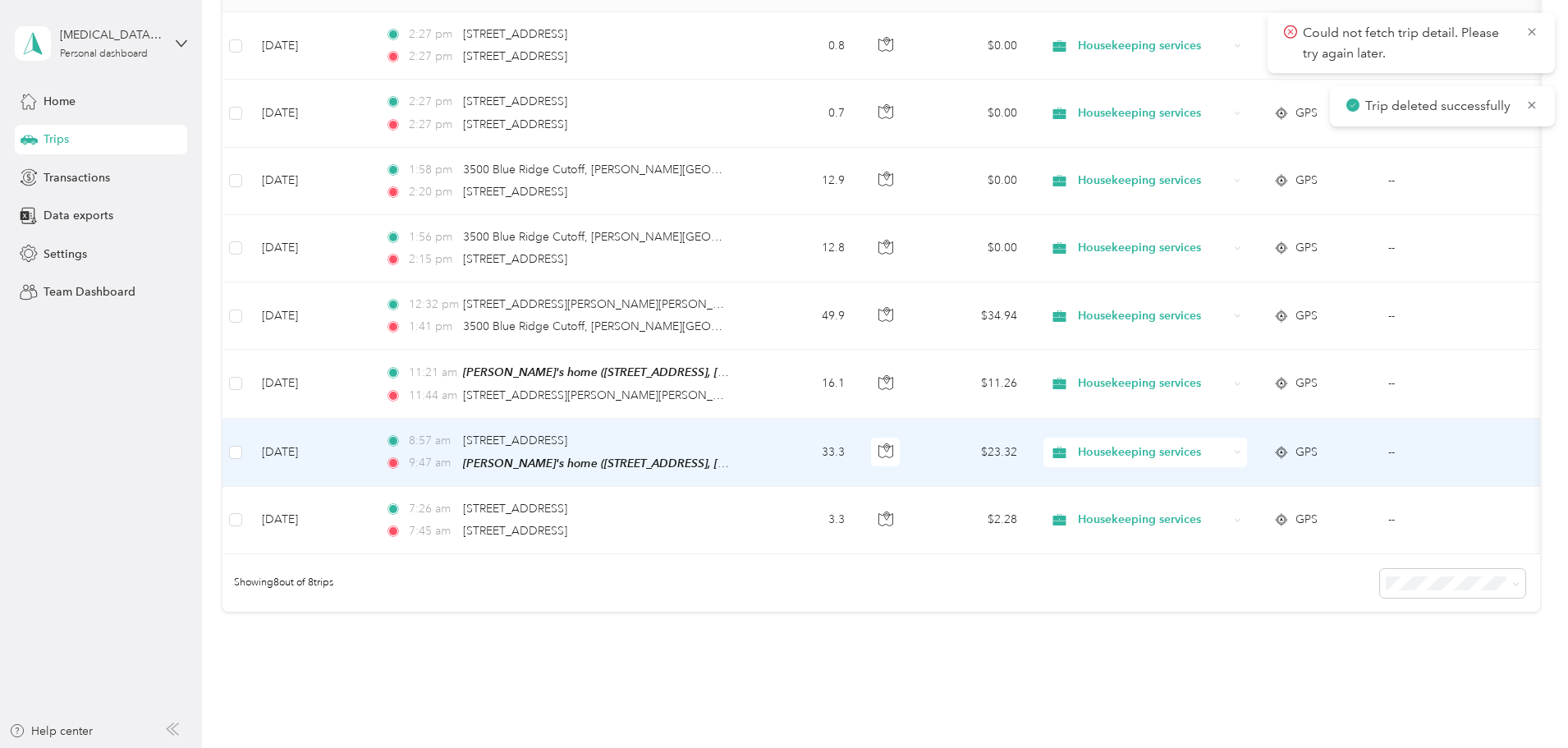
scroll to position [226, 0]
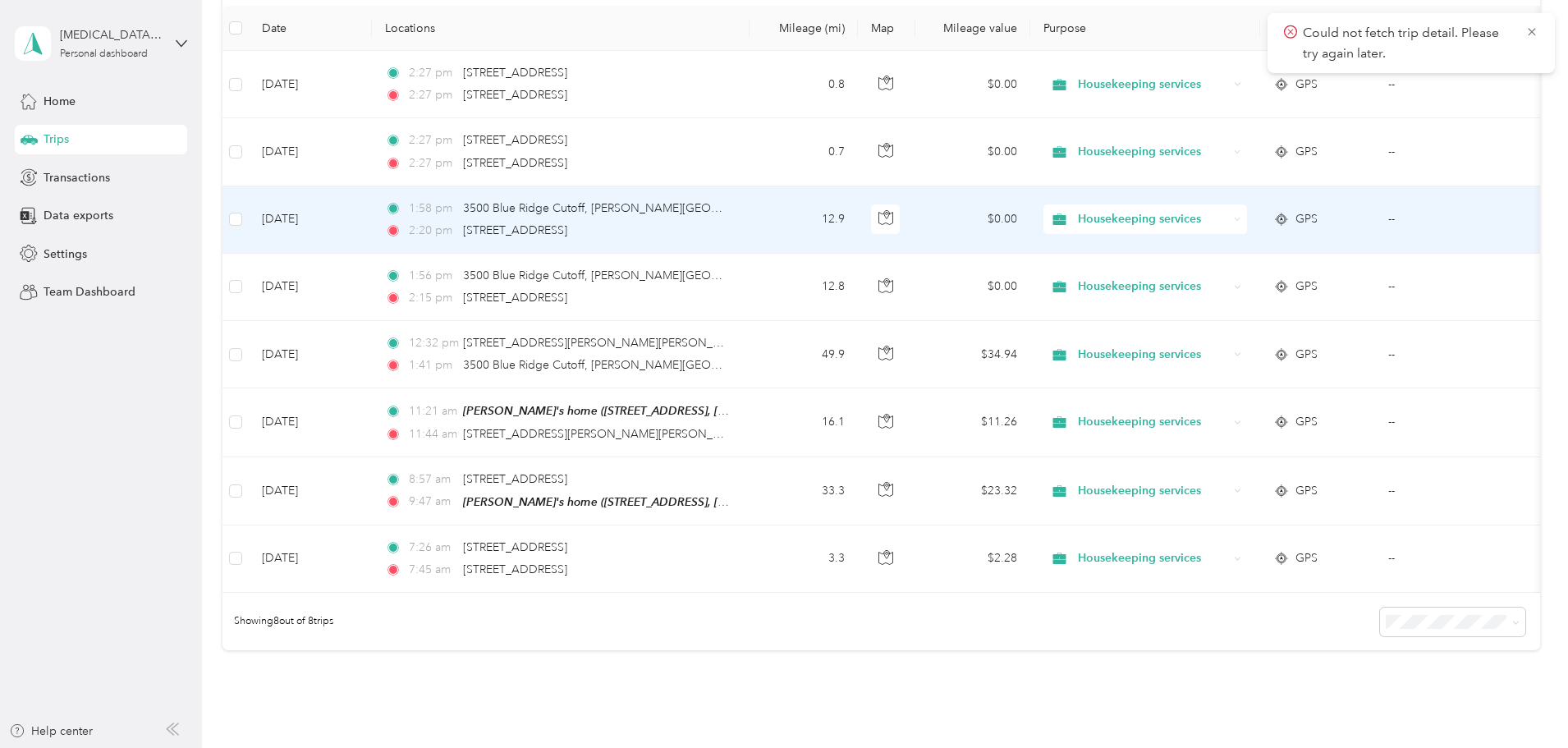
click at [858, 227] on td "12.9" at bounding box center [803, 220] width 108 height 68
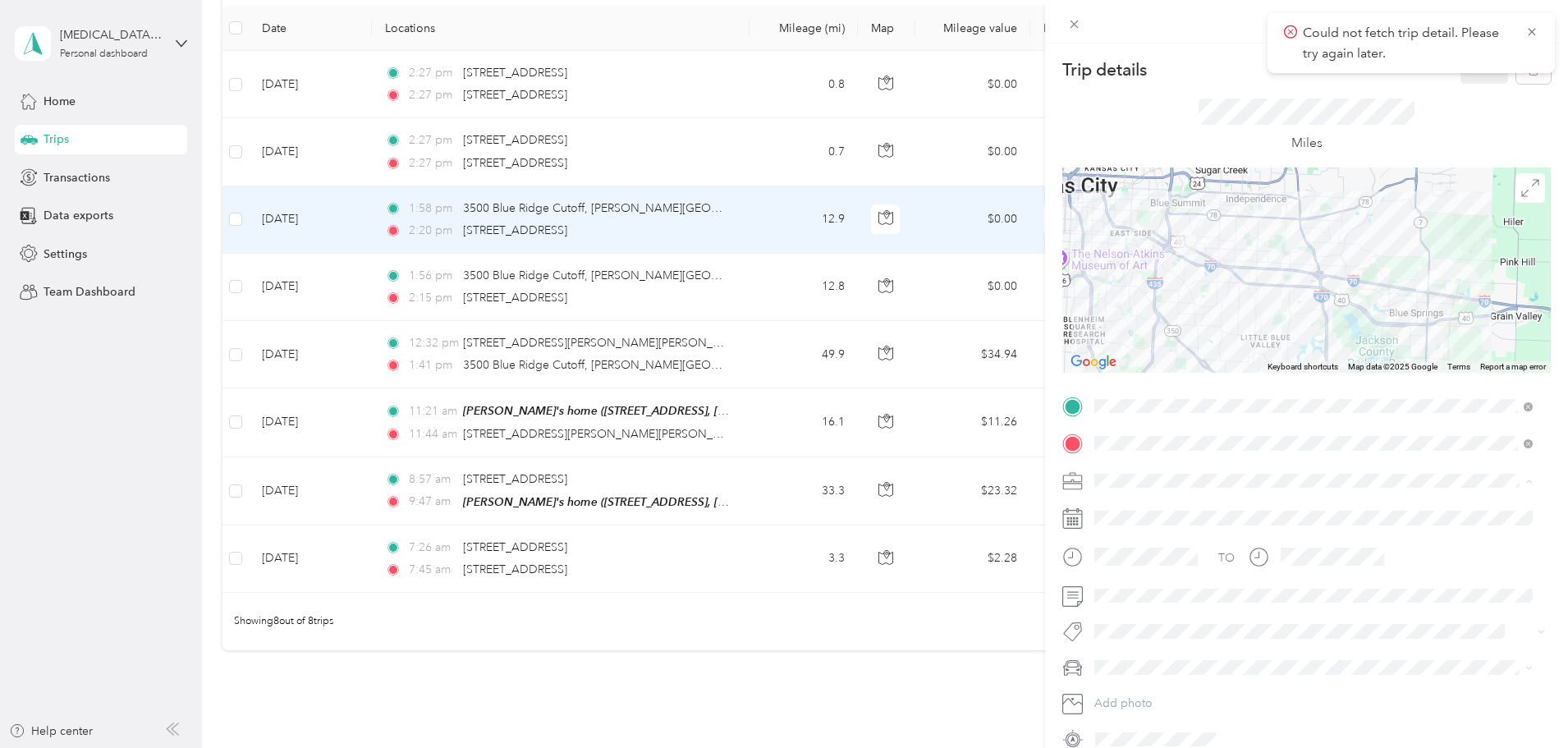
click at [1136, 565] on span "Housekeeping services" at bounding box center [1159, 567] width 120 height 14
click at [1116, 690] on span "MDX" at bounding box center [1113, 695] width 26 height 14
click at [1481, 79] on button "Save" at bounding box center [1484, 69] width 48 height 29
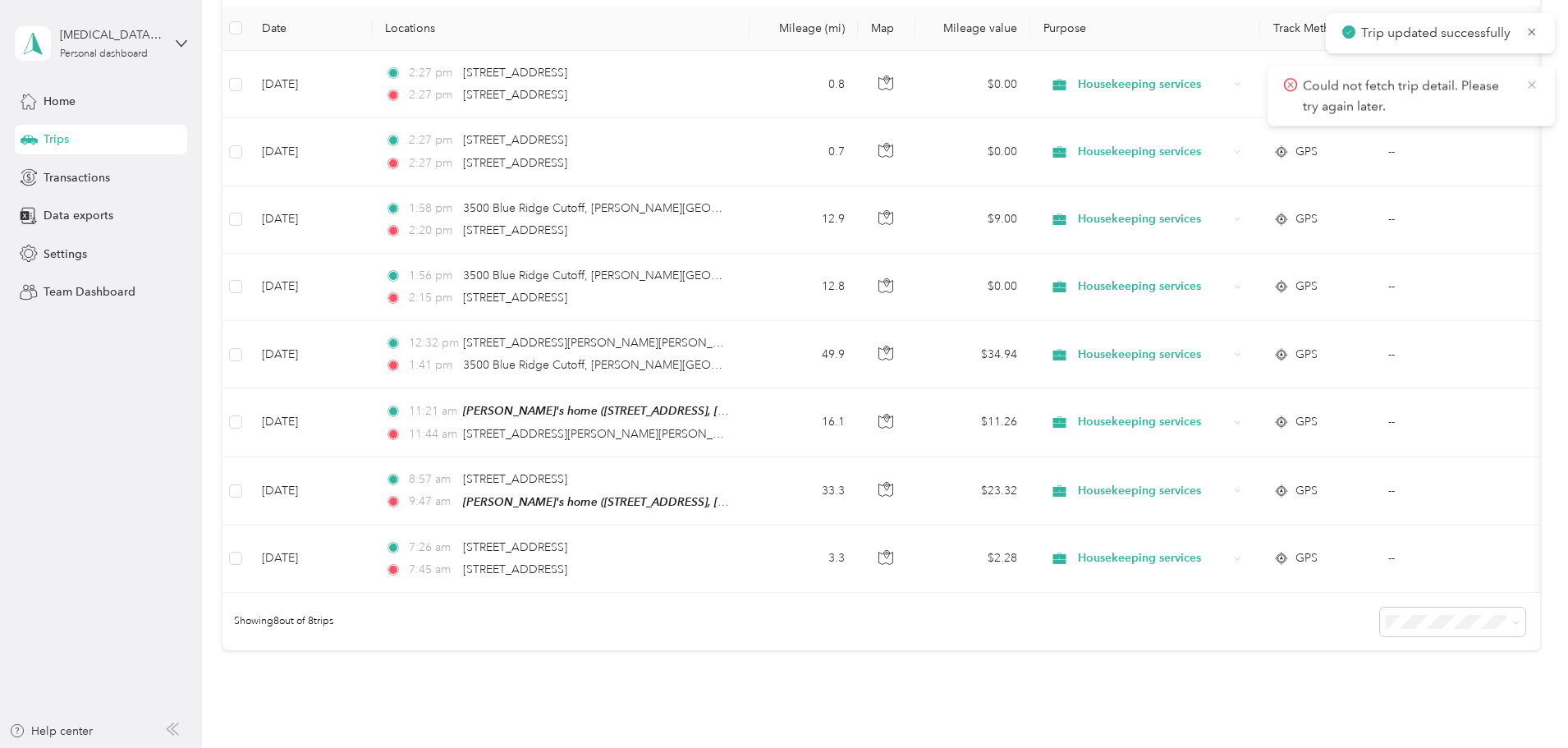
click at [1533, 78] on icon at bounding box center [1531, 85] width 13 height 15
click at [1528, 30] on icon at bounding box center [1531, 32] width 13 height 15
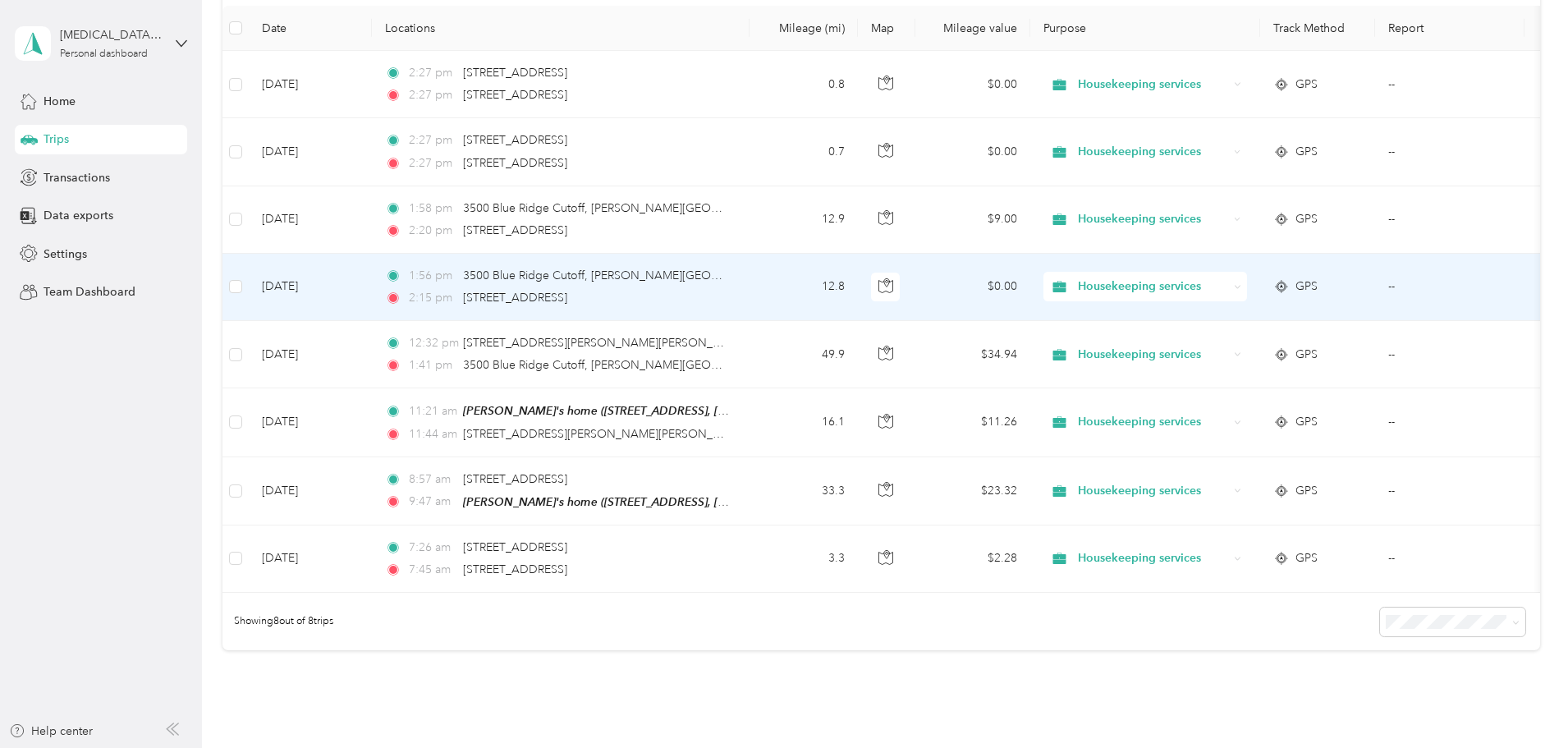
click at [858, 284] on td "12.8" at bounding box center [803, 287] width 108 height 68
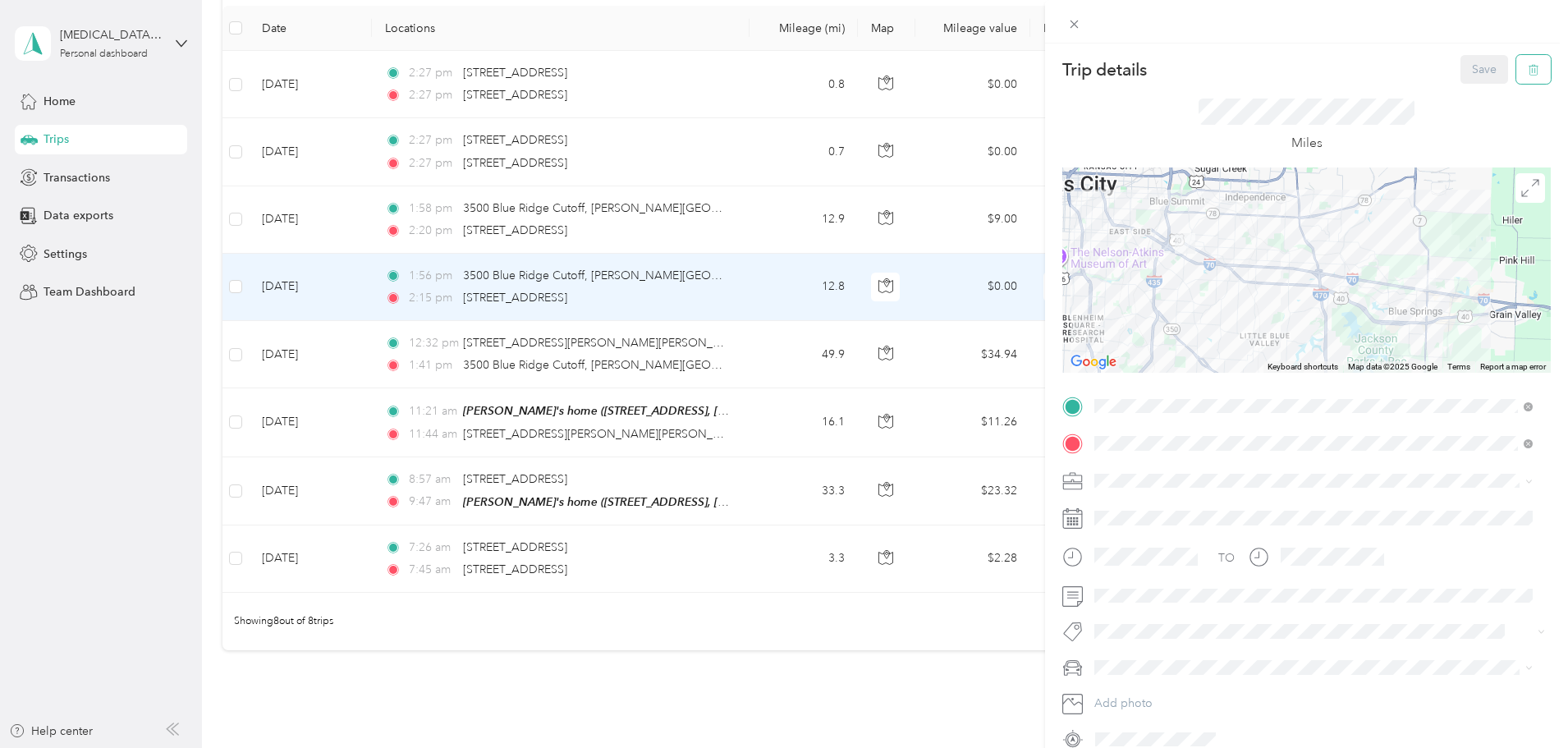
click at [1527, 69] on icon "button" at bounding box center [1533, 70] width 12 height 12
click at [1465, 88] on button "Yes" at bounding box center [1473, 90] width 32 height 26
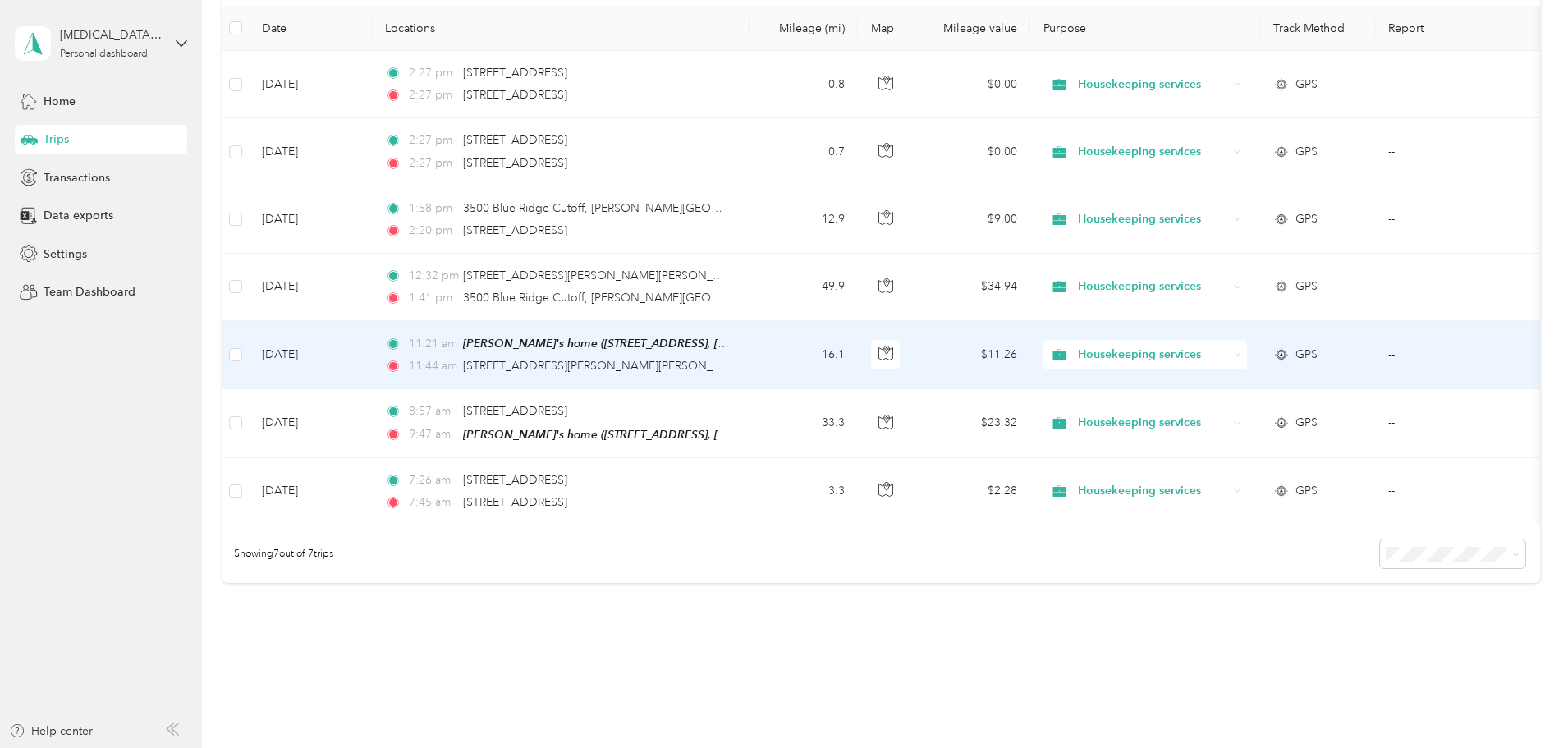
scroll to position [89, 0]
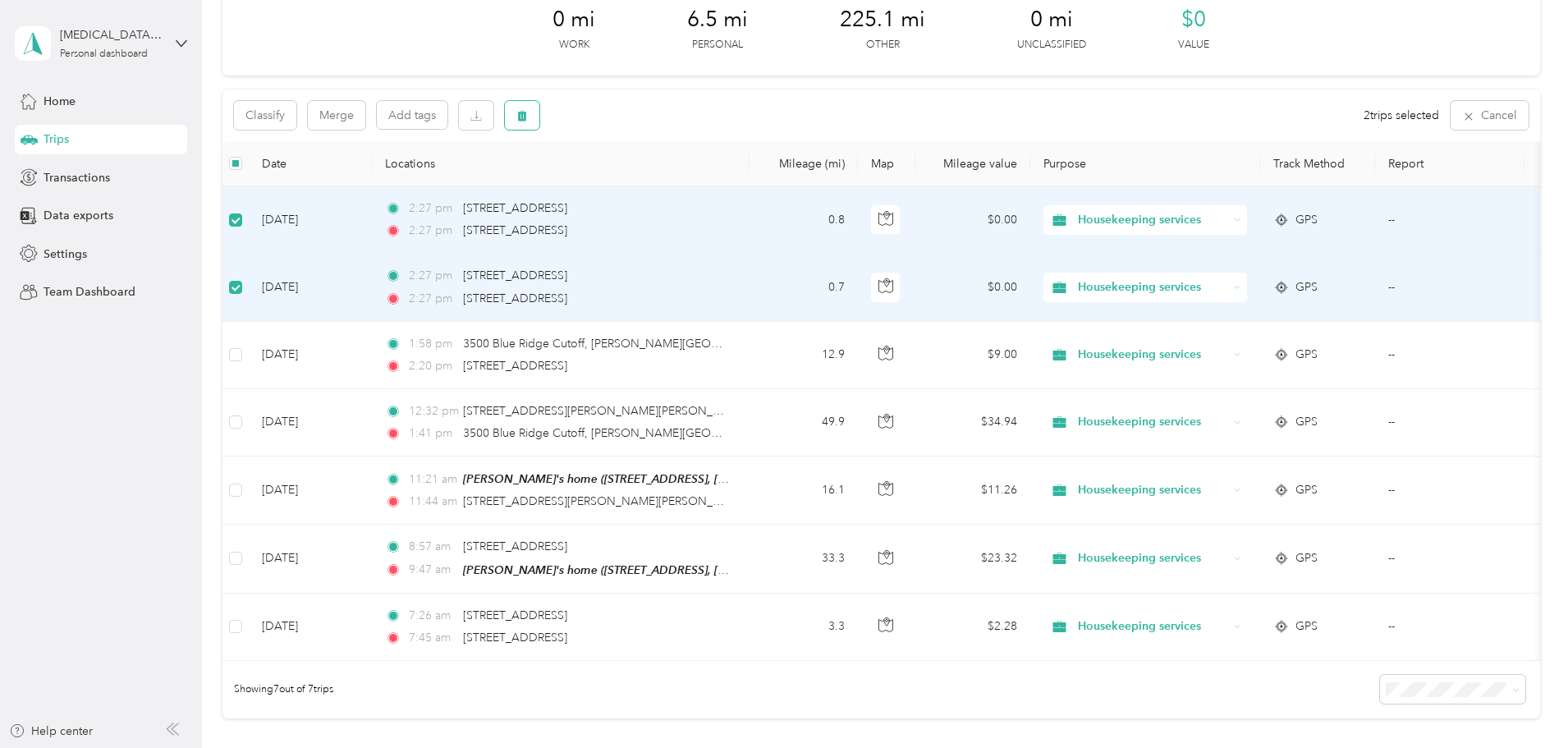
click at [528, 110] on icon "button" at bounding box center [522, 116] width 12 height 12
click at [751, 184] on button "Yes" at bounding box center [754, 184] width 32 height 26
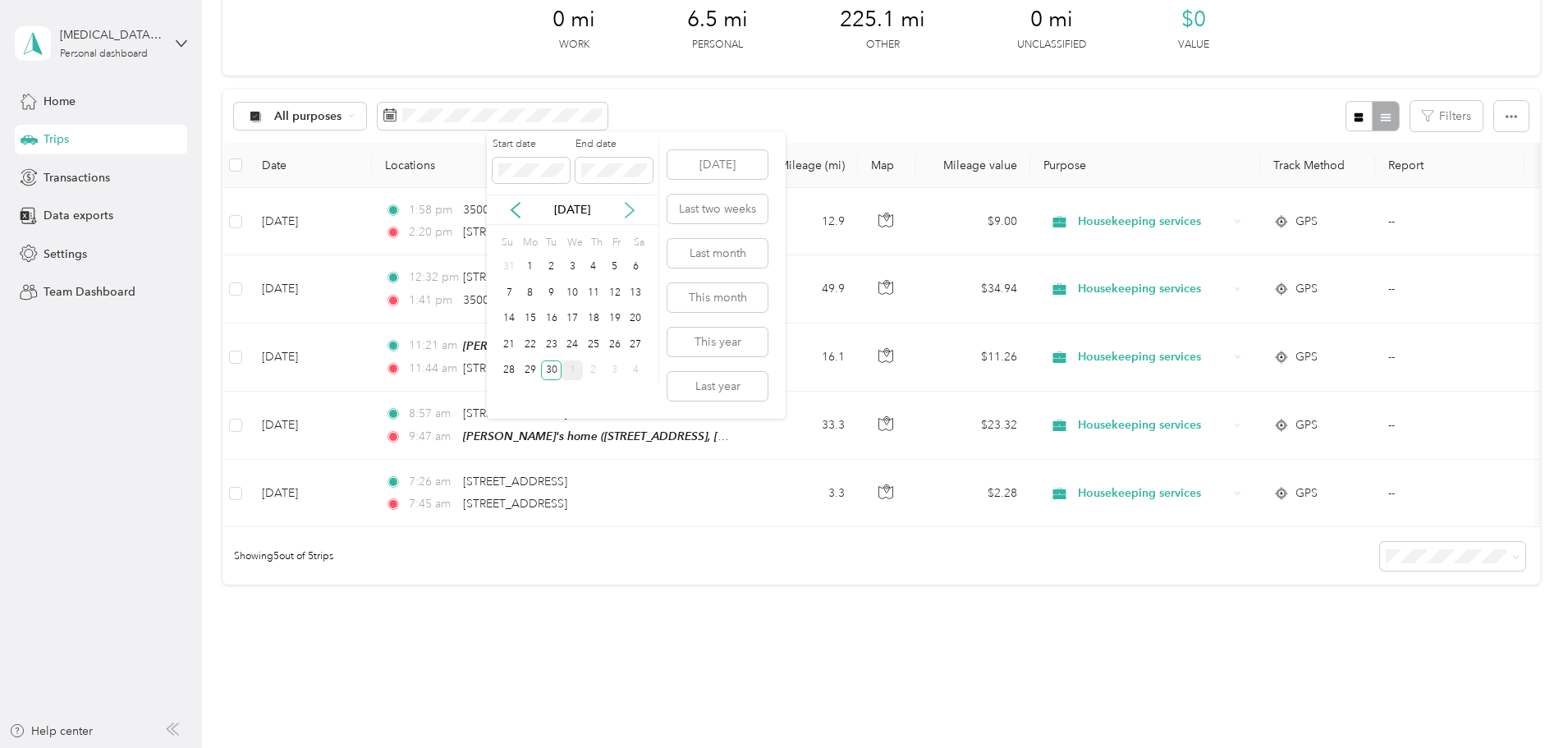
click at [631, 209] on icon at bounding box center [629, 210] width 8 height 15
click at [572, 262] on div "1" at bounding box center [572, 267] width 21 height 21
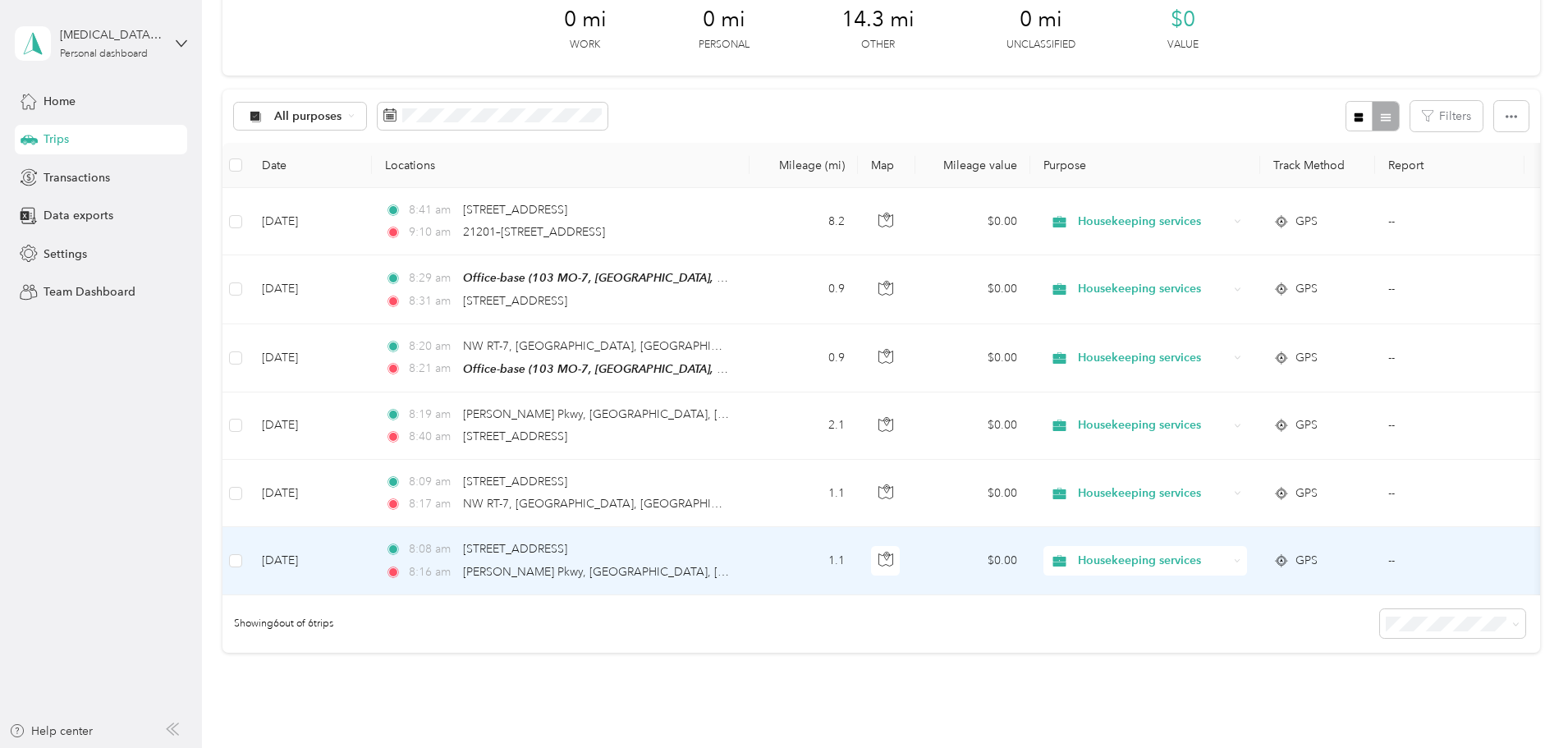
click at [750, 553] on td "8:08 am [STREET_ADDRESS] 8:[GEOGRAPHIC_DATA][PERSON_NAME], [GEOGRAPHIC_DATA]" at bounding box center [561, 561] width 378 height 68
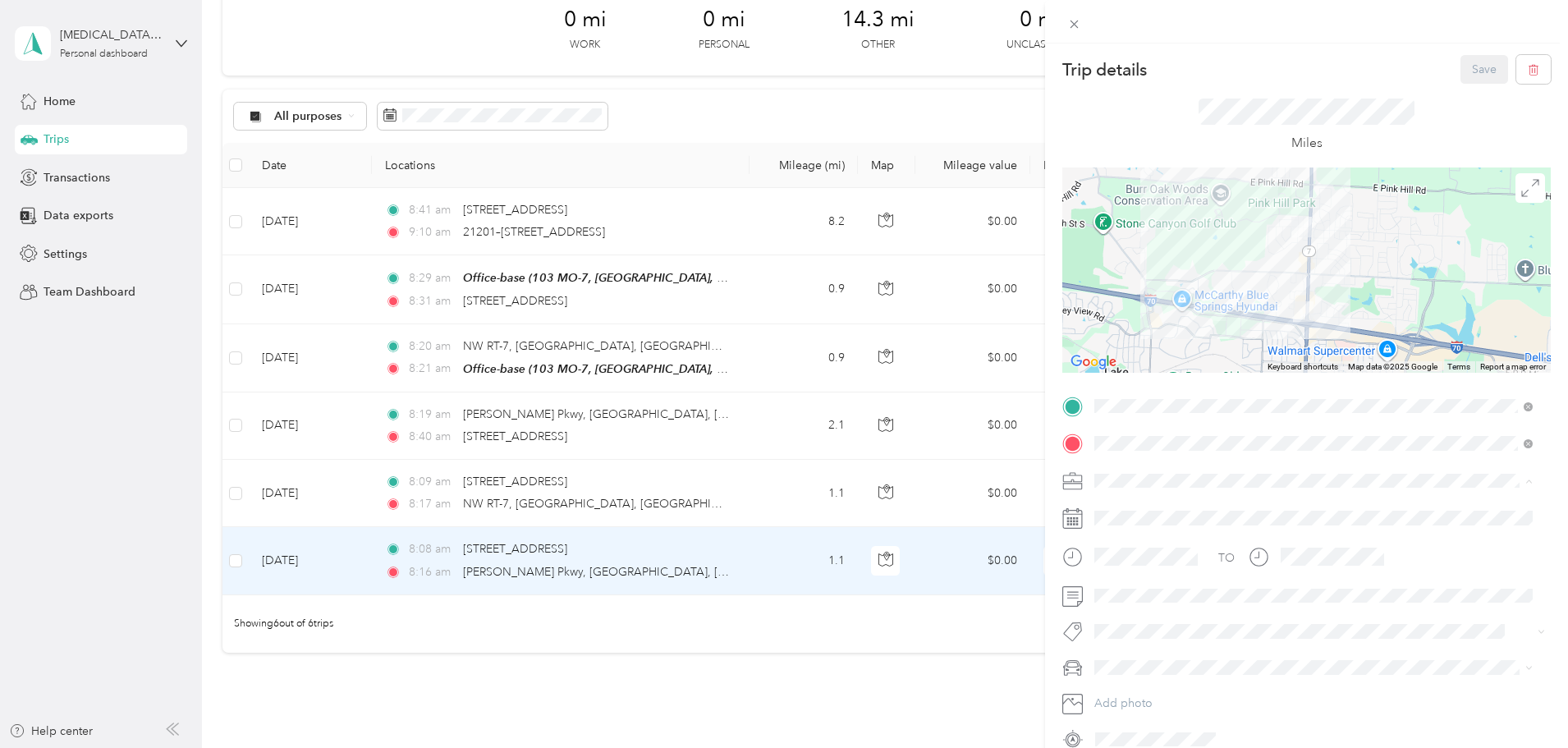
click at [1155, 558] on div "Housekeeping services" at bounding box center [1304, 566] width 408 height 17
drag, startPoint x: 1117, startPoint y: 686, endPoint x: 1173, endPoint y: 656, distance: 63.5
click at [1116, 687] on li "MDX" at bounding box center [1313, 695] width 449 height 29
click at [1463, 67] on button "Save" at bounding box center [1484, 69] width 48 height 29
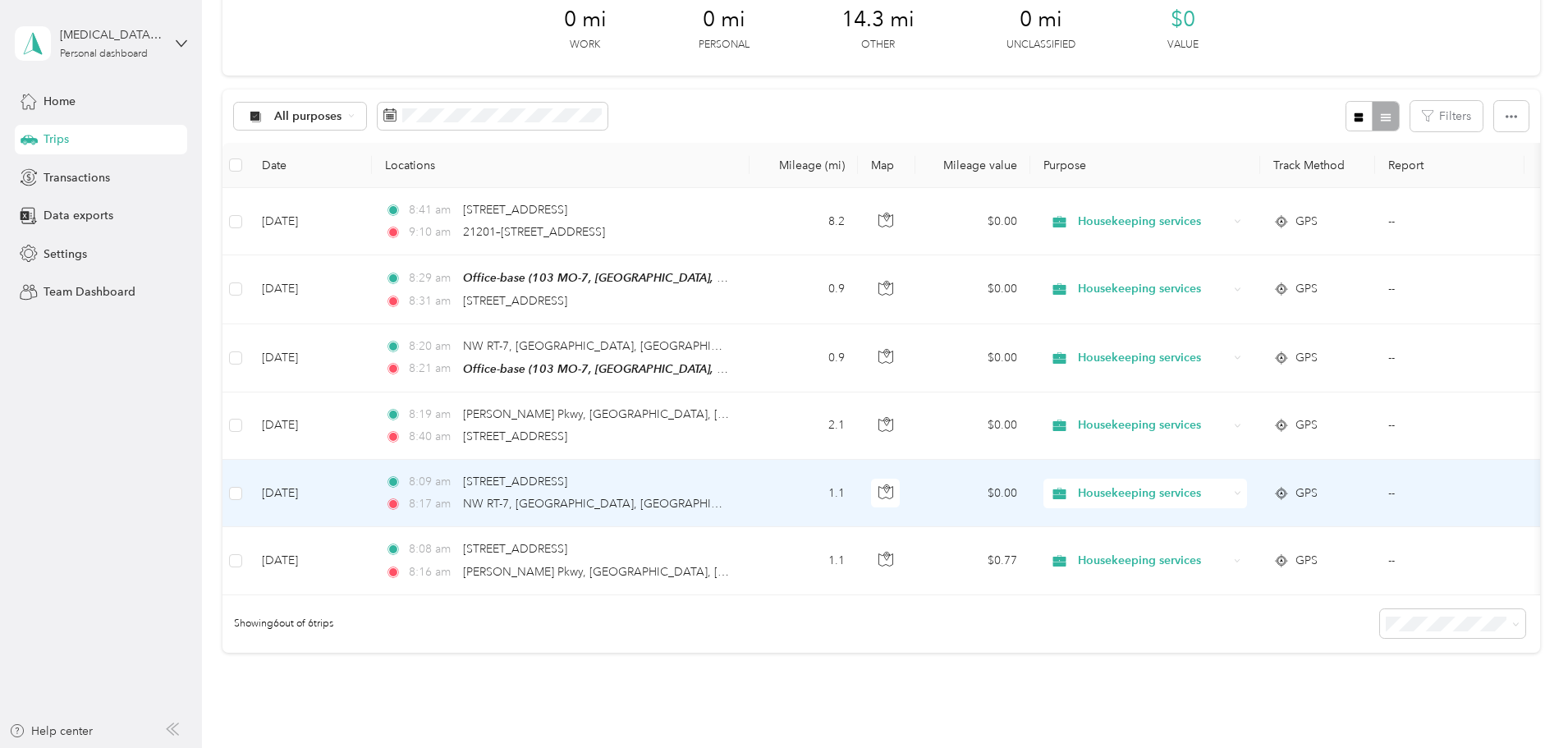
click at [750, 487] on td "8:09 am [STREET_ADDRESS] 8:17 am [GEOGRAPHIC_DATA], [GEOGRAPHIC_DATA]" at bounding box center [561, 493] width 378 height 68
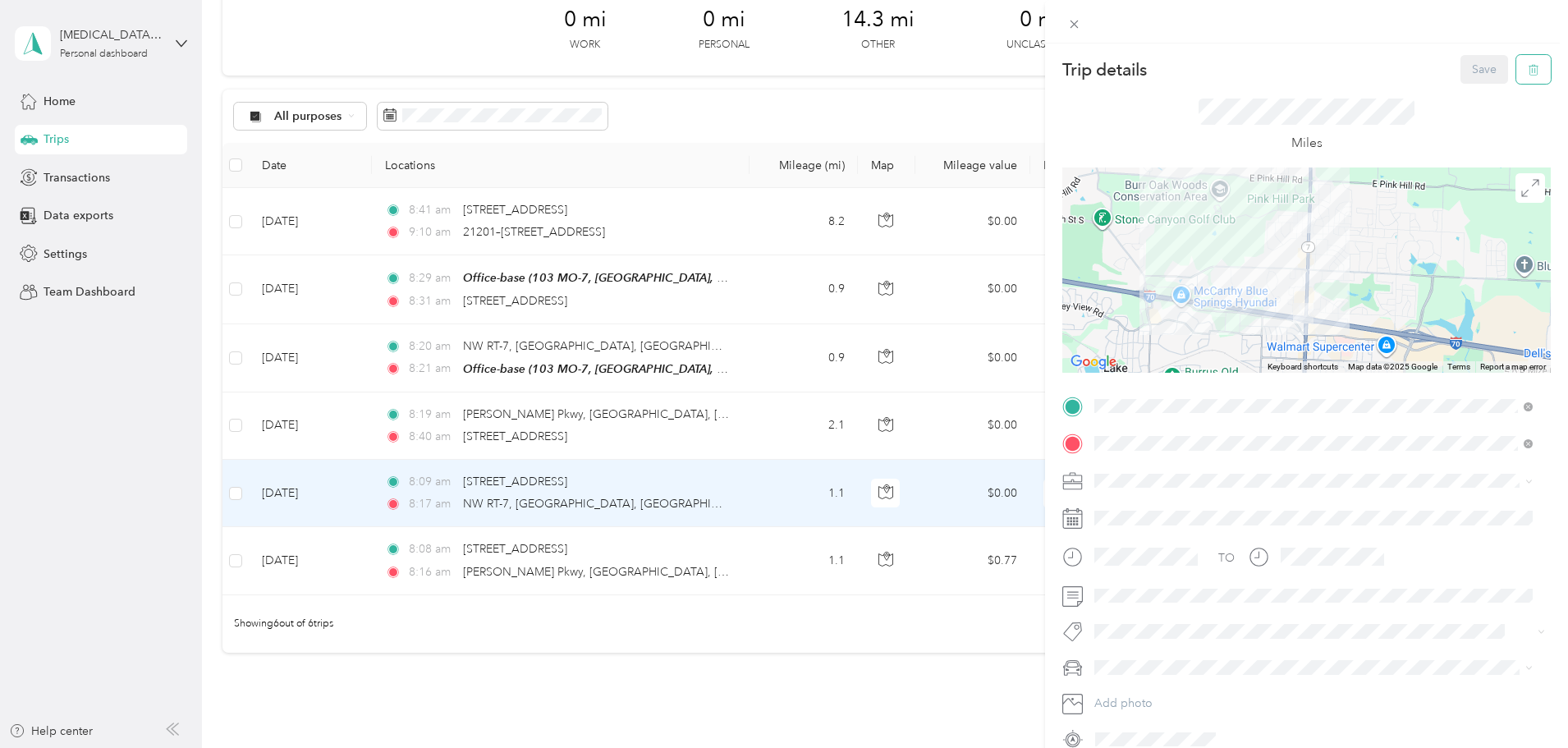
click at [1535, 69] on icon "button" at bounding box center [1535, 71] width 0 height 4
click at [1467, 88] on button "Yes" at bounding box center [1473, 90] width 32 height 26
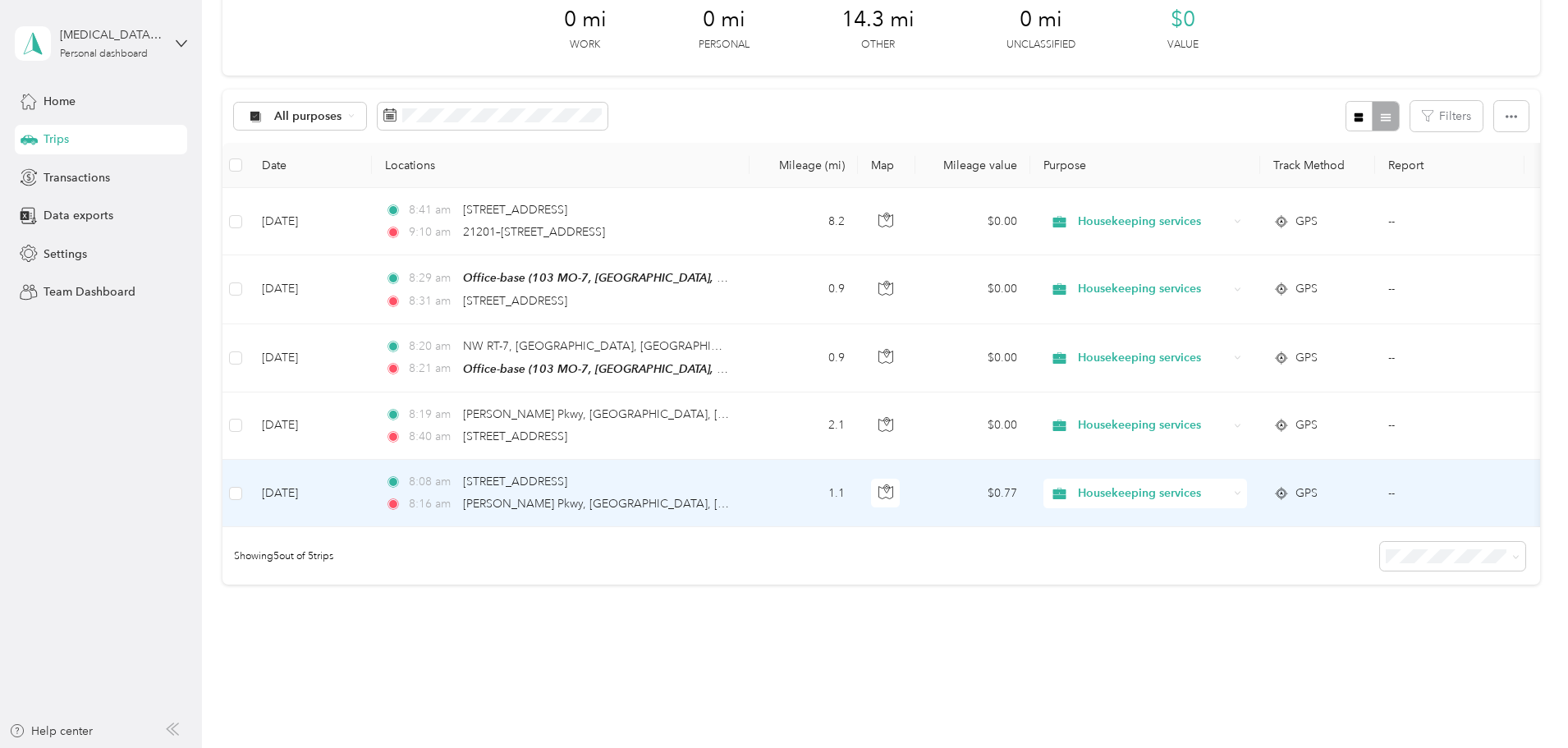
click at [858, 504] on td "1.1" at bounding box center [803, 493] width 108 height 68
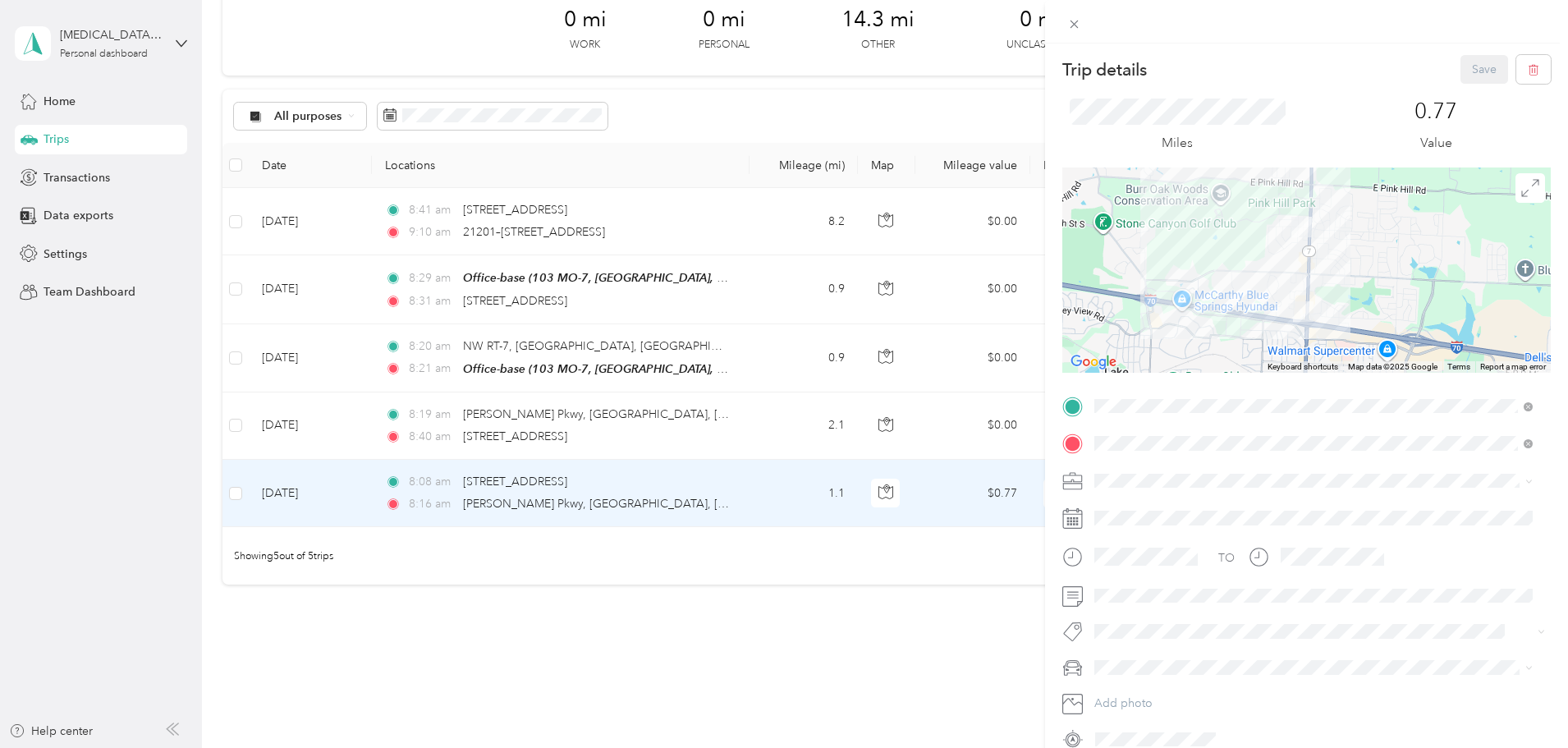
click at [901, 427] on div "Trip details Save This trip cannot be edited because it is either under review,…" at bounding box center [784, 374] width 1568 height 748
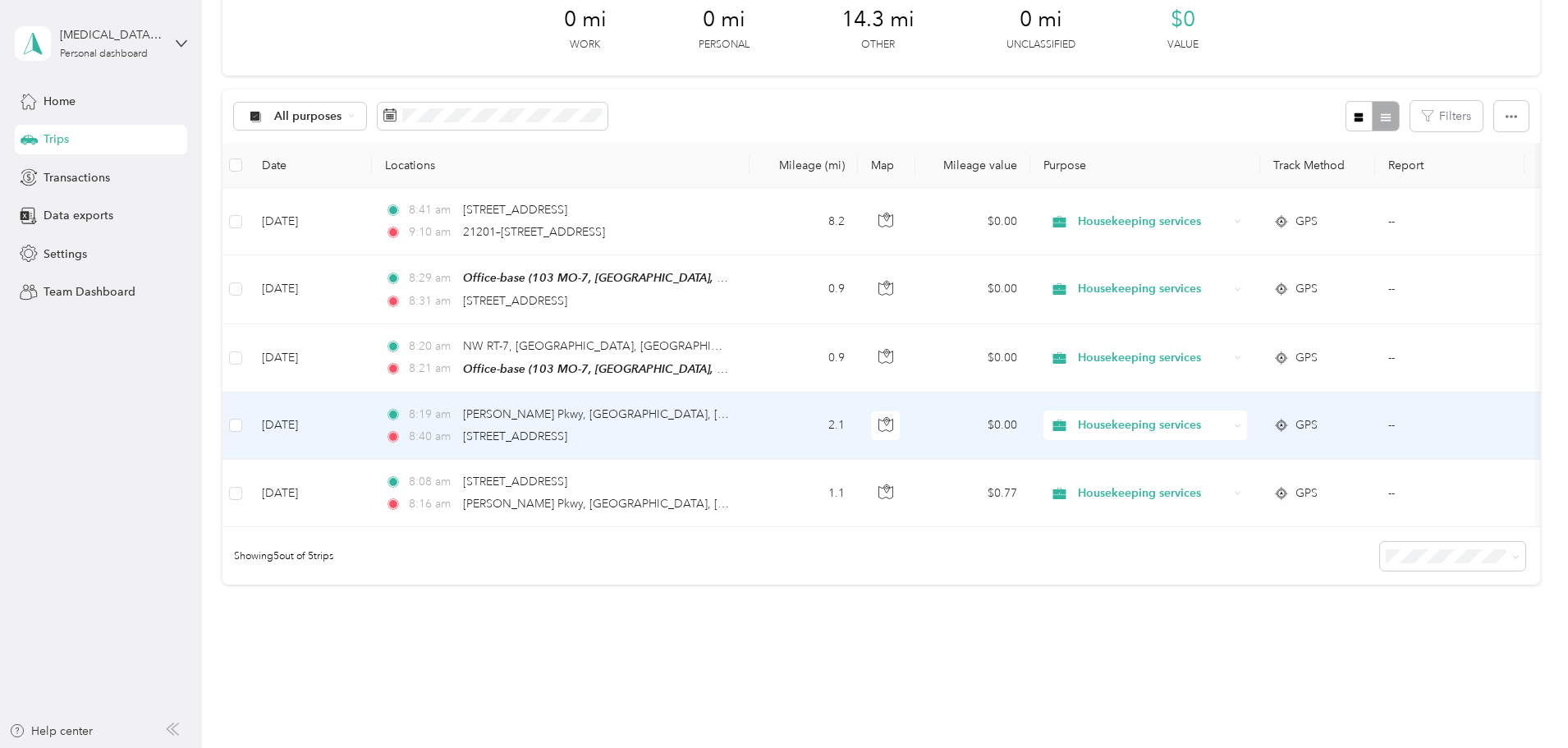
click at [858, 425] on td "2.1" at bounding box center [803, 427] width 108 height 68
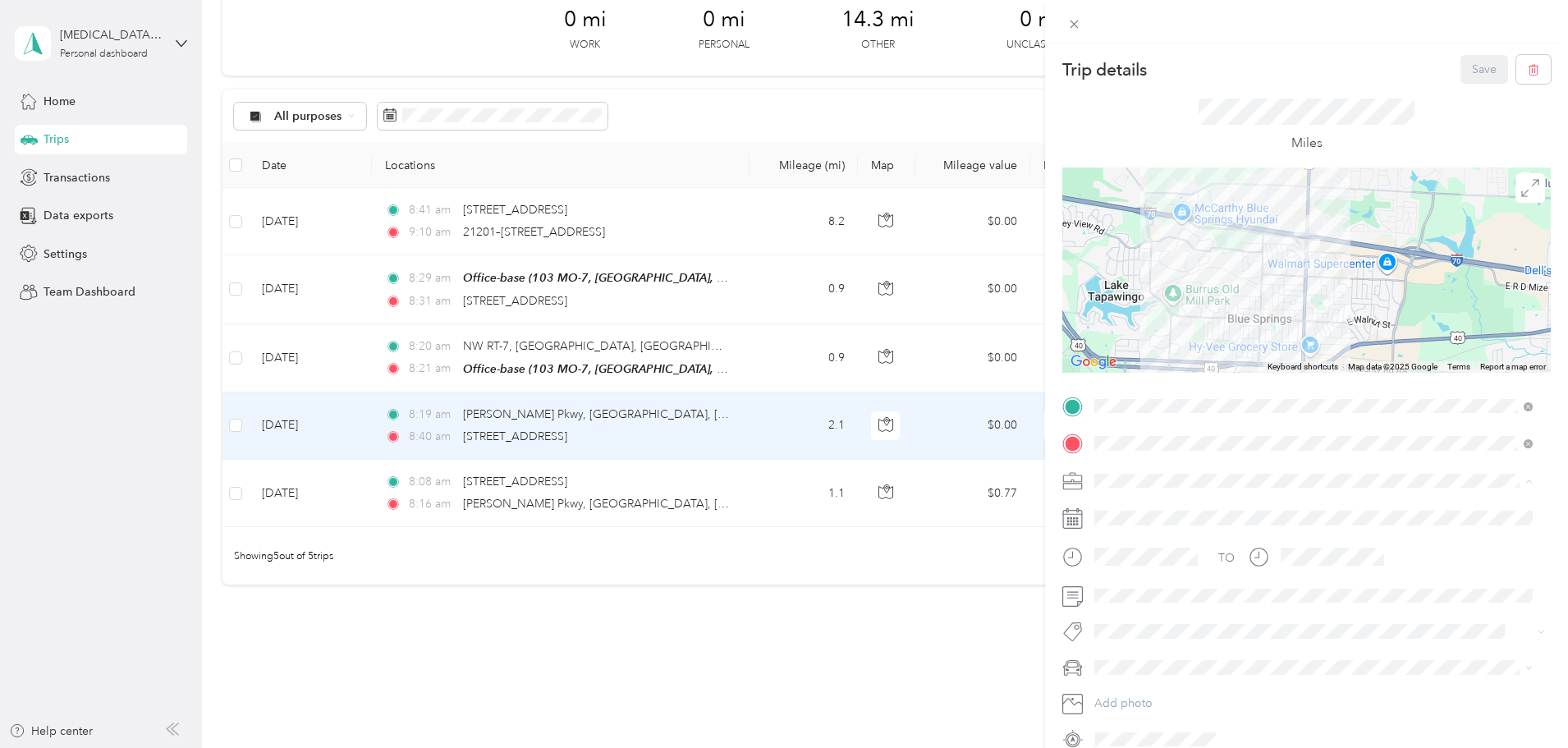
click at [1151, 561] on span "Housekeeping services" at bounding box center [1159, 567] width 120 height 14
drag, startPoint x: 1116, startPoint y: 696, endPoint x: 1163, endPoint y: 680, distance: 49.6
click at [1117, 696] on span "MDX" at bounding box center [1113, 696] width 26 height 14
click at [1479, 52] on div "Trip details Save This trip cannot be edited because it is either under review,…" at bounding box center [1307, 418] width 523 height 748
click at [1479, 73] on button "Save" at bounding box center [1484, 69] width 48 height 29
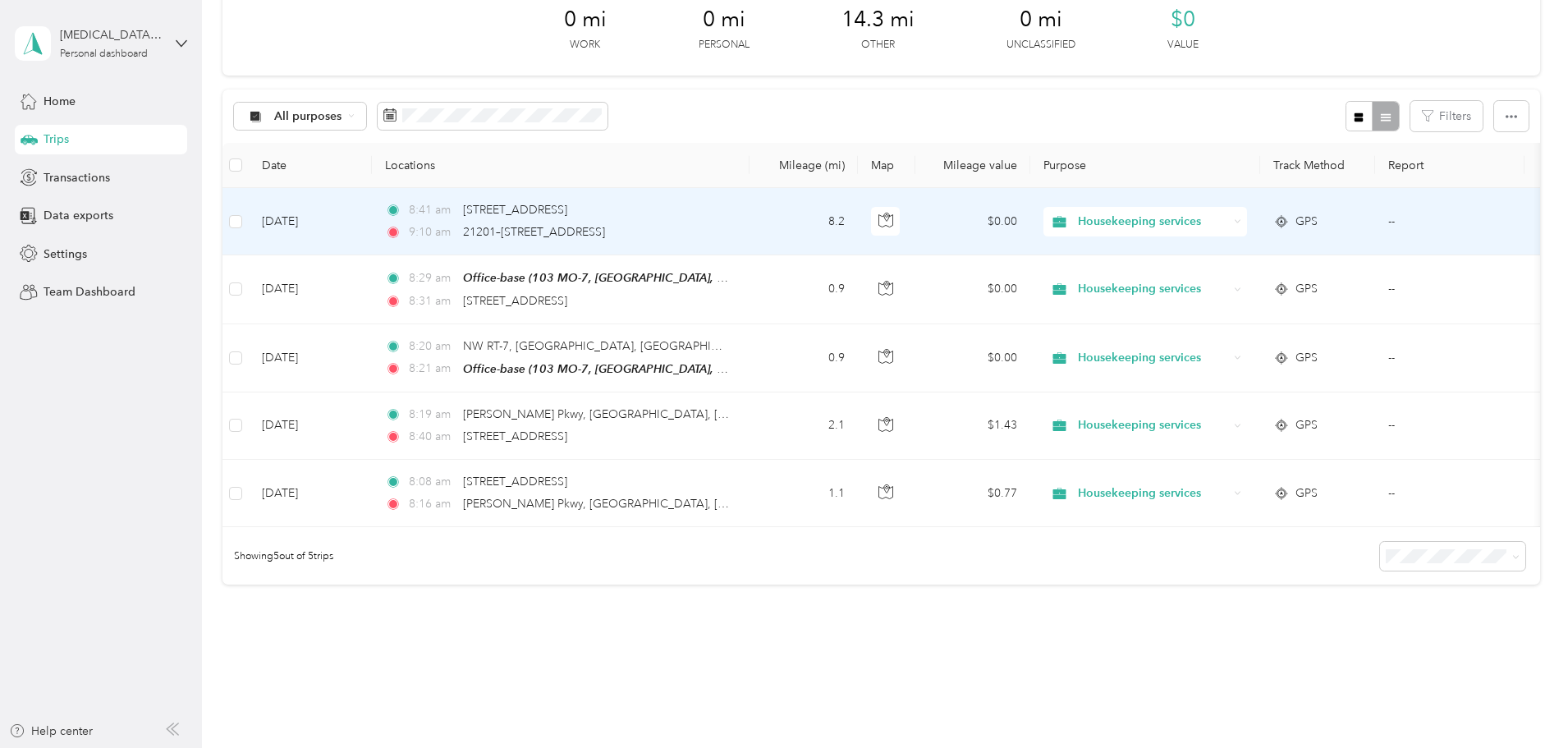
click at [858, 229] on td "8.2" at bounding box center [803, 222] width 108 height 68
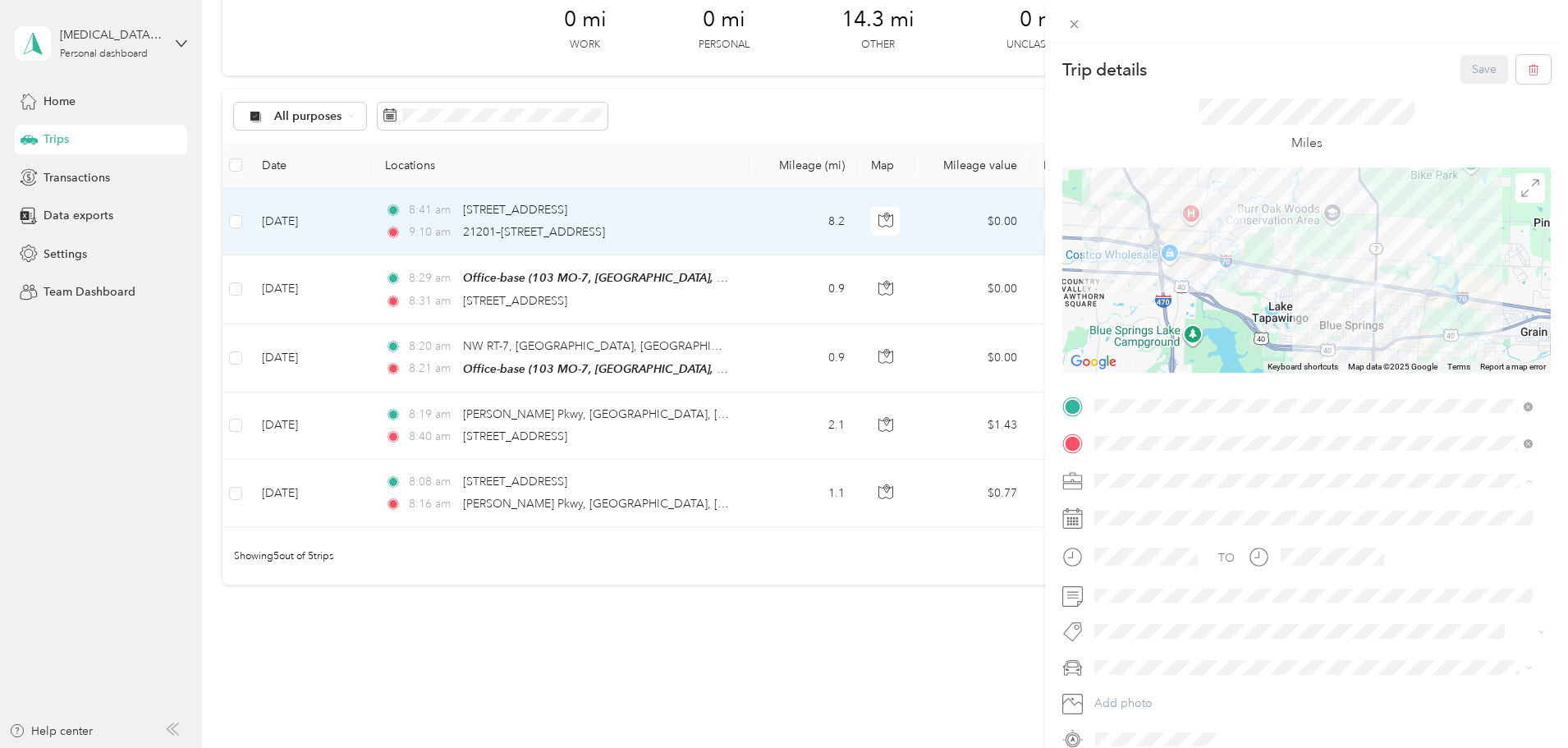
click at [1132, 558] on div "Housekeeping services" at bounding box center [1304, 566] width 408 height 17
click at [1114, 692] on span "MDX" at bounding box center [1113, 697] width 26 height 14
click at [1464, 64] on button "Save" at bounding box center [1484, 69] width 48 height 29
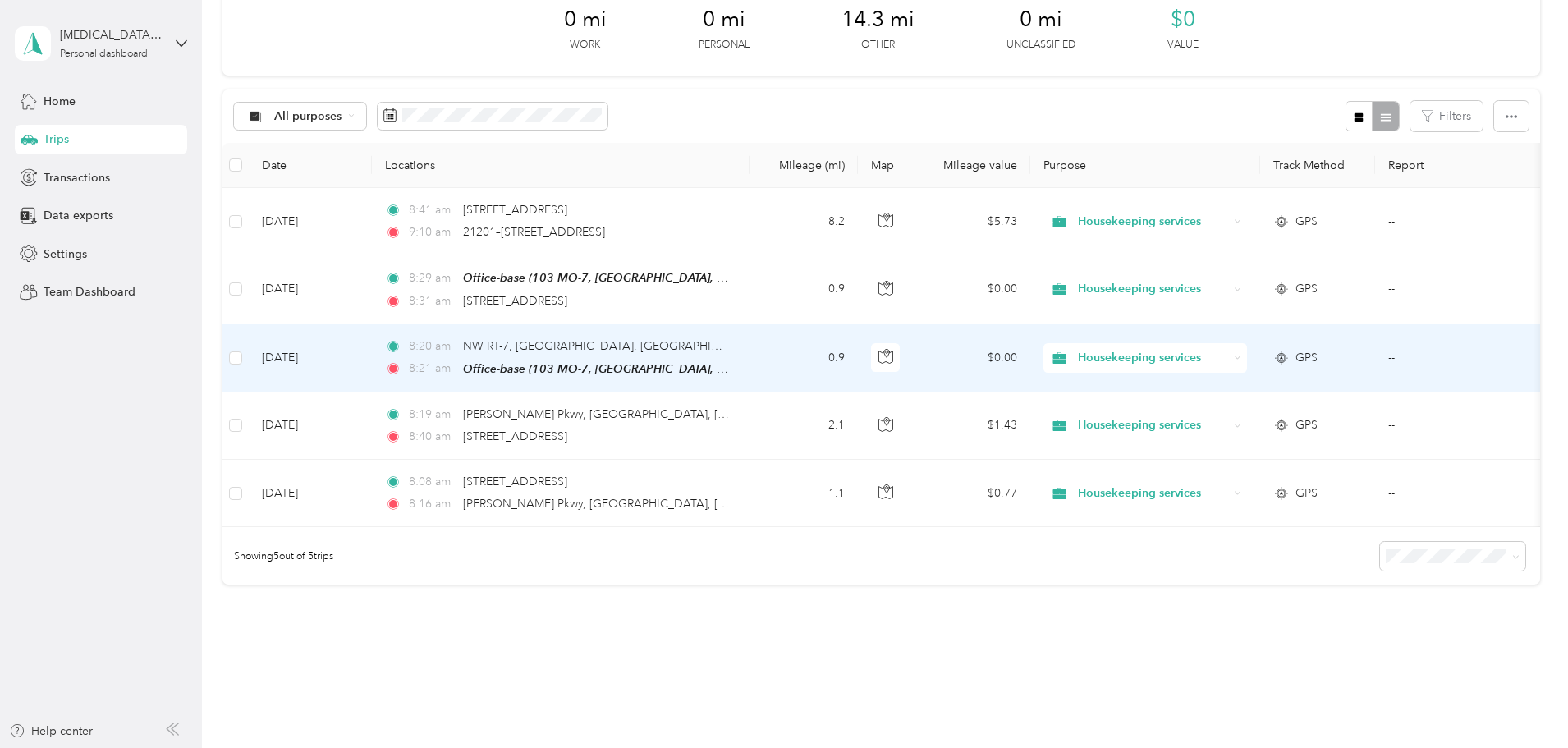
click at [858, 358] on td "0.9" at bounding box center [803, 358] width 108 height 69
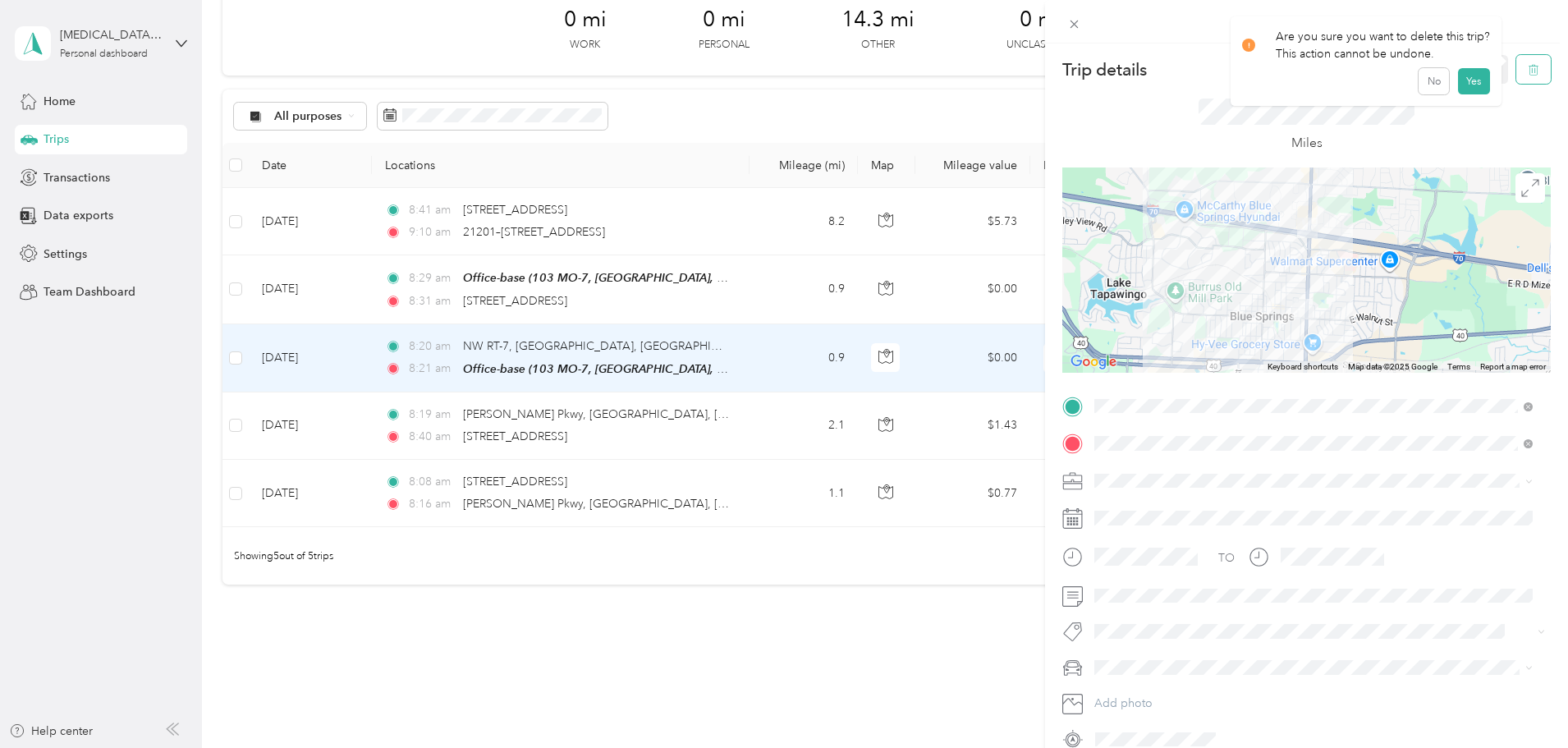
click at [1528, 67] on icon "button" at bounding box center [1533, 70] width 10 height 11
click at [1464, 93] on button "Yes" at bounding box center [1473, 90] width 32 height 26
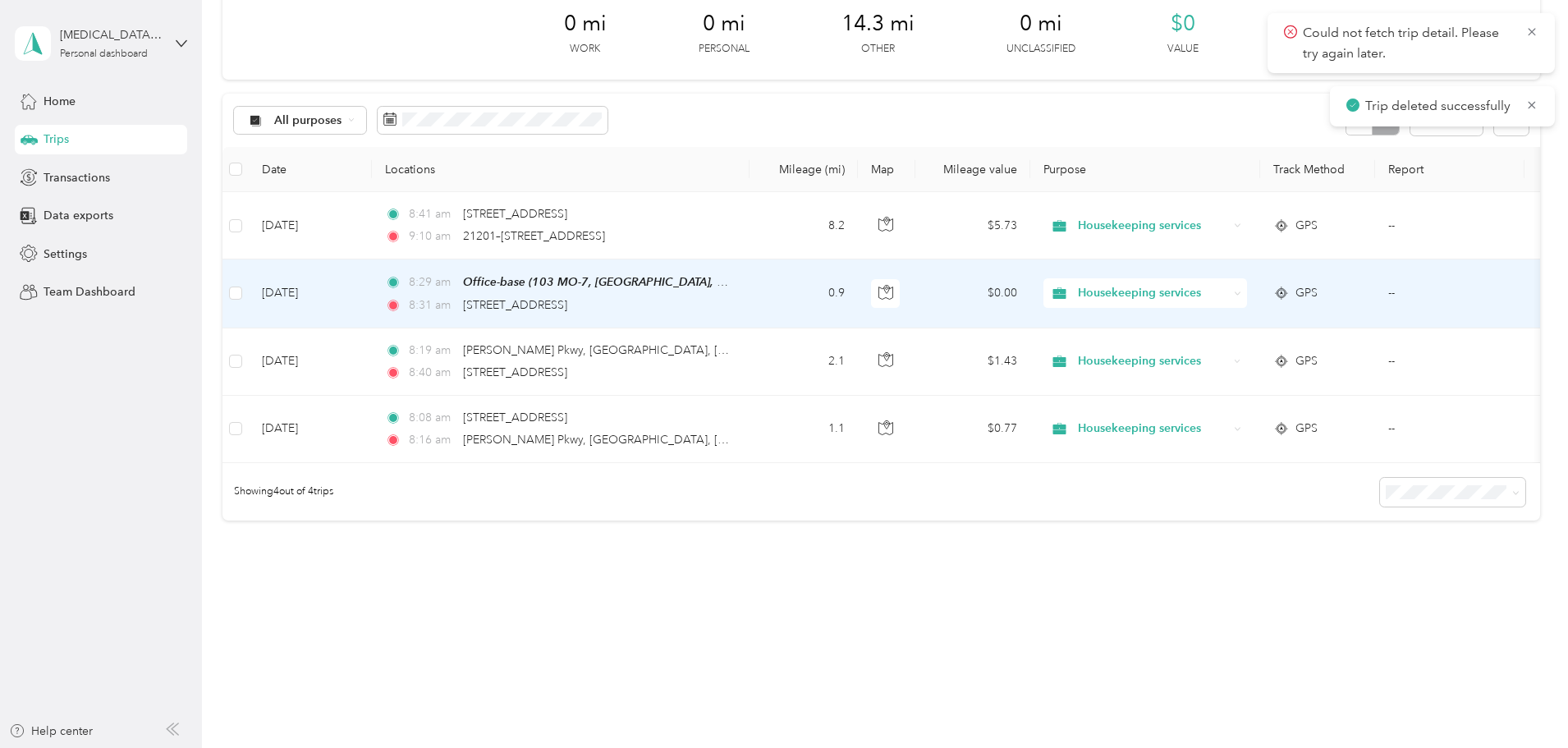
click at [858, 294] on td "0.9" at bounding box center [803, 293] width 108 height 69
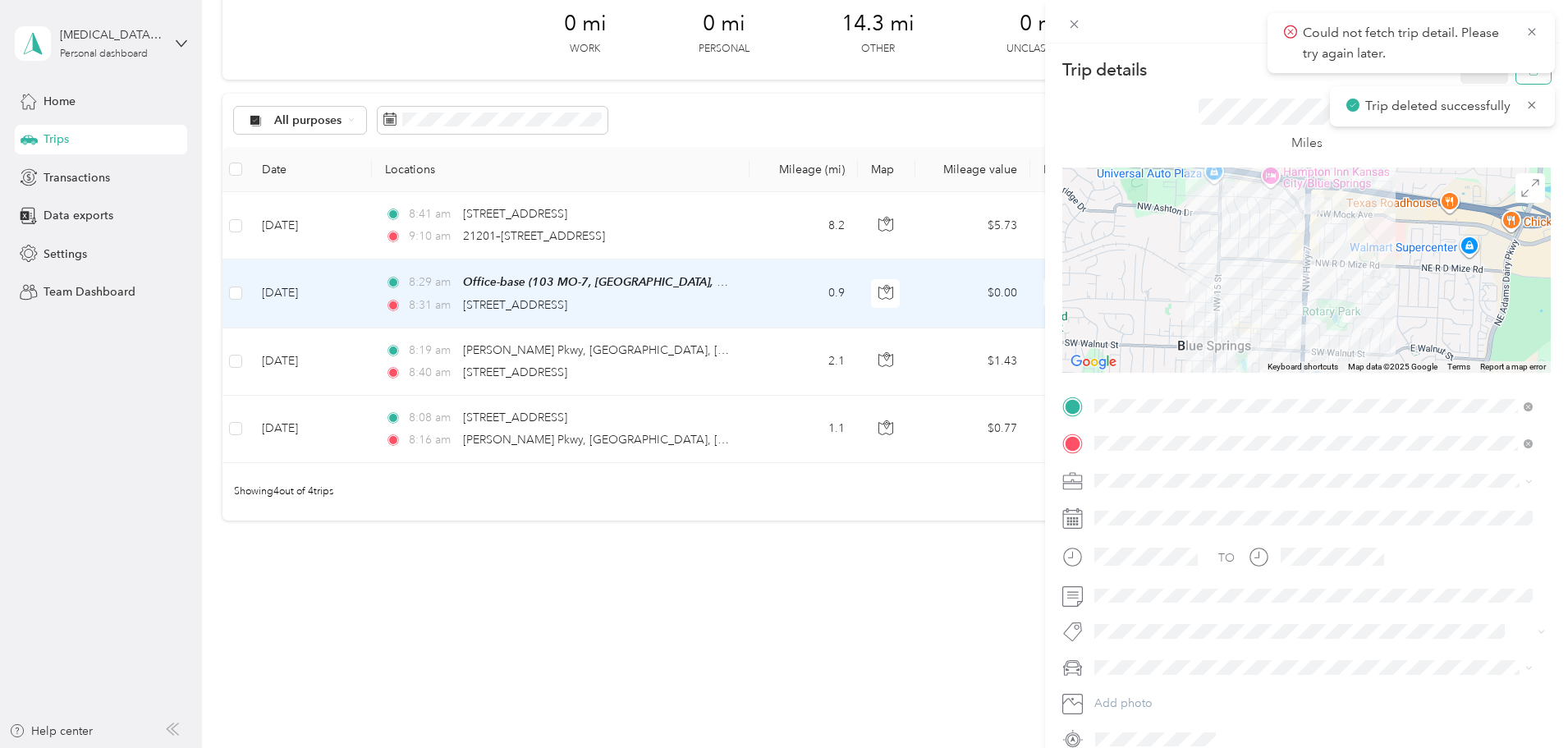
click at [1526, 77] on button "button" at bounding box center [1533, 69] width 35 height 29
click at [1467, 94] on button "Yes" at bounding box center [1473, 90] width 32 height 26
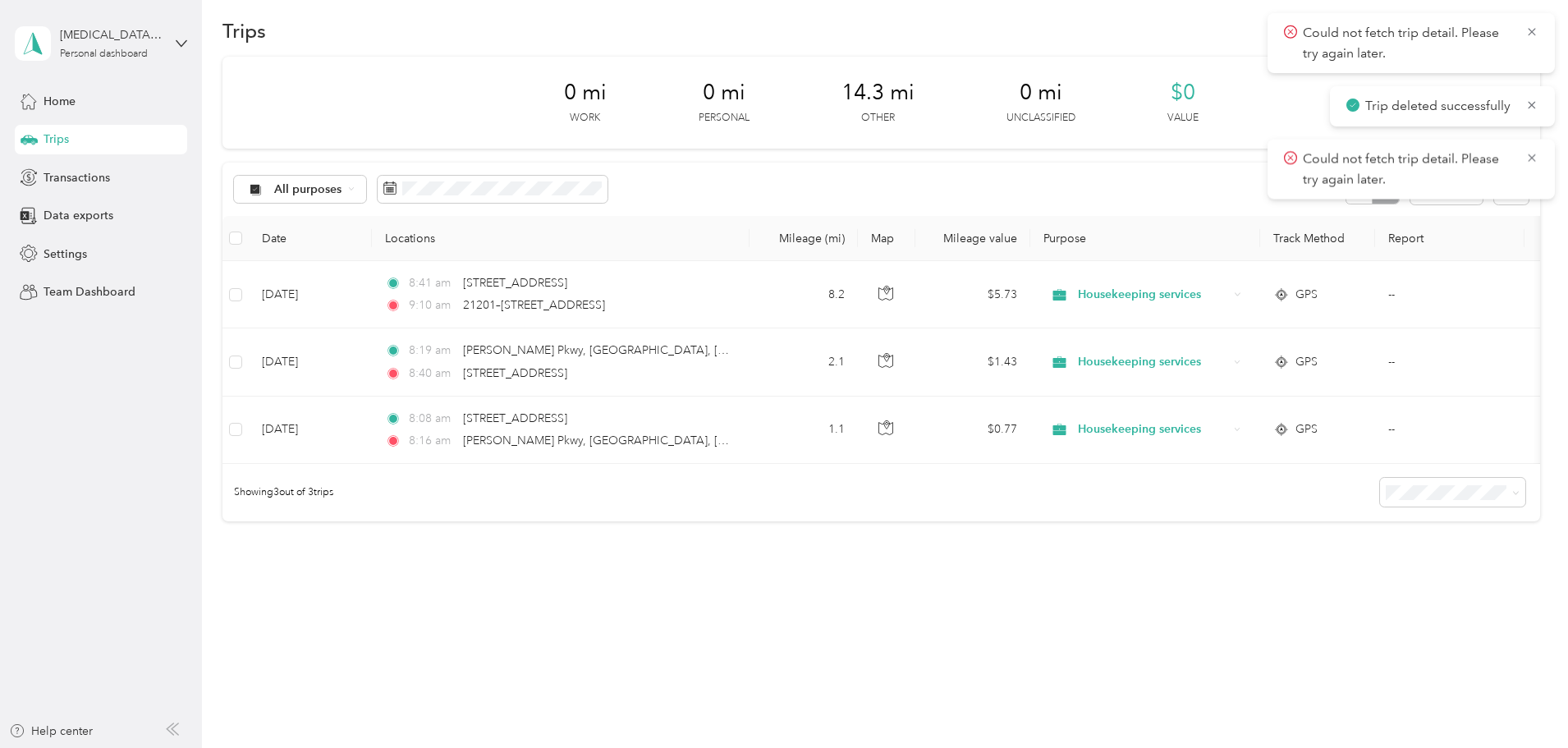
scroll to position [28, 0]
click at [1531, 156] on icon at bounding box center [1531, 157] width 13 height 15
click at [1536, 102] on icon at bounding box center [1531, 104] width 13 height 15
click at [1529, 27] on icon at bounding box center [1531, 32] width 13 height 15
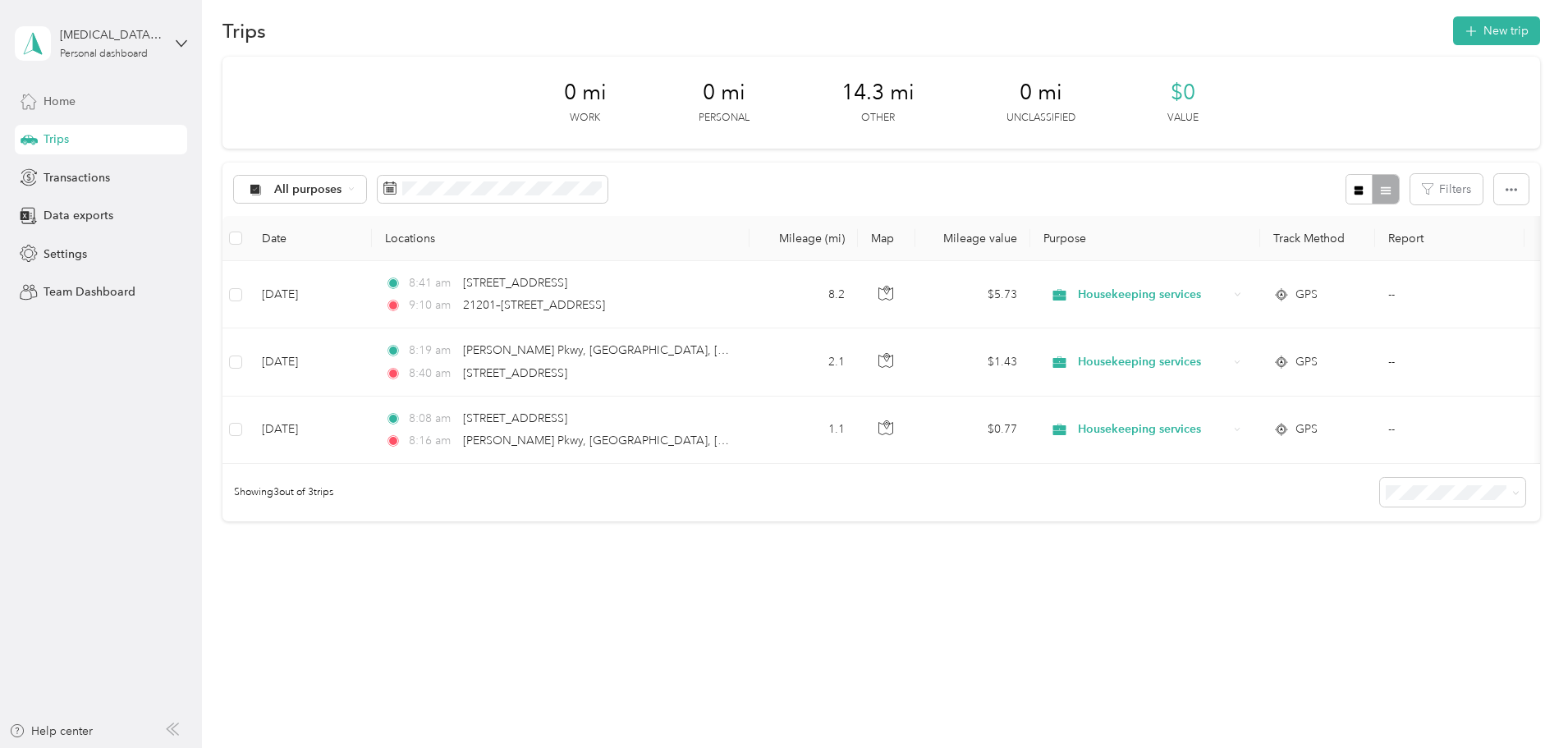
click at [56, 94] on span "Home" at bounding box center [60, 100] width 32 height 17
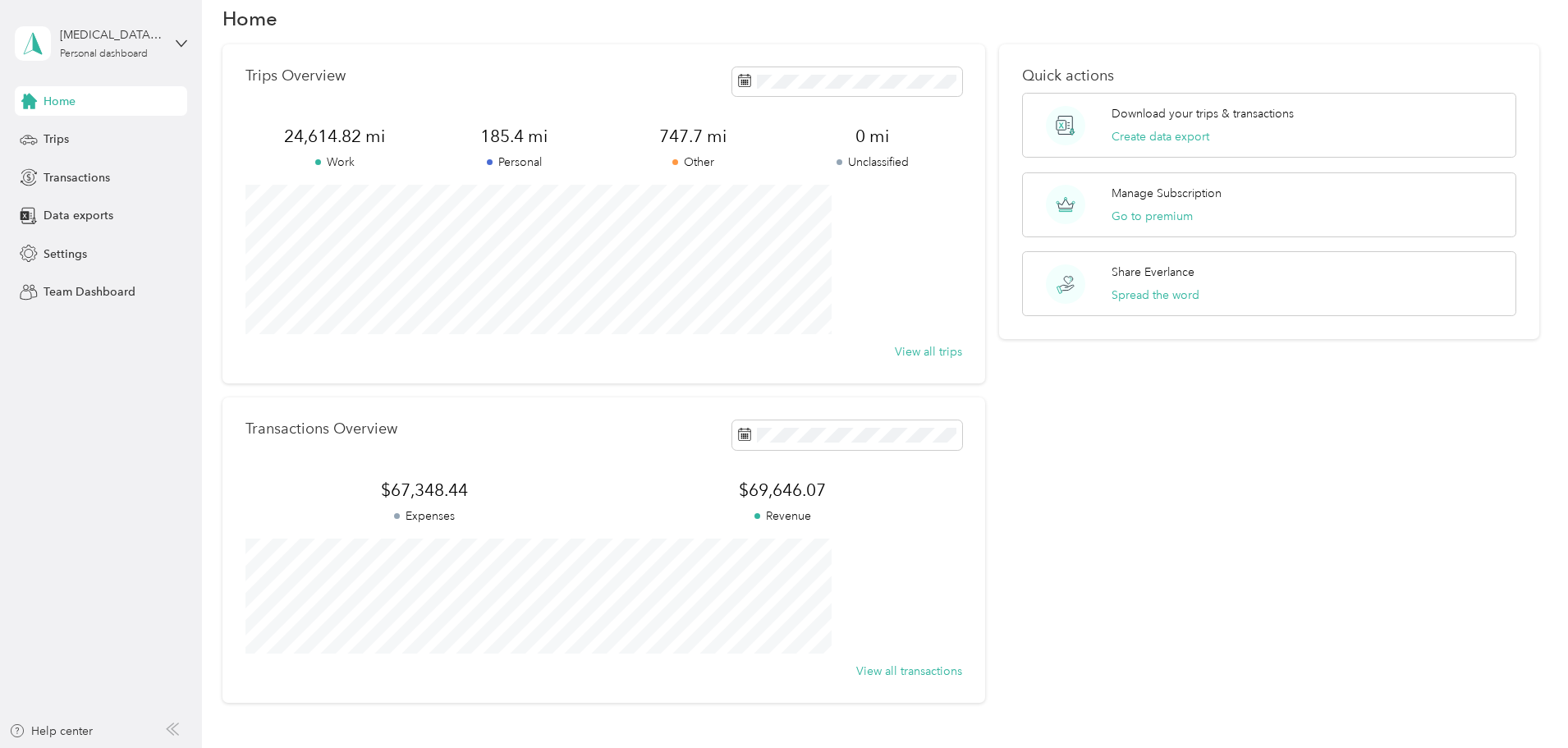
click at [42, 102] on div "Home" at bounding box center [100, 101] width 172 height 30
click at [55, 138] on span "Trips" at bounding box center [57, 138] width 26 height 17
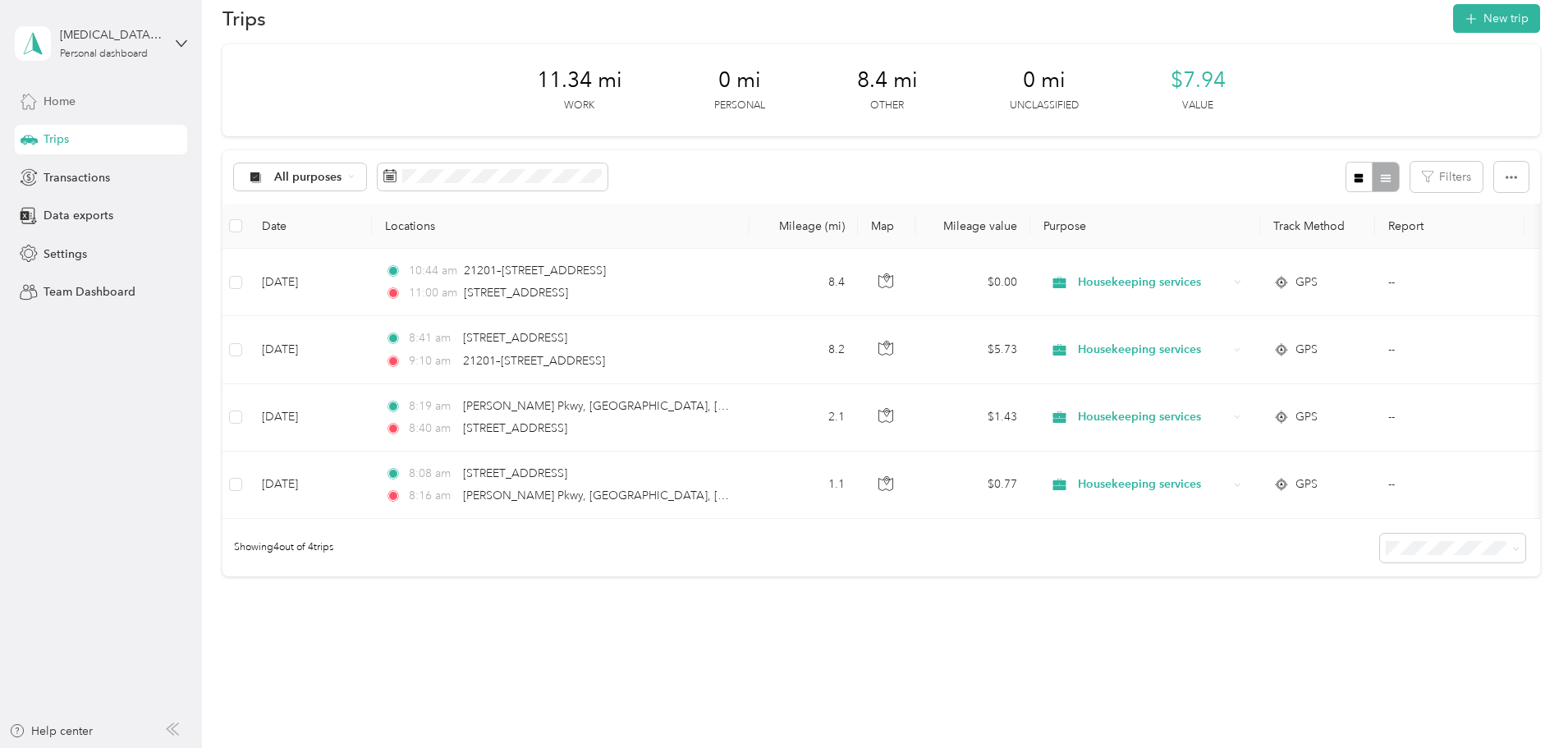
click at [55, 108] on span "Home" at bounding box center [60, 100] width 32 height 17
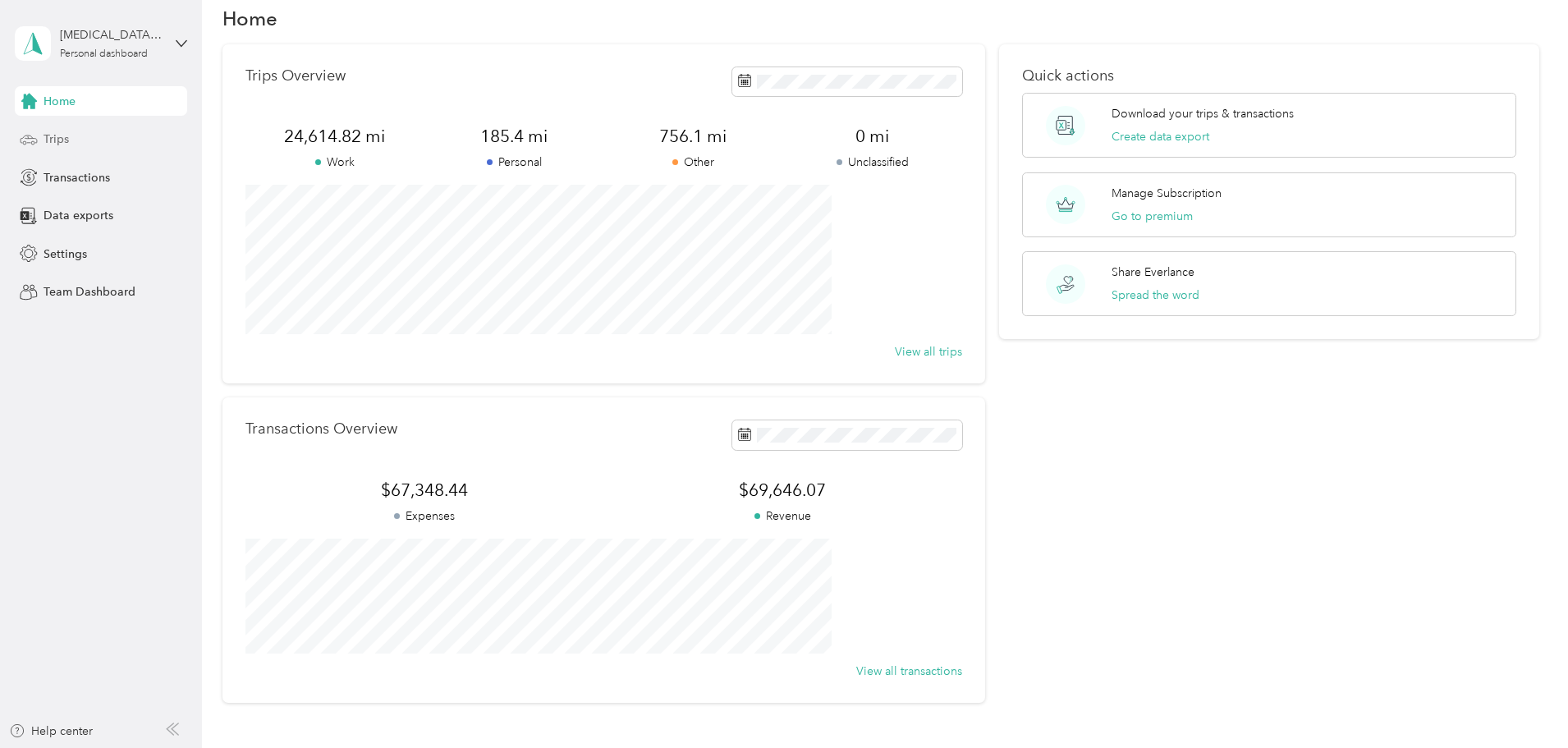
click at [49, 138] on span "Trips" at bounding box center [57, 138] width 26 height 17
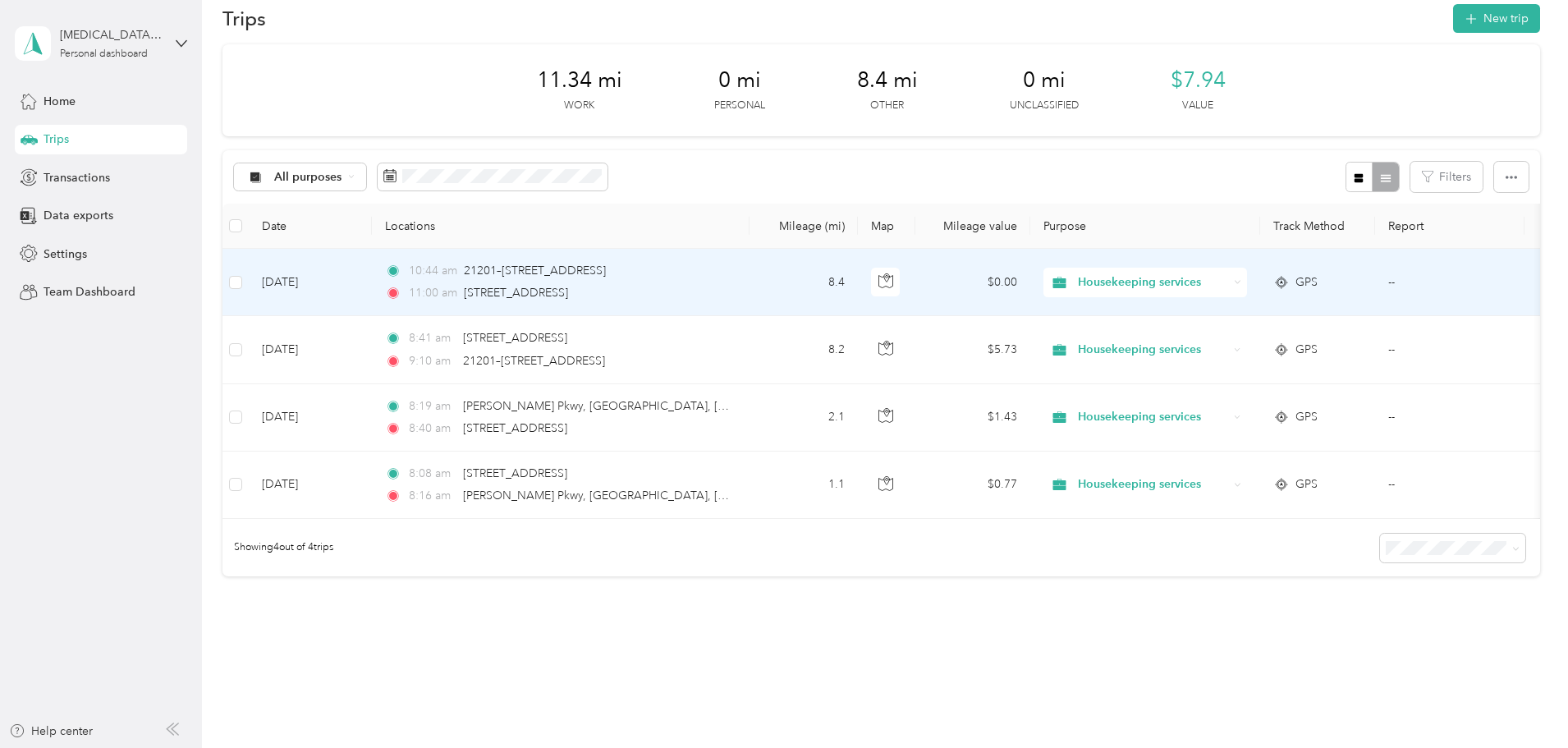
click at [858, 284] on td "8.4" at bounding box center [803, 282] width 108 height 68
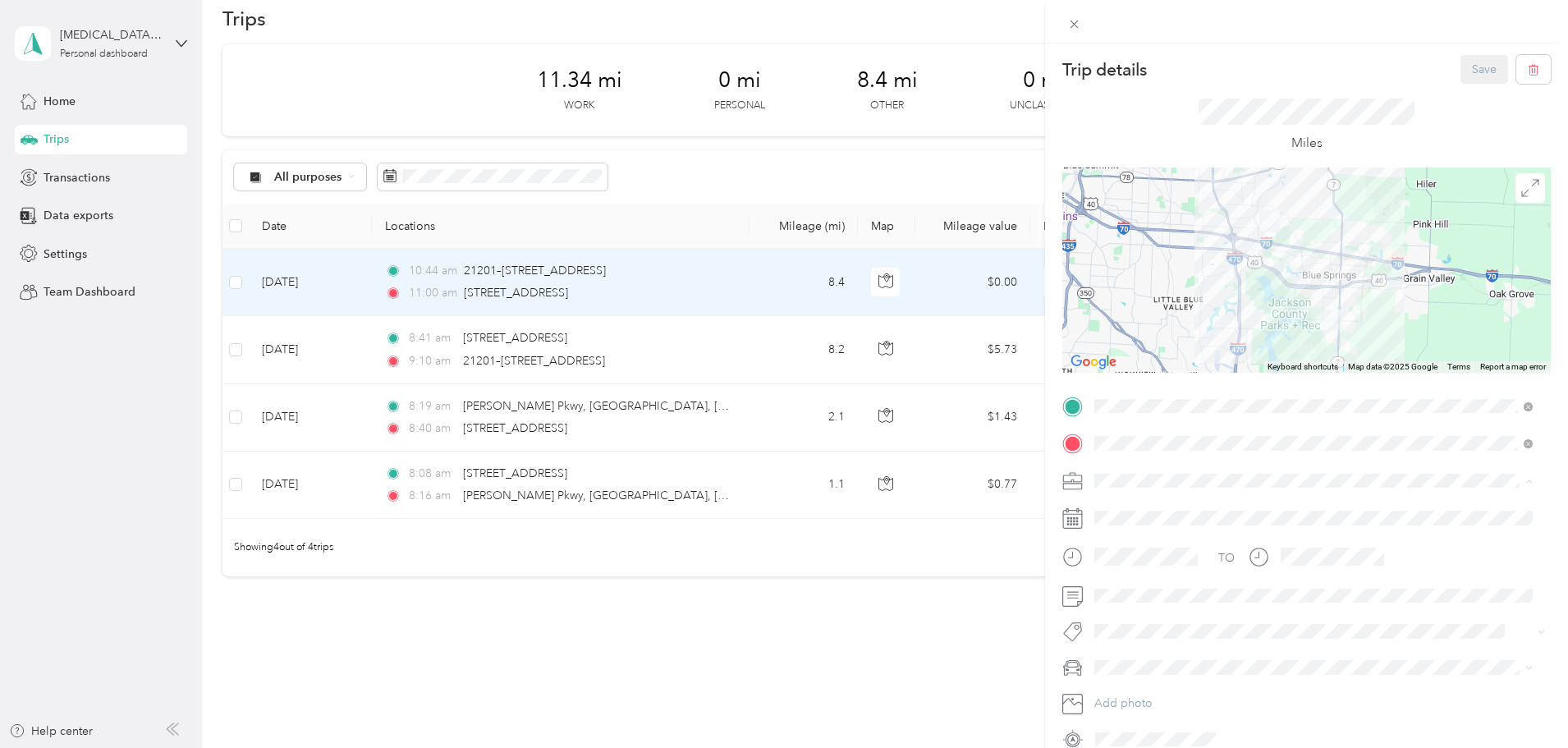
click at [1154, 563] on span "Housekeeping services" at bounding box center [1159, 567] width 120 height 14
click at [1121, 686] on li "MDX" at bounding box center [1313, 696] width 449 height 29
click at [1463, 74] on button "Save" at bounding box center [1484, 69] width 48 height 29
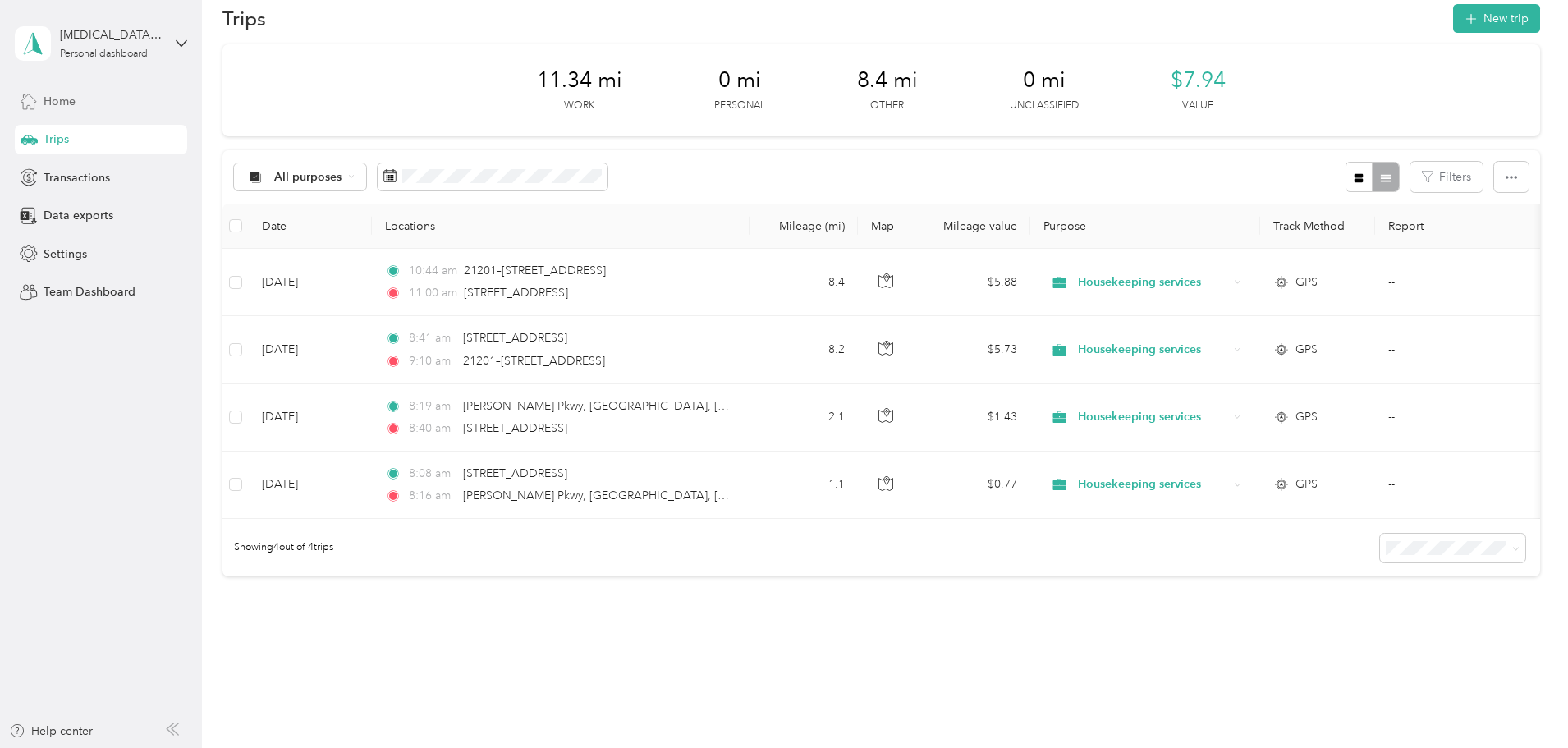
click at [50, 102] on span "Home" at bounding box center [60, 100] width 32 height 17
